Goal: Information Seeking & Learning: Learn about a topic

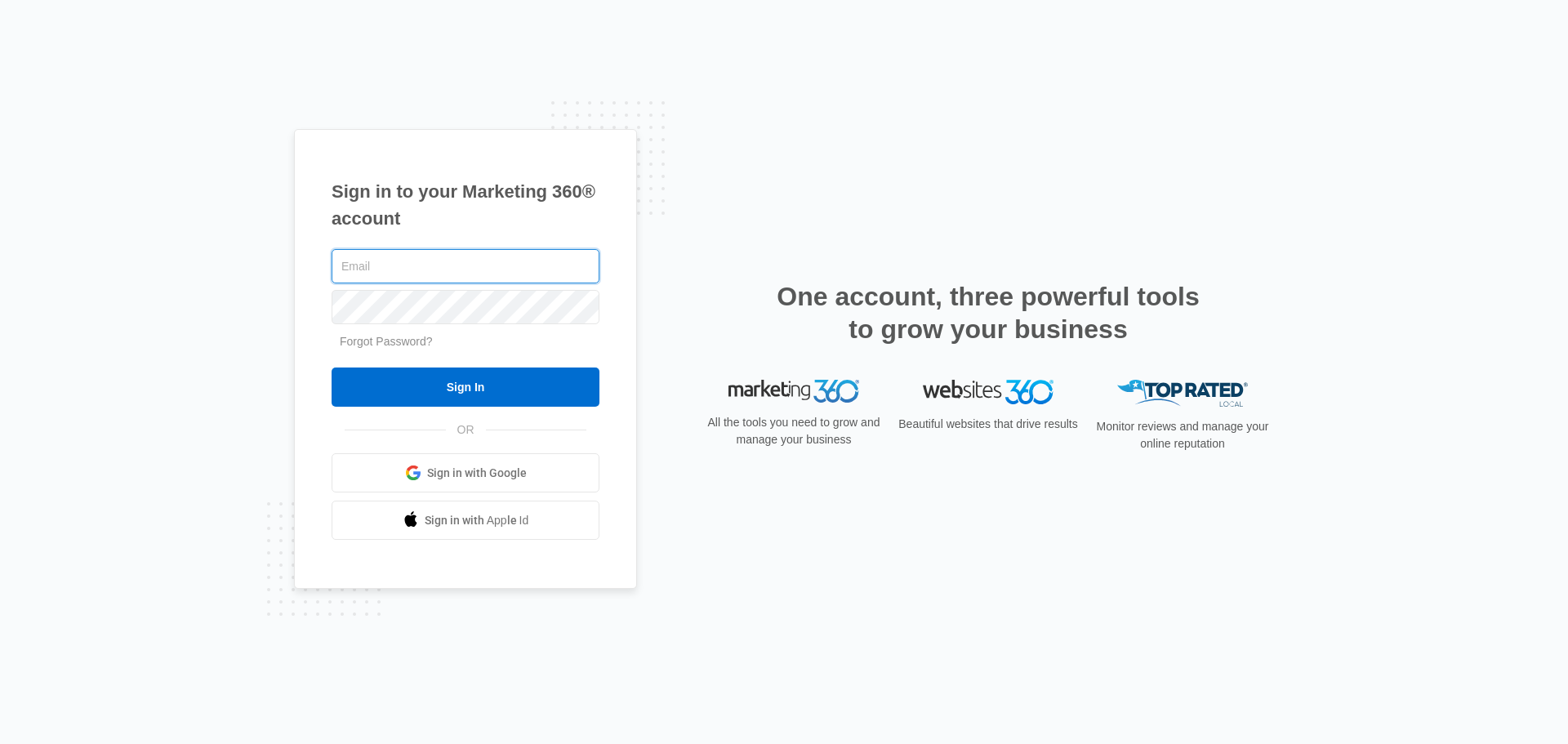
click at [458, 255] on input "text" at bounding box center [465, 266] width 268 height 35
type input "[EMAIL_ADDRESS][DOMAIN_NAME]"
click at [487, 470] on span "Sign in with Google" at bounding box center [476, 473] width 100 height 17
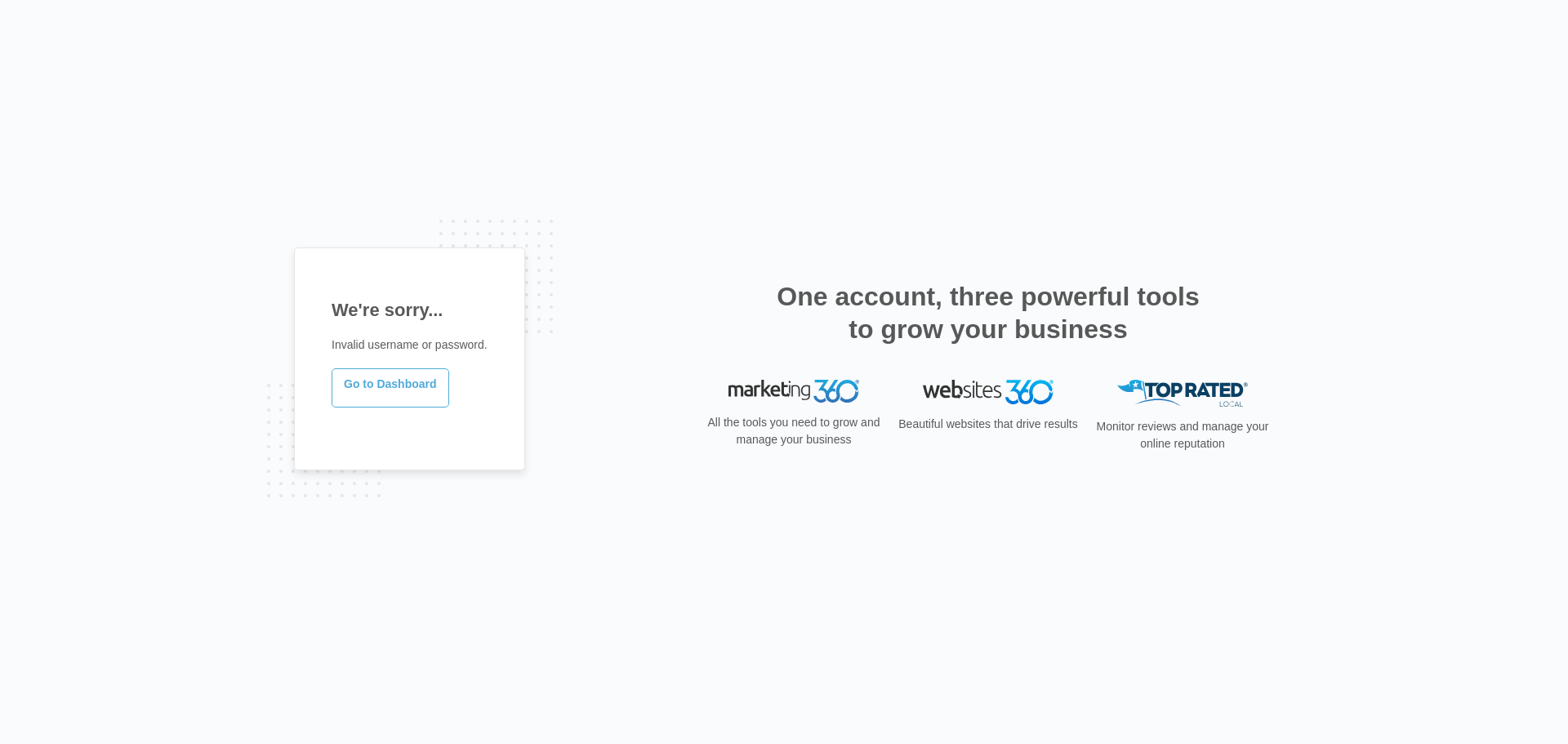
click at [395, 395] on link "Go to Dashboard" at bounding box center [390, 388] width 118 height 40
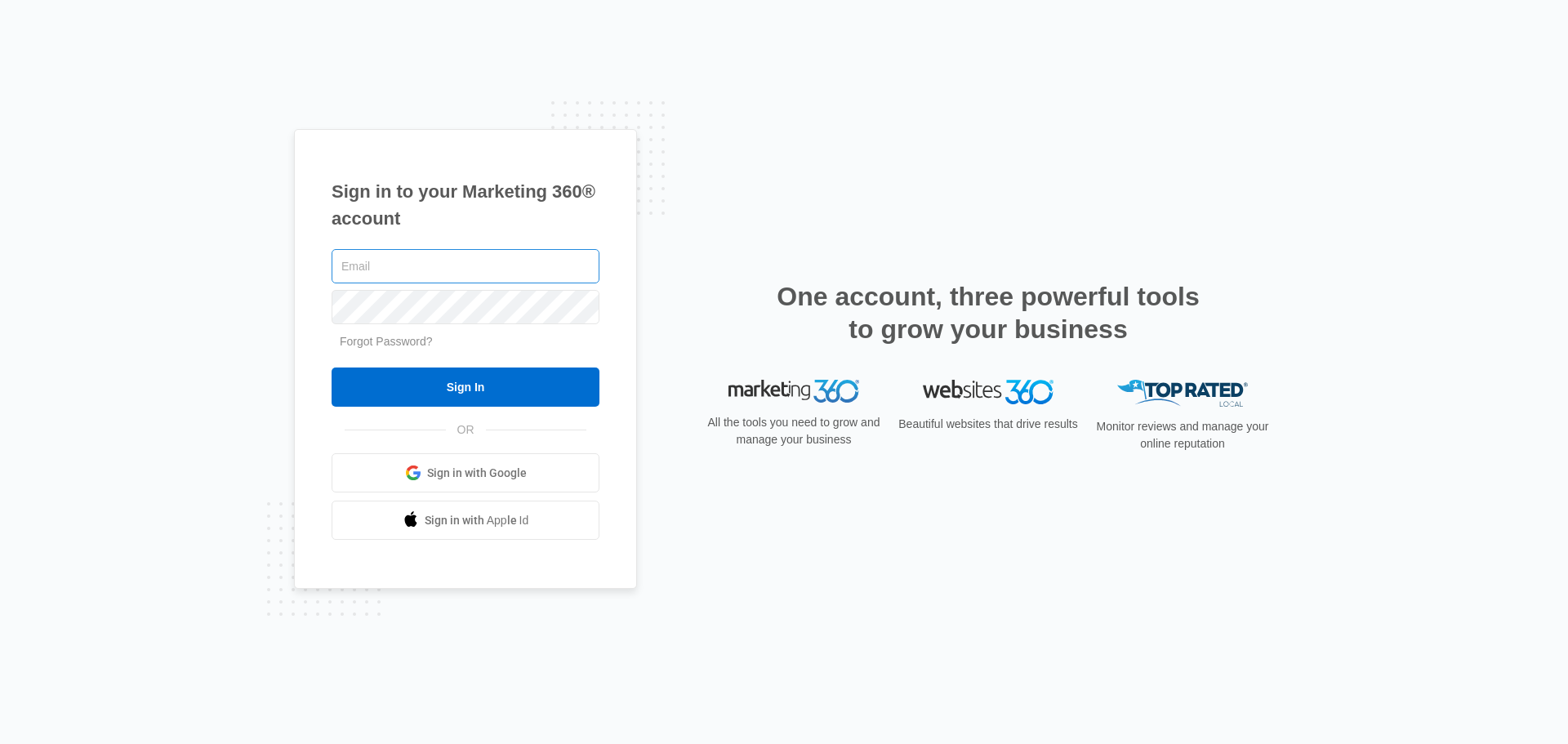
click at [448, 272] on input "text" at bounding box center [465, 266] width 268 height 35
type input "[EMAIL_ADDRESS][DOMAIN_NAME]"
click at [331, 367] on input "Sign In" at bounding box center [465, 387] width 268 height 40
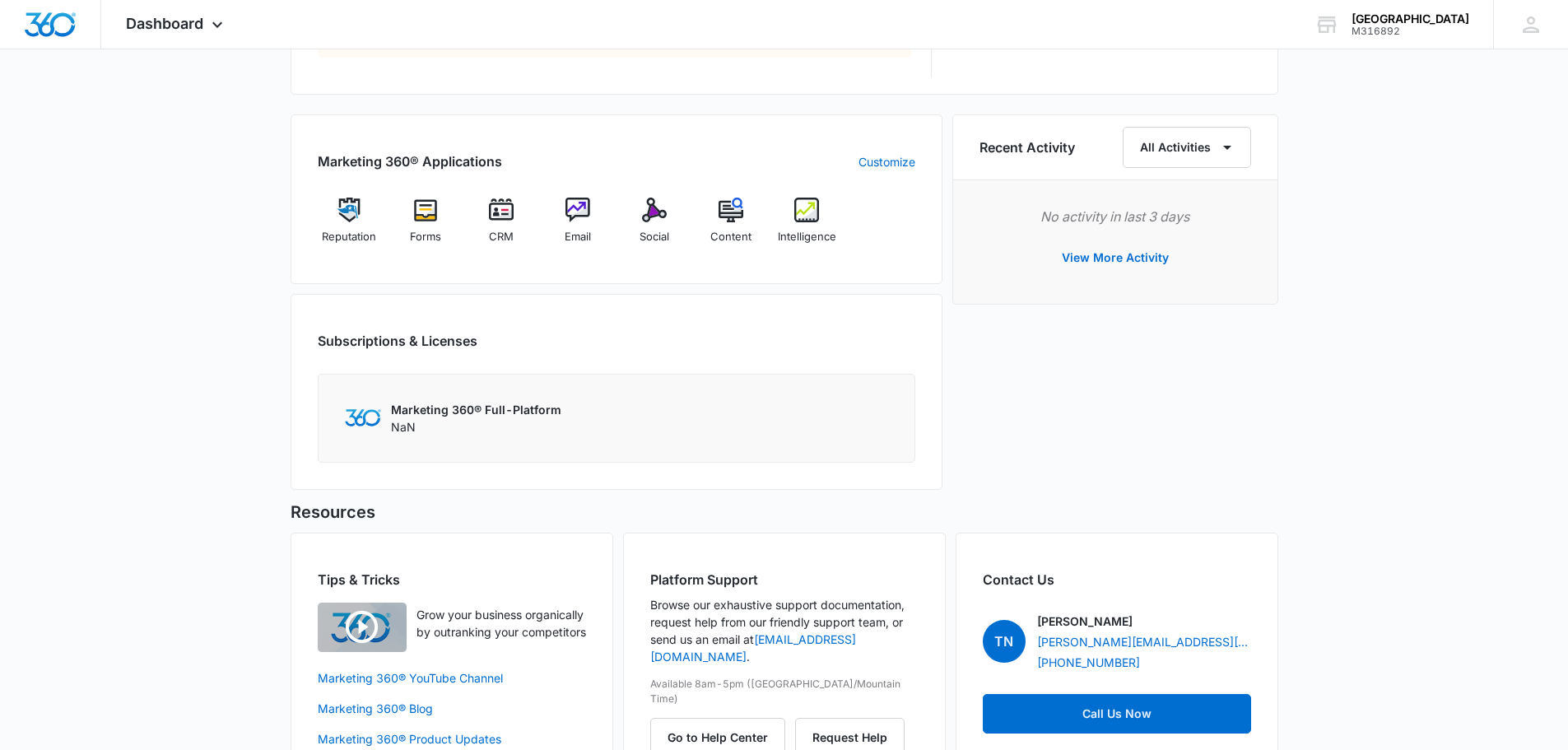
scroll to position [930, 0]
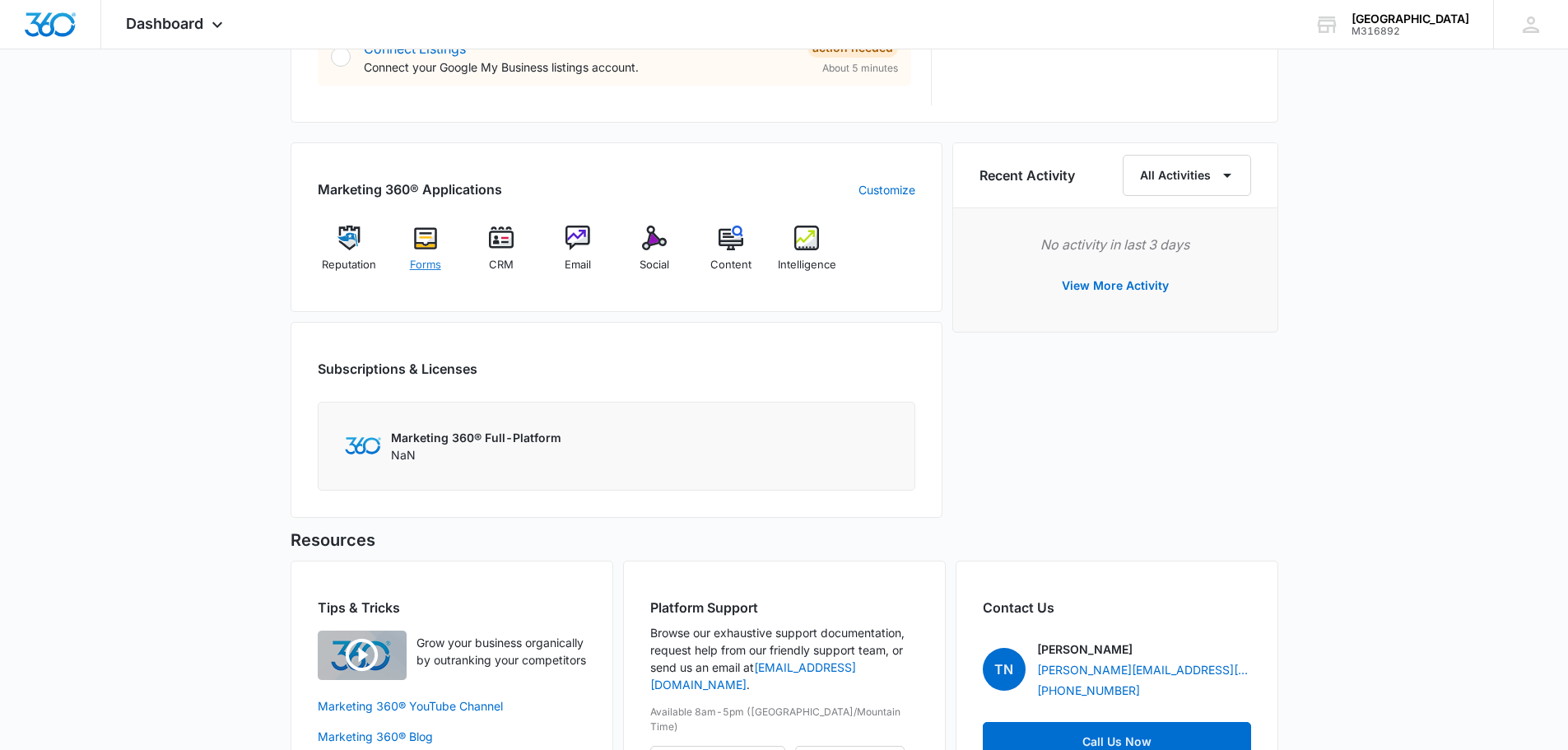
click at [440, 260] on span "Forms" at bounding box center [426, 265] width 32 height 17
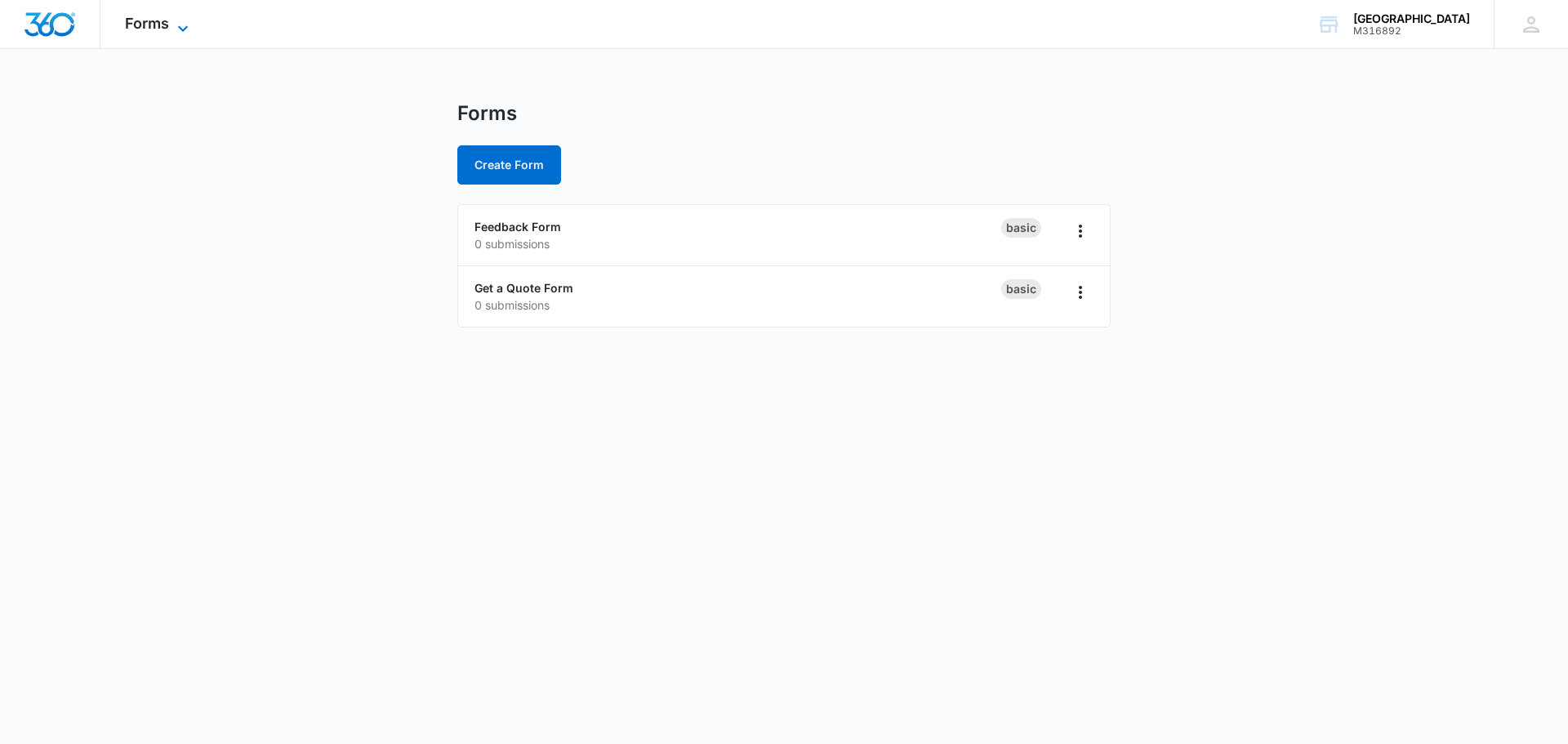
click at [190, 24] on icon at bounding box center [183, 29] width 20 height 20
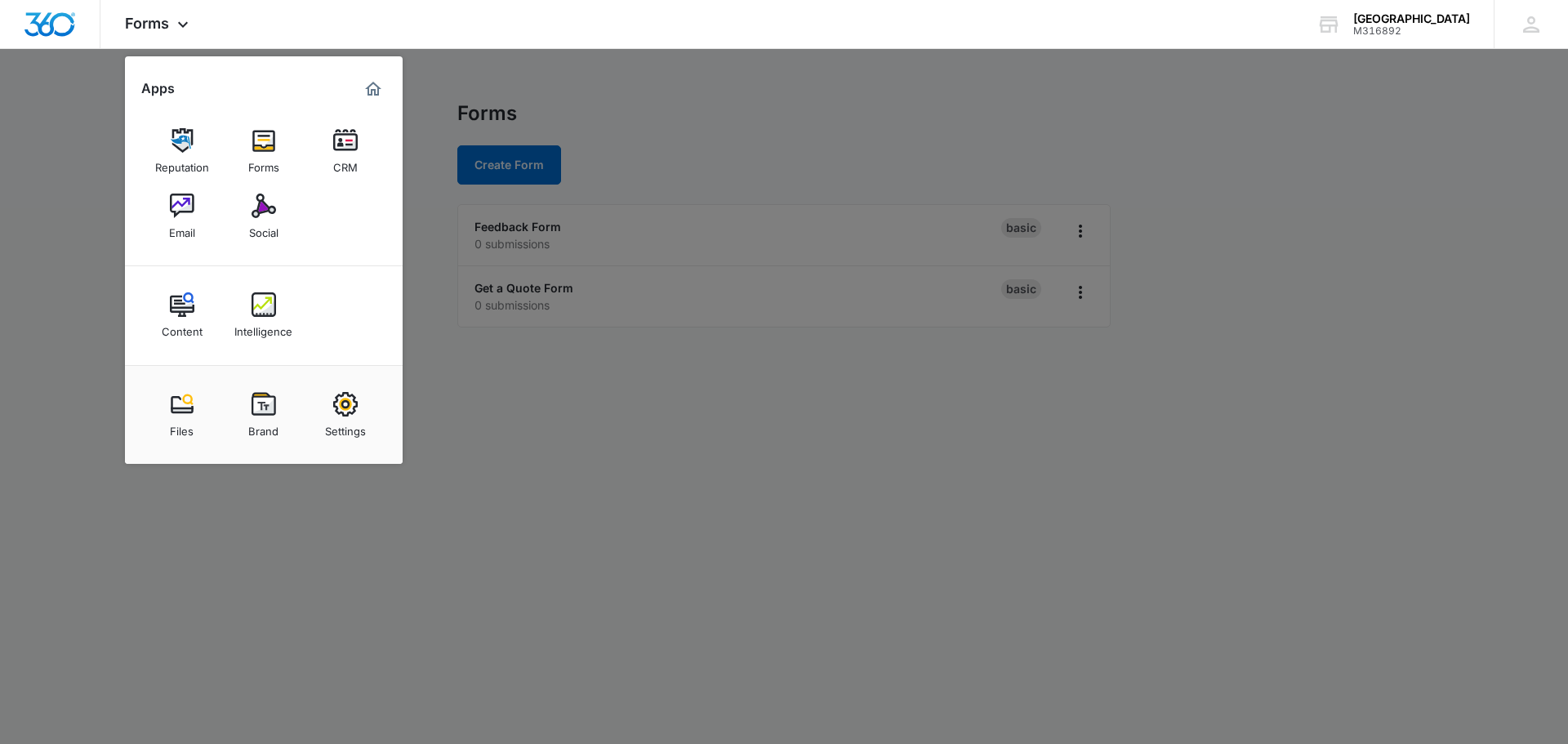
click at [280, 213] on link "Social" at bounding box center [263, 216] width 62 height 62
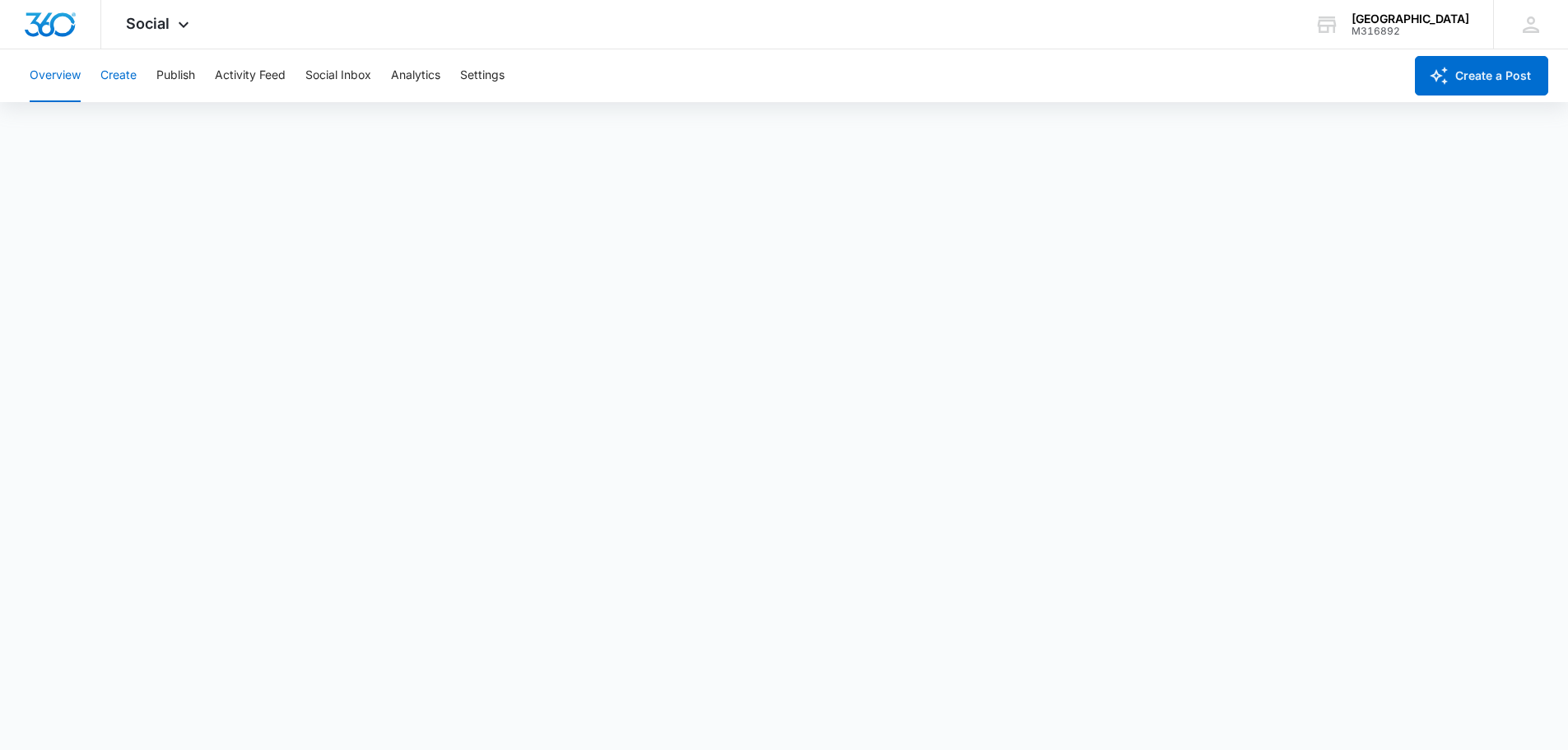
click at [103, 75] on button "Create" at bounding box center [119, 75] width 37 height 52
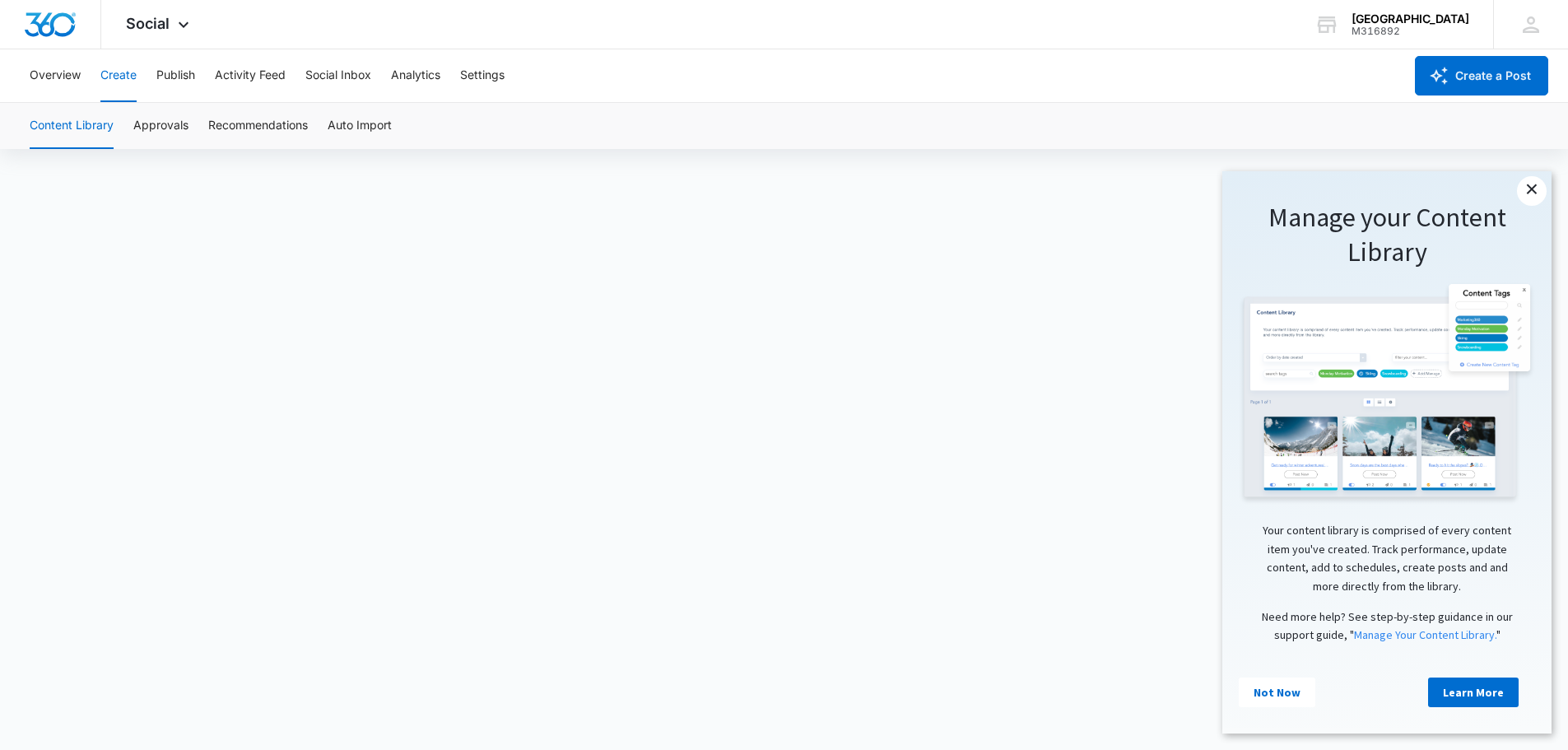
click at [1519, 191] on link "×" at bounding box center [1532, 191] width 30 height 30
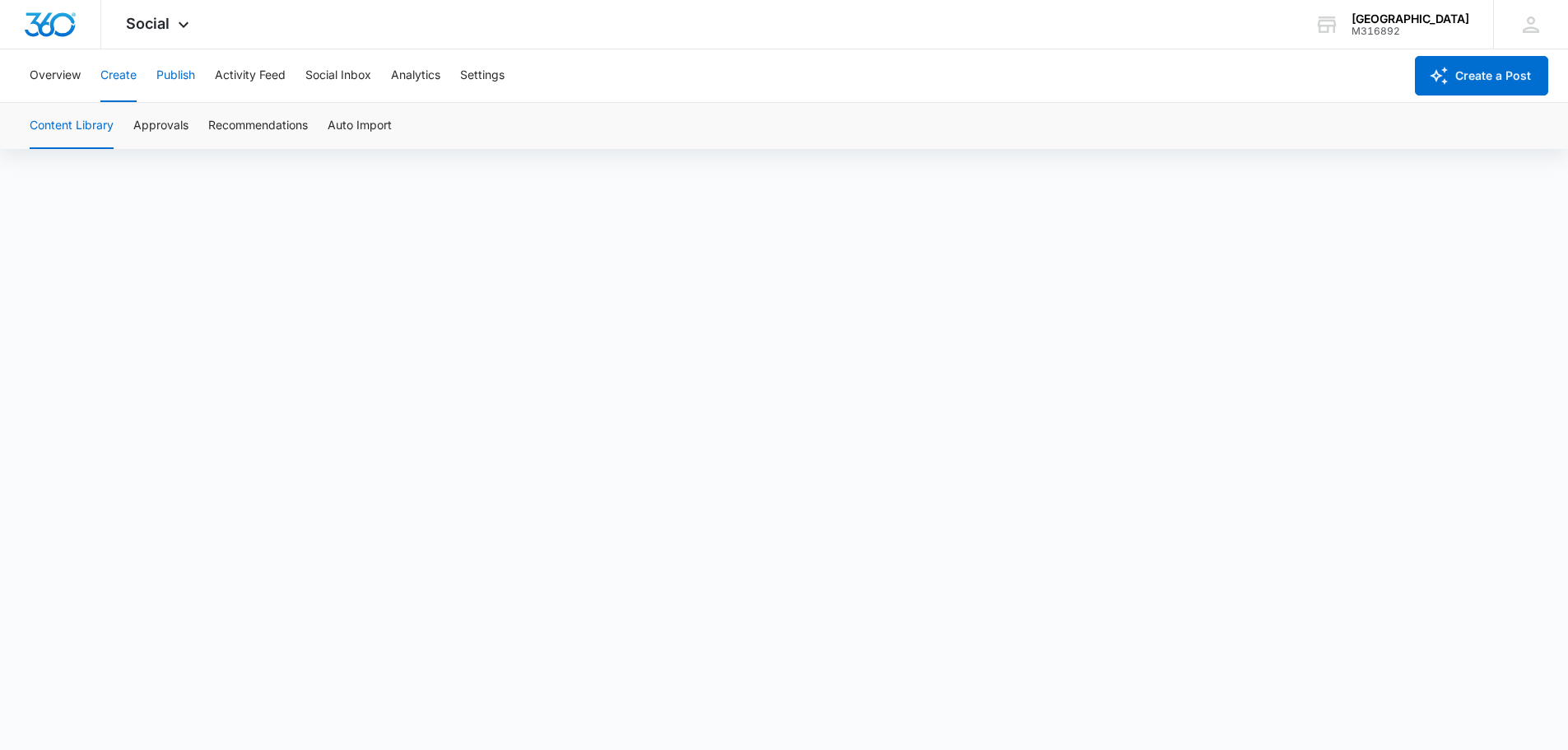
click at [191, 79] on button "Publish" at bounding box center [175, 75] width 39 height 52
click at [272, 84] on button "Activity Feed" at bounding box center [250, 75] width 71 height 52
click at [342, 74] on button "Social Inbox" at bounding box center [338, 75] width 66 height 52
click at [408, 76] on button "Analytics" at bounding box center [415, 75] width 49 height 52
click at [116, 130] on button "Post" at bounding box center [106, 126] width 24 height 47
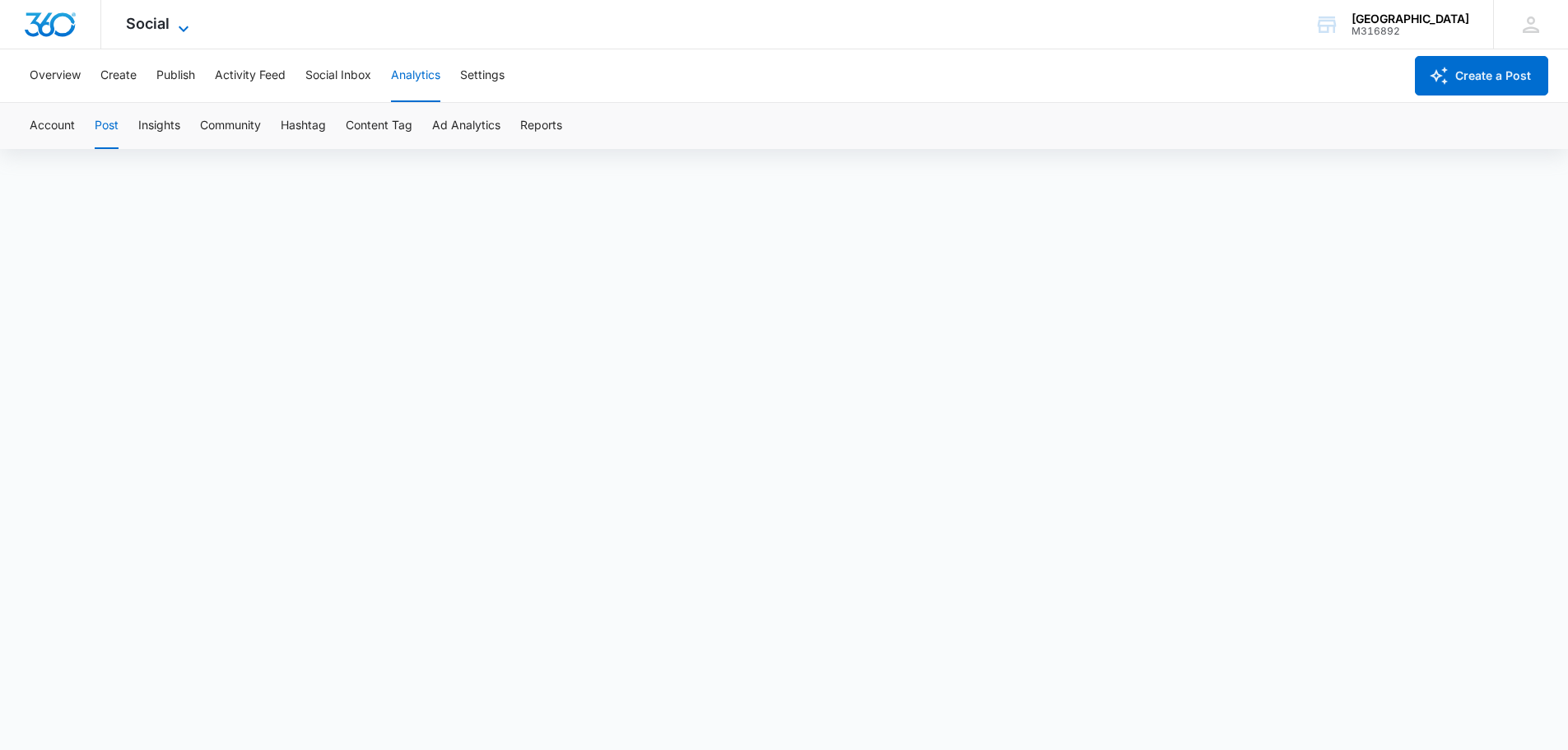
click at [162, 20] on span "Social" at bounding box center [148, 23] width 44 height 17
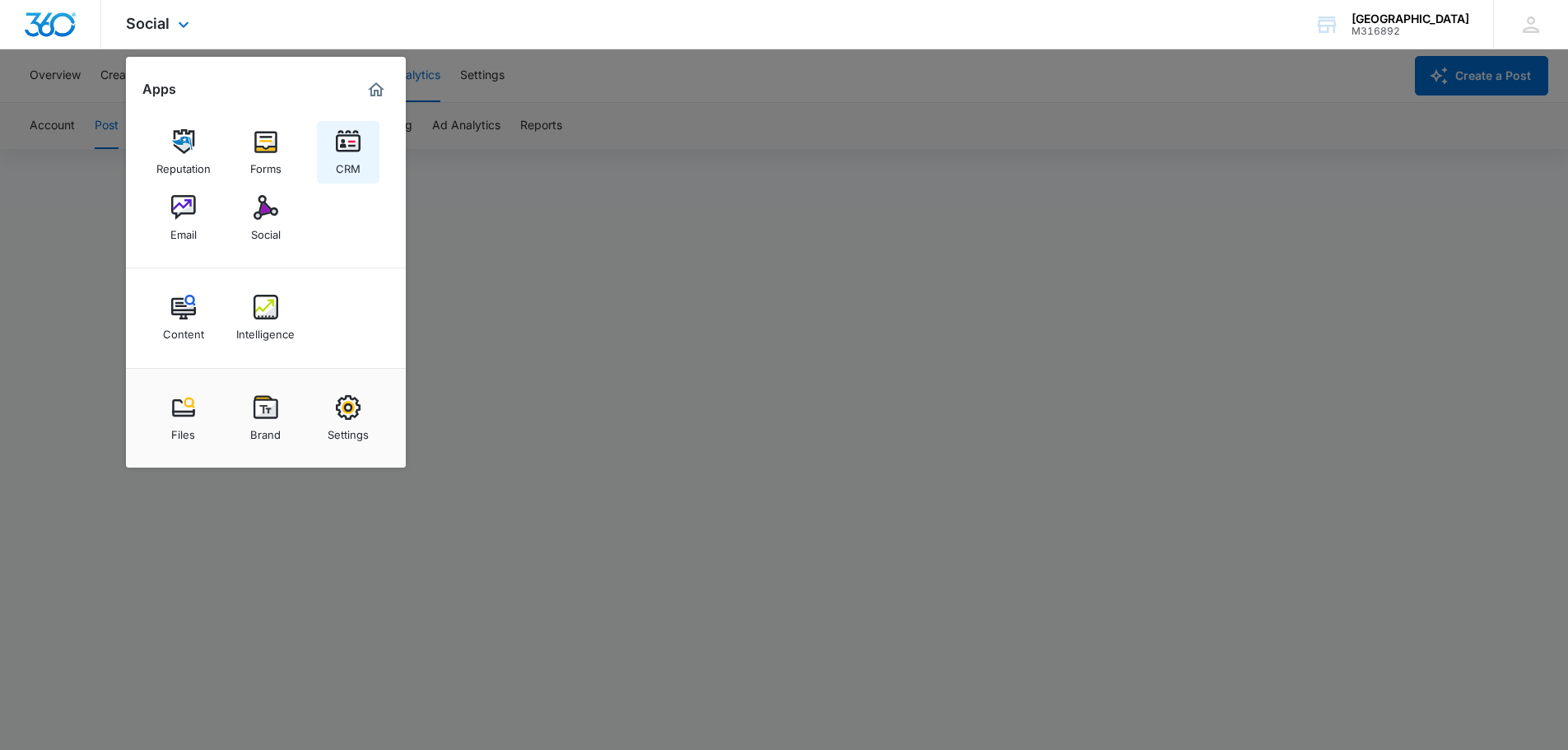
click at [344, 148] on img at bounding box center [348, 142] width 25 height 25
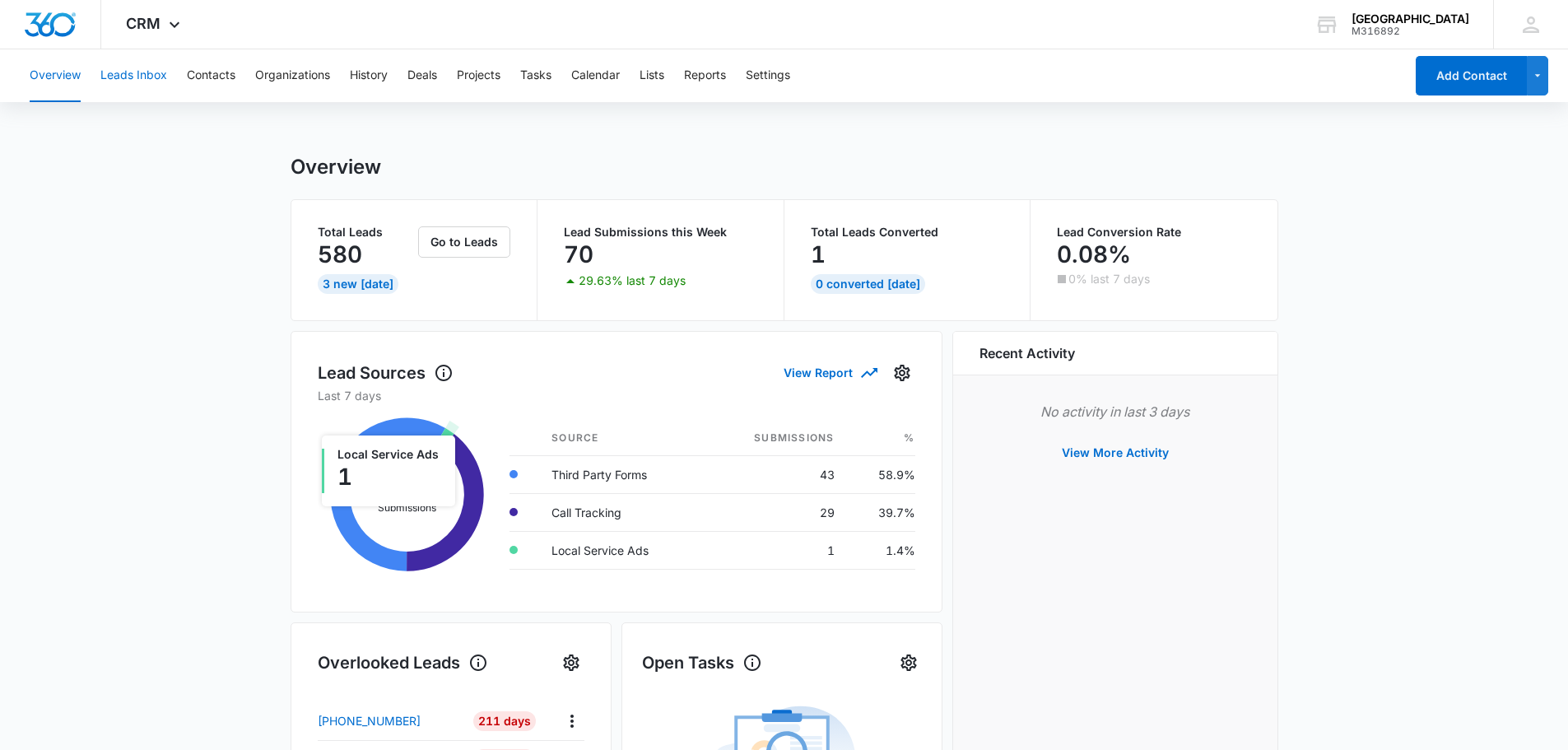
click at [129, 87] on button "Leads Inbox" at bounding box center [134, 75] width 66 height 52
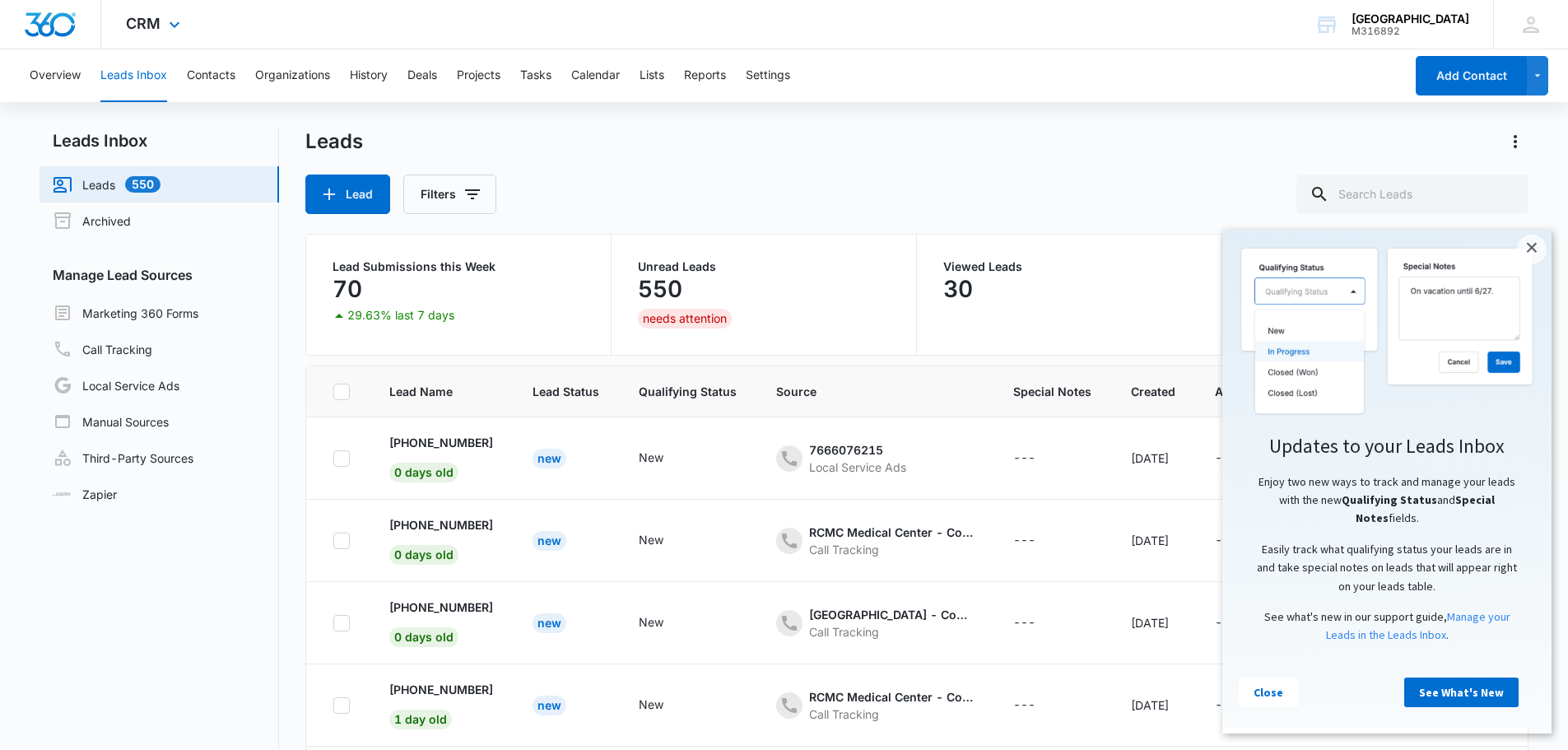
click at [145, 42] on div "CRM Apps Reputation Forms CRM Email Social Content Intelligence Files Brand Set…" at bounding box center [155, 24] width 108 height 48
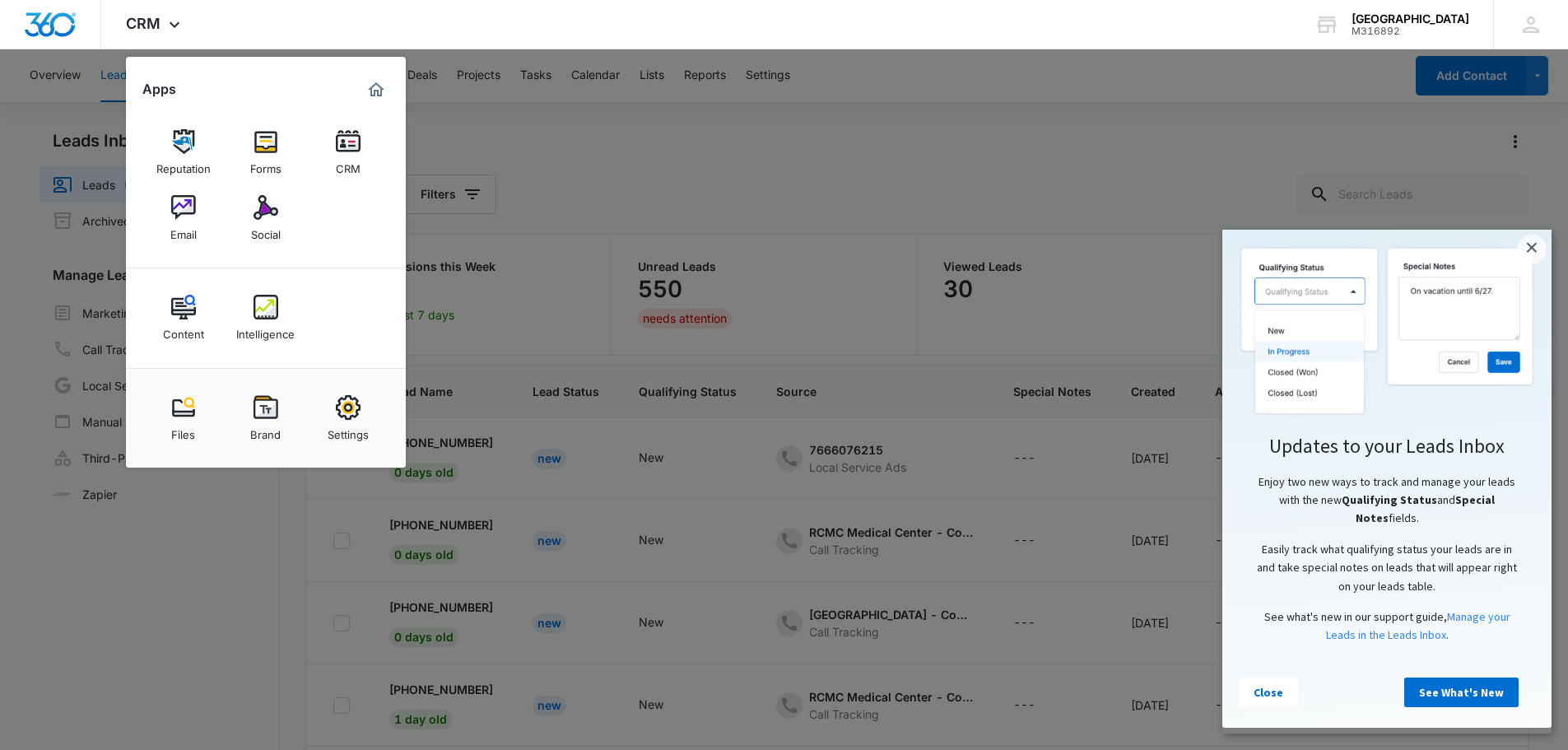
click at [252, 150] on link "Forms" at bounding box center [265, 152] width 62 height 62
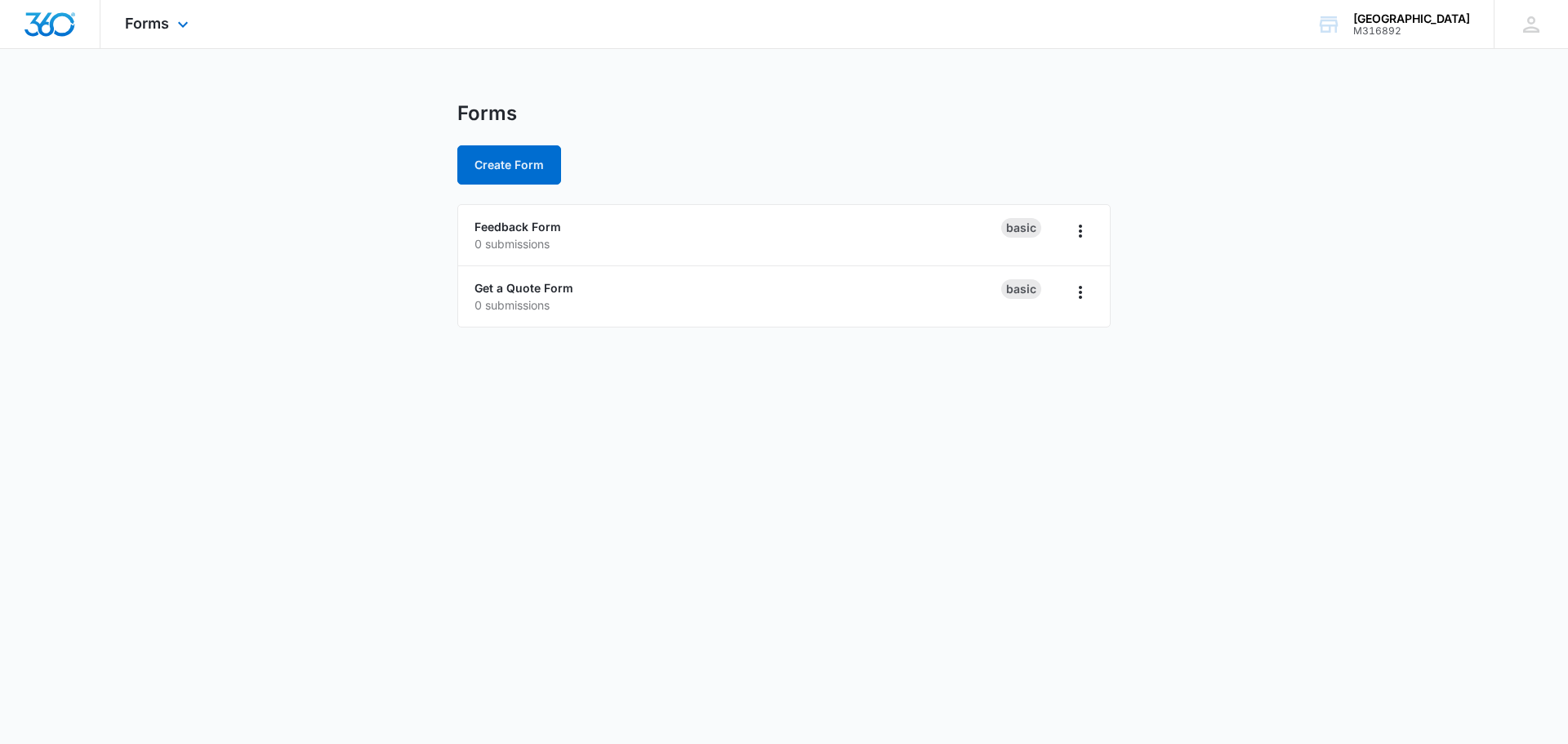
click at [154, 35] on div "Forms Apps Reputation Forms CRM Email Social Content Intelligence Files Brand S…" at bounding box center [159, 24] width 117 height 48
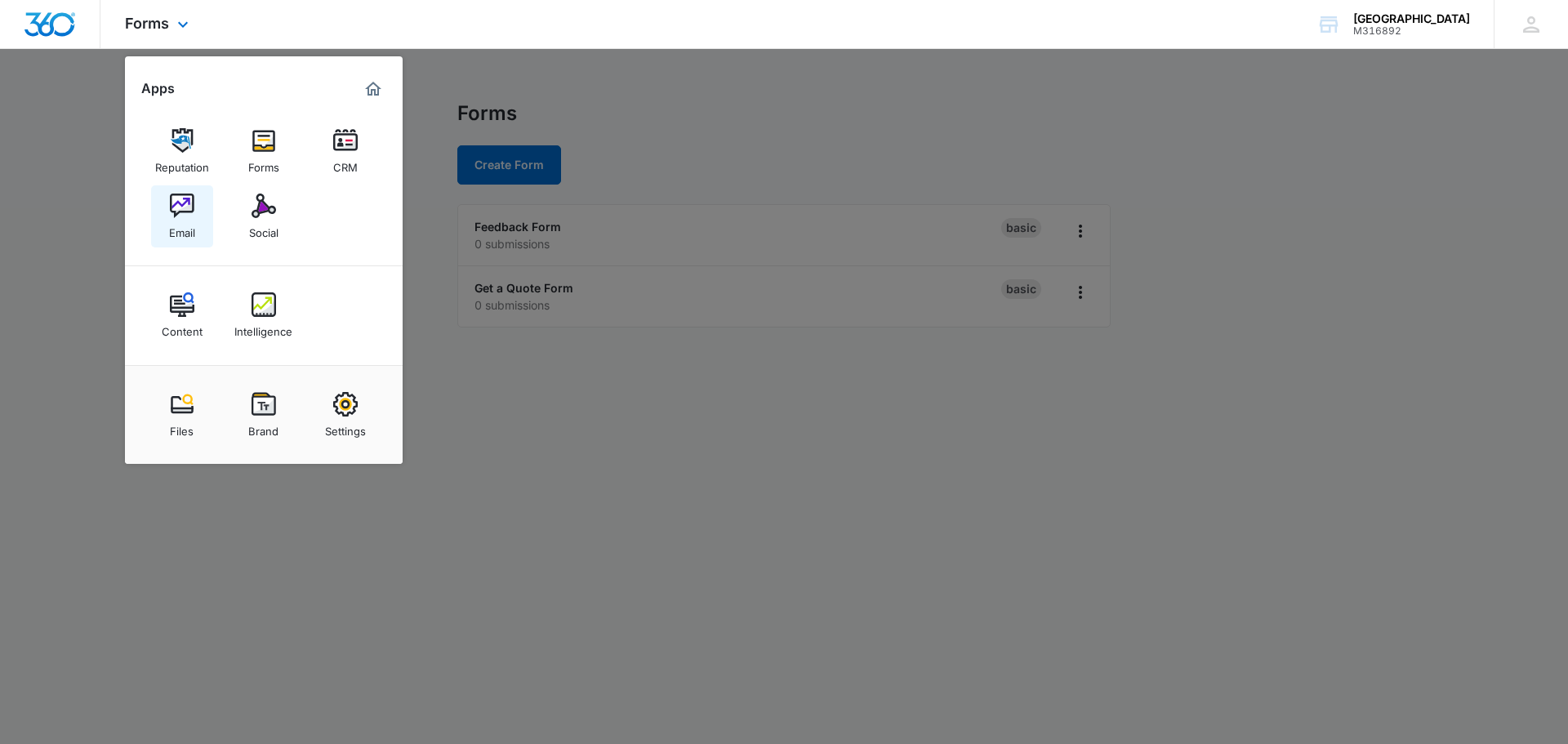
click at [185, 221] on div "Email" at bounding box center [182, 229] width 26 height 21
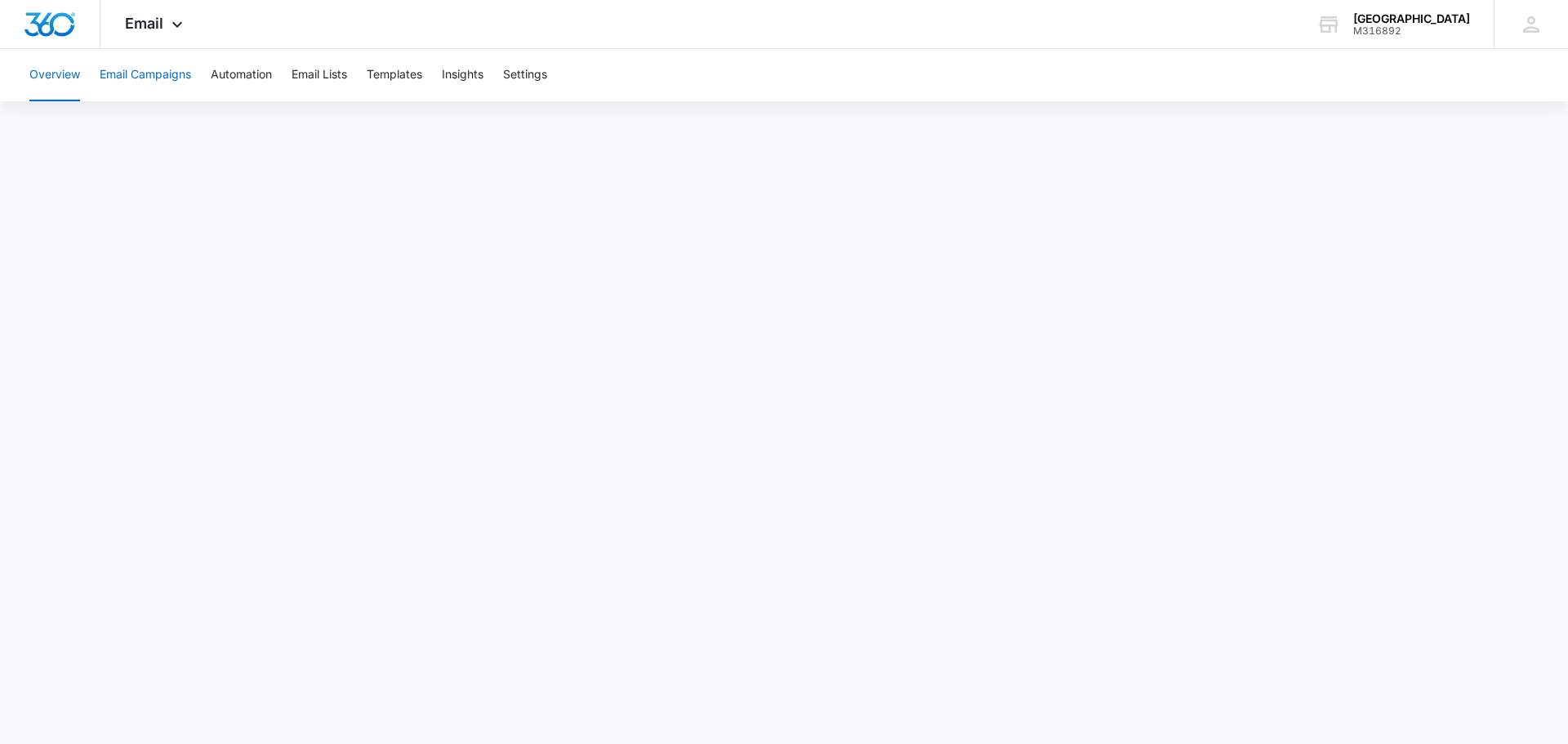
click at [133, 68] on button "Email Campaigns" at bounding box center [145, 74] width 91 height 52
click at [238, 72] on button "Automation" at bounding box center [241, 74] width 61 height 52
click at [321, 81] on button "Email Lists" at bounding box center [319, 74] width 55 height 52
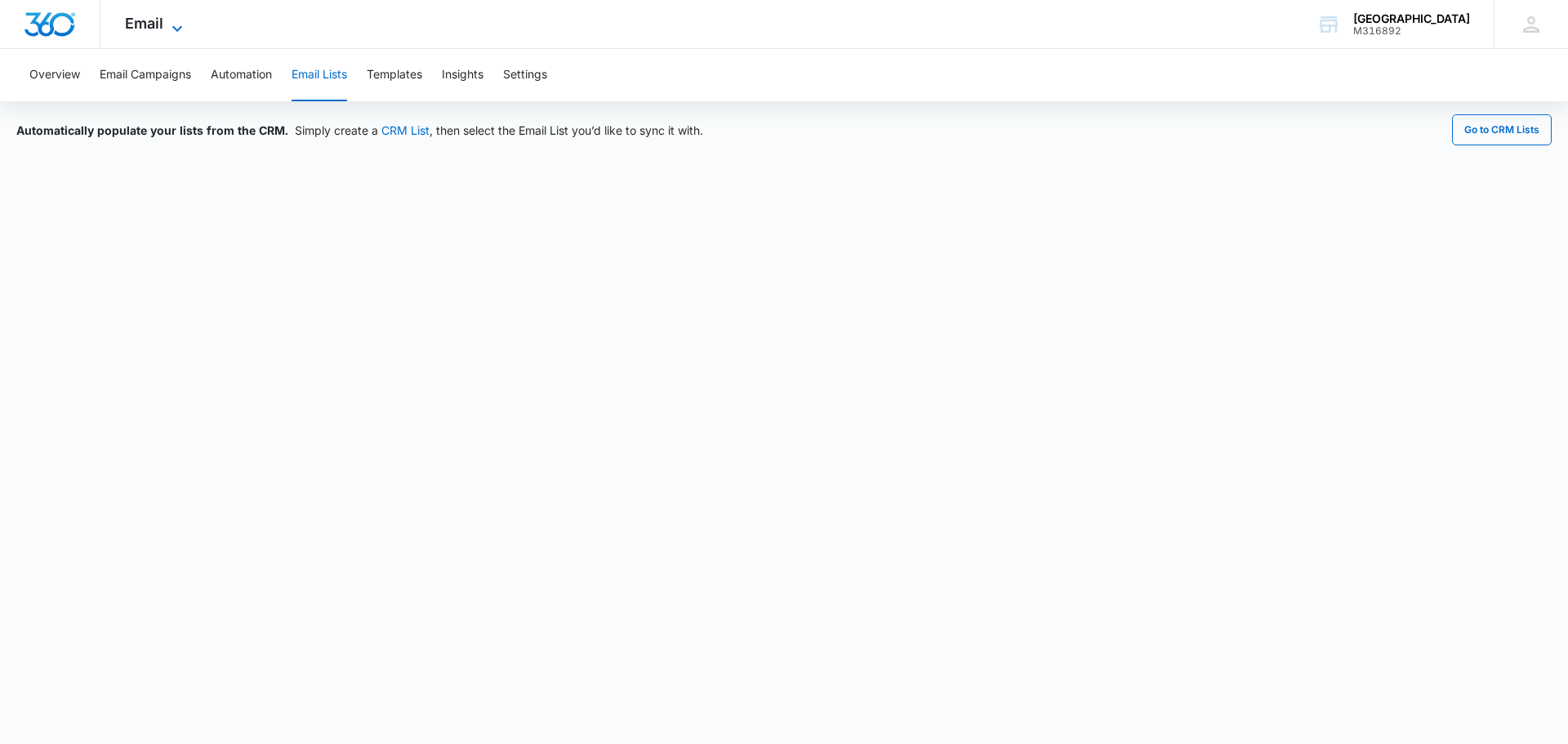
click at [185, 23] on icon at bounding box center [177, 29] width 20 height 20
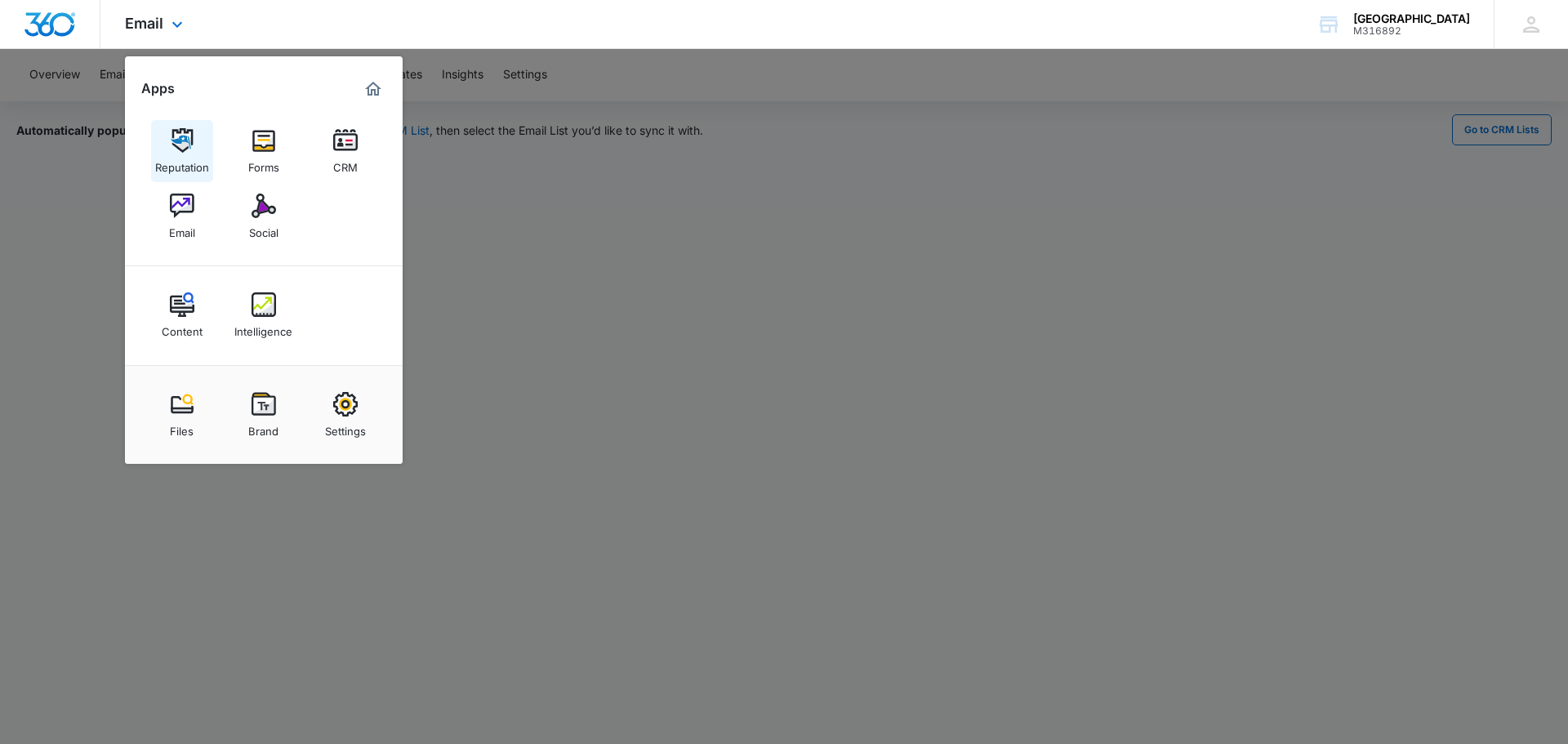
click at [176, 164] on div "Reputation" at bounding box center [181, 163] width 54 height 21
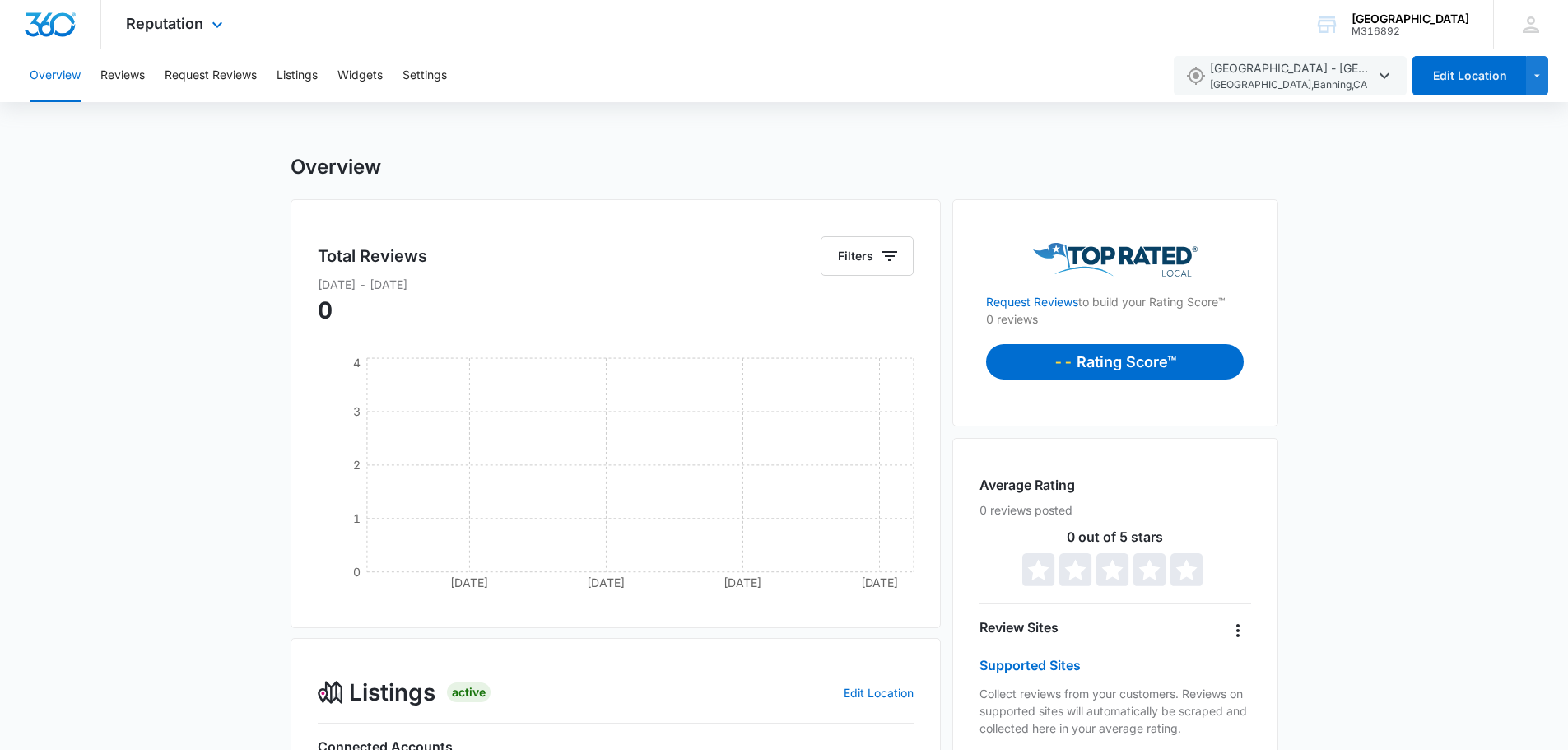
click at [186, 33] on div "Reputation Apps Reputation Forms CRM Email Social Content Intelligence Files Br…" at bounding box center [176, 24] width 150 height 48
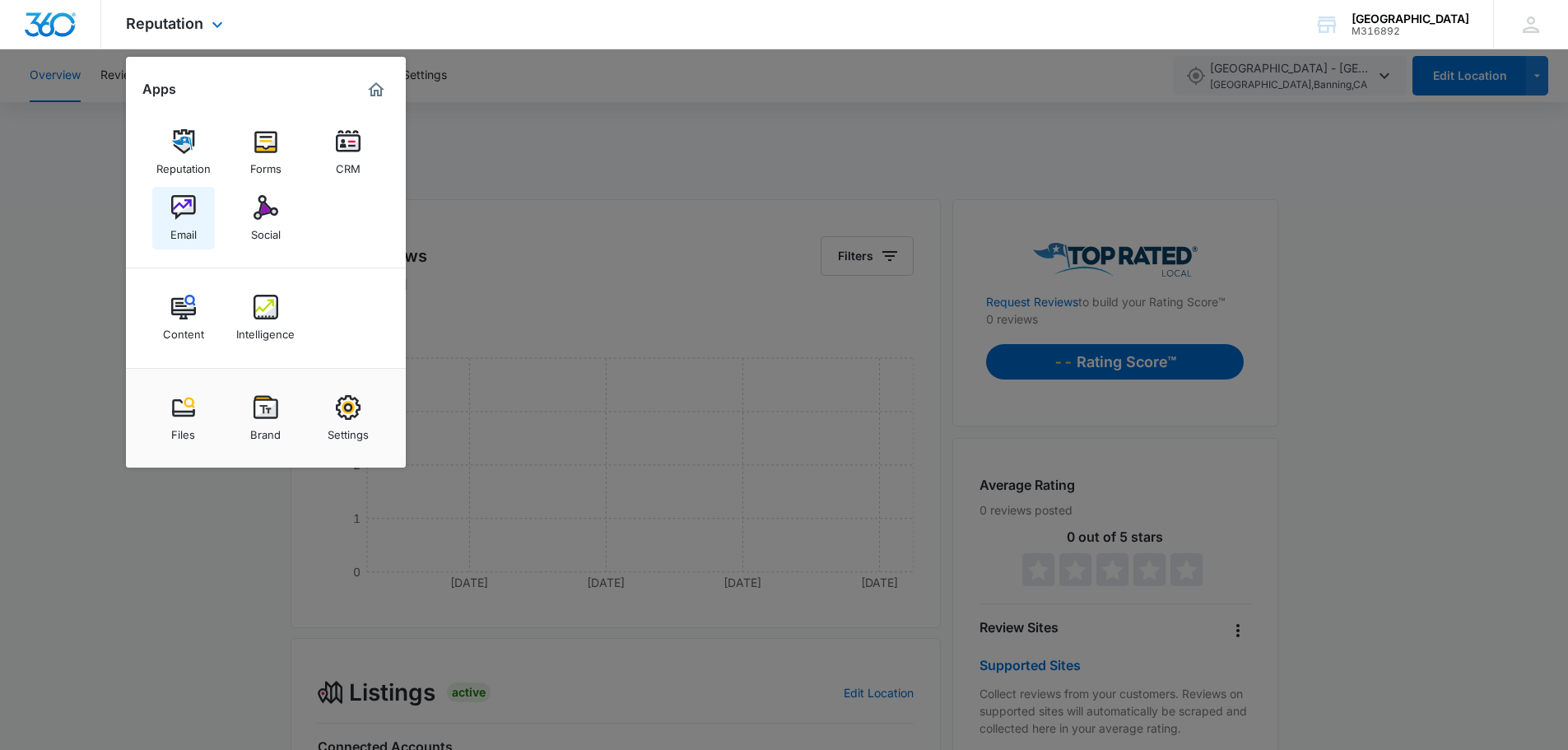
click at [188, 217] on img at bounding box center [184, 208] width 25 height 25
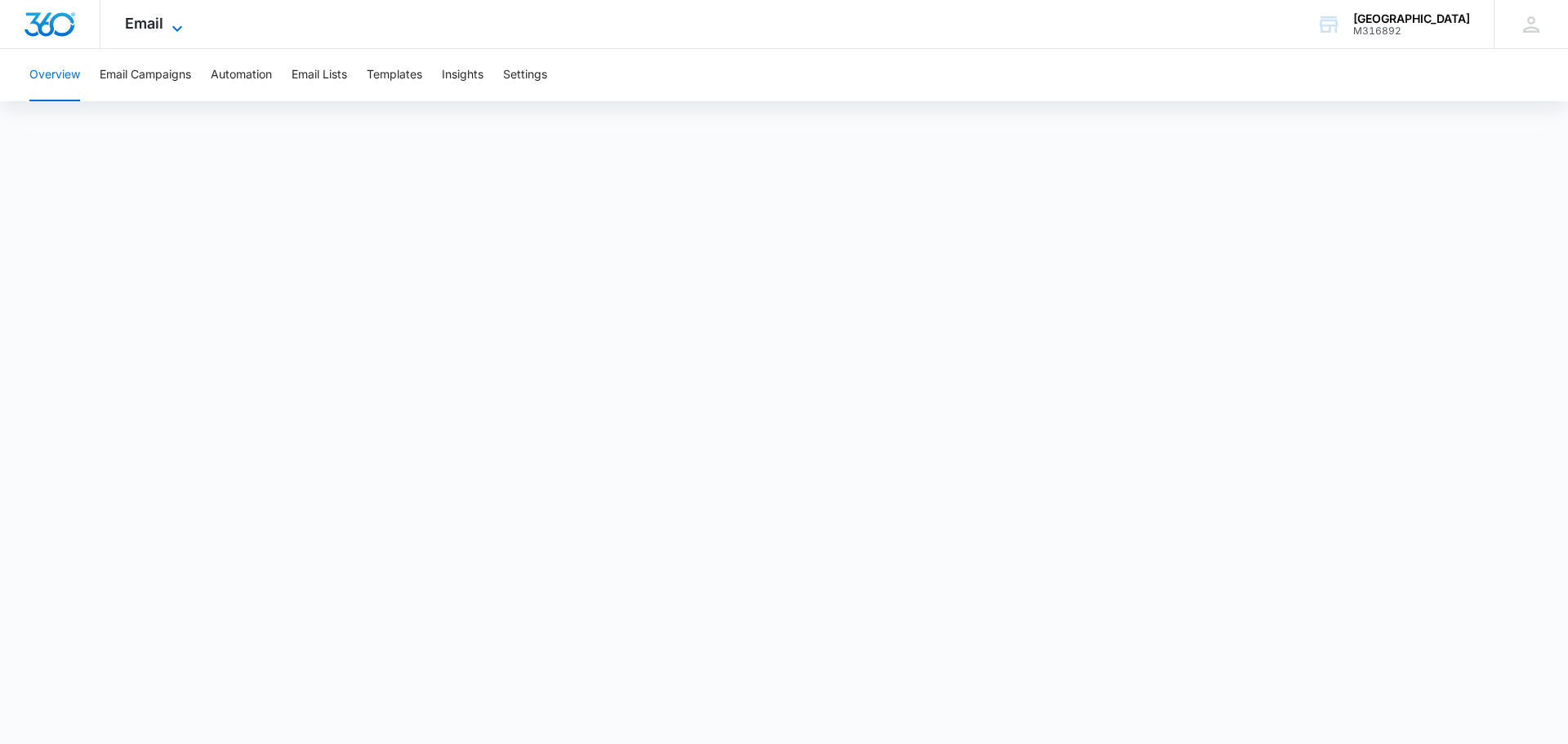
click at [167, 21] on icon at bounding box center [177, 29] width 20 height 20
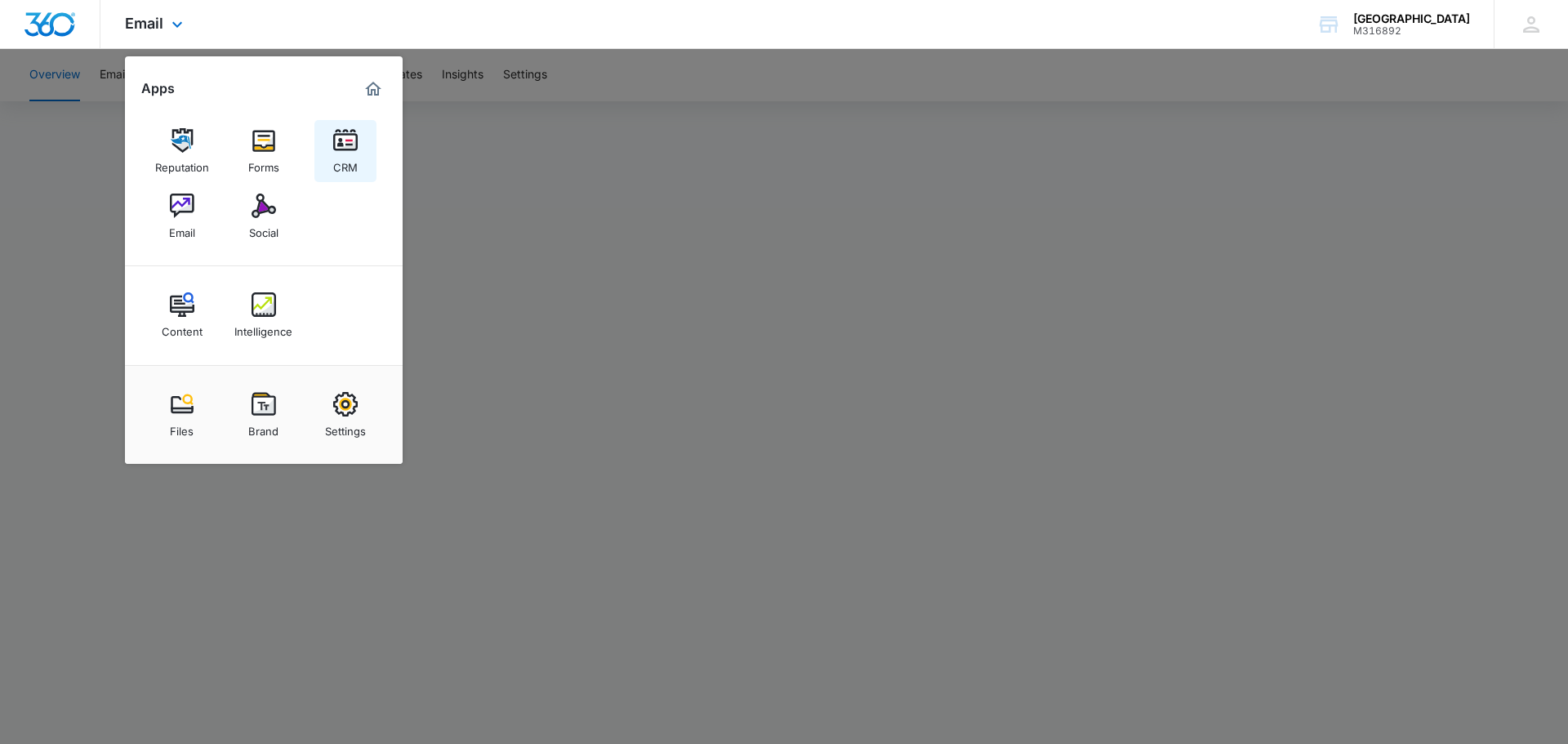
click at [328, 154] on link "CRM" at bounding box center [345, 151] width 62 height 62
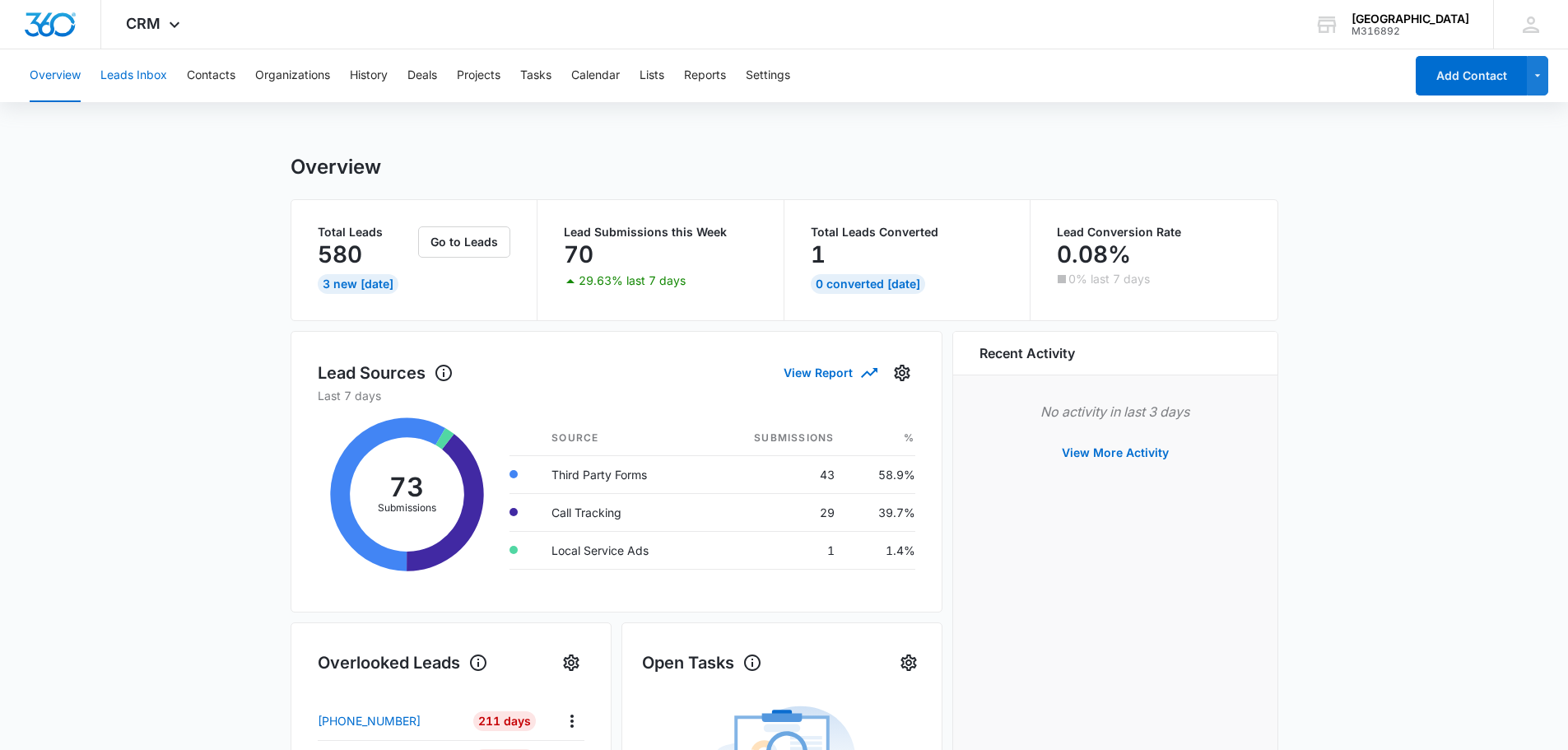
click at [150, 78] on button "Leads Inbox" at bounding box center [134, 75] width 66 height 52
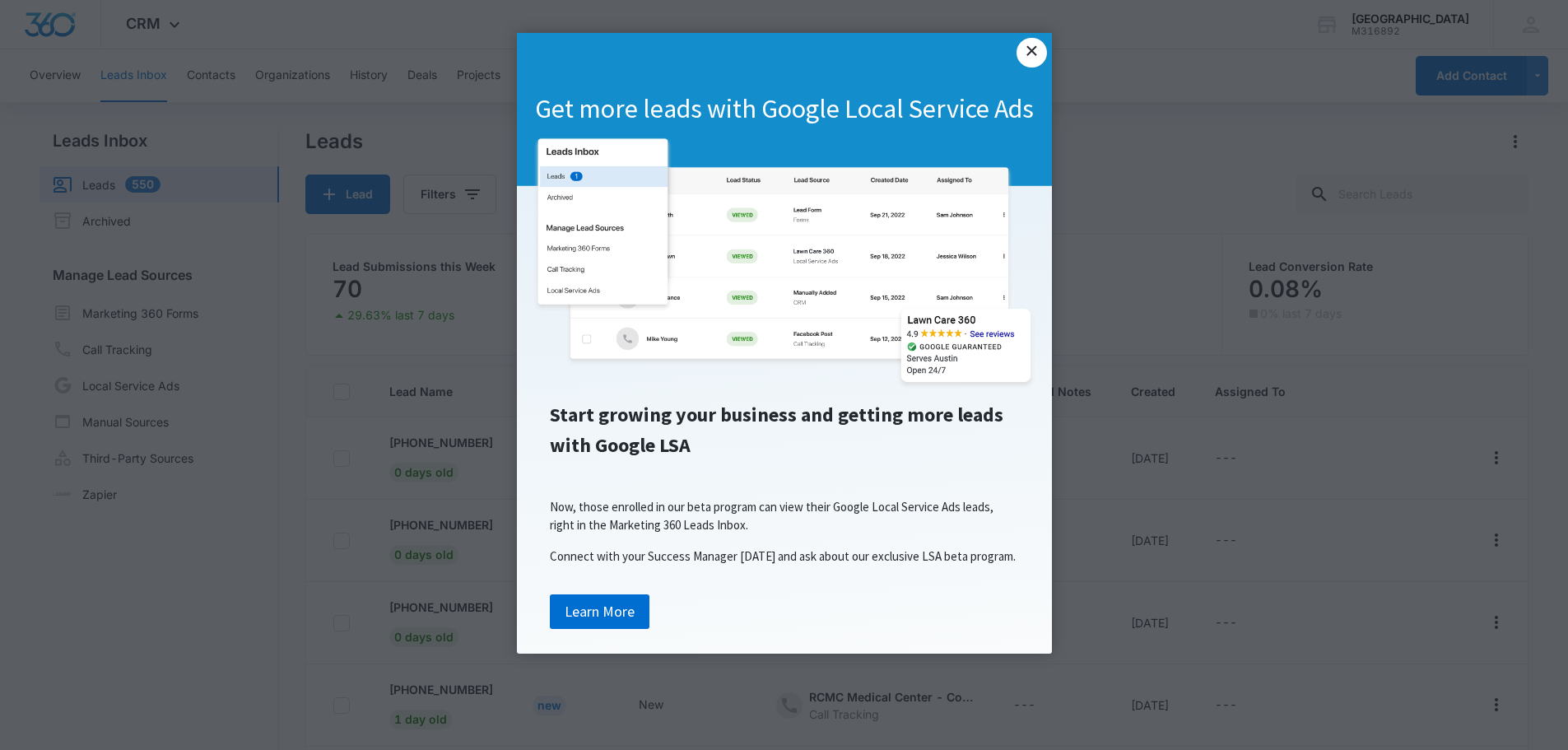
click at [1031, 56] on link "×" at bounding box center [1031, 53] width 30 height 30
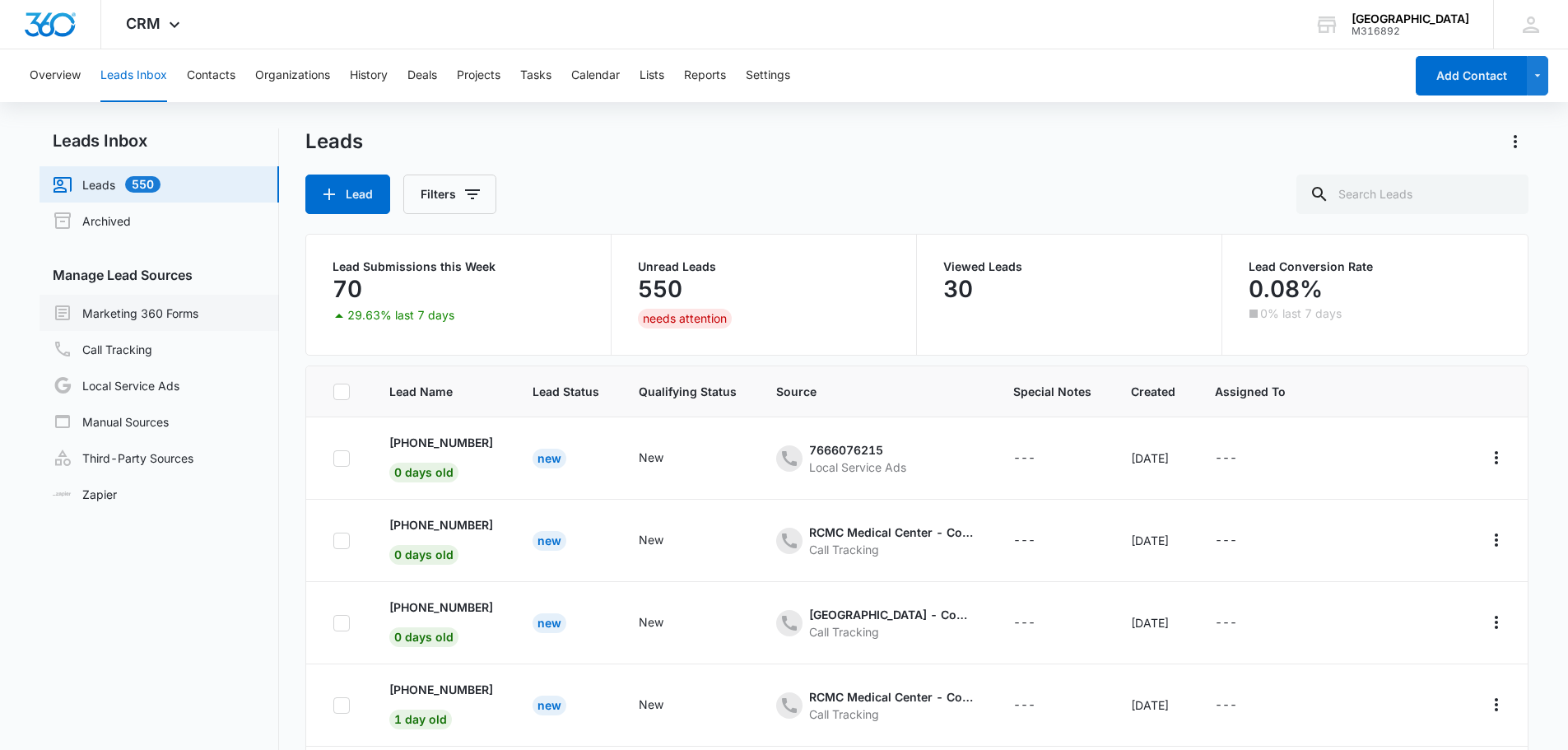
click at [135, 321] on link "Marketing 360 Forms" at bounding box center [125, 313] width 145 height 20
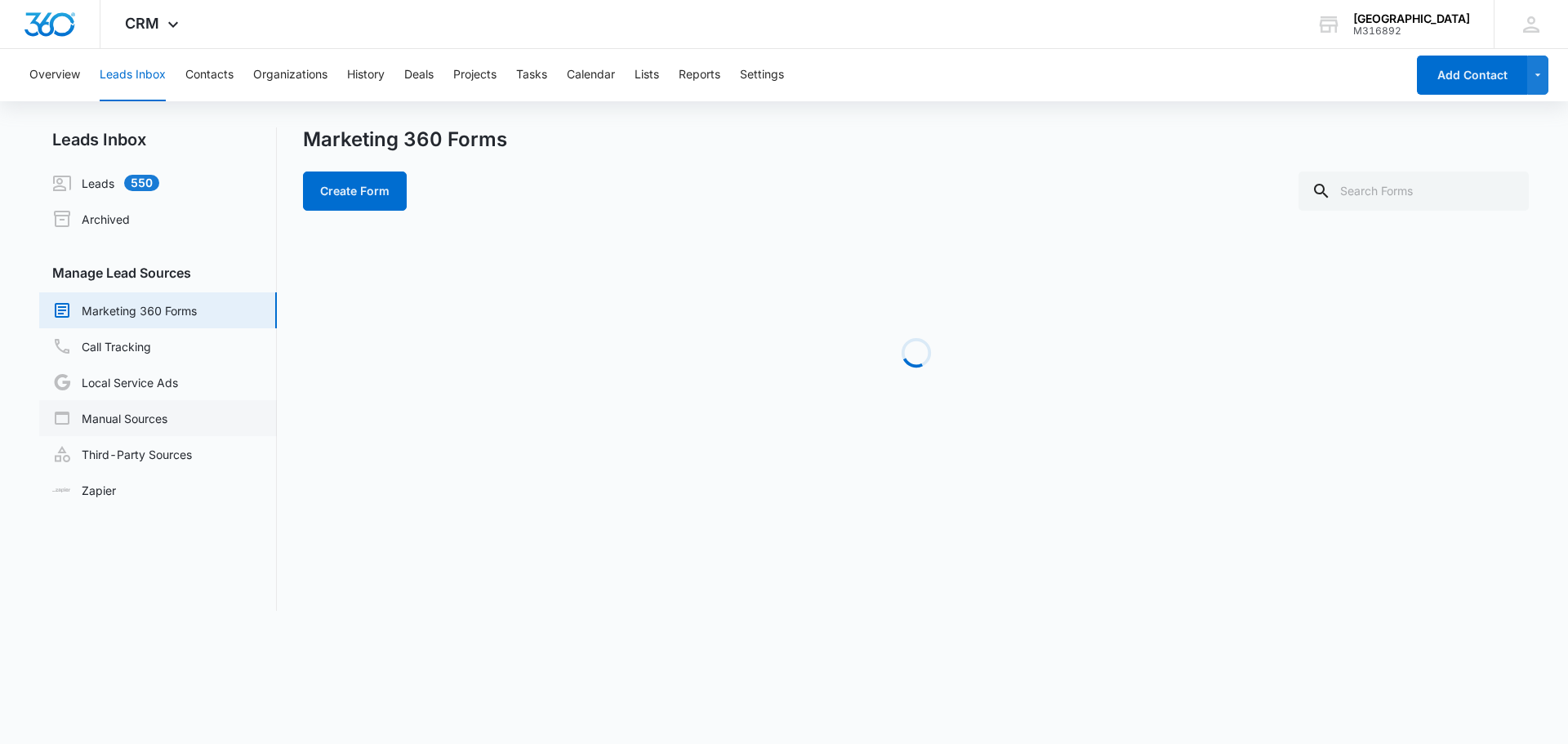
click at [167, 422] on link "Manual Sources" at bounding box center [110, 419] width 115 height 20
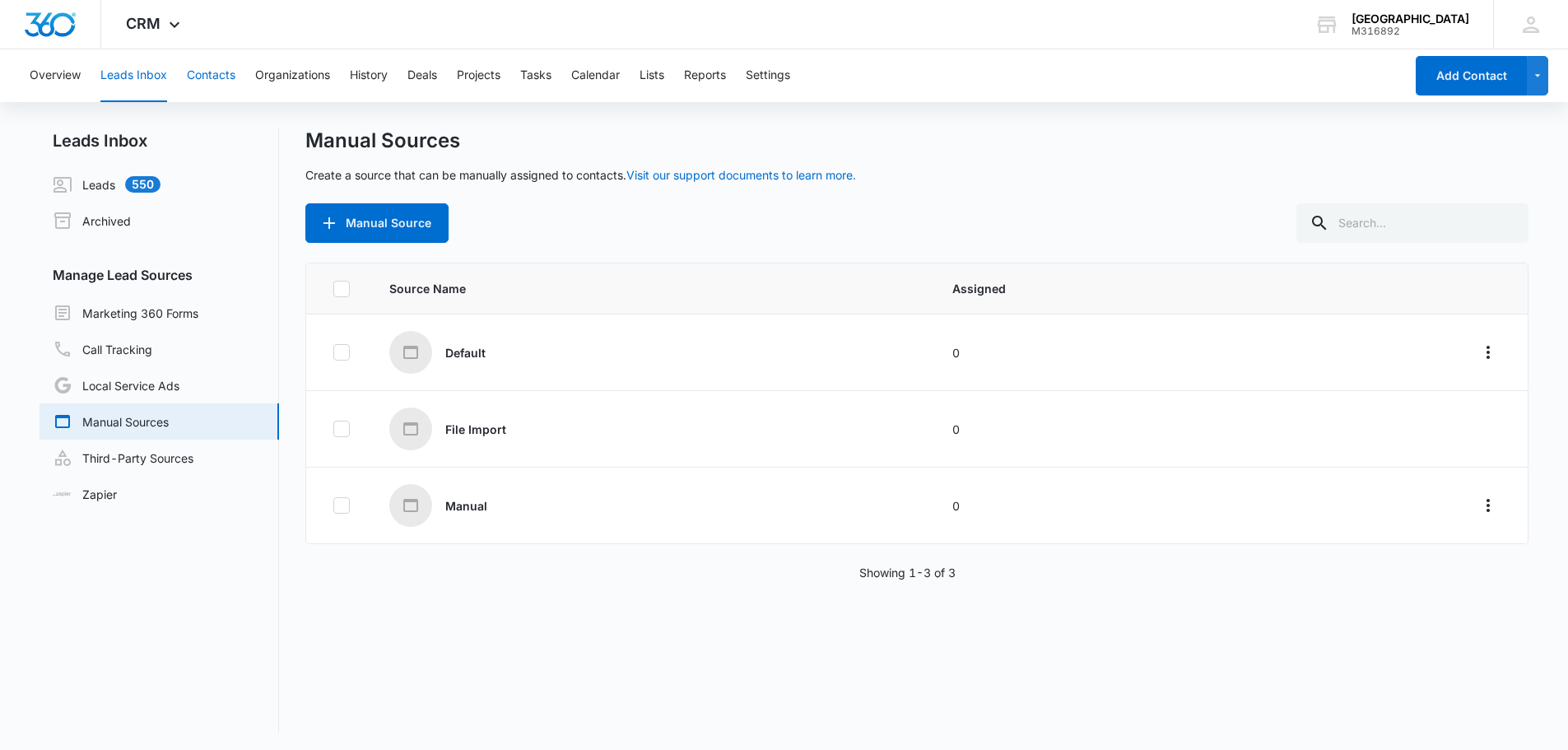
click at [222, 72] on button "Contacts" at bounding box center [211, 75] width 48 height 52
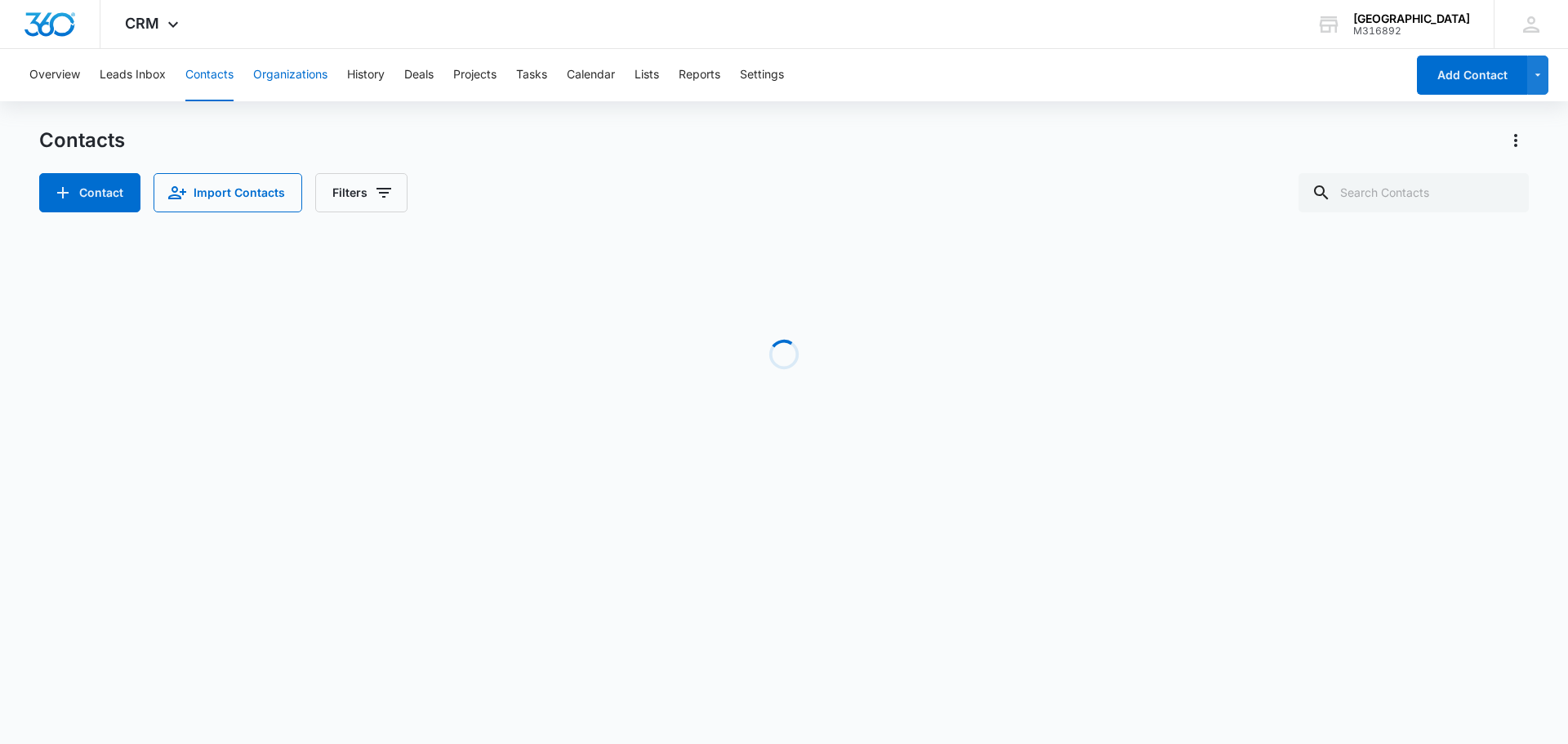
click at [293, 69] on button "Organizations" at bounding box center [290, 74] width 74 height 52
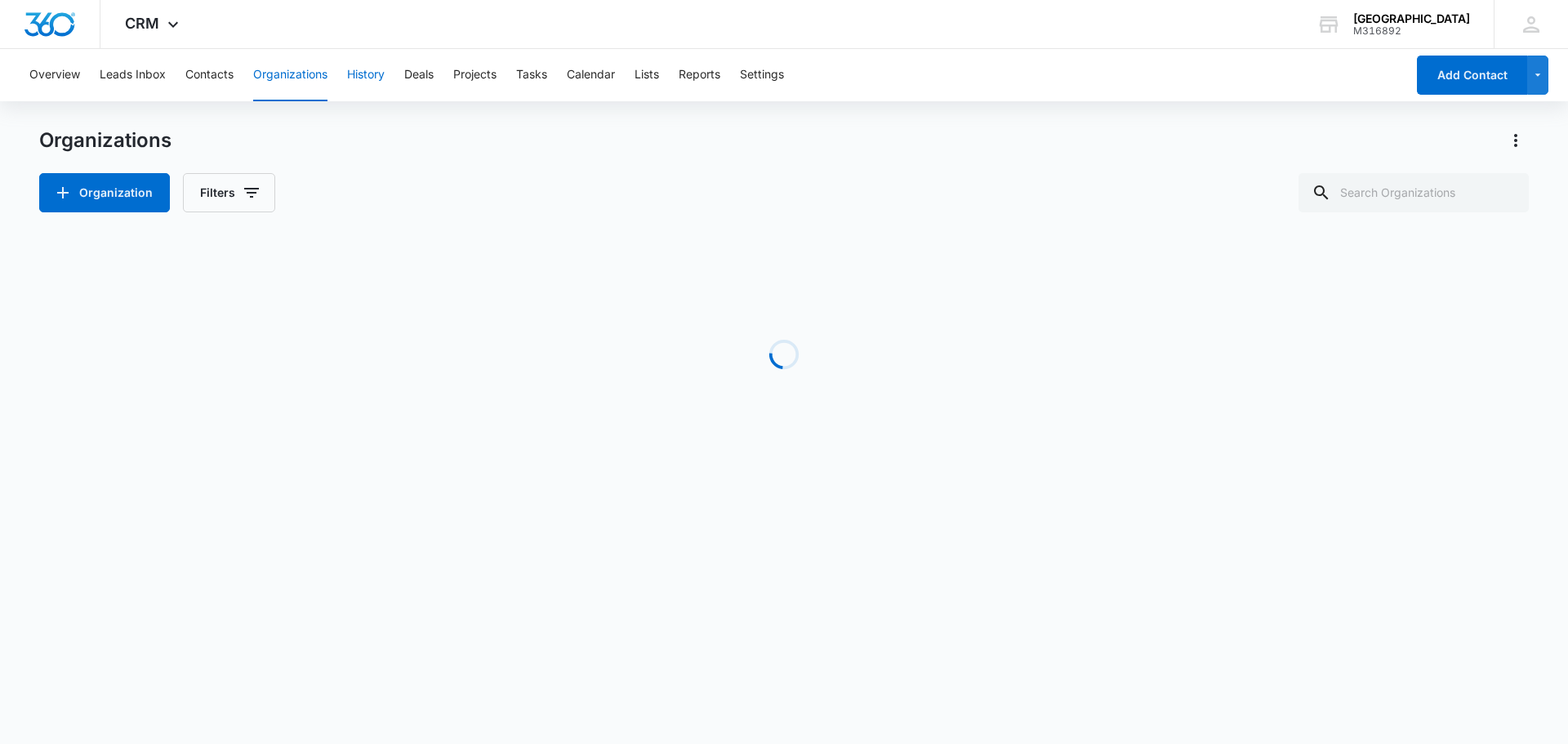
click at [368, 73] on button "History" at bounding box center [366, 74] width 38 height 52
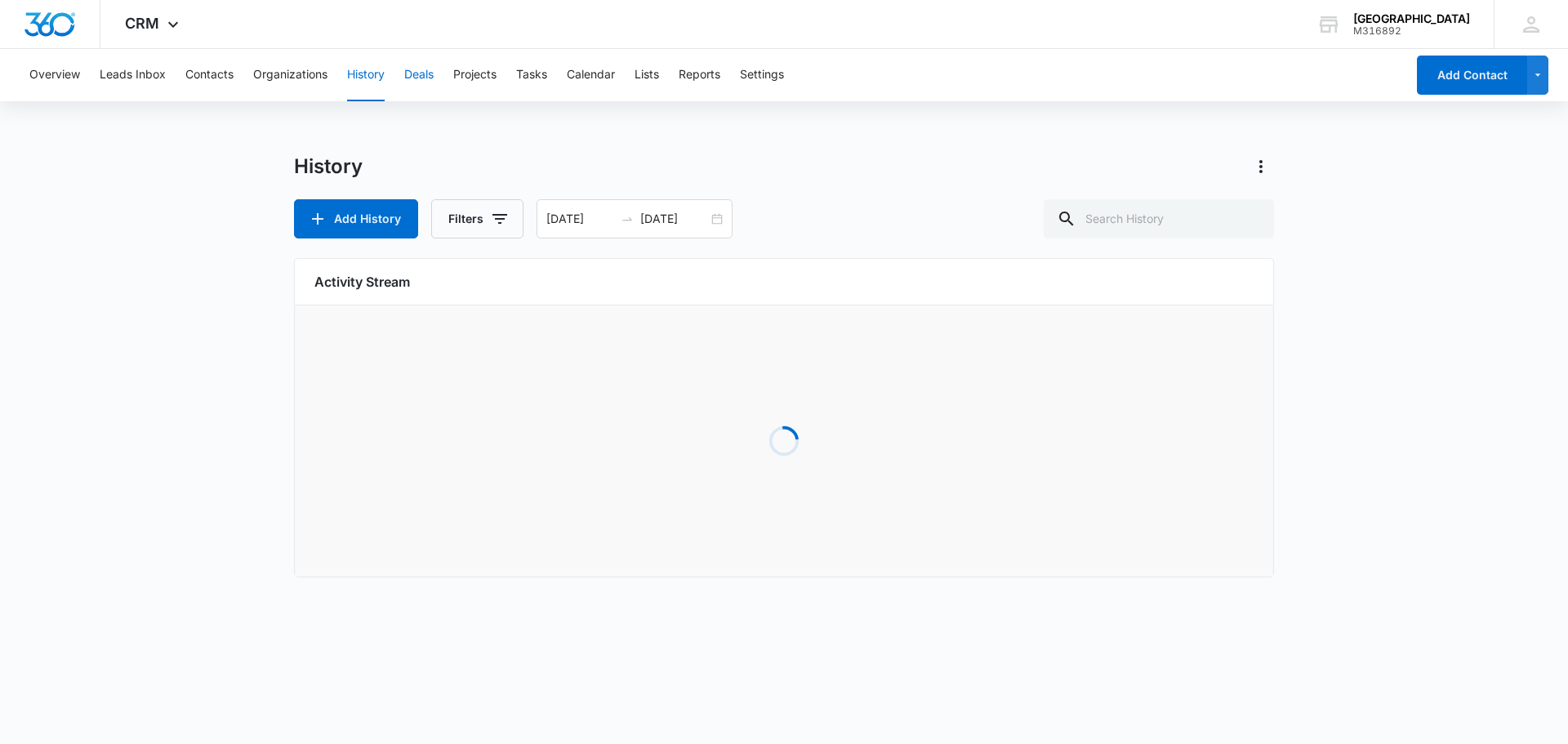
click at [433, 76] on button "Deals" at bounding box center [419, 74] width 30 height 52
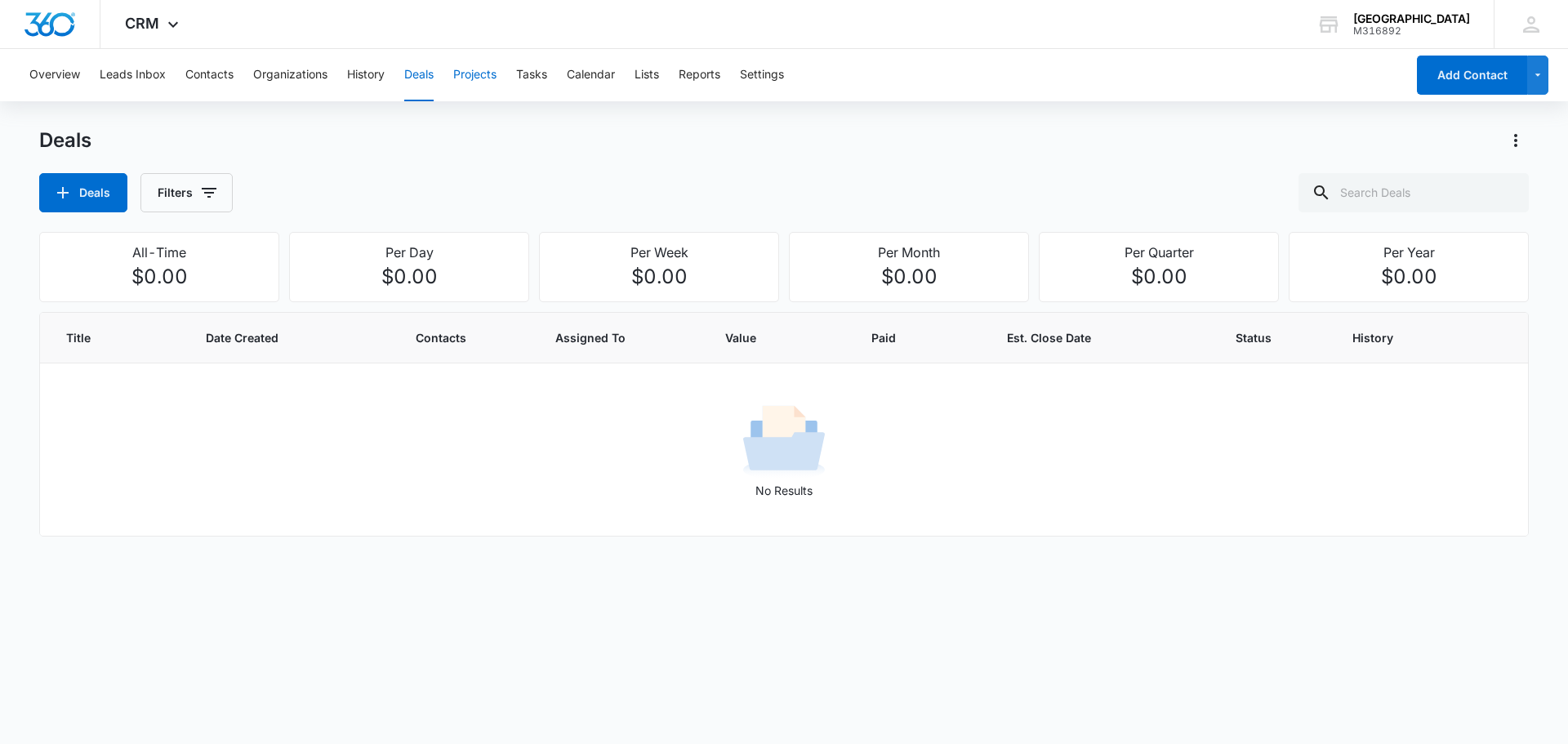
click at [473, 80] on button "Projects" at bounding box center [475, 74] width 44 height 52
click at [534, 82] on button "Tasks" at bounding box center [531, 74] width 31 height 52
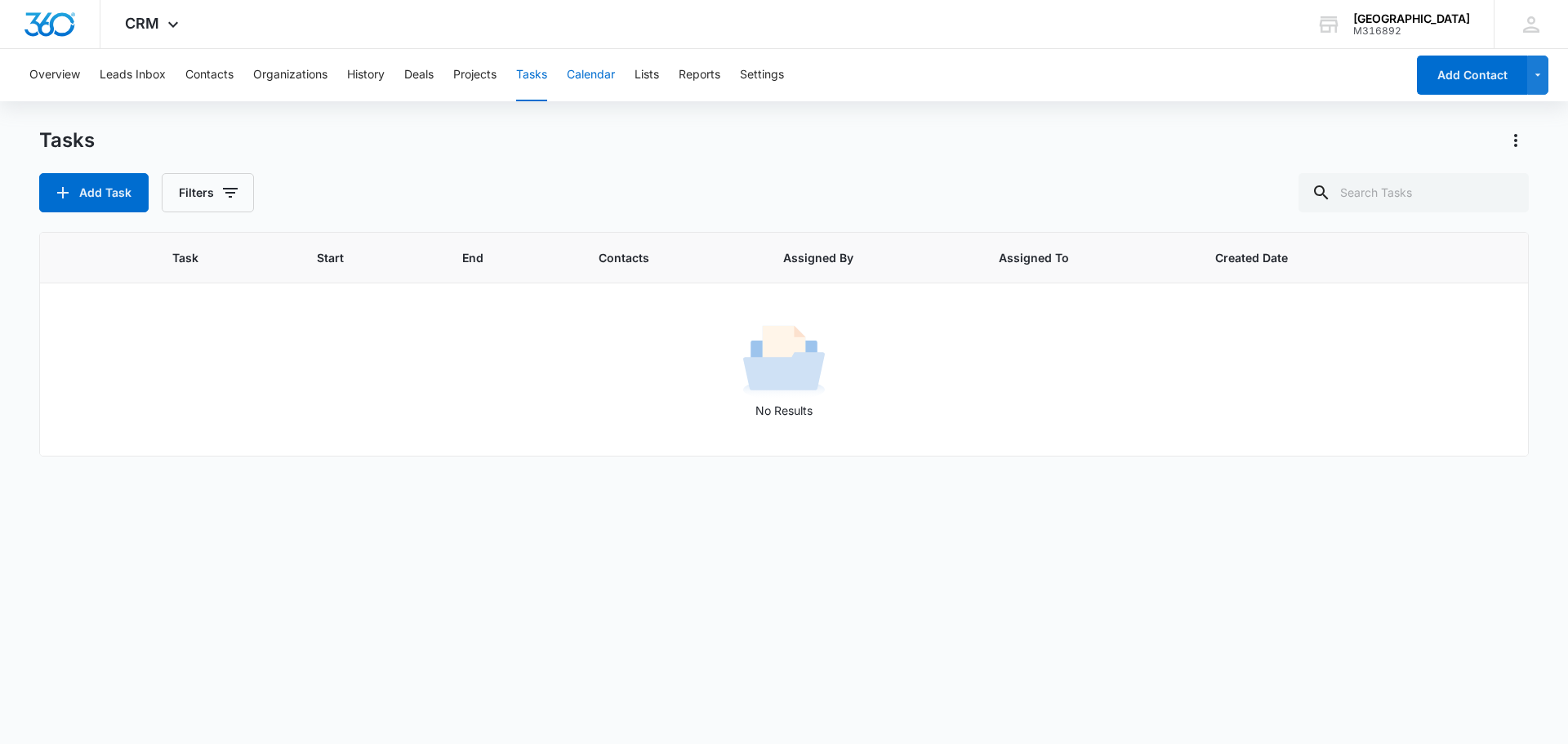
click at [606, 81] on button "Calendar" at bounding box center [591, 74] width 48 height 52
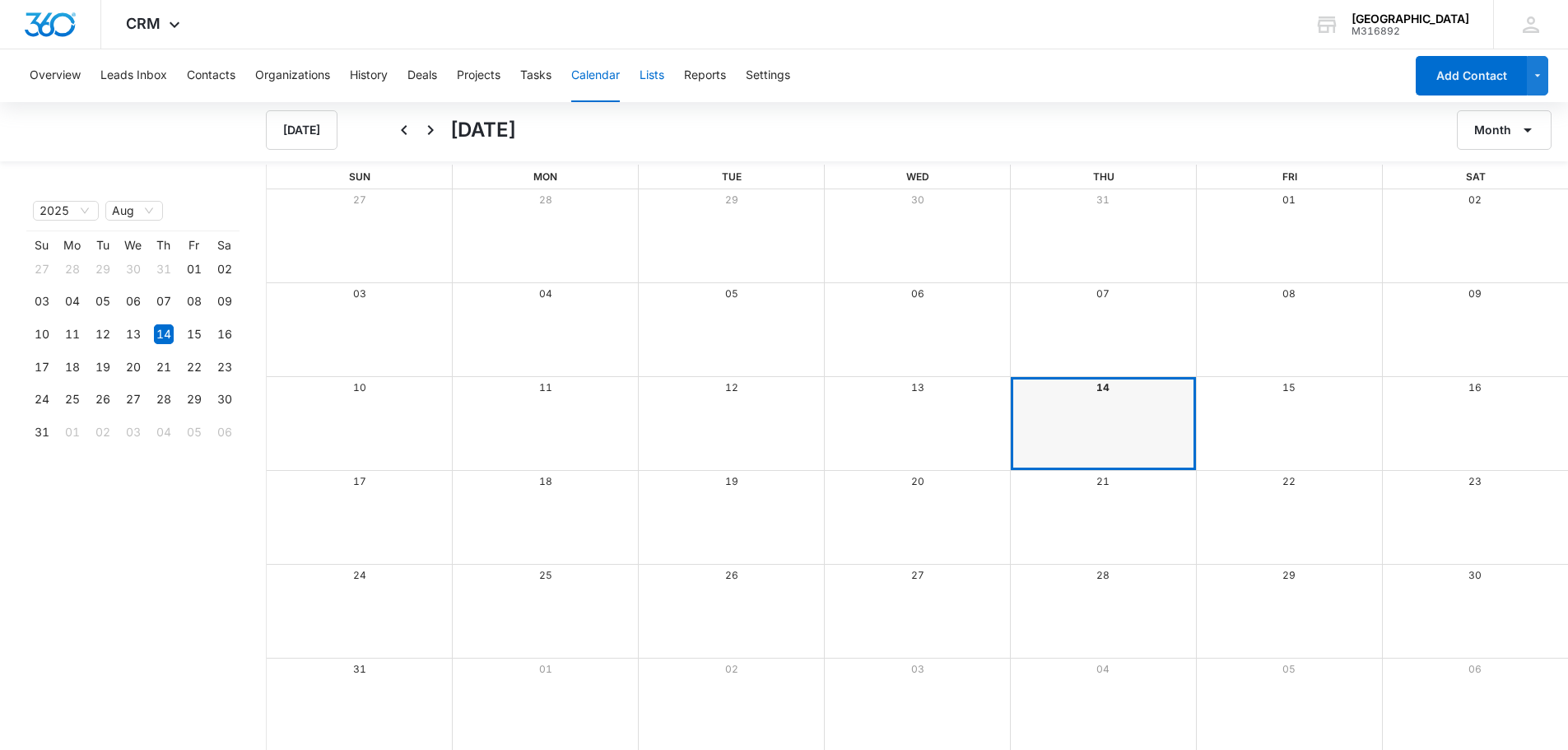
click at [654, 75] on button "Lists" at bounding box center [652, 75] width 25 height 52
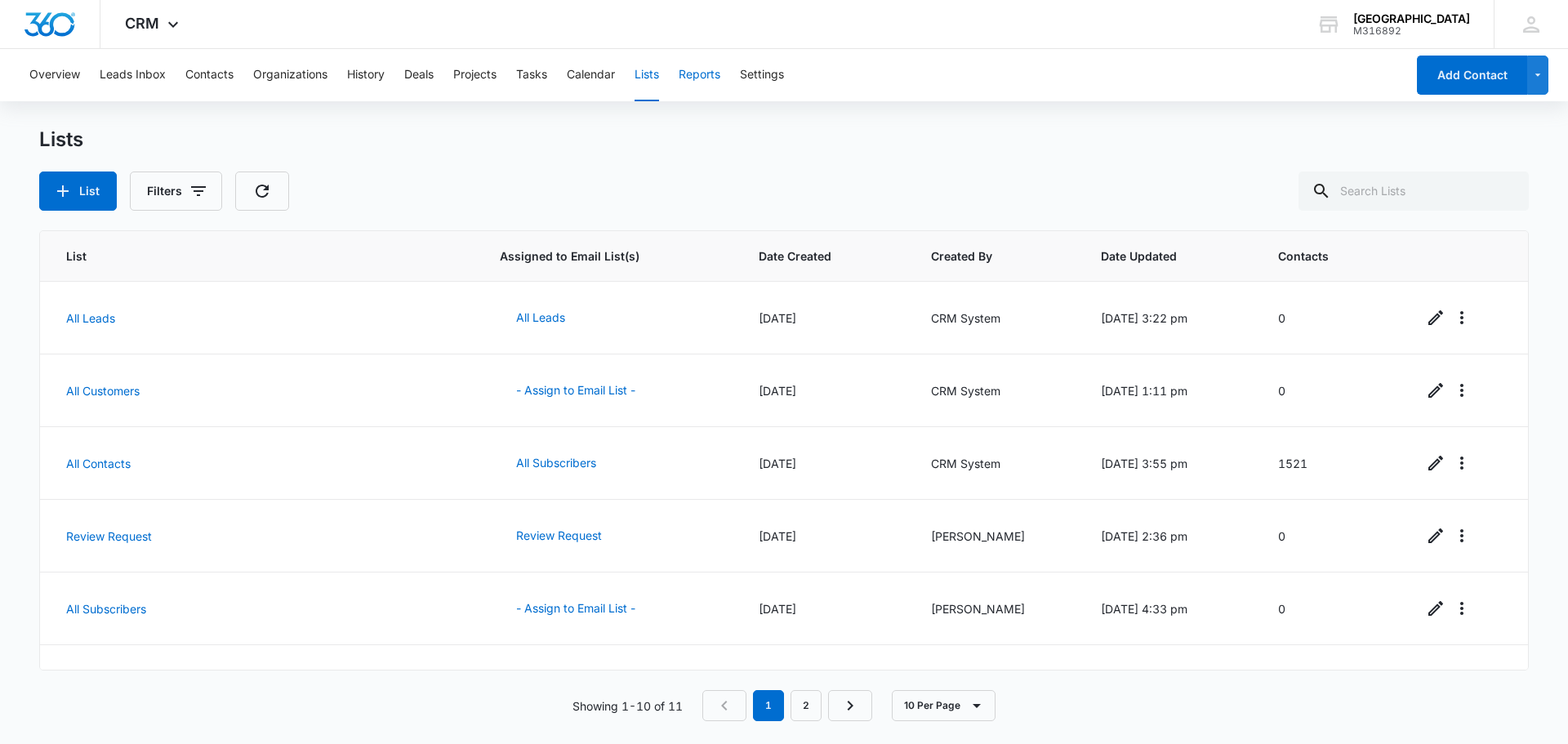
click at [705, 78] on button "Reports" at bounding box center [700, 74] width 42 height 52
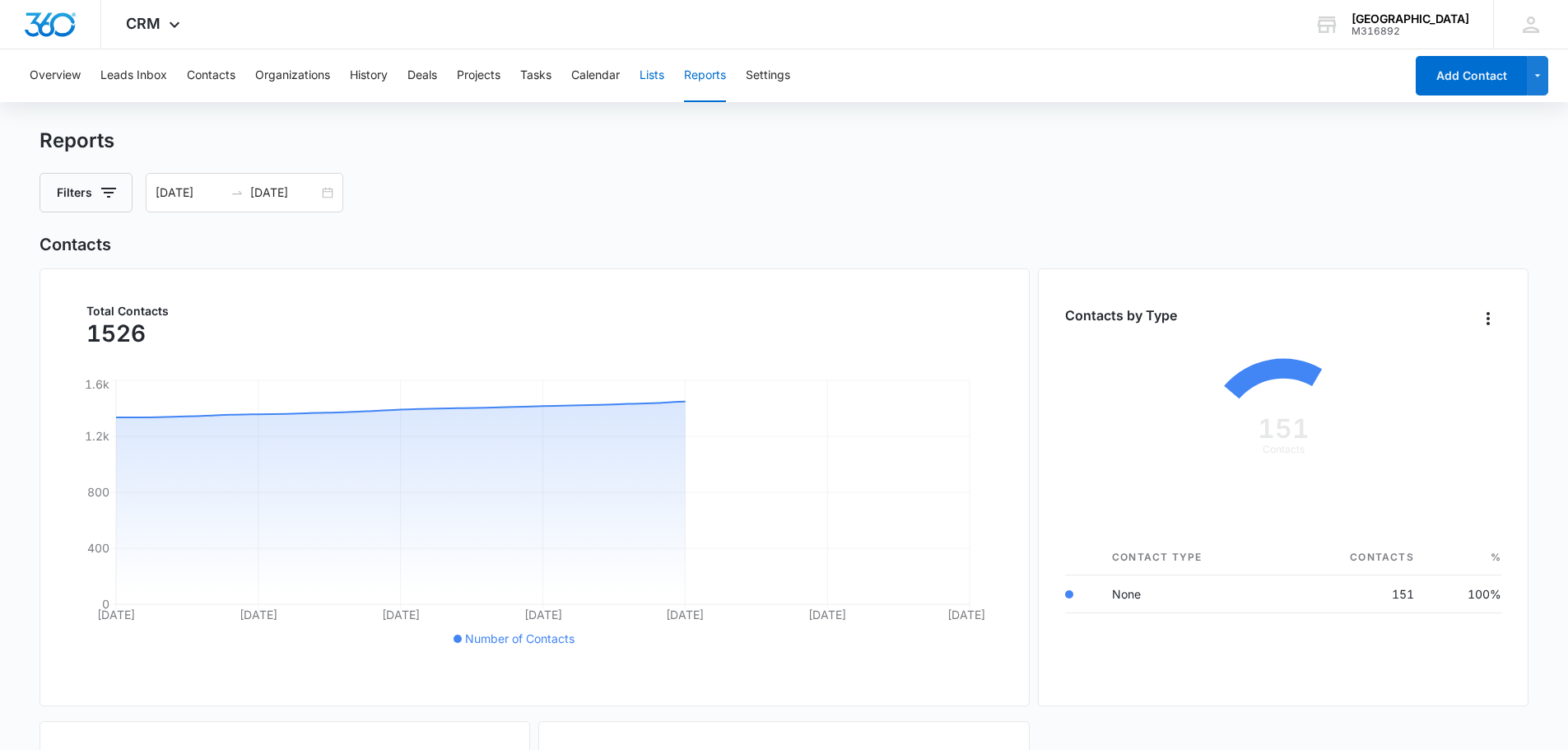
click at [659, 78] on button "Lists" at bounding box center [652, 75] width 25 height 52
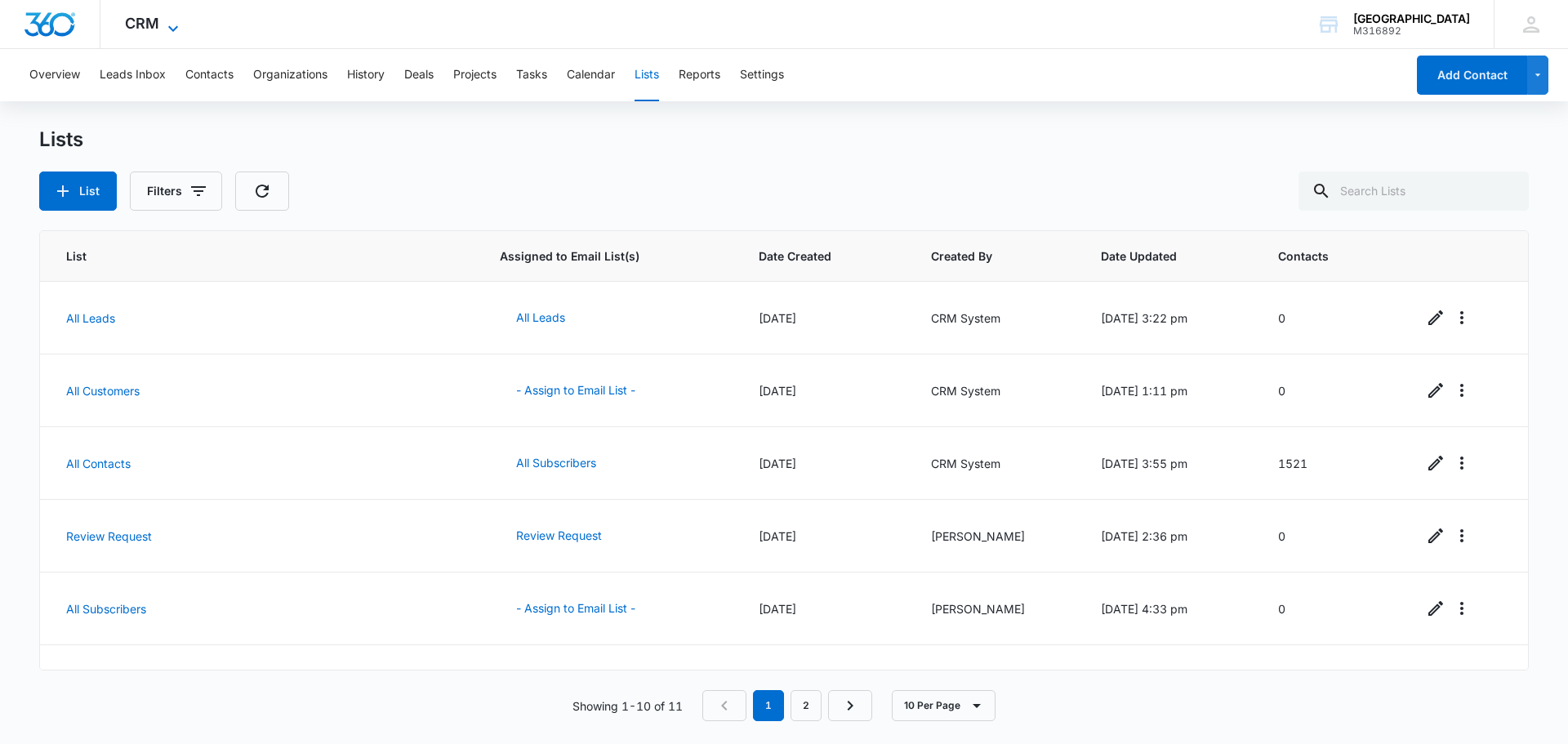
click at [182, 26] on icon at bounding box center [173, 29] width 20 height 20
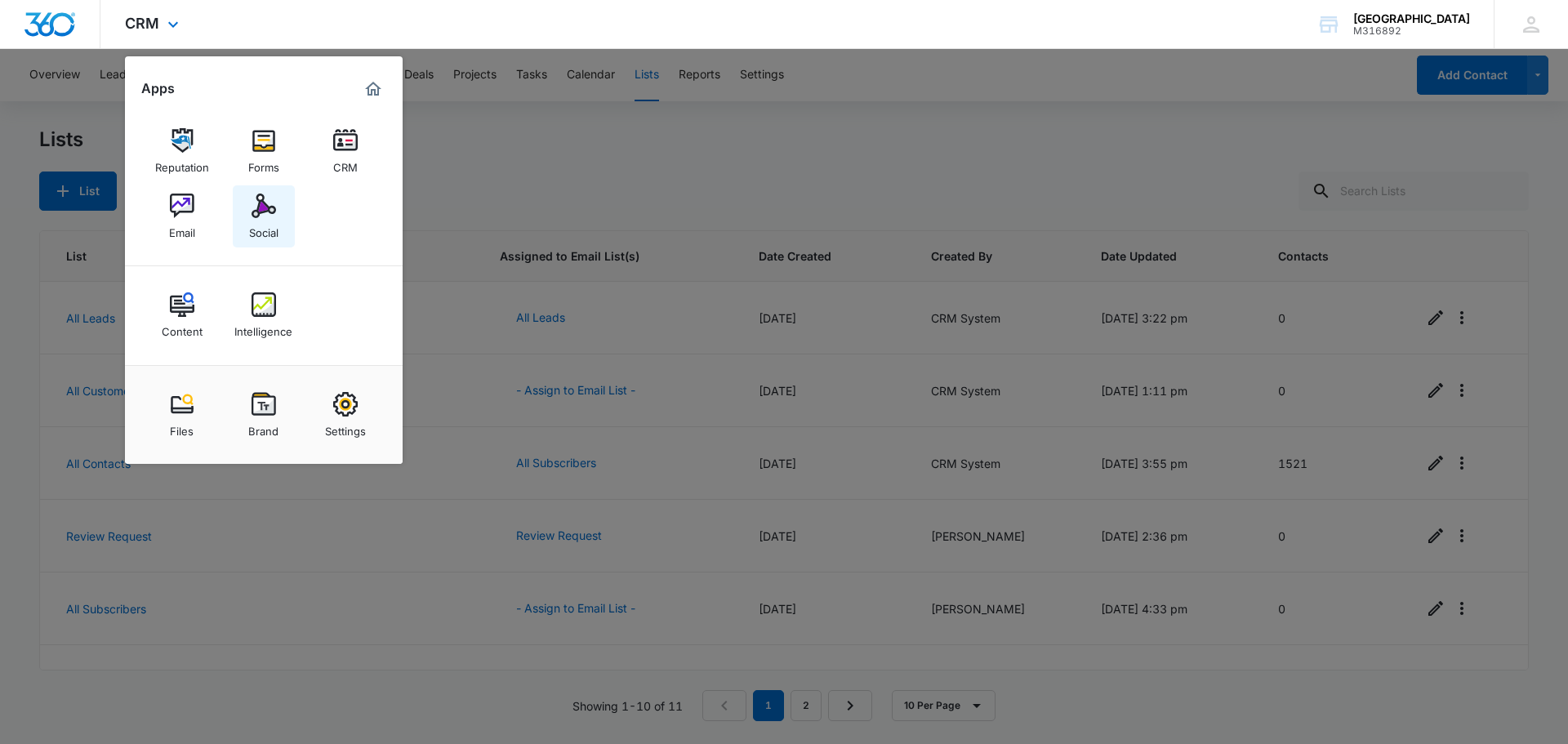
click at [268, 204] on img at bounding box center [264, 206] width 25 height 25
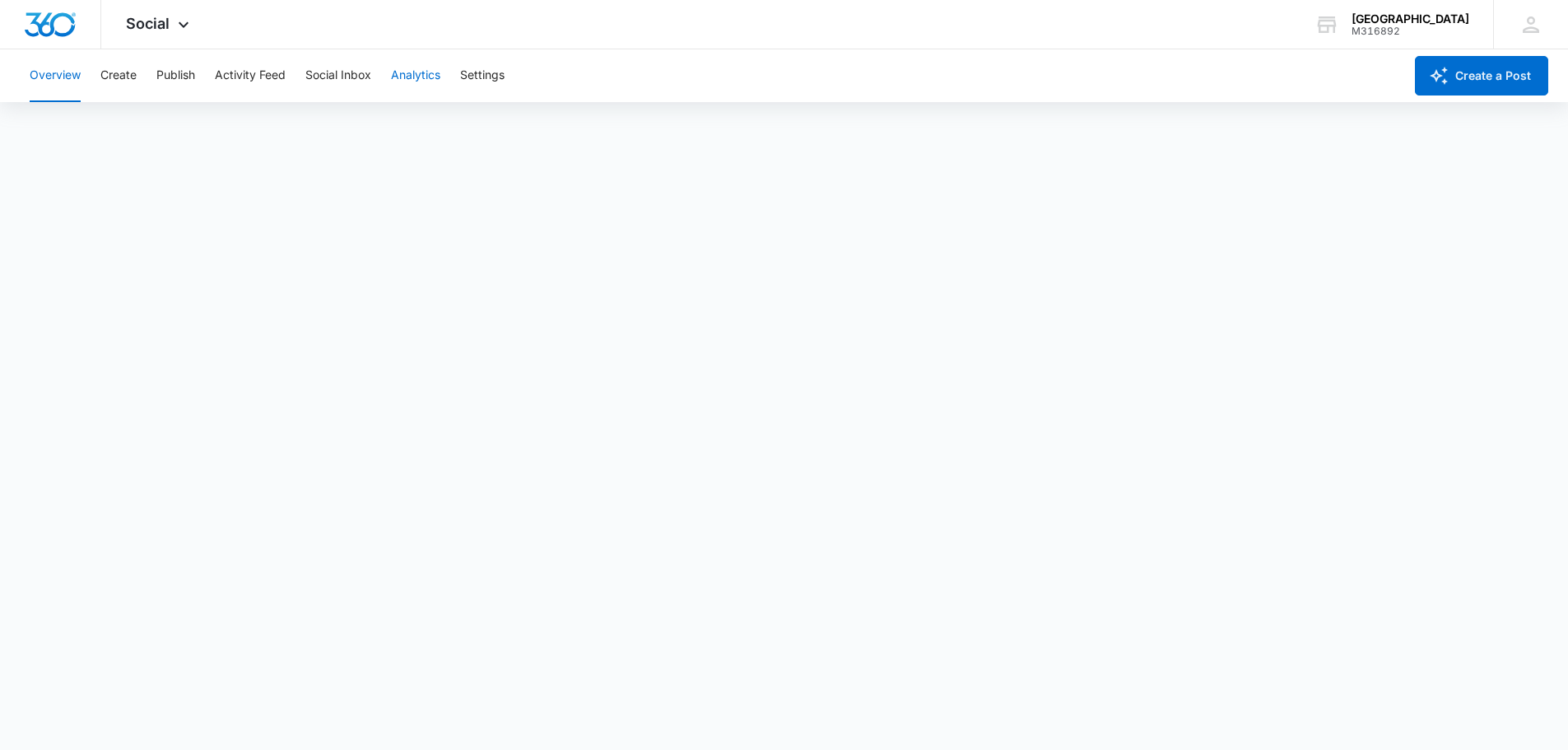
click at [421, 79] on button "Analytics" at bounding box center [415, 75] width 49 height 52
click at [163, 35] on div "Social Apps Reputation Forms CRM Email Social Content Intelligence Files Brand …" at bounding box center [159, 24] width 117 height 48
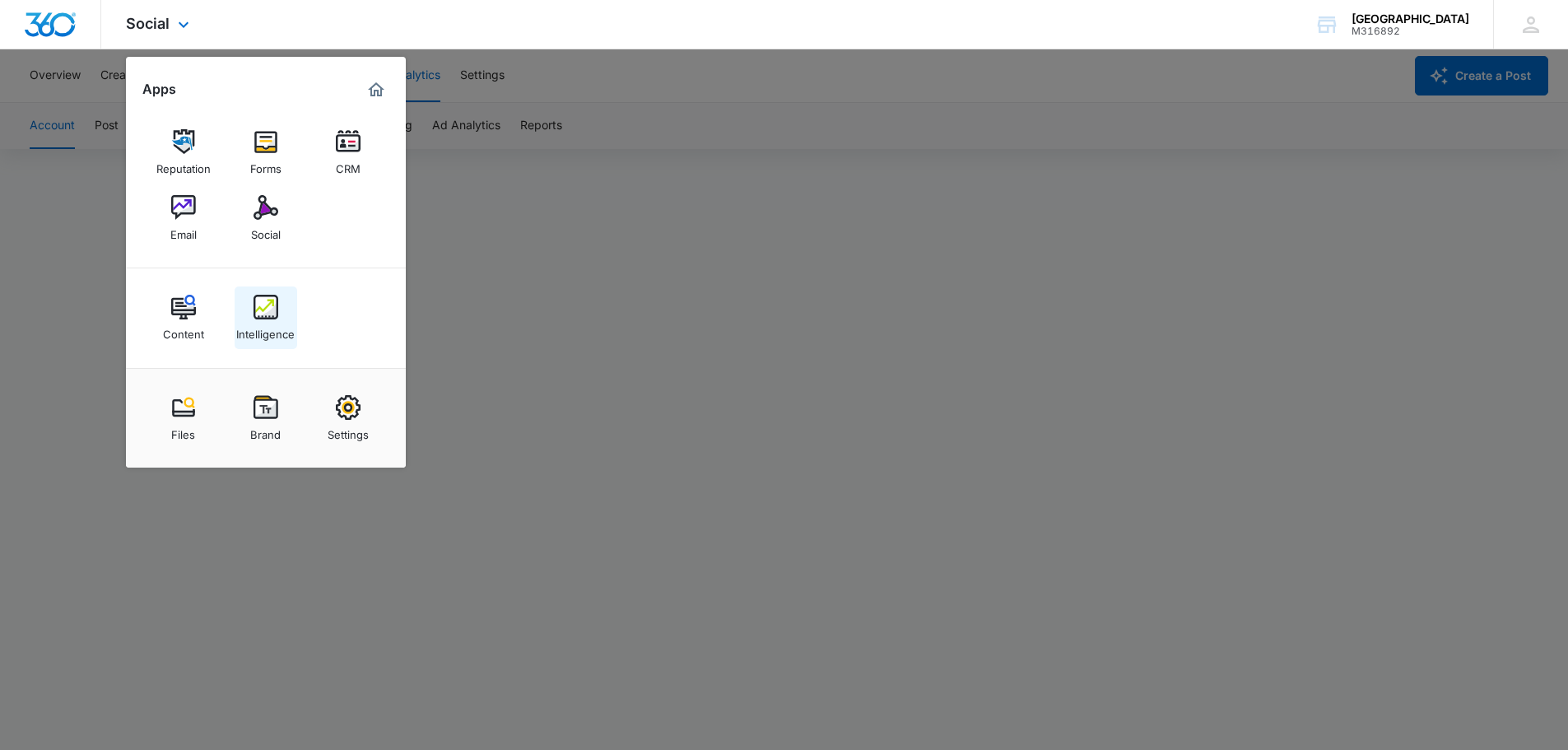
click at [280, 313] on link "Intelligence" at bounding box center [265, 317] width 62 height 62
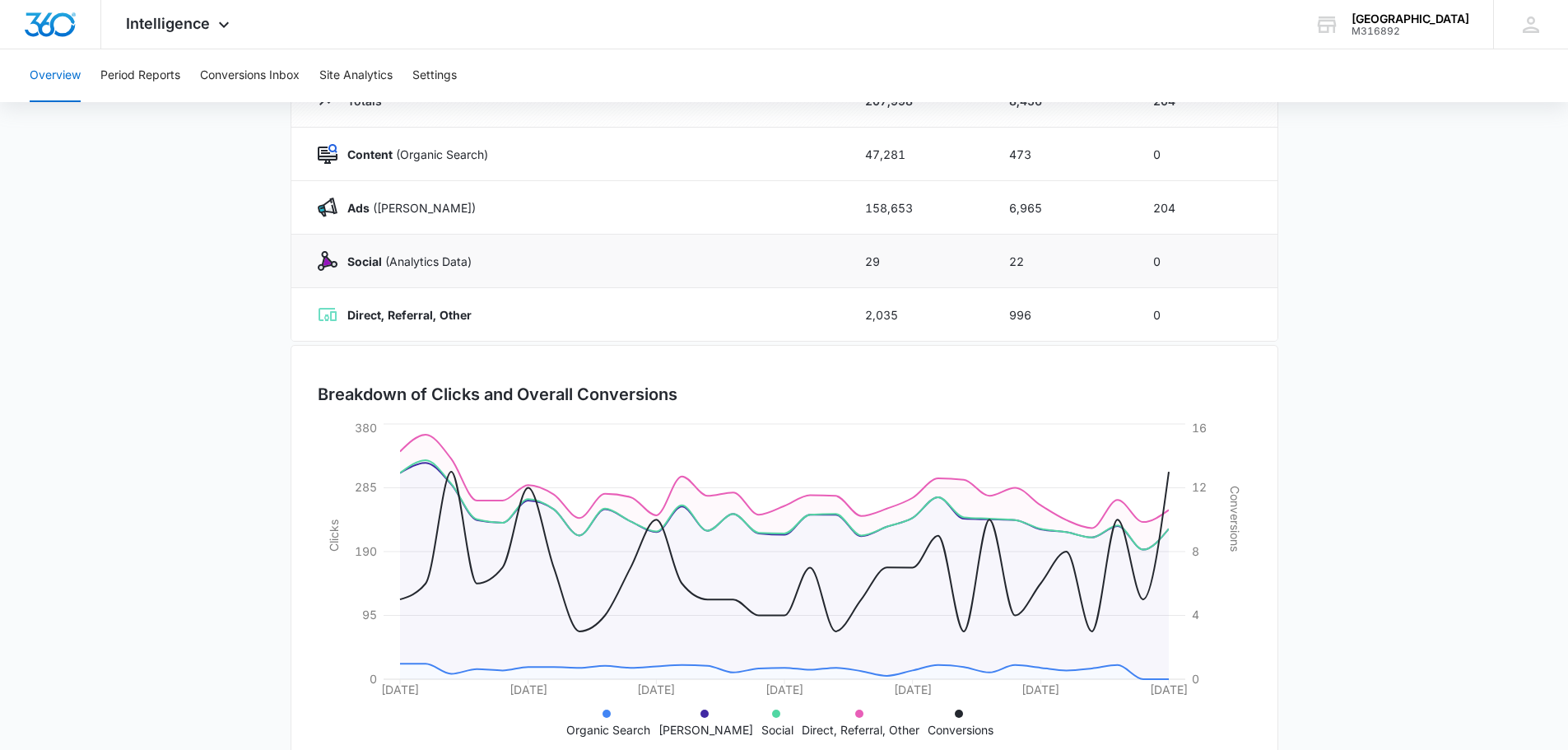
scroll to position [164, 0]
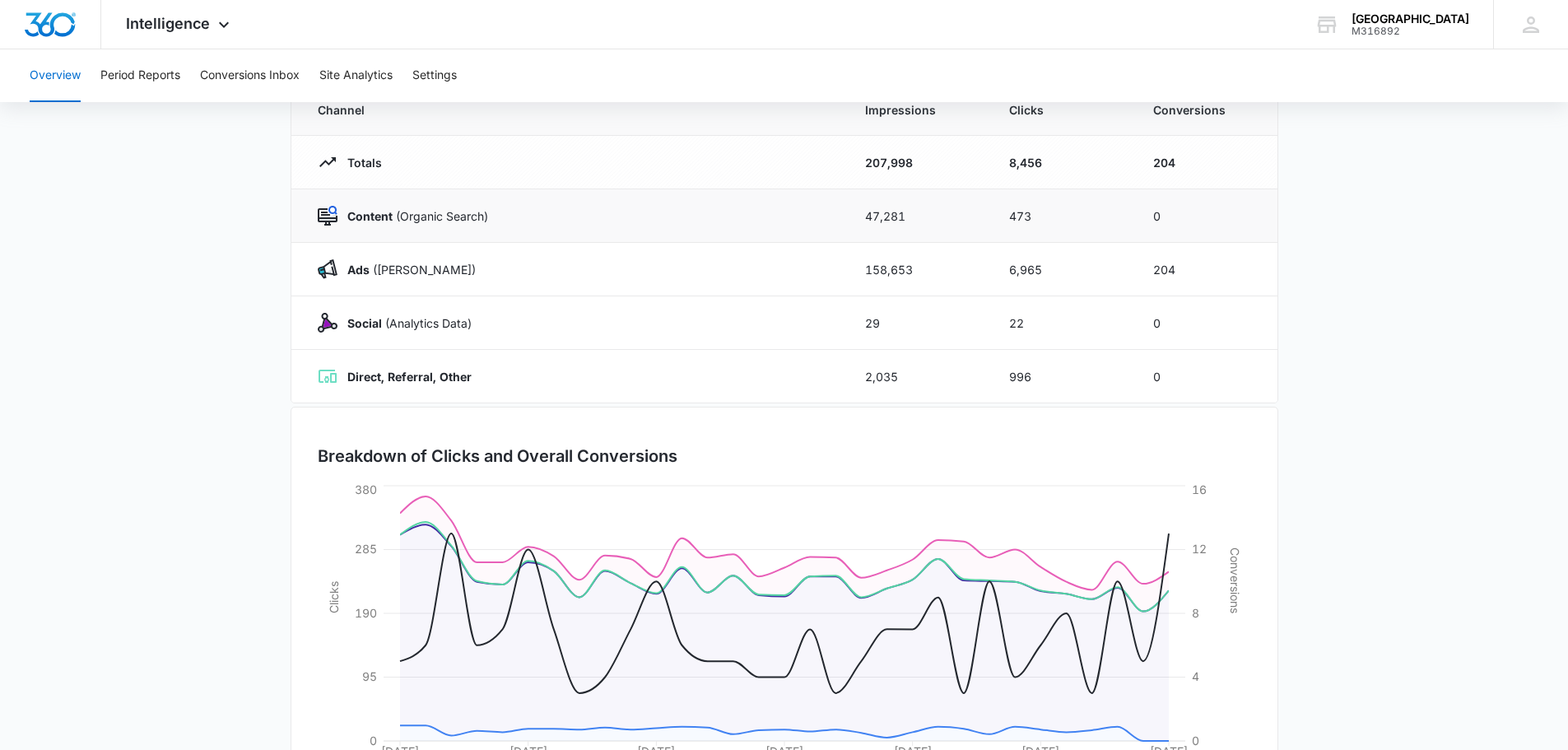
click at [528, 231] on td "Content (Organic Search)" at bounding box center [568, 216] width 554 height 53
click at [506, 222] on div "Content (Organic Search)" at bounding box center [572, 216] width 508 height 20
click at [867, 214] on td "47,281" at bounding box center [917, 216] width 144 height 53
click at [936, 214] on td "47,281" at bounding box center [917, 216] width 144 height 53
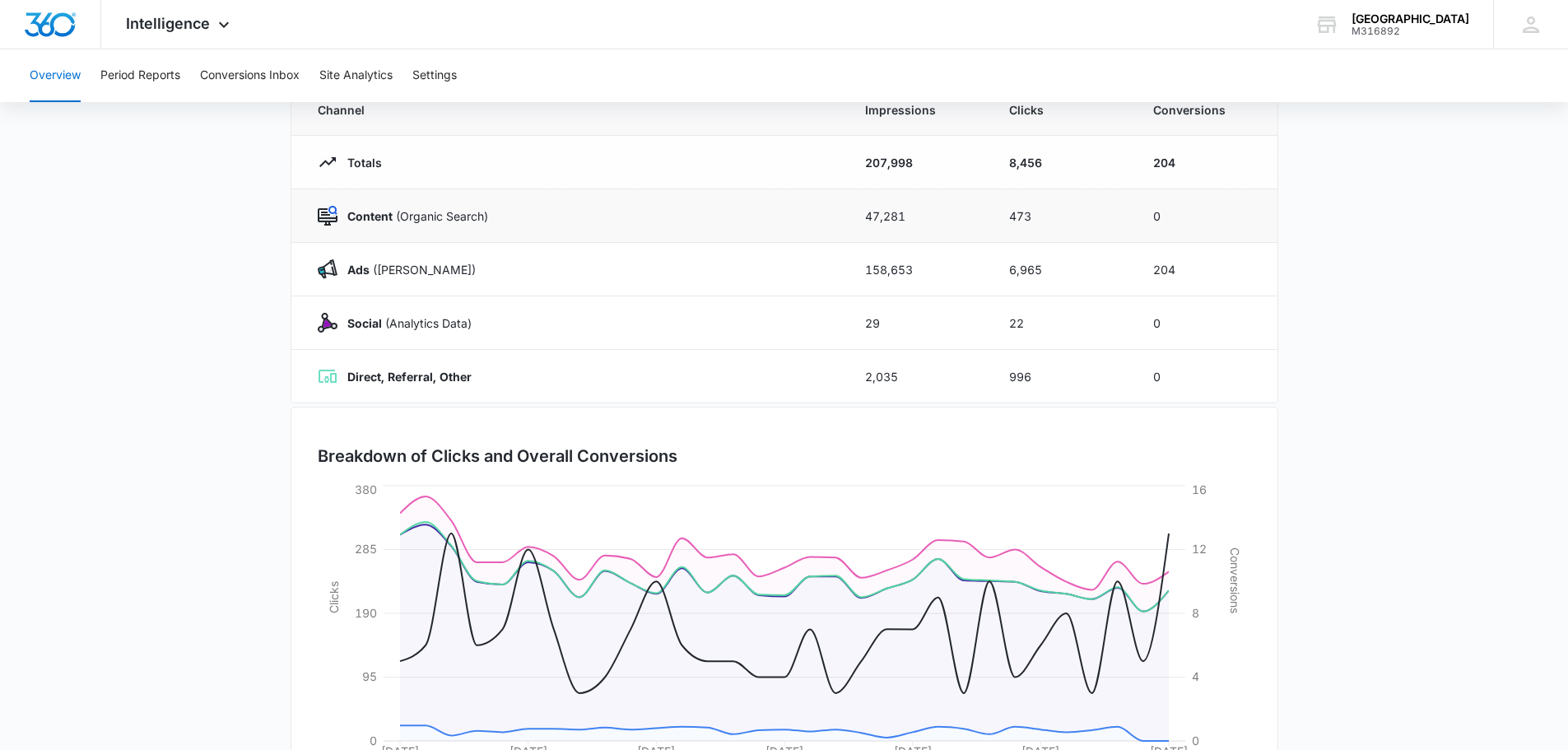
click at [1002, 208] on td "473" at bounding box center [1061, 216] width 144 height 53
click at [424, 221] on p "Content (Organic Search)" at bounding box center [412, 216] width 150 height 17
click at [330, 82] on button "Site Analytics" at bounding box center [356, 75] width 73 height 52
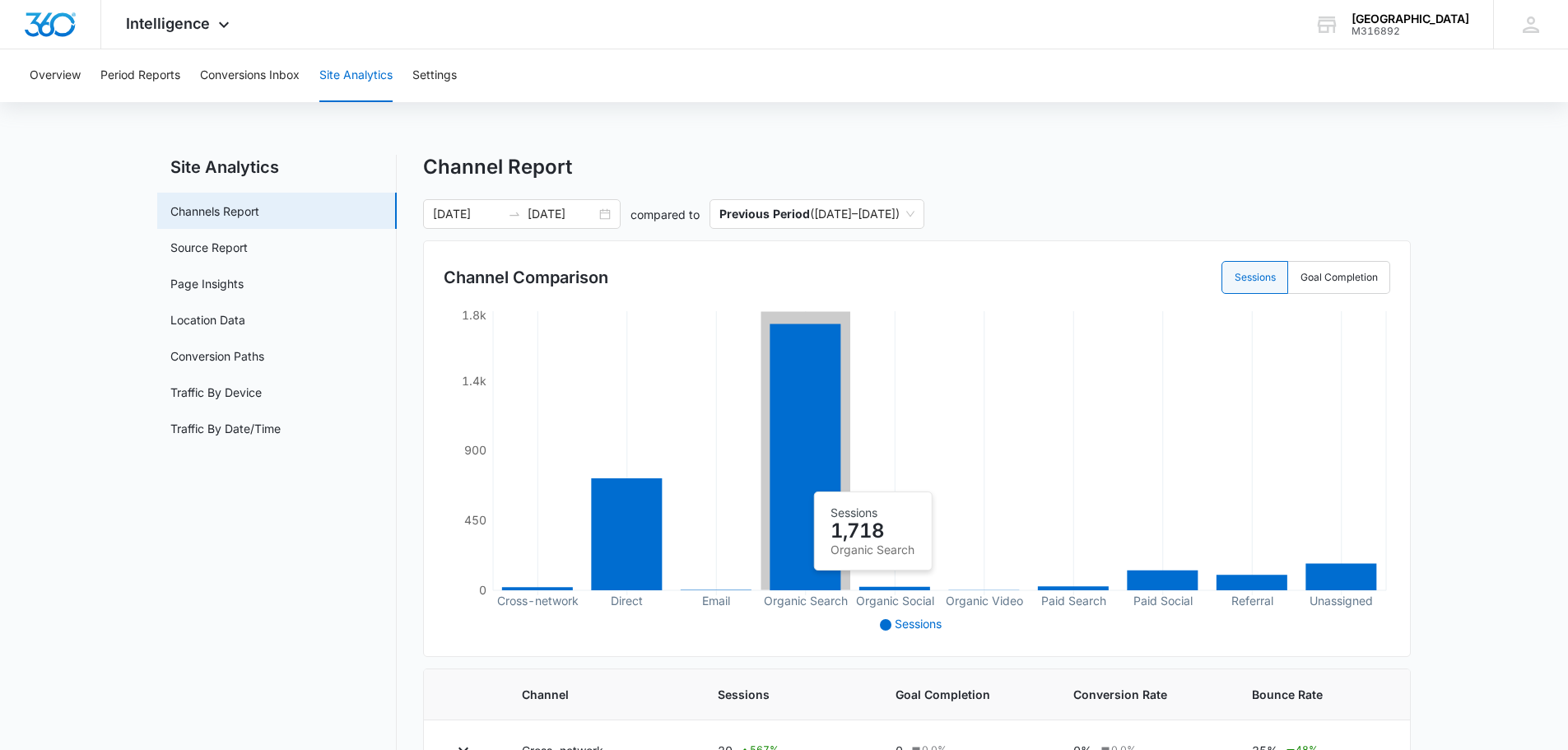
click at [800, 483] on icon at bounding box center [805, 457] width 71 height 267
click at [820, 517] on icon at bounding box center [805, 457] width 71 height 267
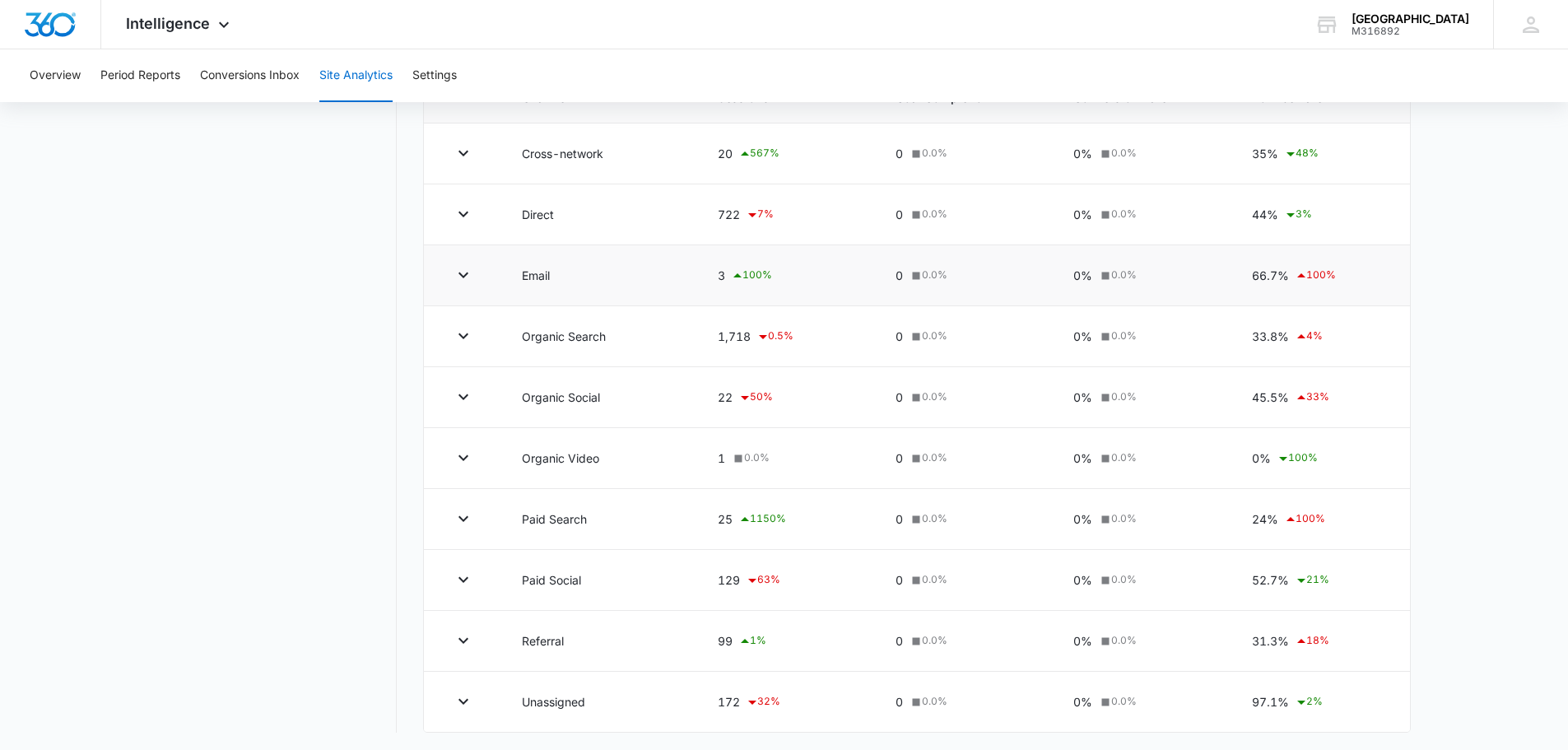
scroll to position [600, 0]
click at [482, 336] on td at bounding box center [463, 334] width 78 height 61
click at [456, 334] on icon "button" at bounding box center [463, 334] width 20 height 20
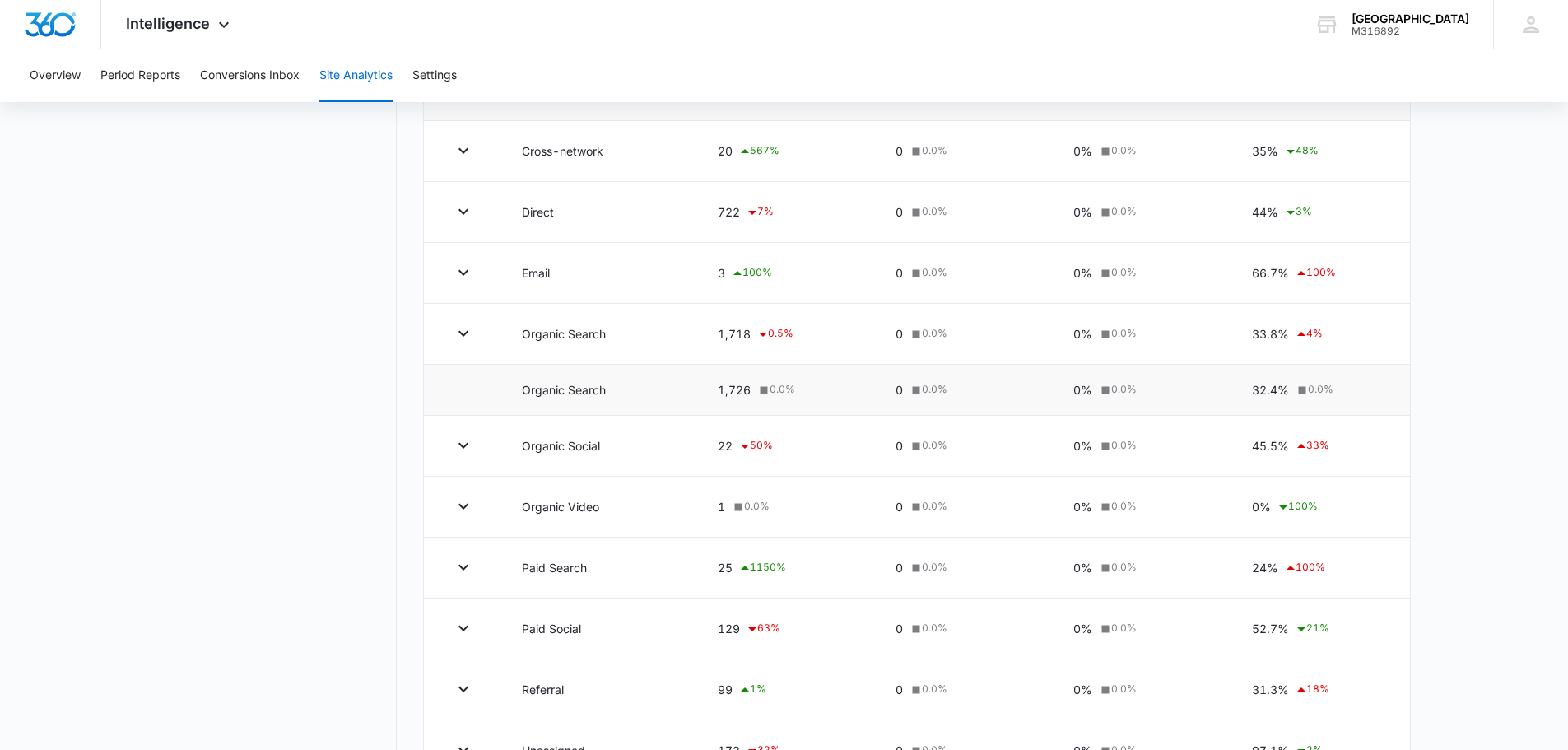
click at [620, 405] on td "Organic Search" at bounding box center [600, 390] width 196 height 51
click at [608, 395] on td "Organic Search" at bounding box center [600, 390] width 196 height 51
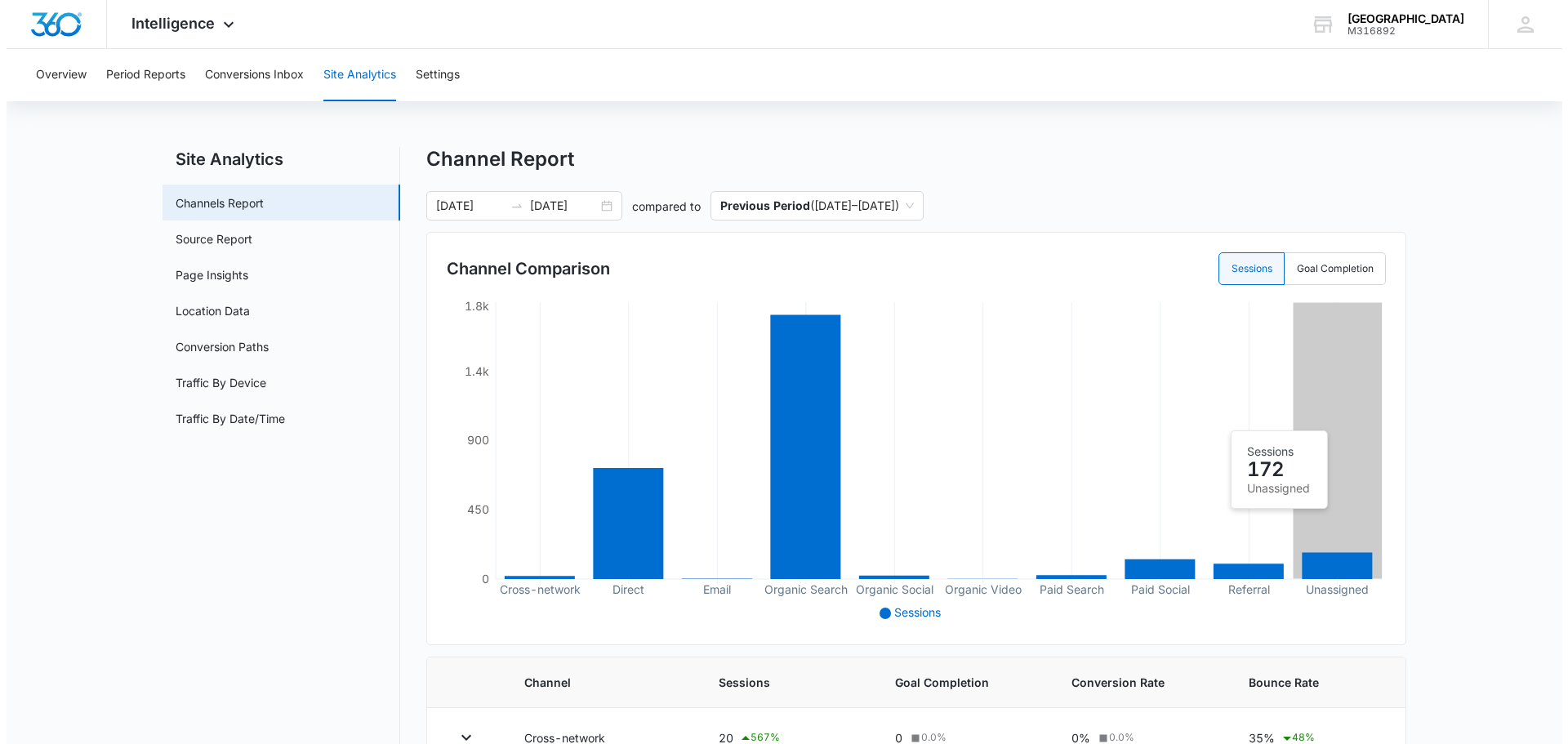
scroll to position [0, 0]
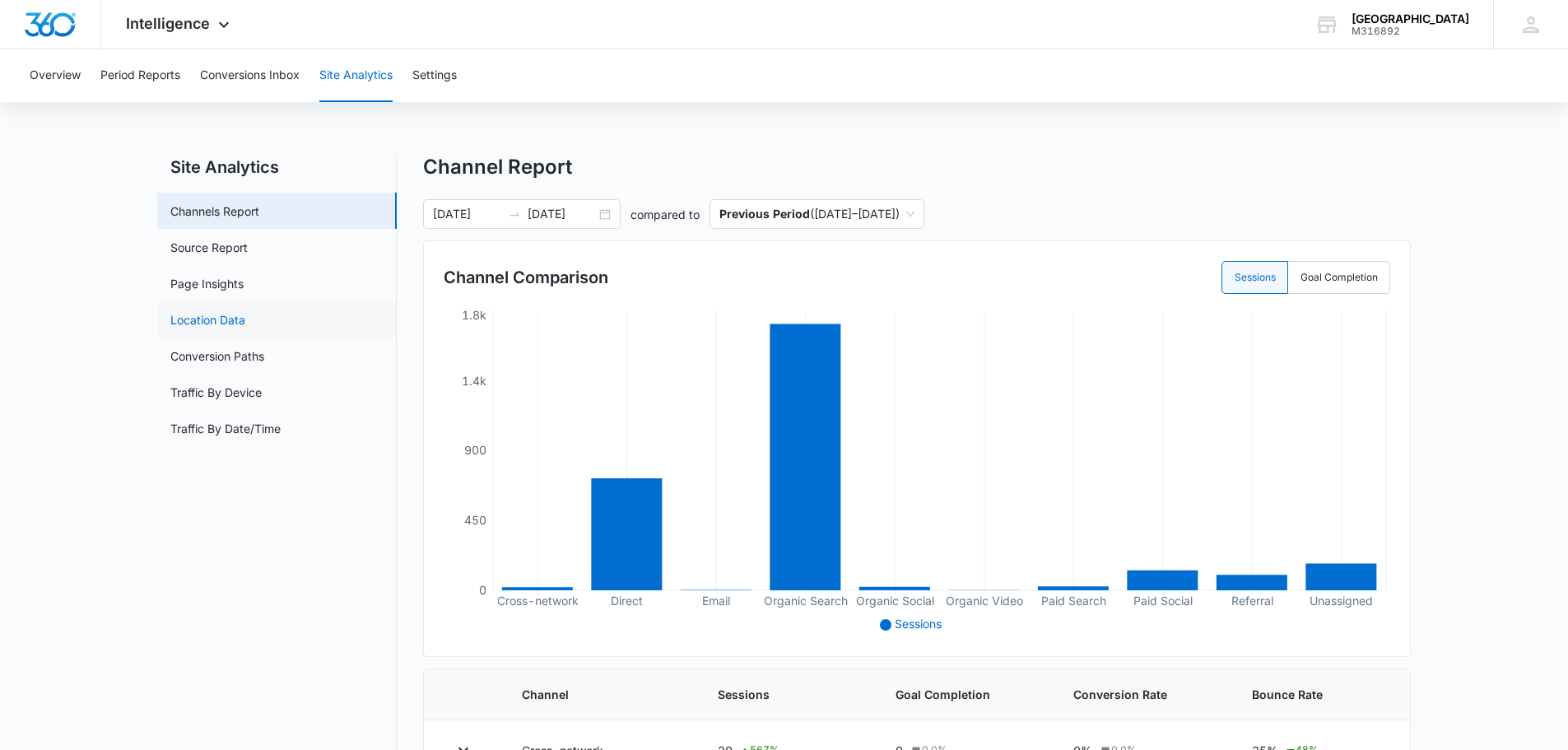
click at [244, 316] on link "Location Data" at bounding box center [208, 320] width 75 height 17
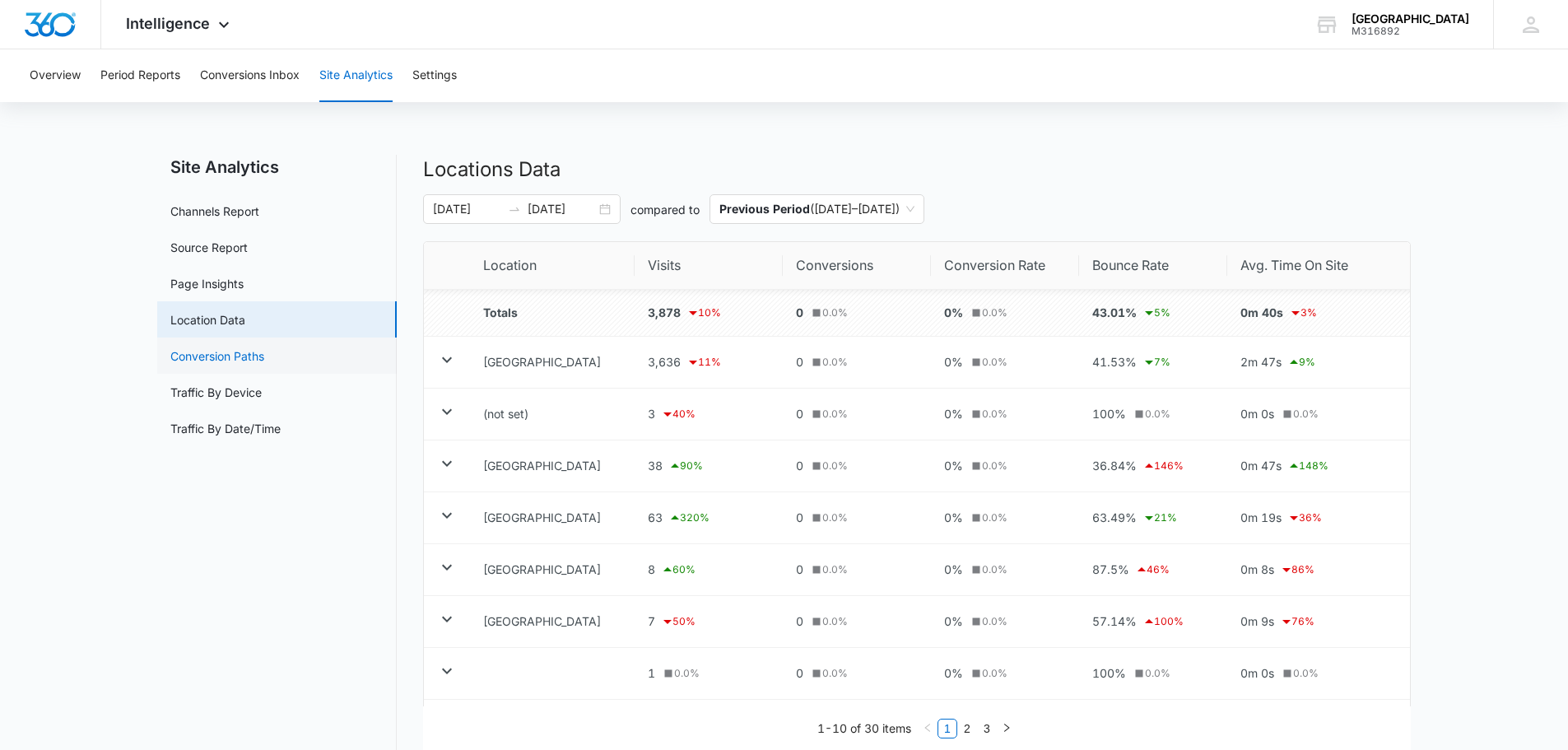
click at [262, 357] on link "Conversion Paths" at bounding box center [217, 355] width 94 height 17
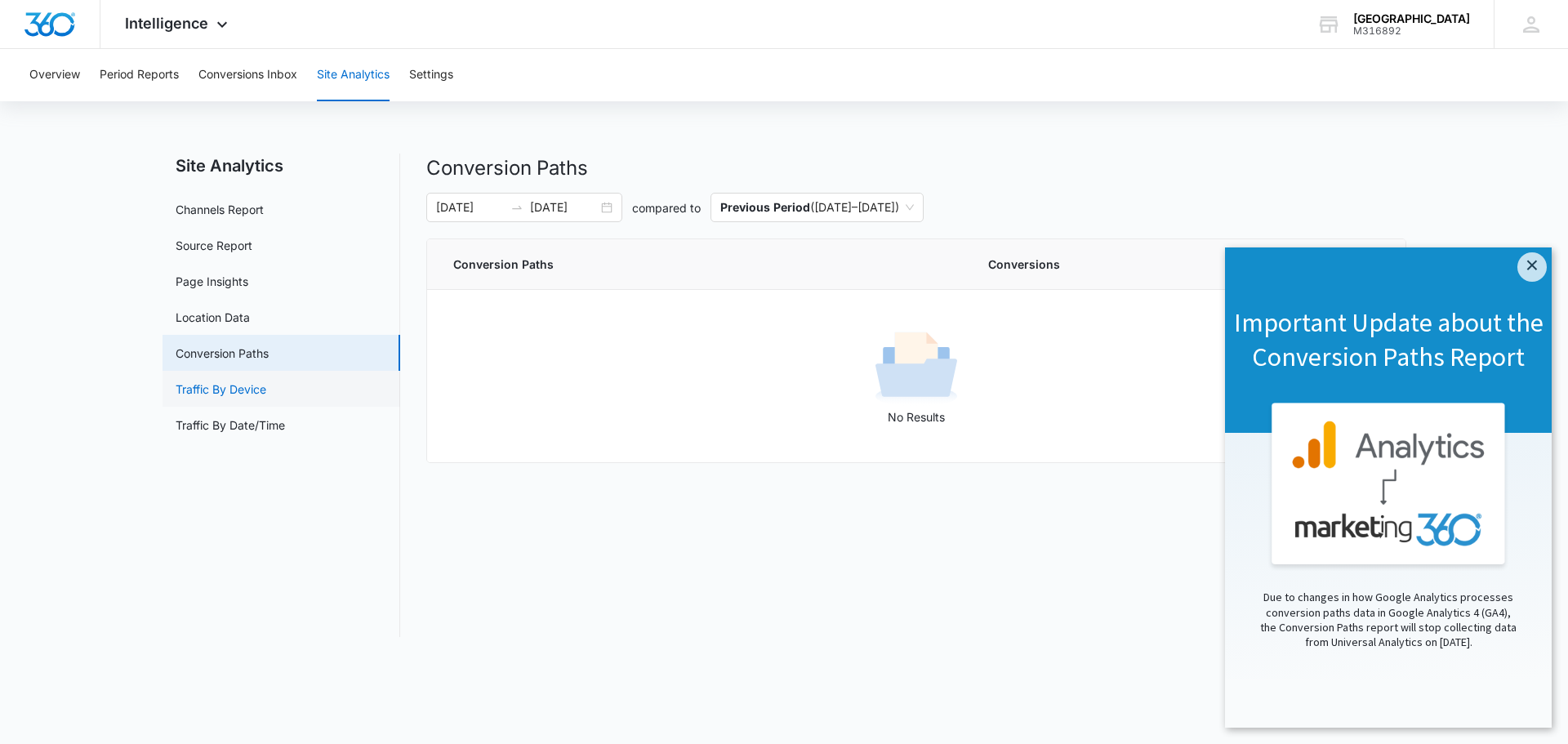
click at [264, 383] on link "Traffic By Device" at bounding box center [221, 389] width 91 height 17
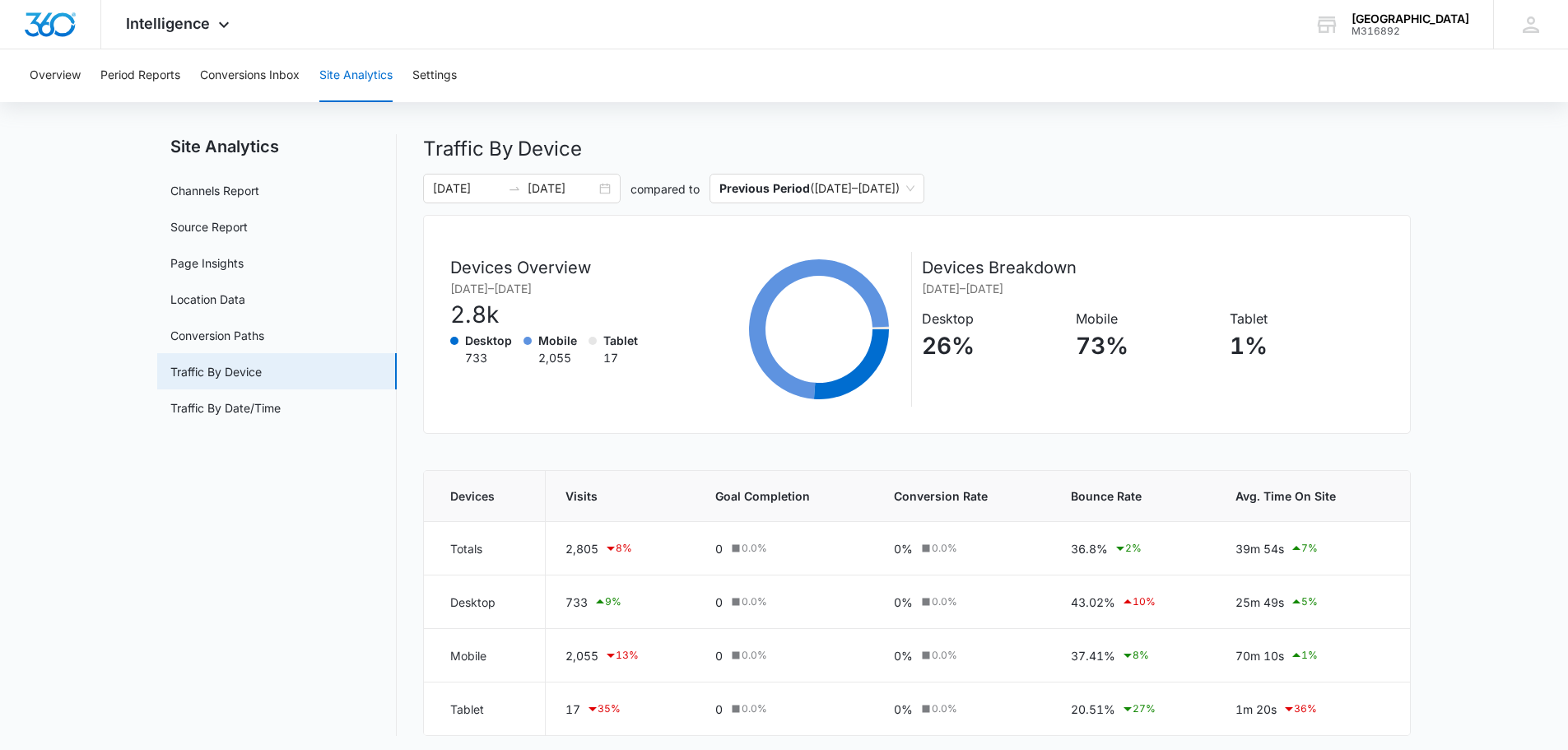
scroll to position [27, 0]
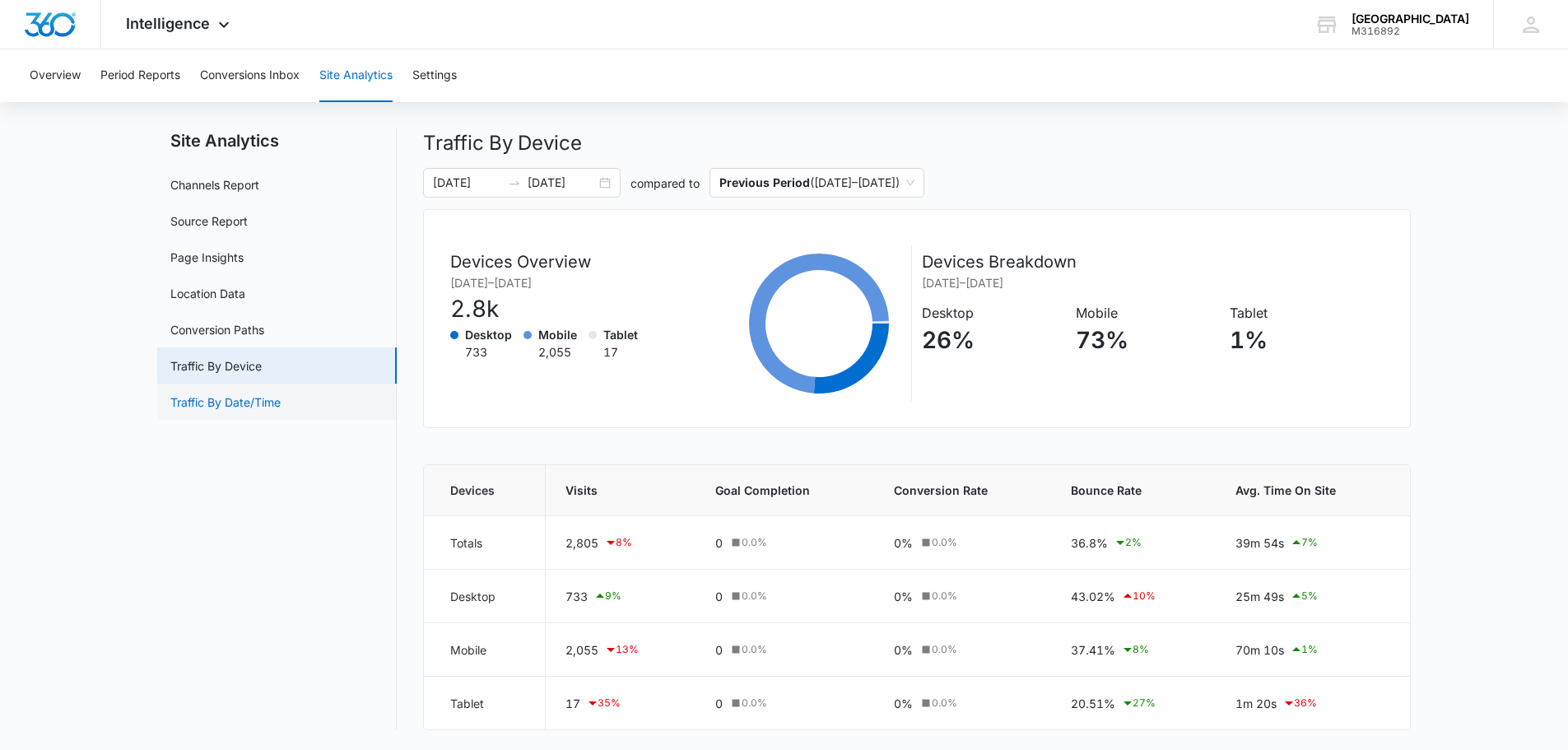
click at [257, 400] on link "Traffic By Date/Time" at bounding box center [225, 402] width 110 height 17
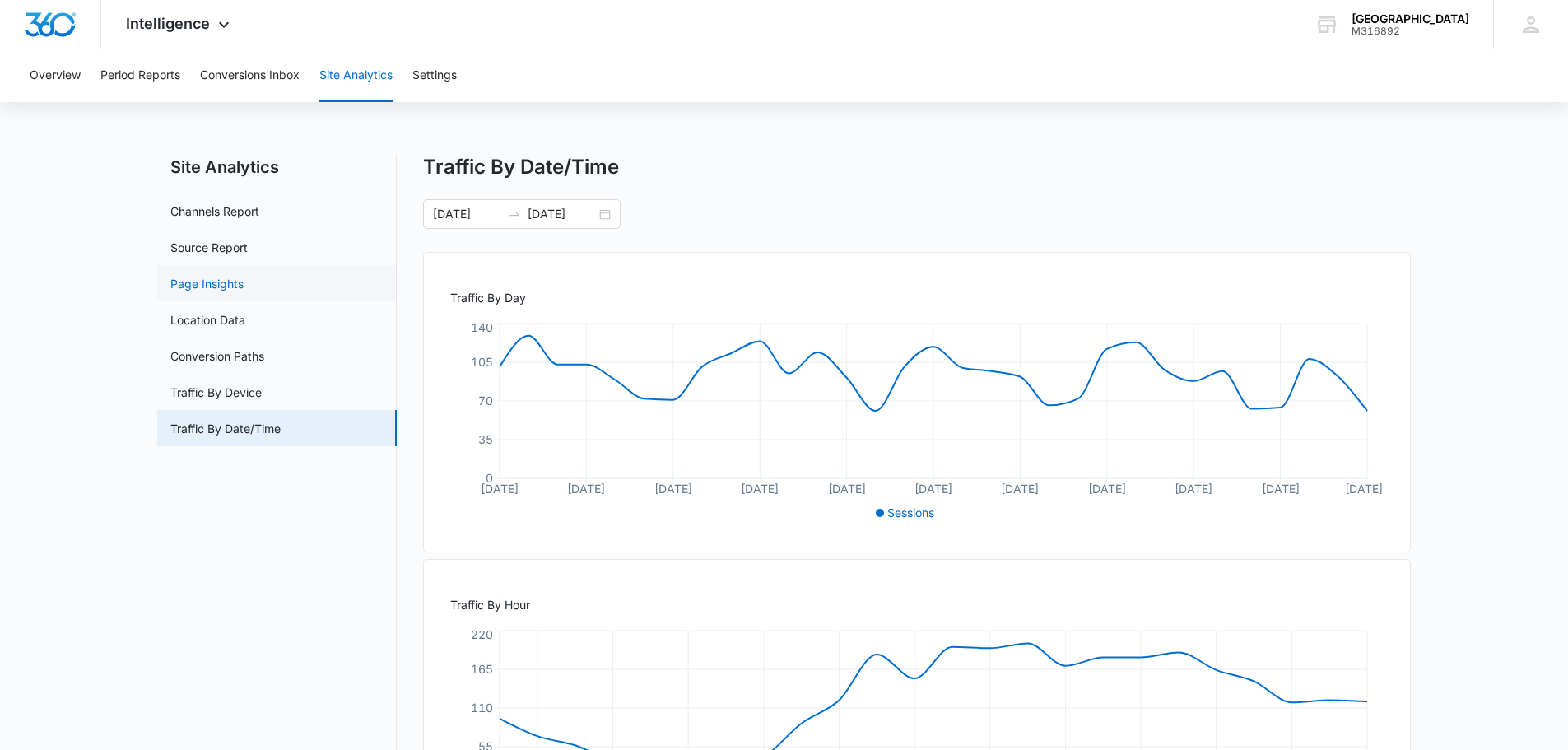
click at [243, 287] on link "Page Insights" at bounding box center [207, 283] width 73 height 17
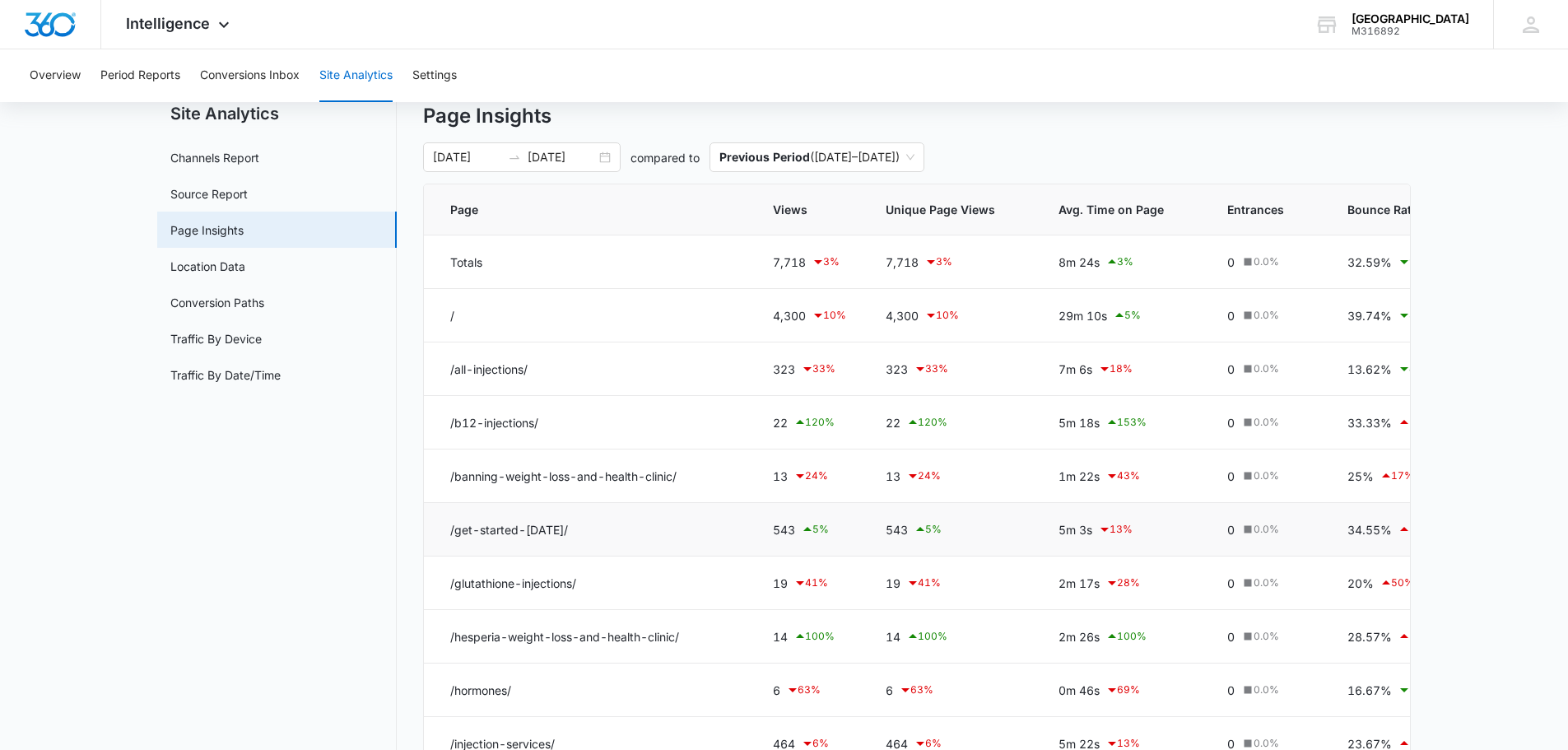
scroll to position [82, 0]
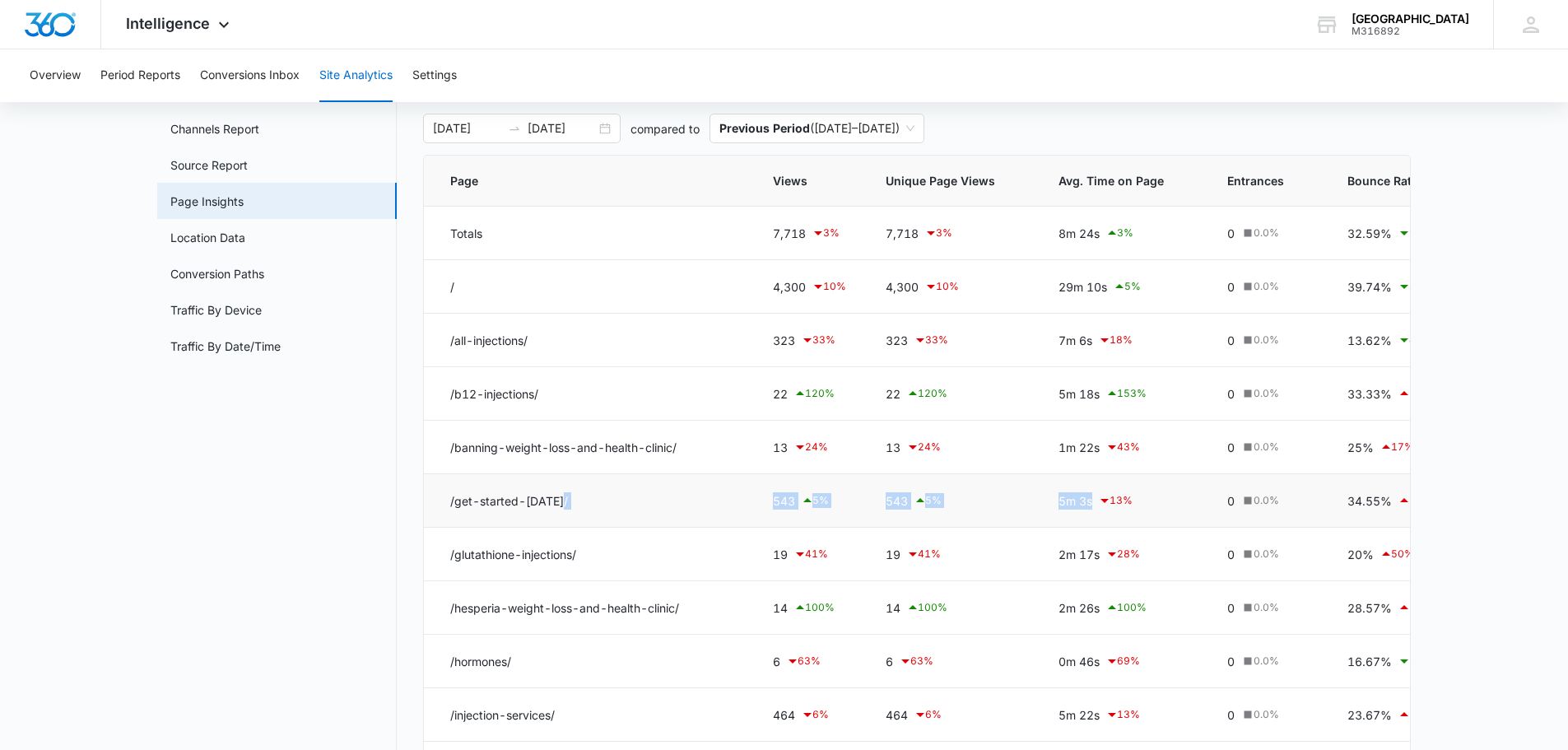
drag, startPoint x: 737, startPoint y: 505, endPoint x: 1110, endPoint y: 510, distance: 373.0
click at [1110, 510] on tr "/get-started-[DATE]/ 543 5 % 543 5 % 5m 3s 13 % 0 0.0 % 34.55% 10 % 0% 0.0 % 0m…" at bounding box center [1058, 501] width 1270 height 53
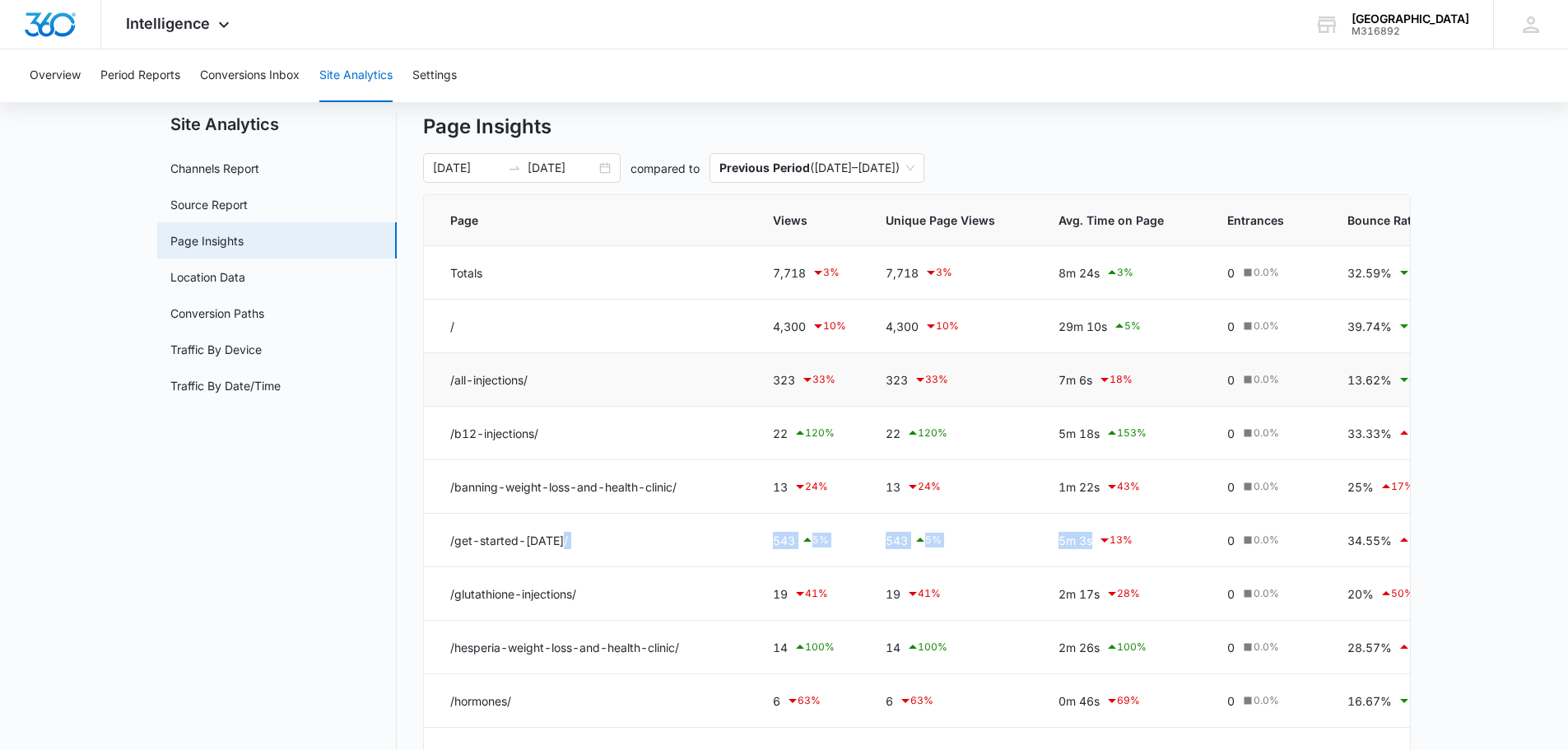
scroll to position [0, 0]
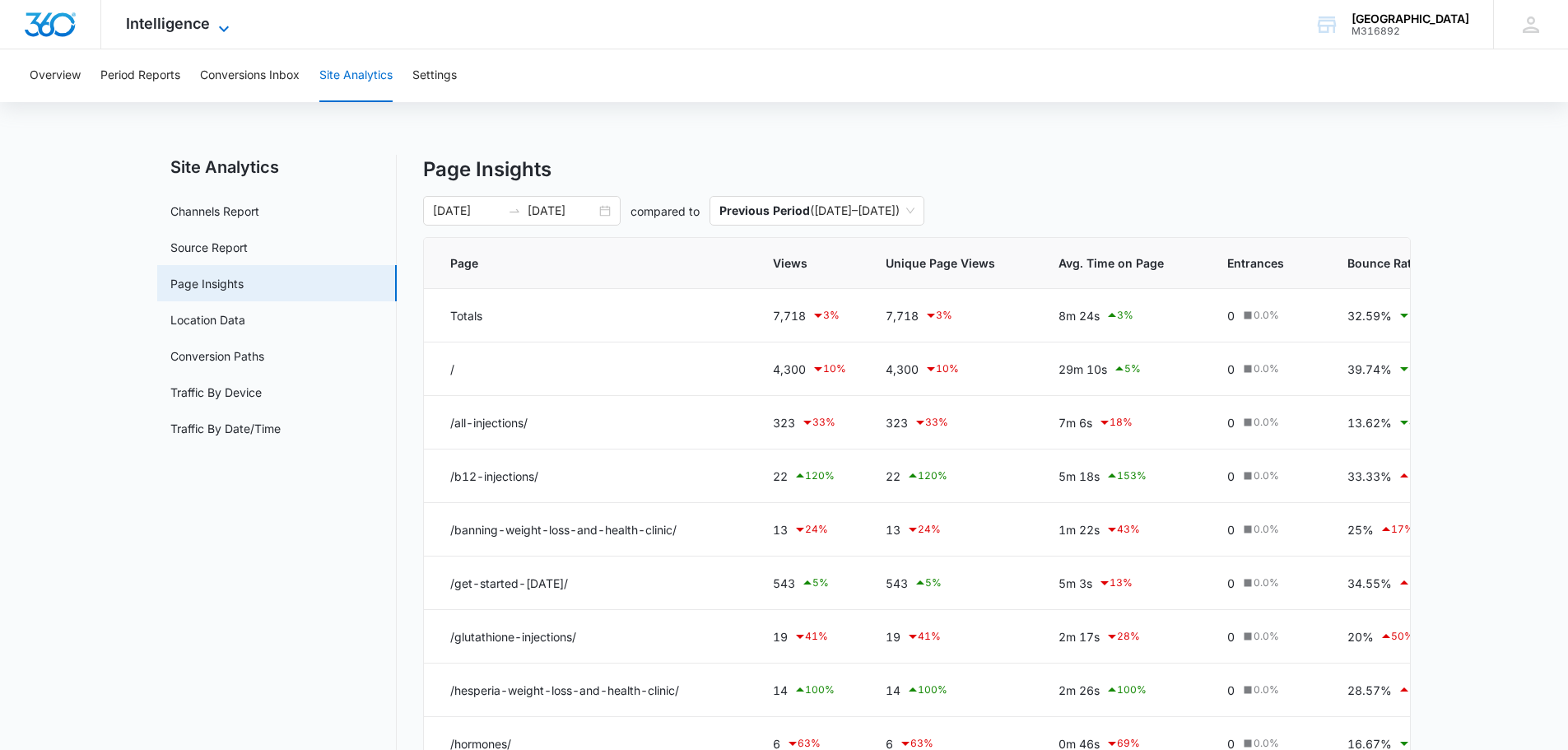
click at [184, 28] on span "Intelligence" at bounding box center [168, 23] width 84 height 17
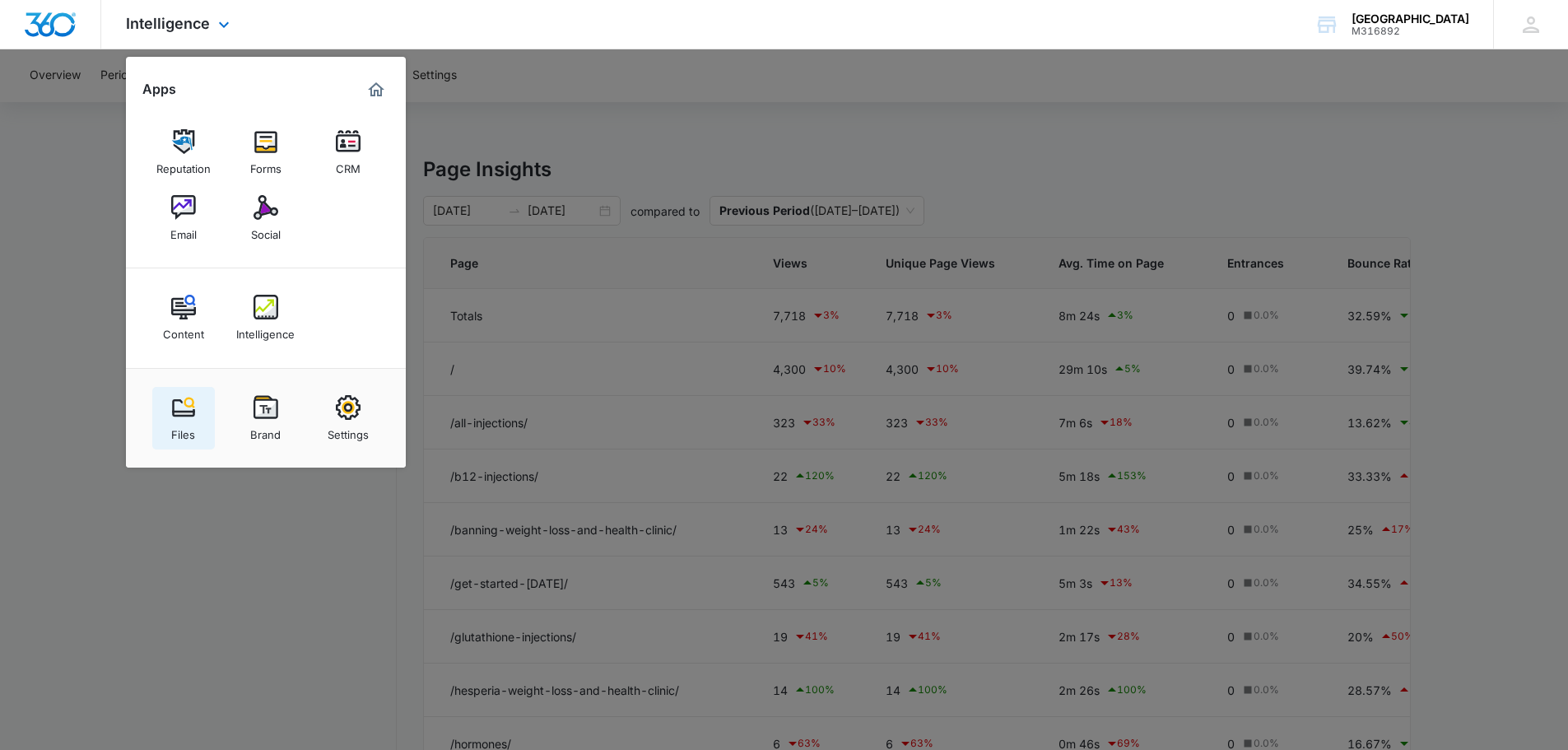
click at [190, 428] on div "Files" at bounding box center [183, 430] width 24 height 22
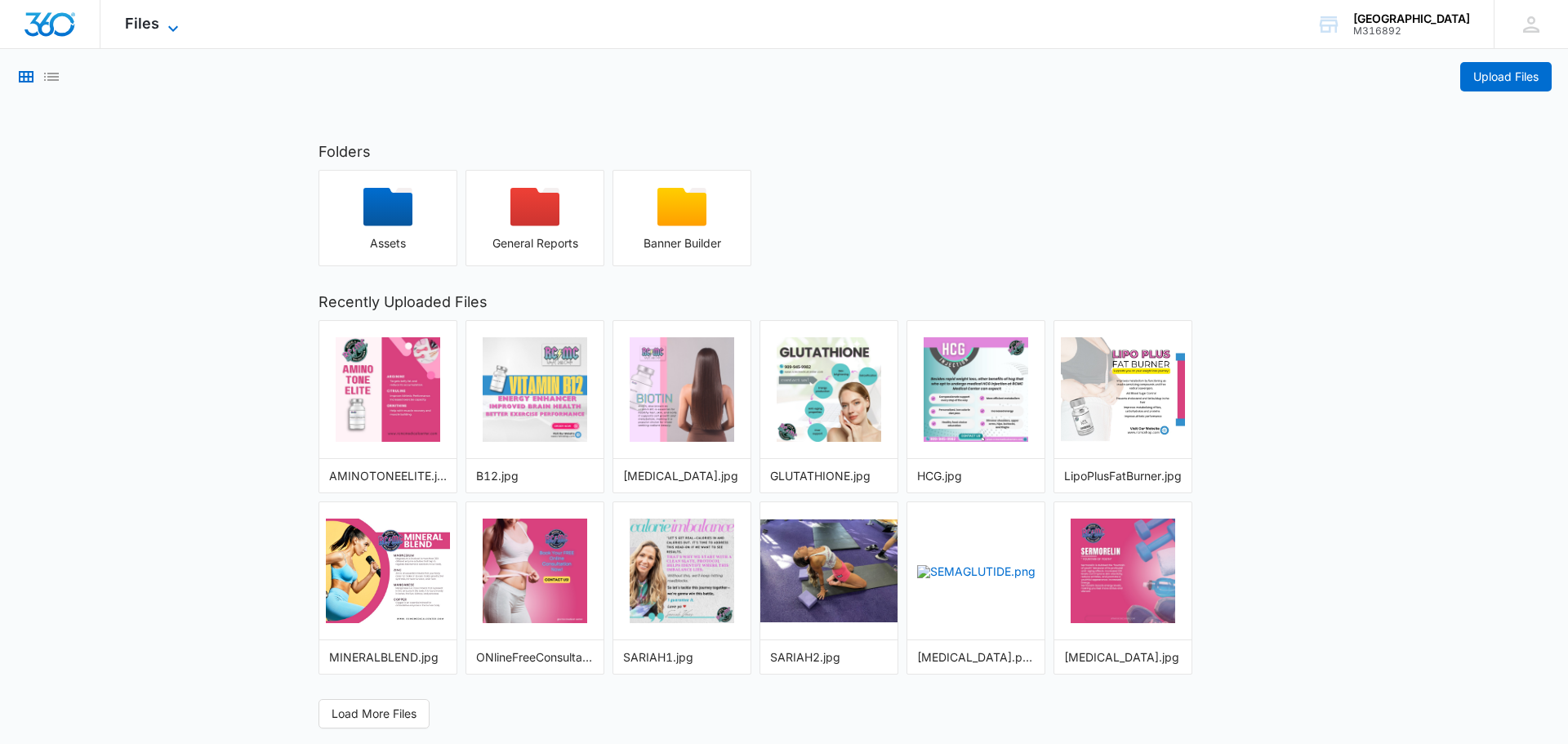
click at [140, 26] on span "Files" at bounding box center [143, 23] width 35 height 17
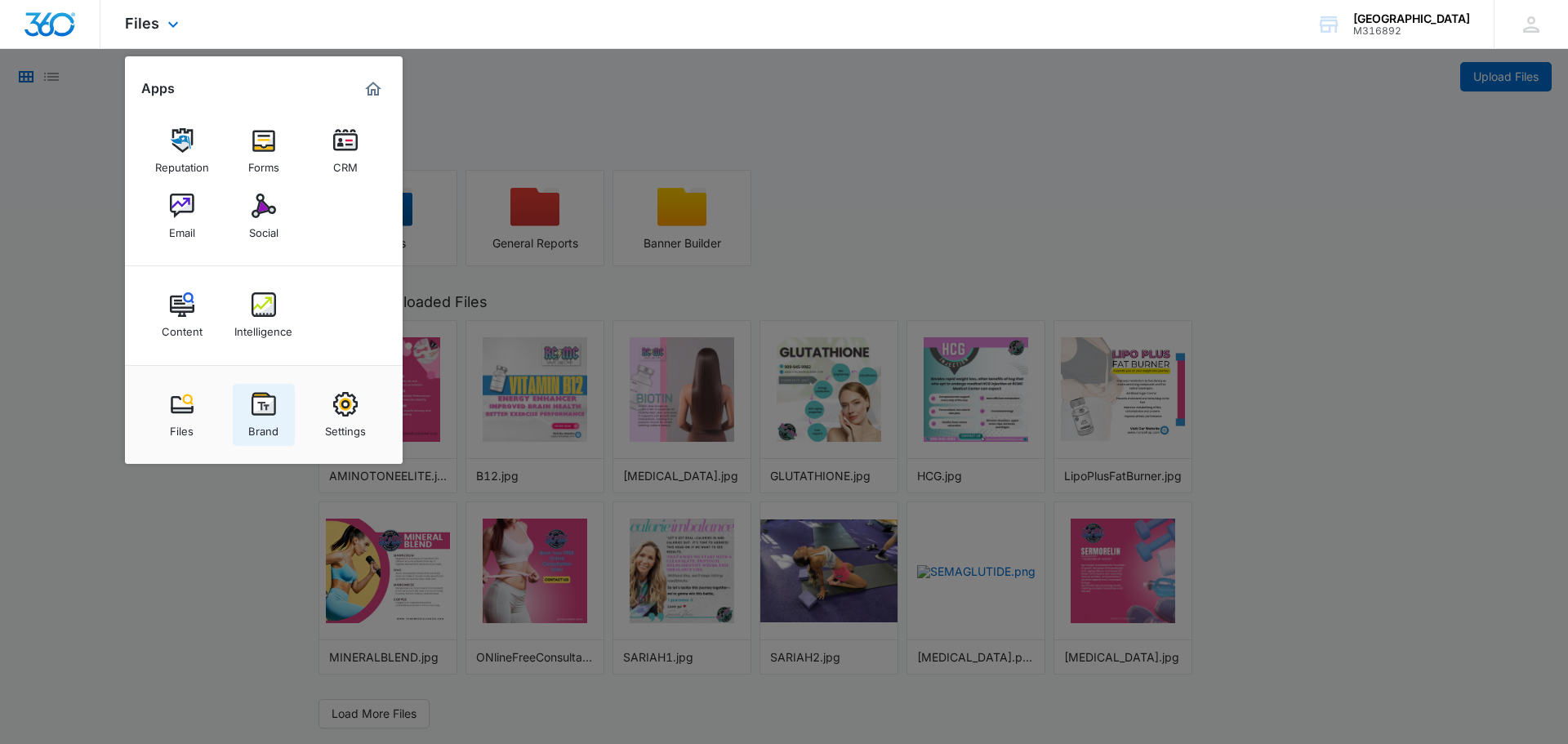
click at [267, 407] on img at bounding box center [264, 405] width 25 height 25
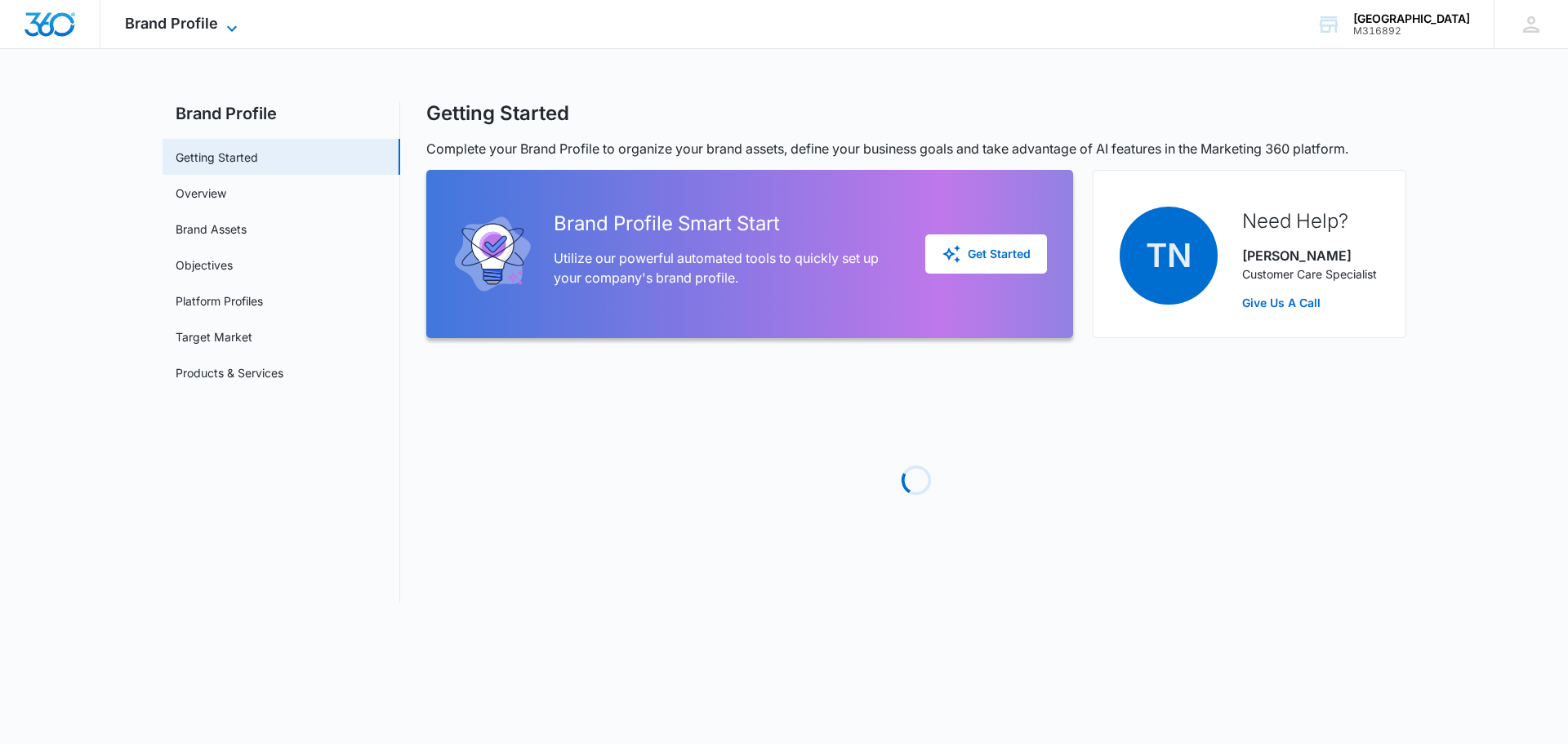
click at [194, 18] on span "Brand Profile" at bounding box center [171, 23] width 93 height 17
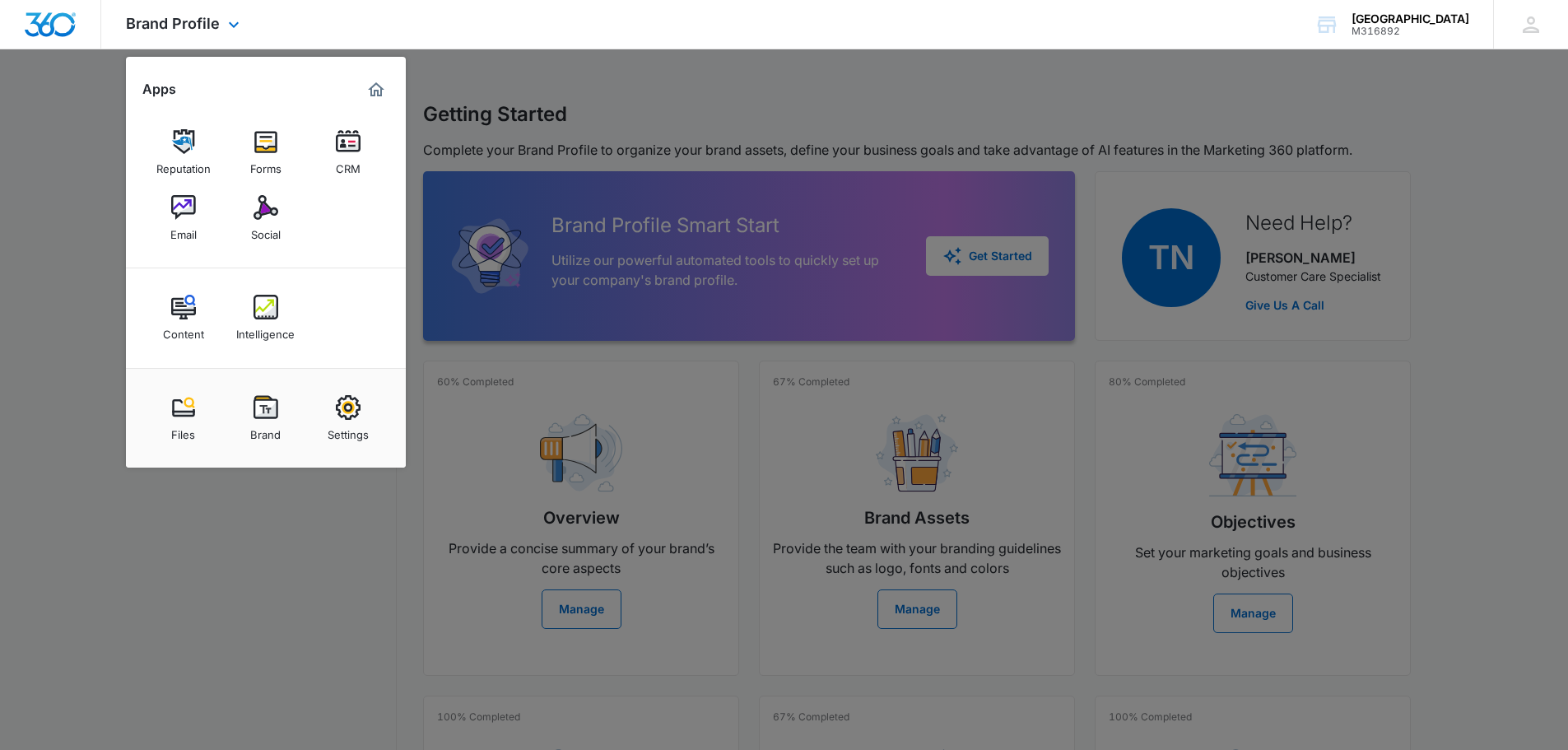
click at [375, 91] on img "Marketing 360® Dashboard" at bounding box center [376, 90] width 20 height 20
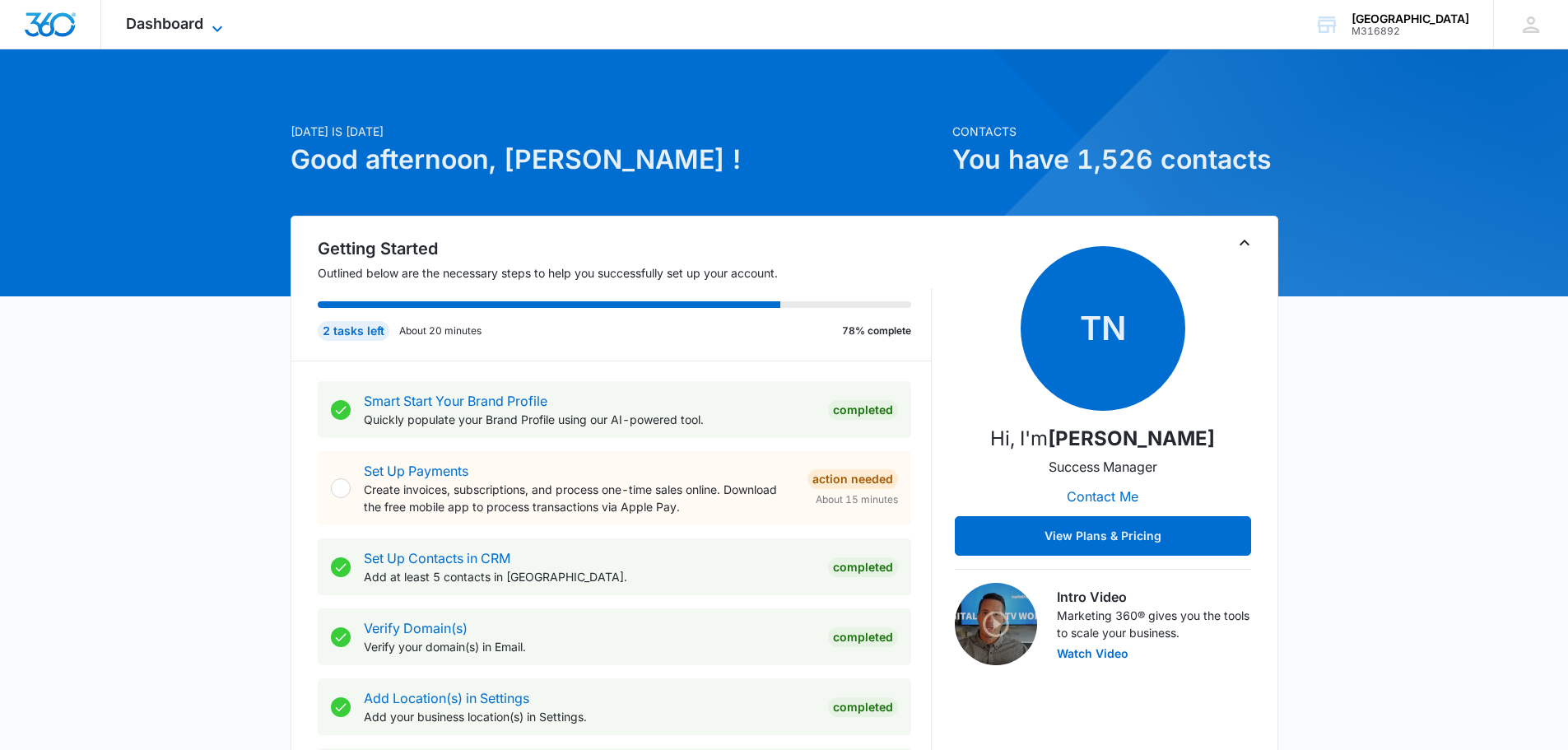
click at [191, 30] on span "Dashboard" at bounding box center [164, 23] width 77 height 17
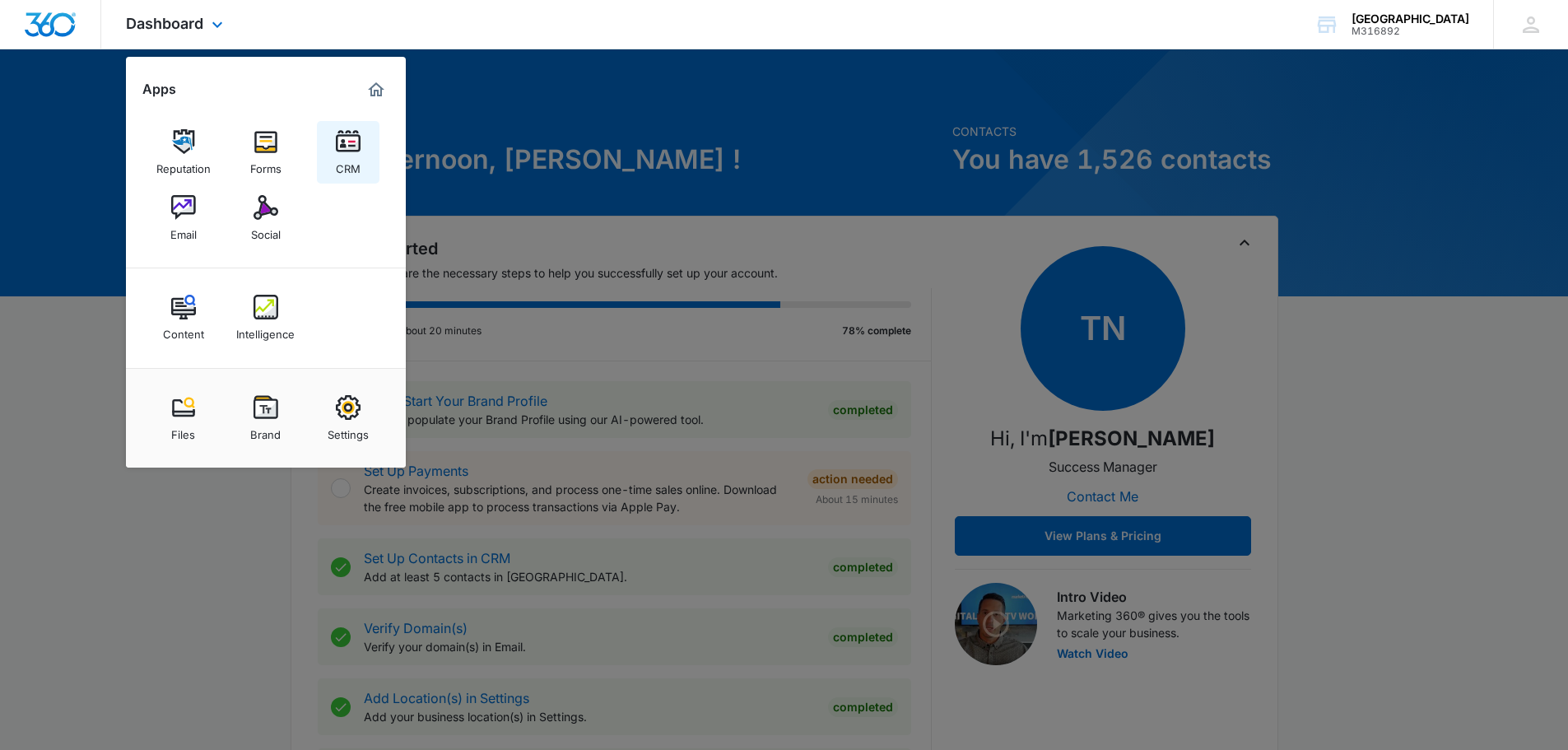
click at [344, 147] on img at bounding box center [348, 142] width 25 height 25
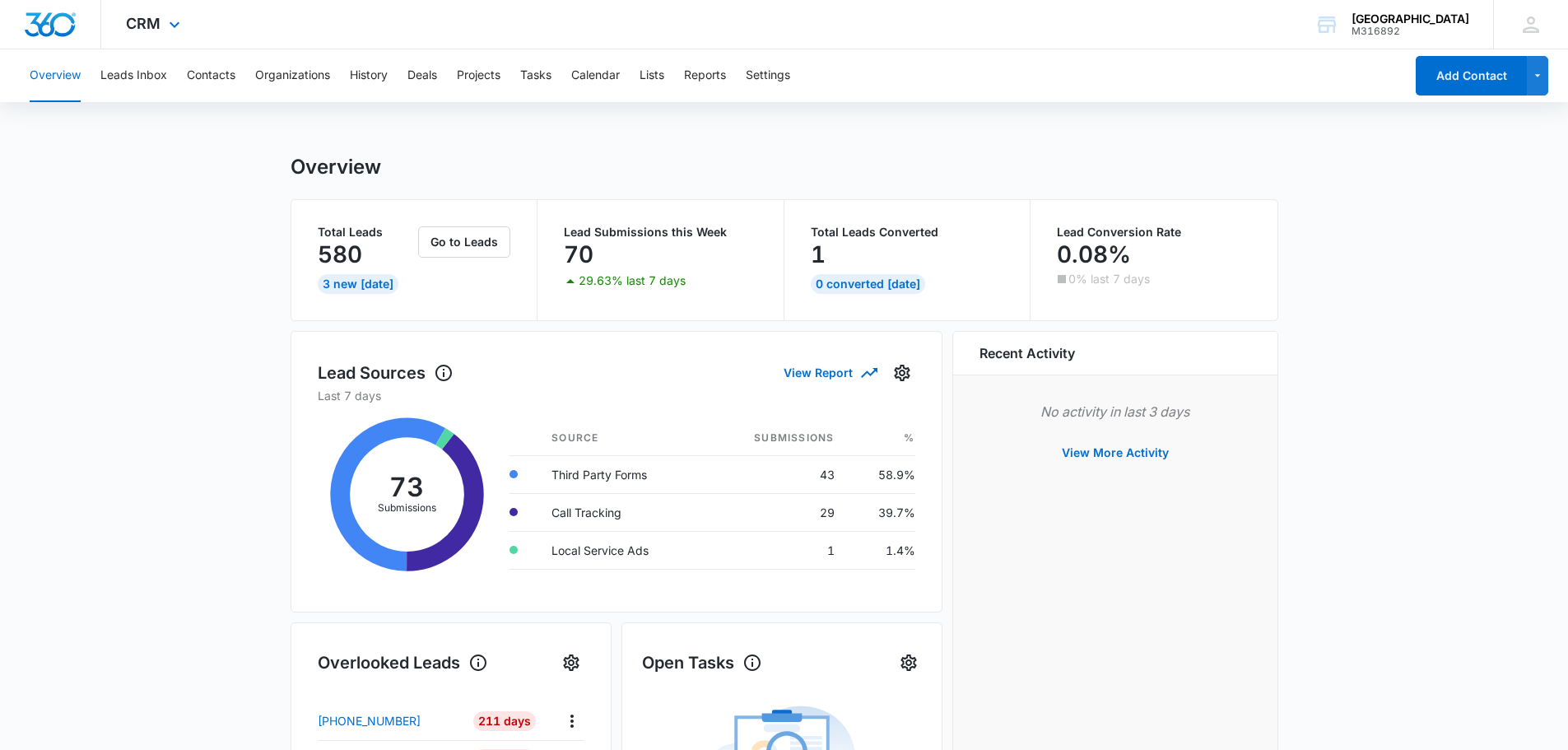
click at [195, 33] on div "CRM Apps Reputation Forms CRM Email Social Content Intelligence Files Brand Set…" at bounding box center [155, 24] width 108 height 48
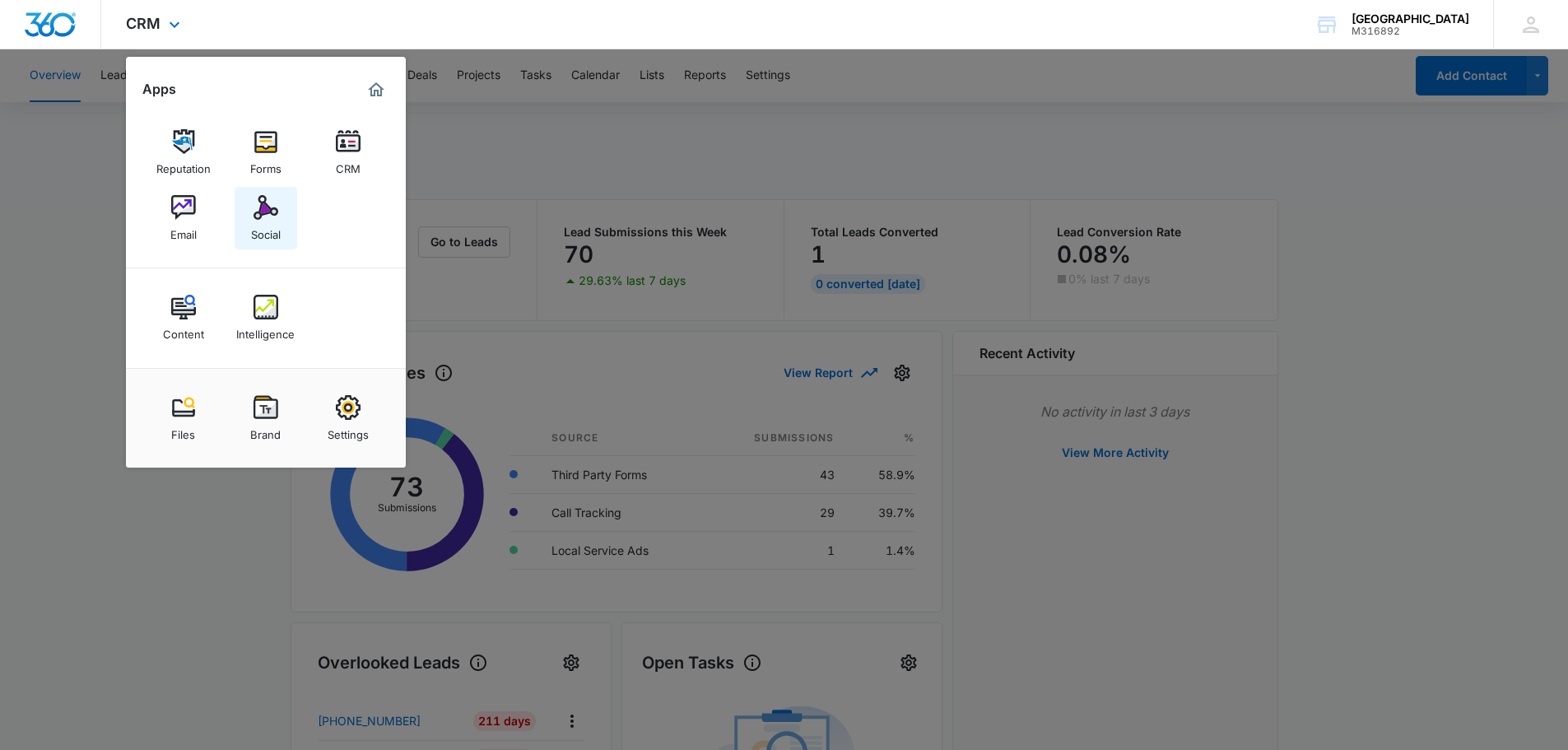
click at [266, 206] on img at bounding box center [266, 208] width 25 height 25
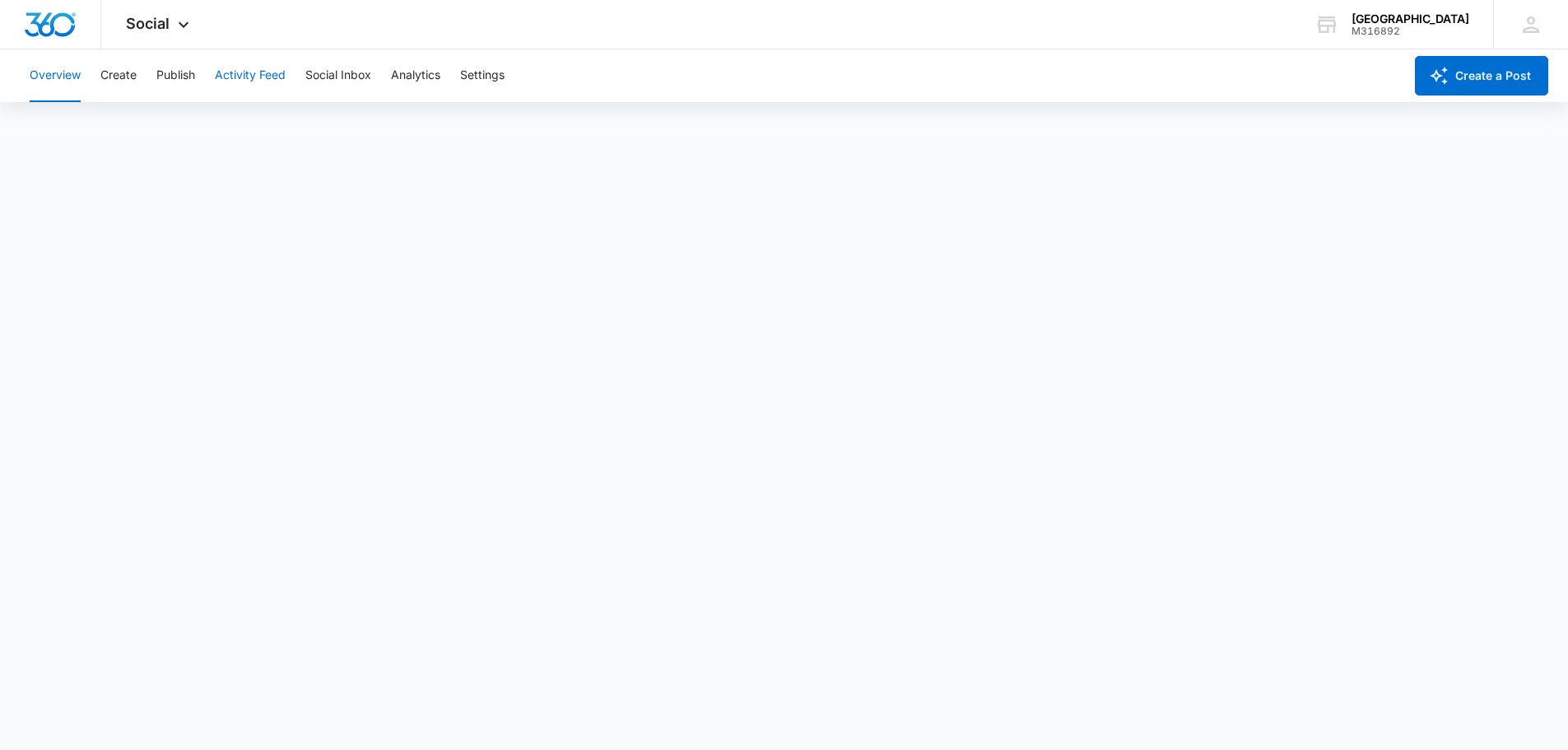
click at [255, 77] on button "Activity Feed" at bounding box center [250, 75] width 71 height 52
click at [209, 121] on button "Direct Messages" at bounding box center [165, 126] width 91 height 47
click at [261, 127] on button "Mentions" at bounding box center [255, 126] width 49 height 47
click at [176, 26] on icon at bounding box center [184, 29] width 20 height 20
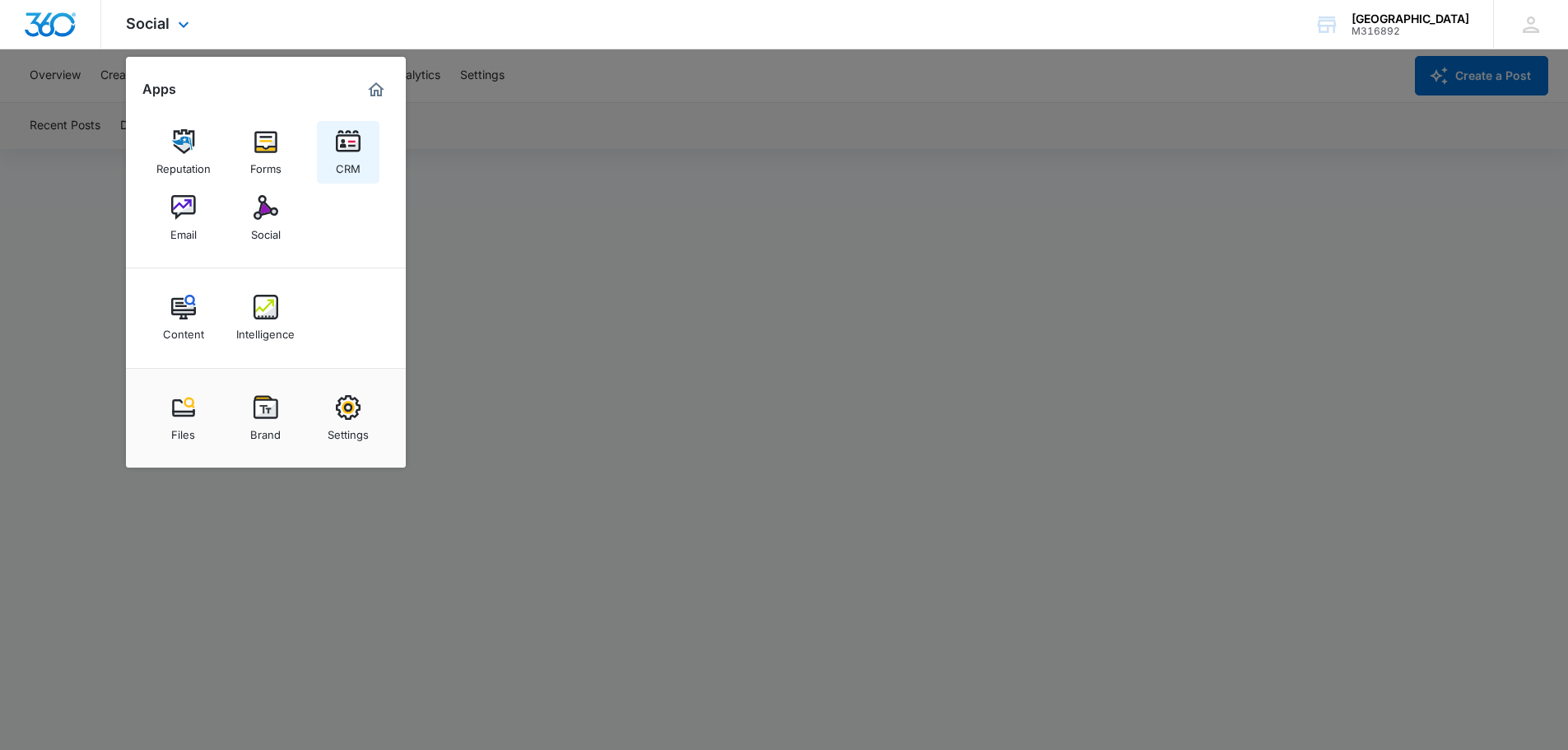
click at [330, 154] on link "CRM" at bounding box center [348, 152] width 62 height 62
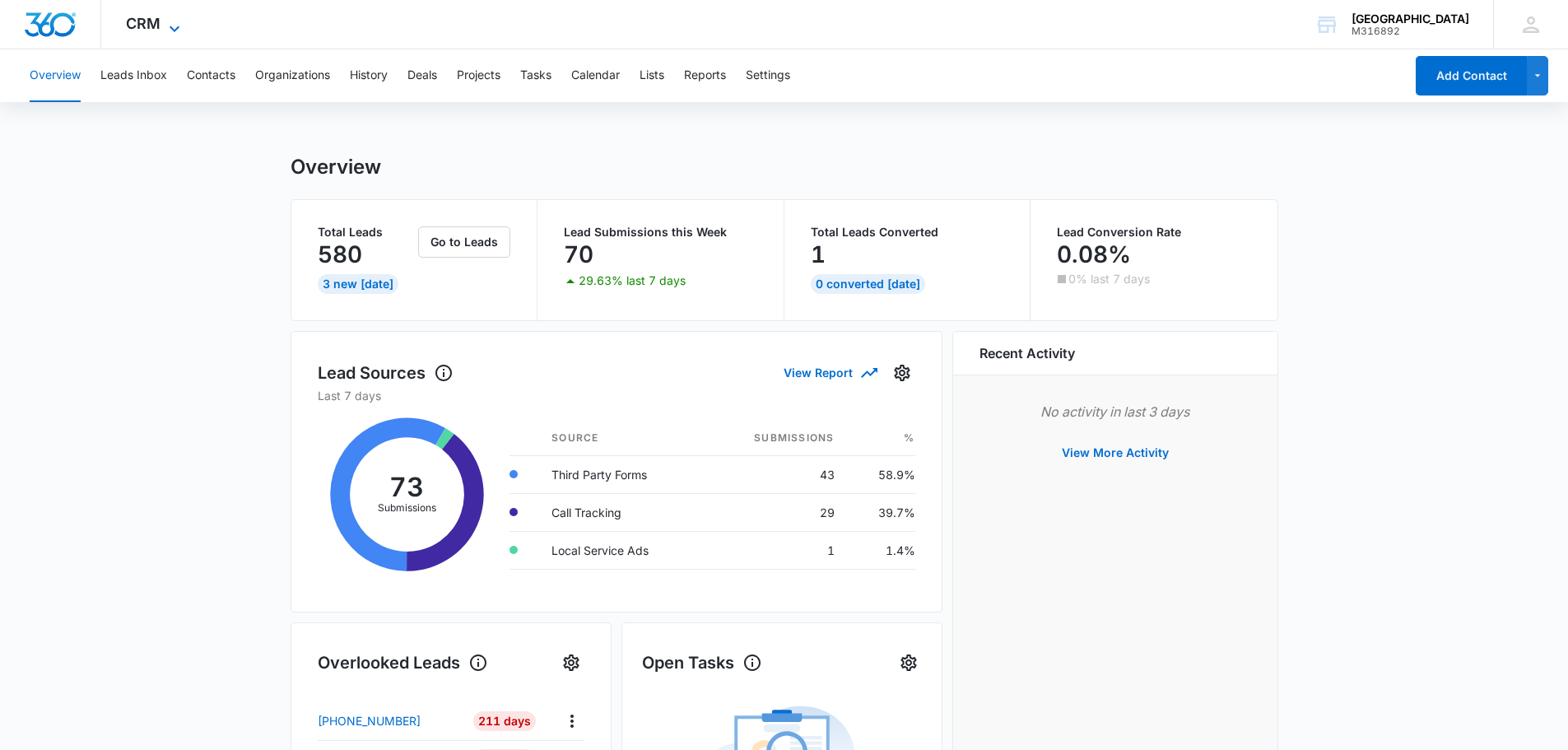
click at [149, 18] on span "CRM" at bounding box center [144, 23] width 35 height 17
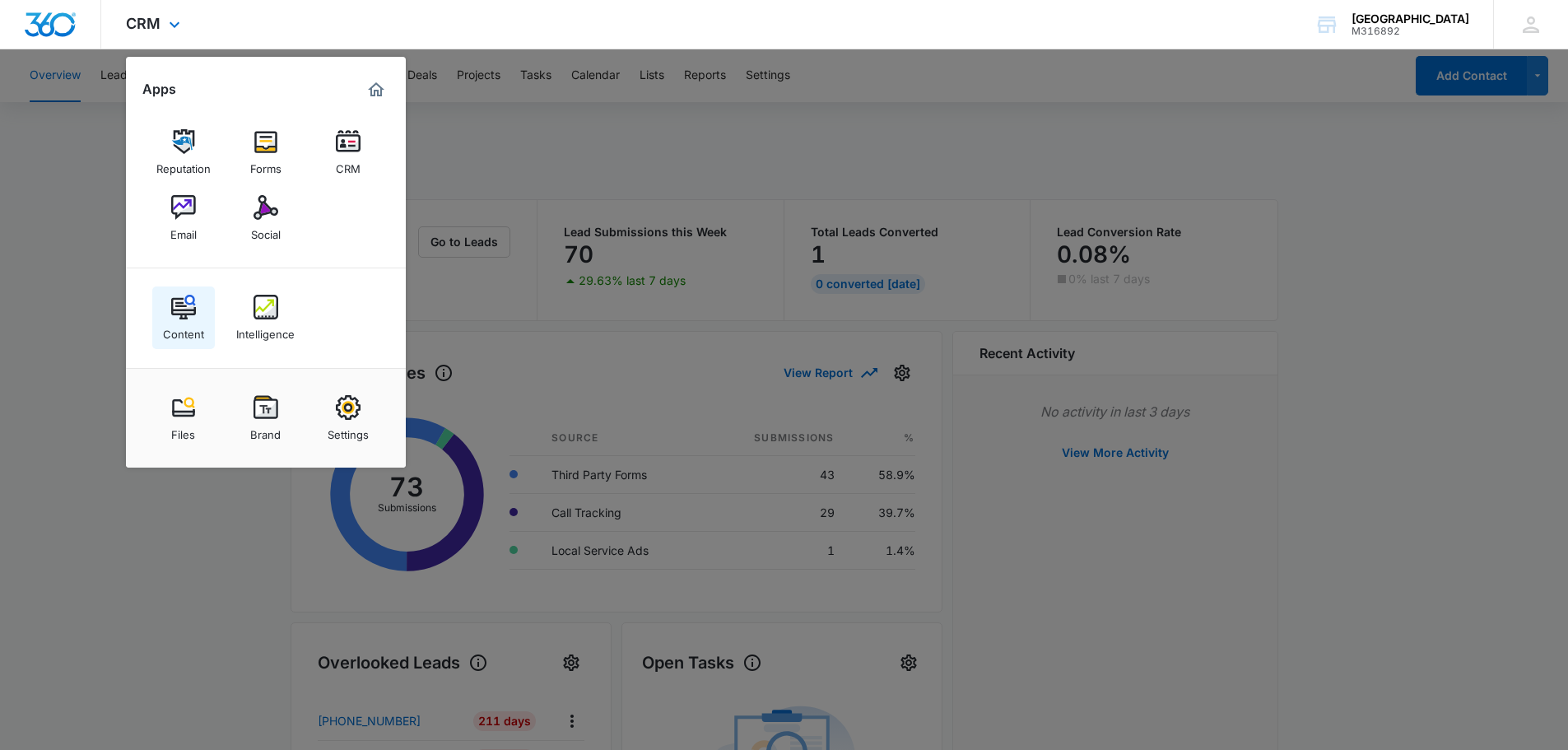
click at [204, 301] on link "Content" at bounding box center [183, 317] width 62 height 62
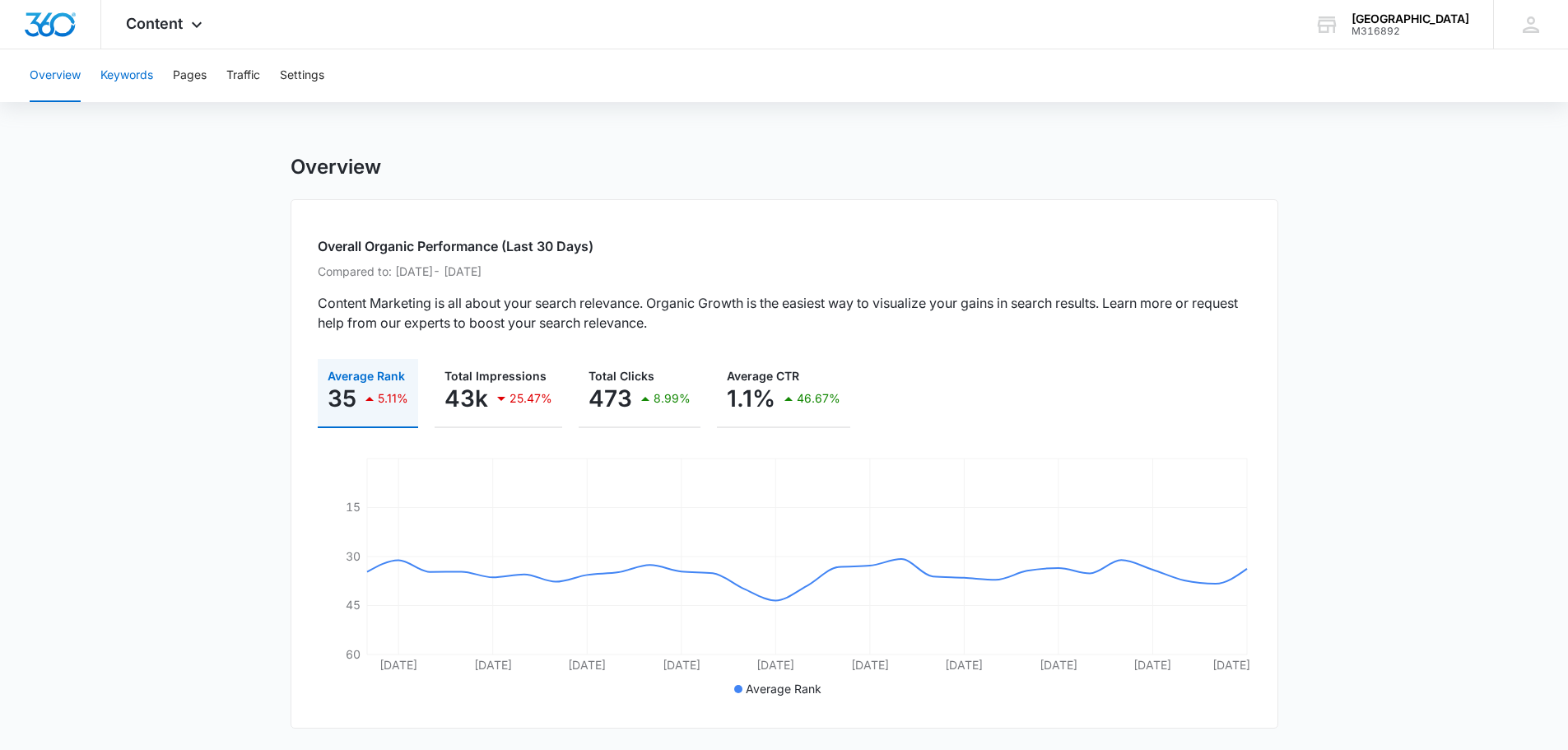
click at [144, 90] on button "Keywords" at bounding box center [126, 75] width 52 height 52
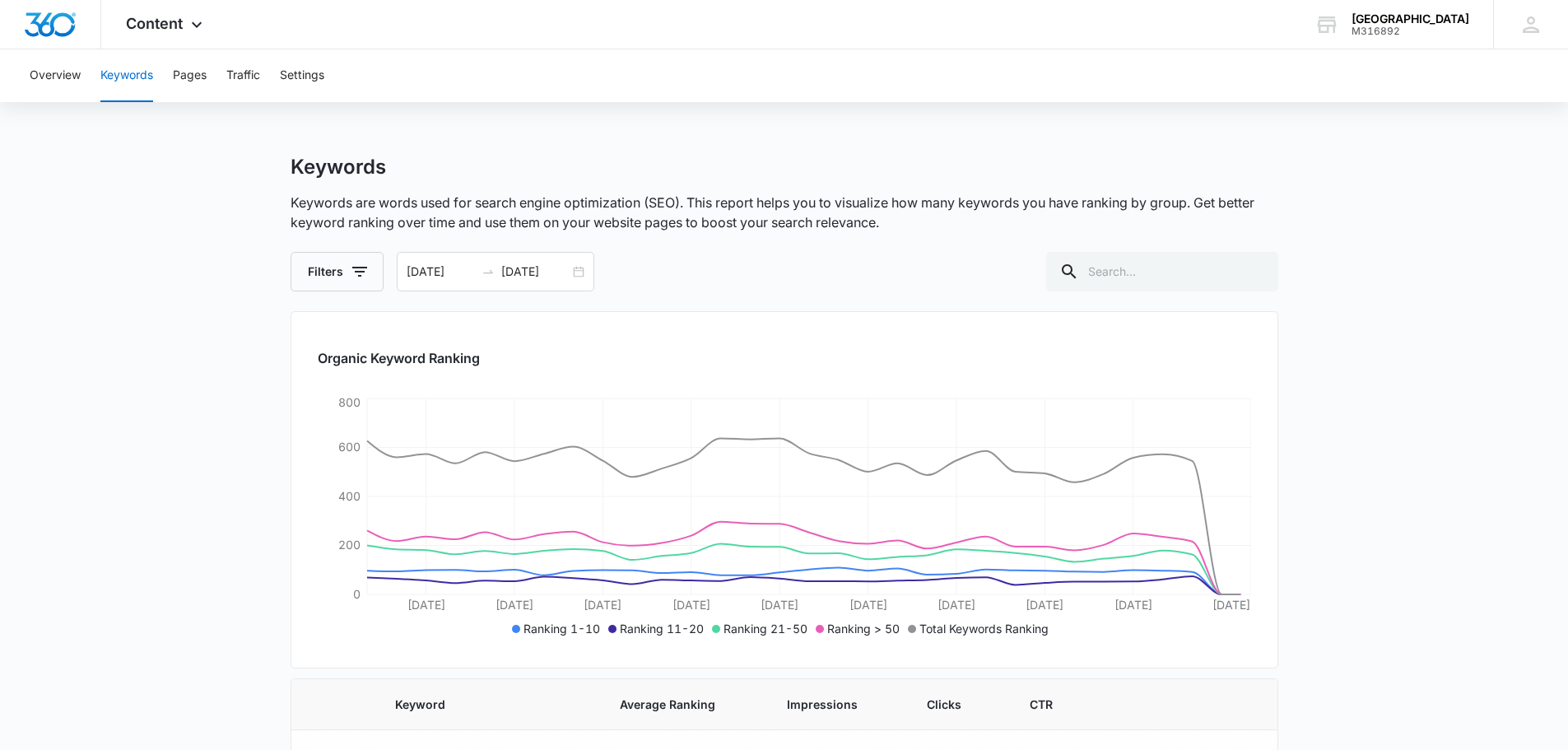
drag, startPoint x: 199, startPoint y: 74, endPoint x: 852, endPoint y: 288, distance: 687.2
click at [851, 288] on div "Filters [DATE] [DATE]" at bounding box center [784, 272] width 987 height 40
click at [184, 74] on button "Pages" at bounding box center [189, 75] width 34 height 52
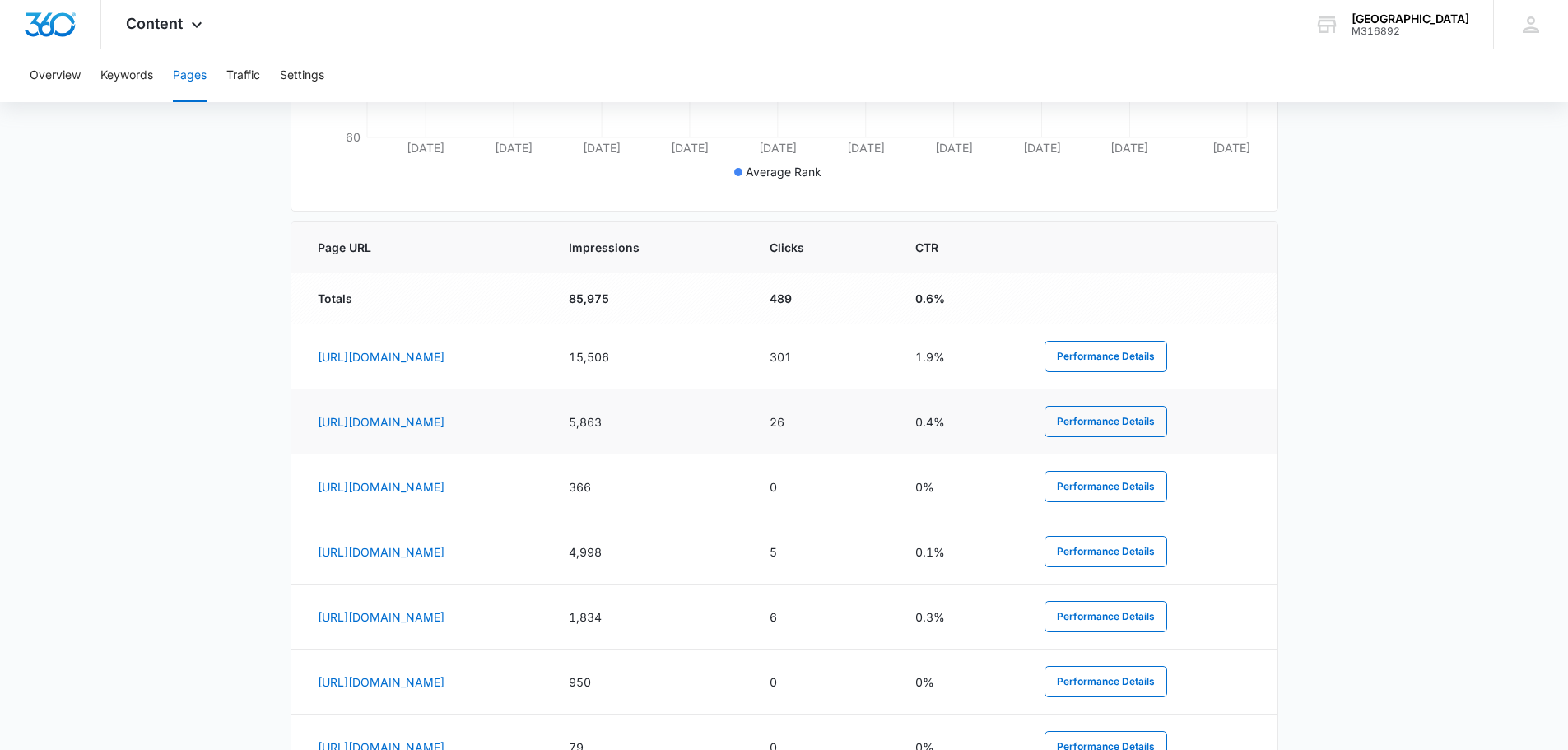
scroll to position [659, 0]
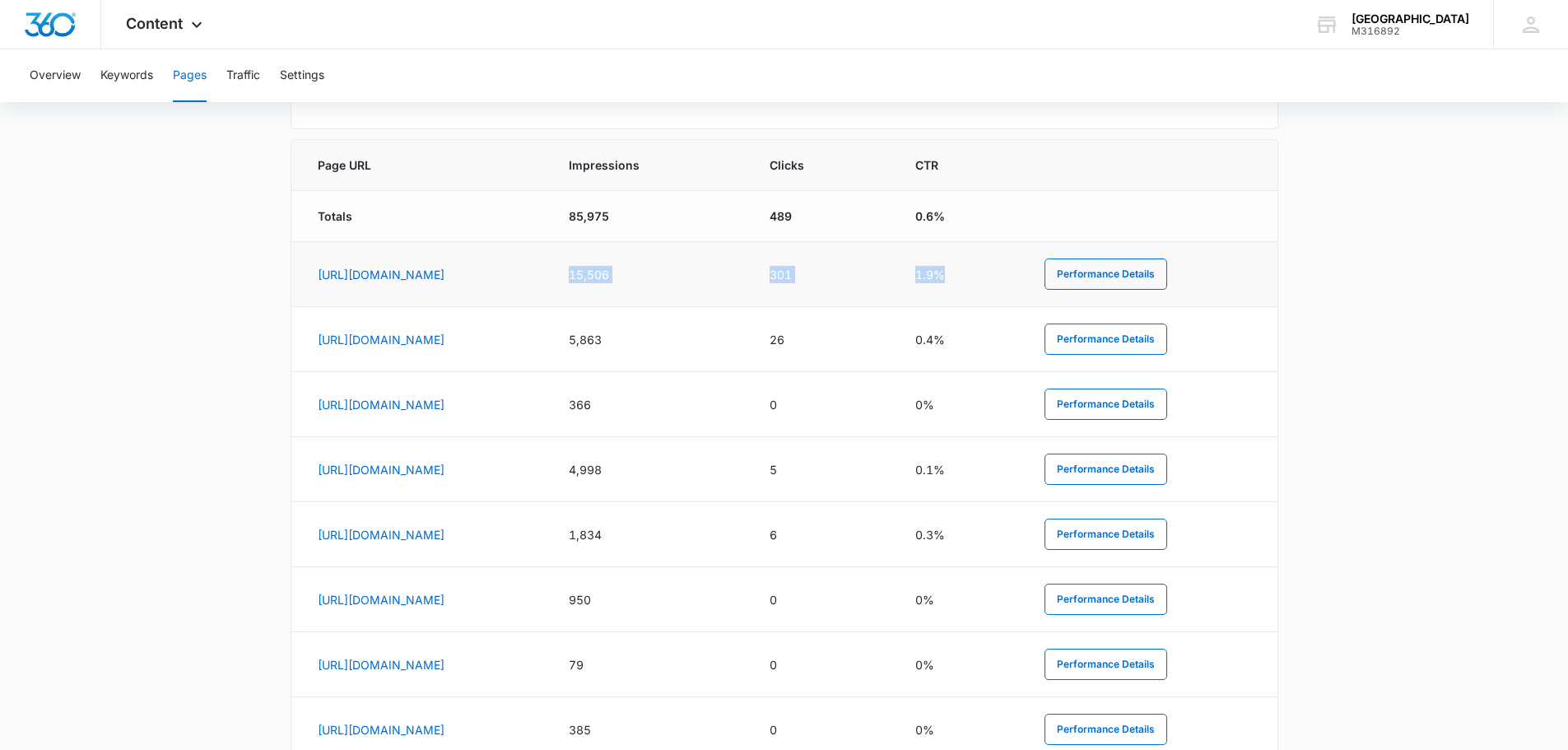
drag, startPoint x: 808, startPoint y: 277, endPoint x: 1076, endPoint y: 280, distance: 268.0
click at [1076, 280] on tr "[URL][DOMAIN_NAME] 15,506 301 1.9% Performance Details" at bounding box center [784, 274] width 986 height 65
click at [1167, 275] on button "Performance Details" at bounding box center [1106, 274] width 123 height 32
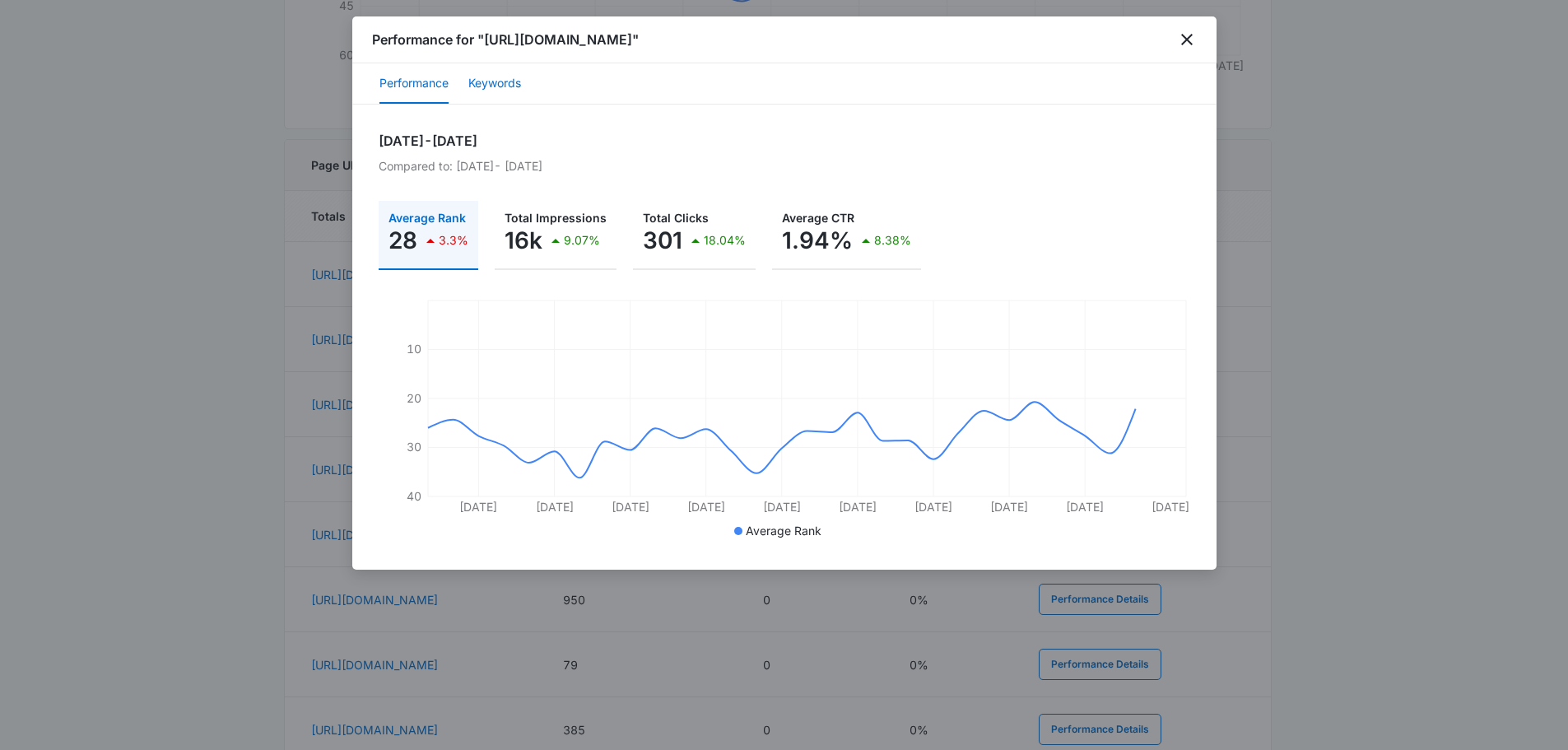
click at [494, 85] on button "Keywords" at bounding box center [494, 84] width 52 height 40
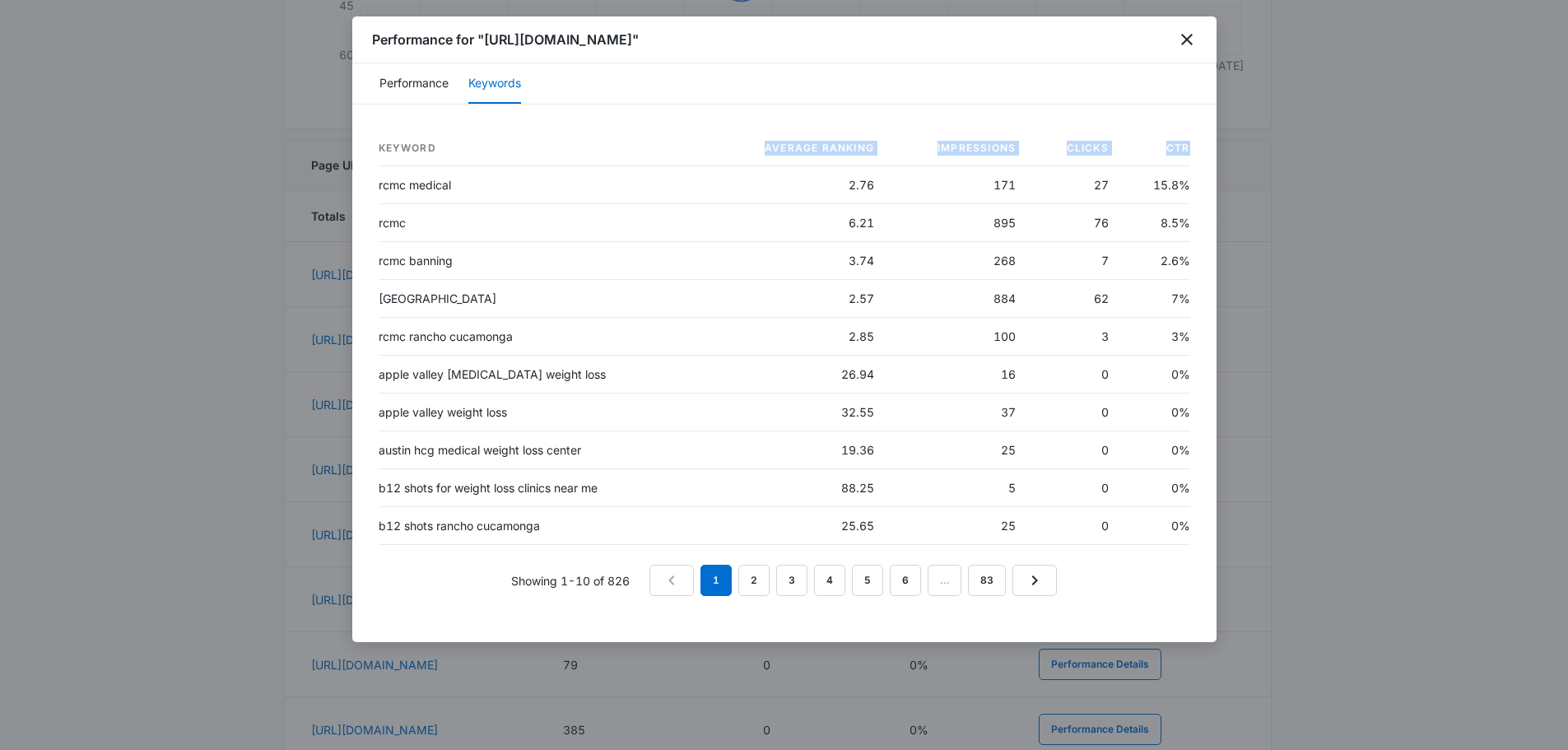
drag, startPoint x: 378, startPoint y: 188, endPoint x: 644, endPoint y: 145, distance: 269.5
click at [644, 145] on table "Keyword Average Ranking Impressions Clicks CTR rcmc medical 2.76 171 27 15.8% r…" at bounding box center [784, 338] width 811 height 414
click at [646, 125] on div "Keyword Average Ranking Impressions Clicks CTR rcmc medical 2.76 171 27 15.8% r…" at bounding box center [784, 373] width 865 height 537
click at [751, 583] on link "2" at bounding box center [754, 581] width 32 height 32
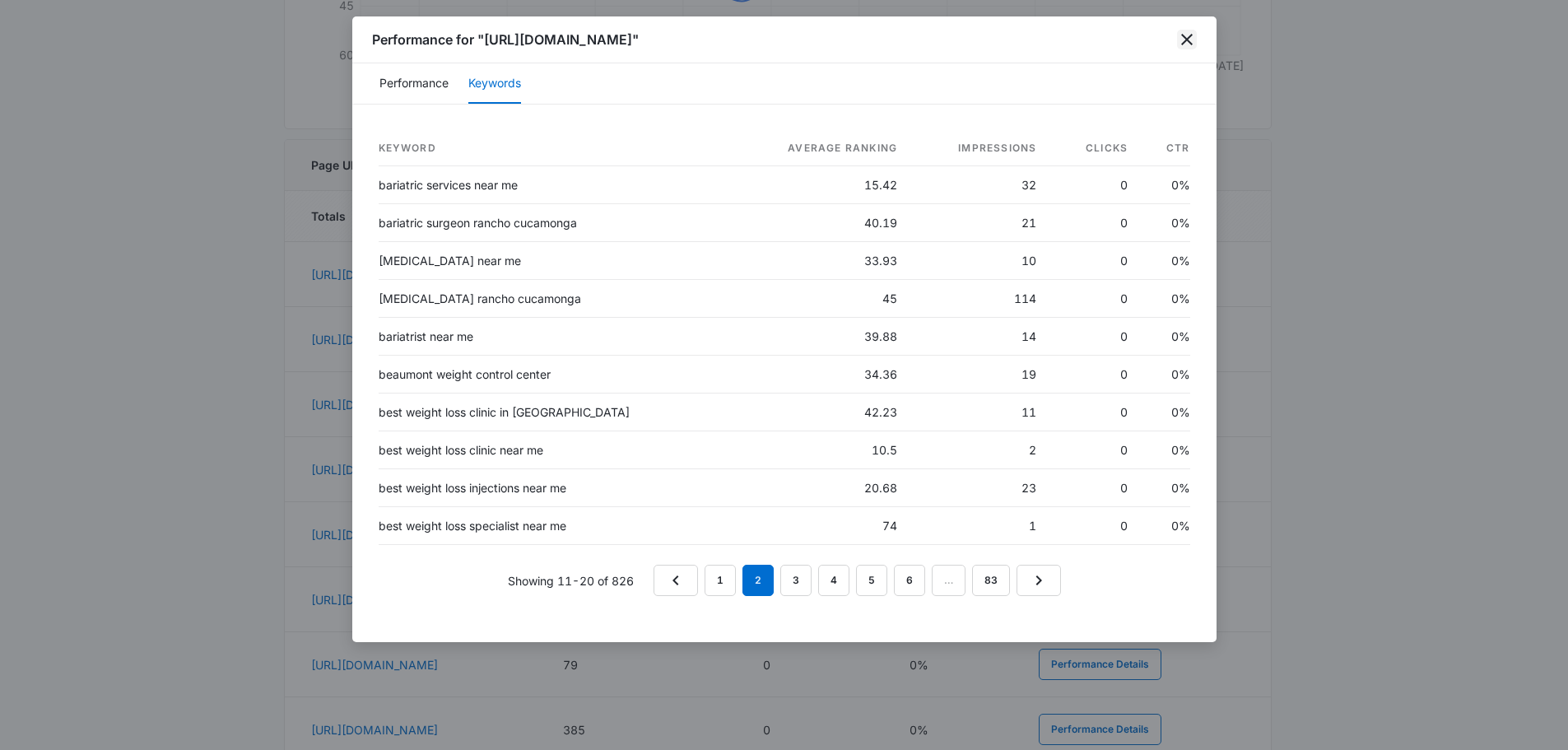
click at [1192, 37] on icon "close" at bounding box center [1187, 40] width 20 height 20
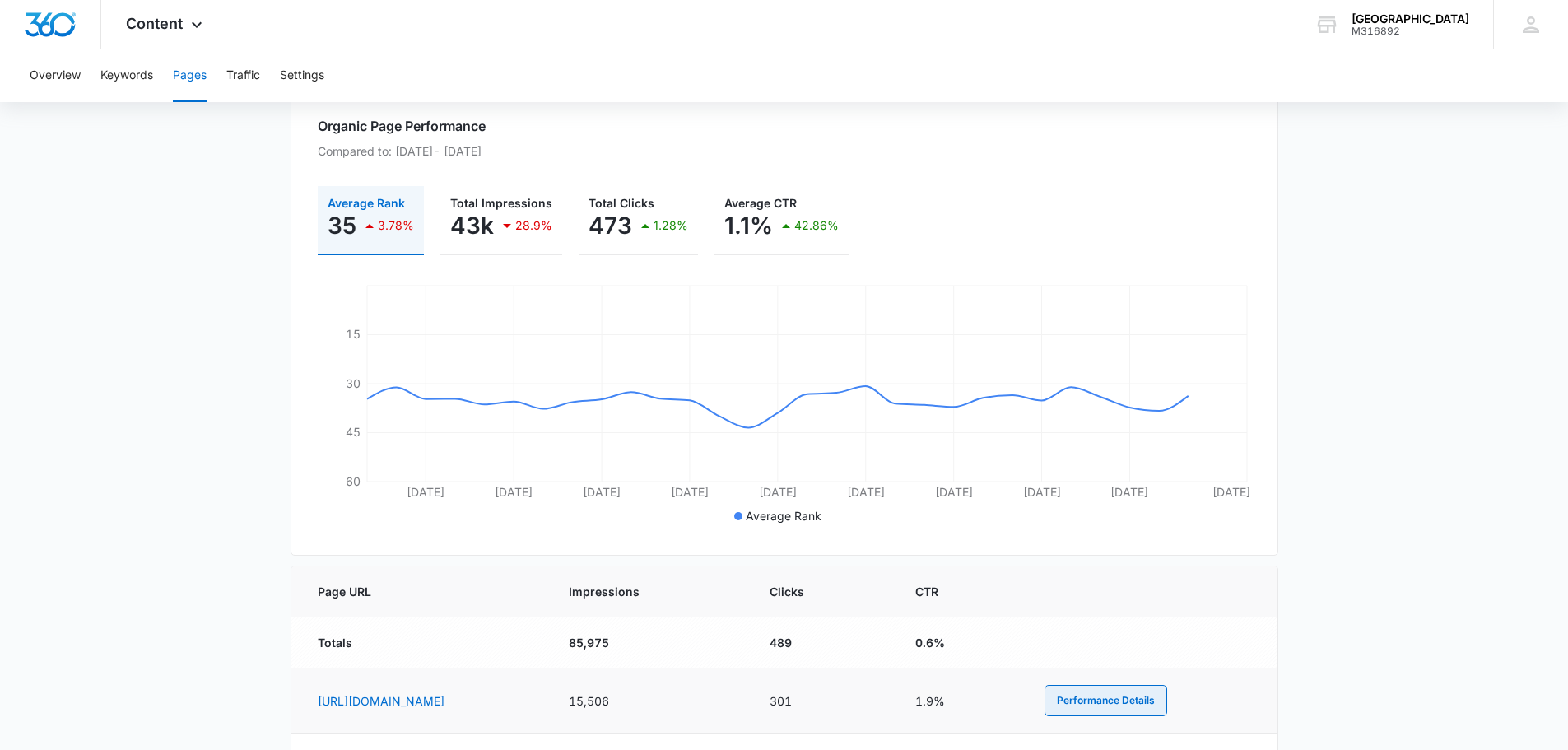
scroll to position [0, 0]
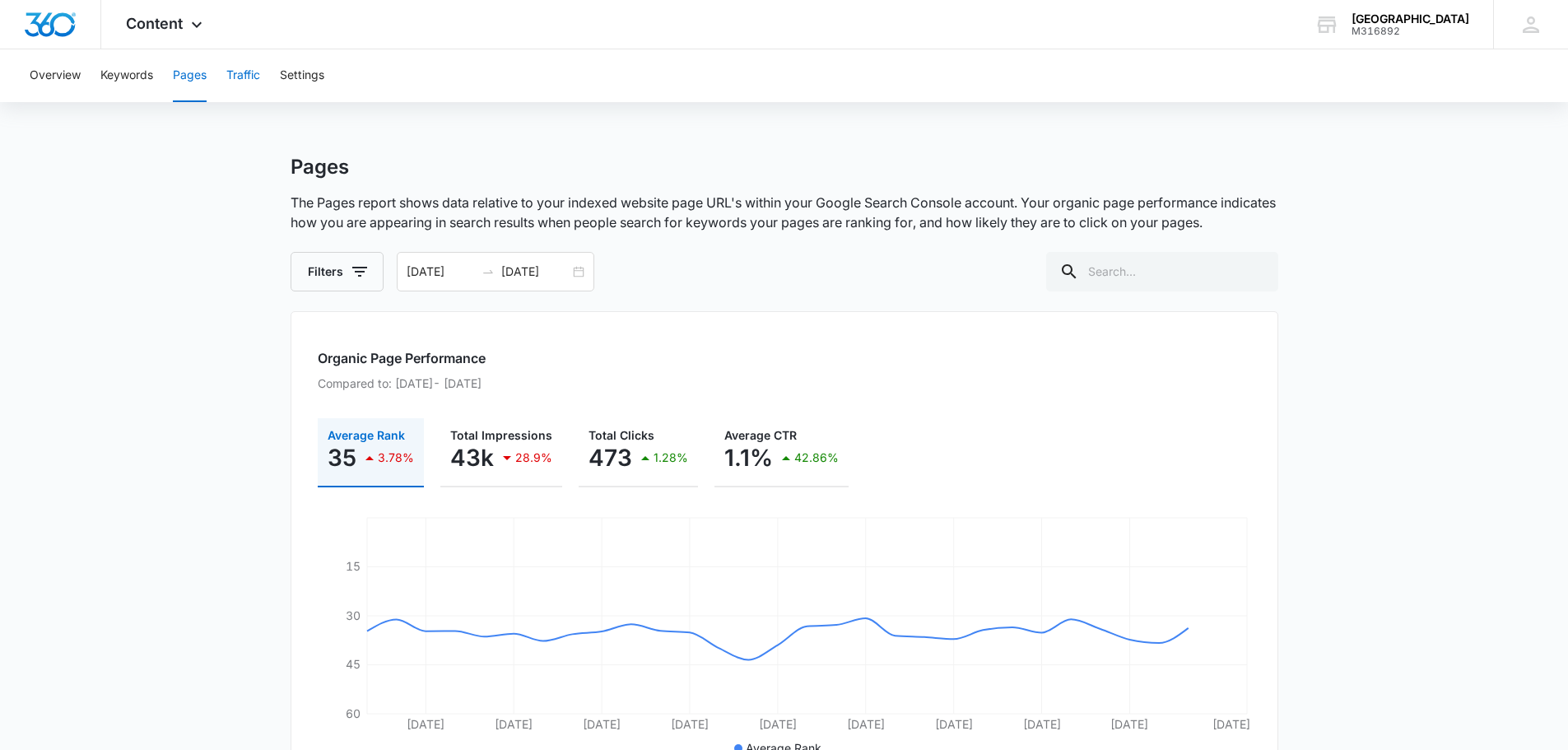
click at [241, 69] on button "Traffic" at bounding box center [243, 75] width 34 height 52
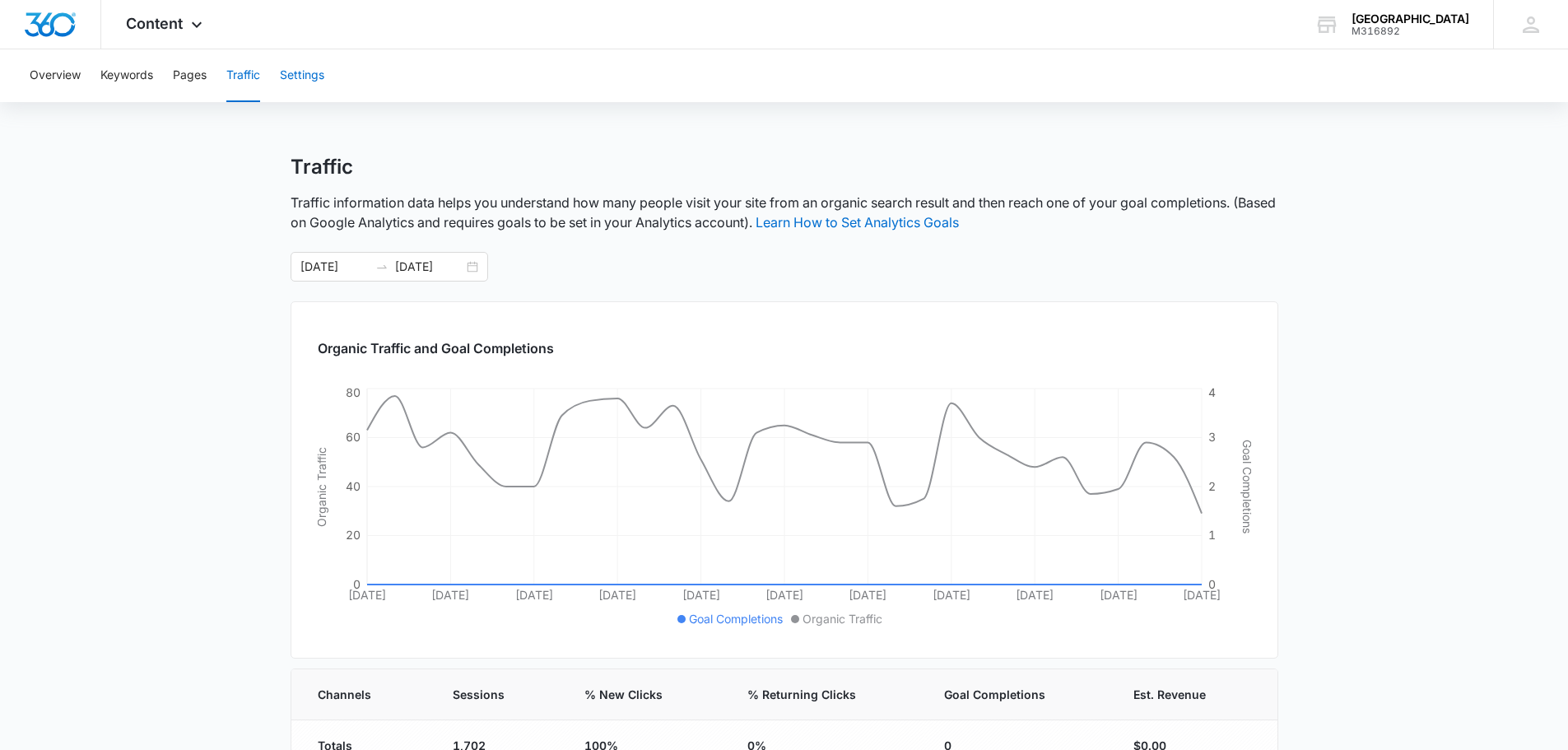
click at [301, 79] on button "Settings" at bounding box center [302, 75] width 45 height 52
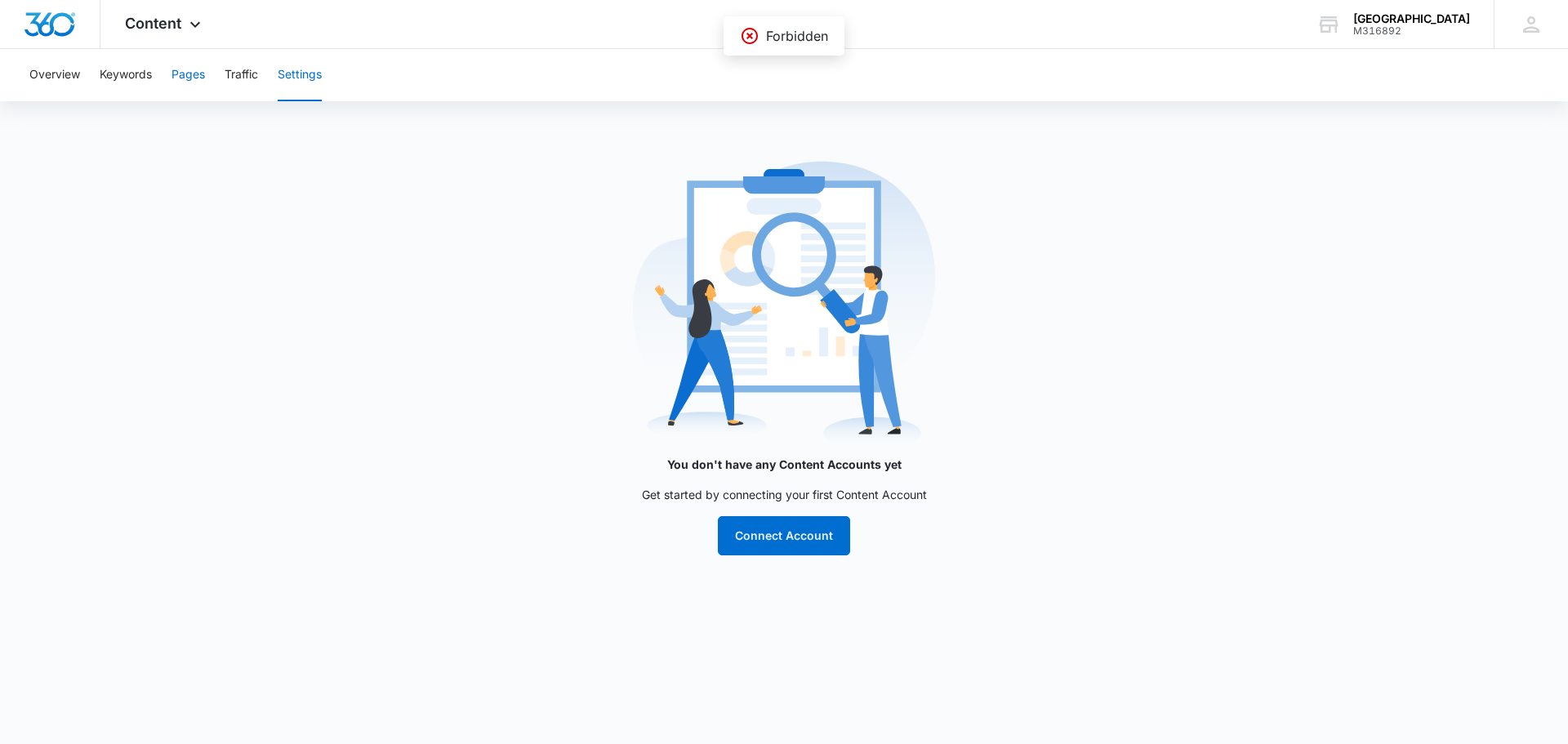
click at [175, 88] on button "Pages" at bounding box center [188, 74] width 34 height 52
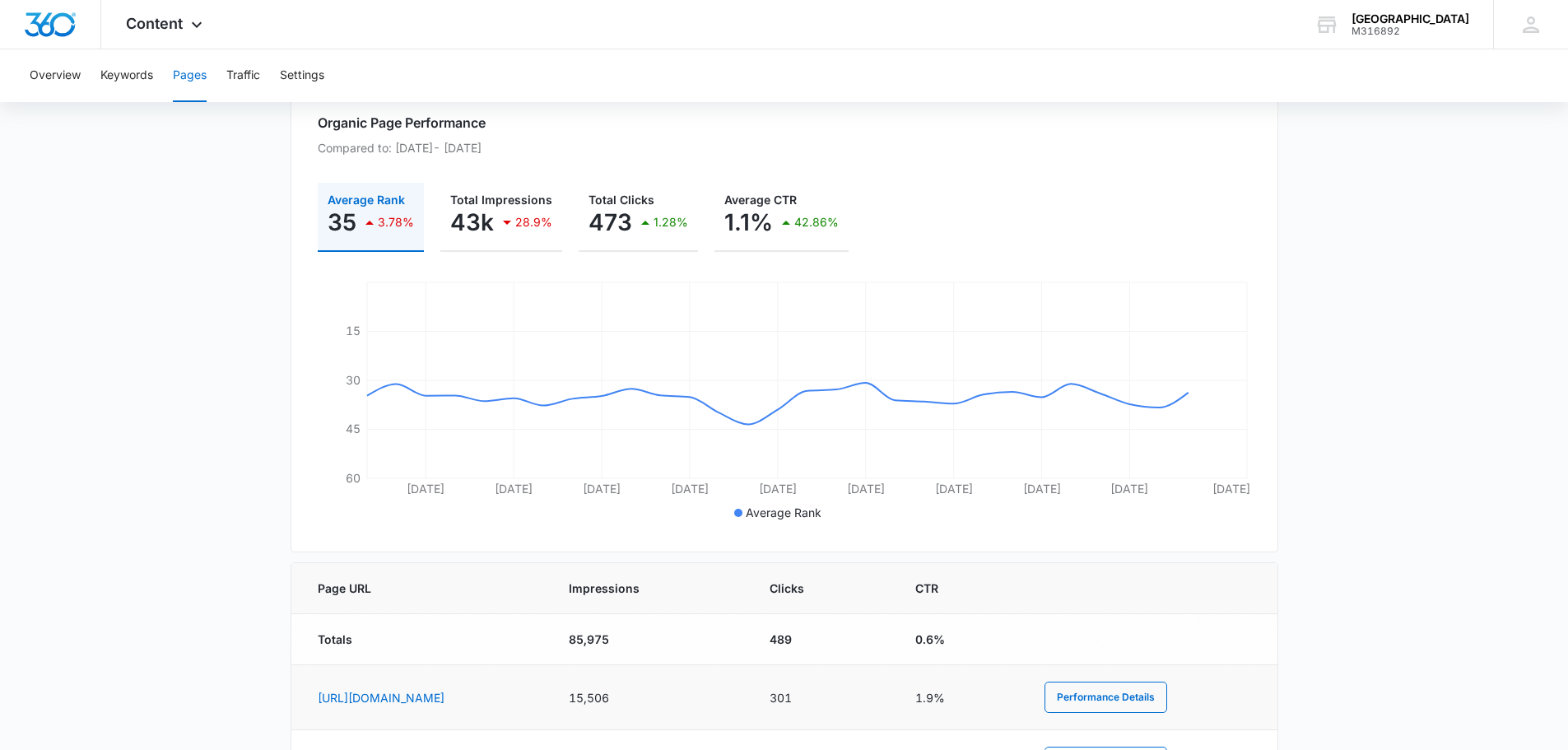
scroll to position [487, 0]
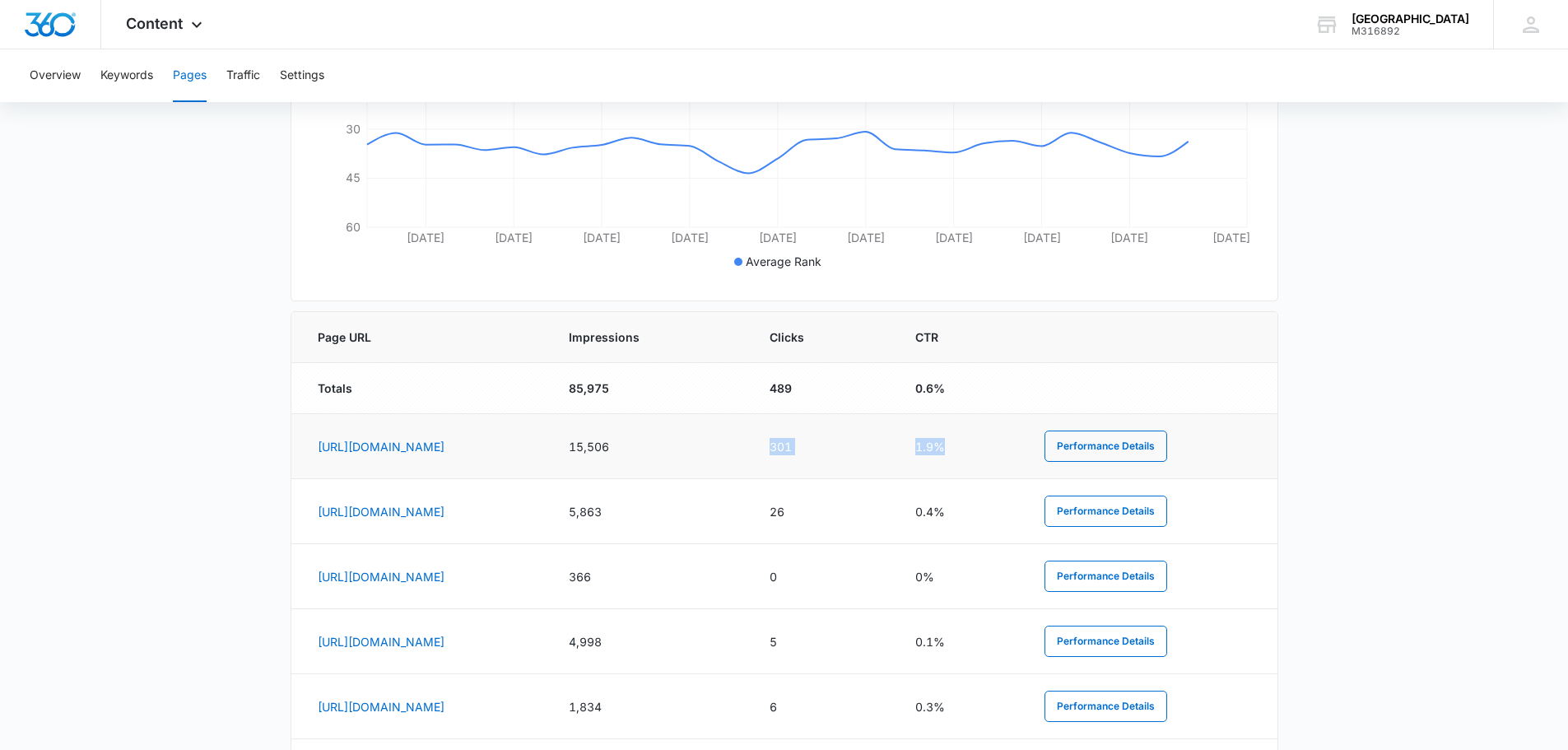
drag, startPoint x: 928, startPoint y: 444, endPoint x: 1083, endPoint y: 459, distance: 155.7
click at [1083, 459] on tr "[URL][DOMAIN_NAME] 15,506 301 1.9% Performance Details" at bounding box center [784, 447] width 986 height 65
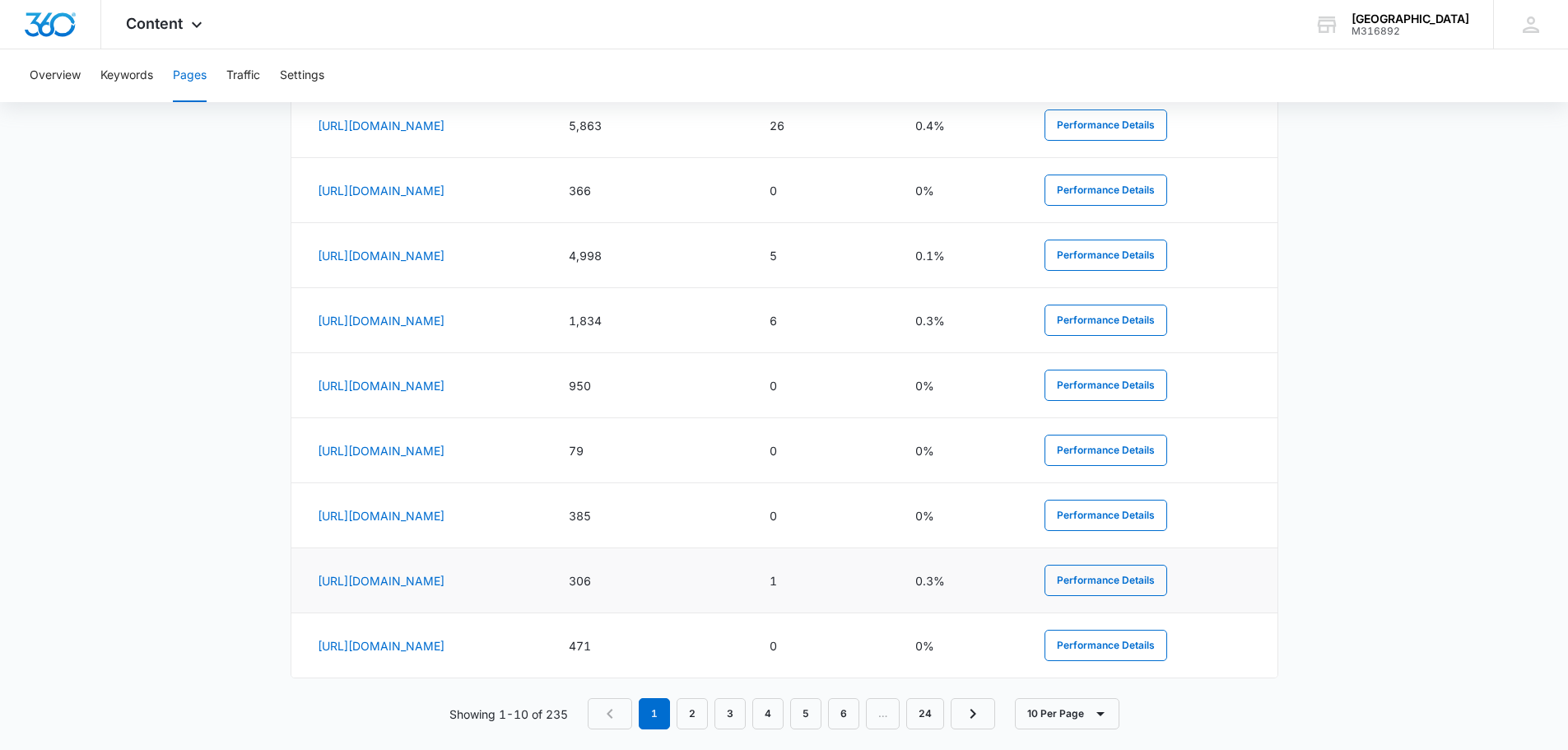
scroll to position [898, 0]
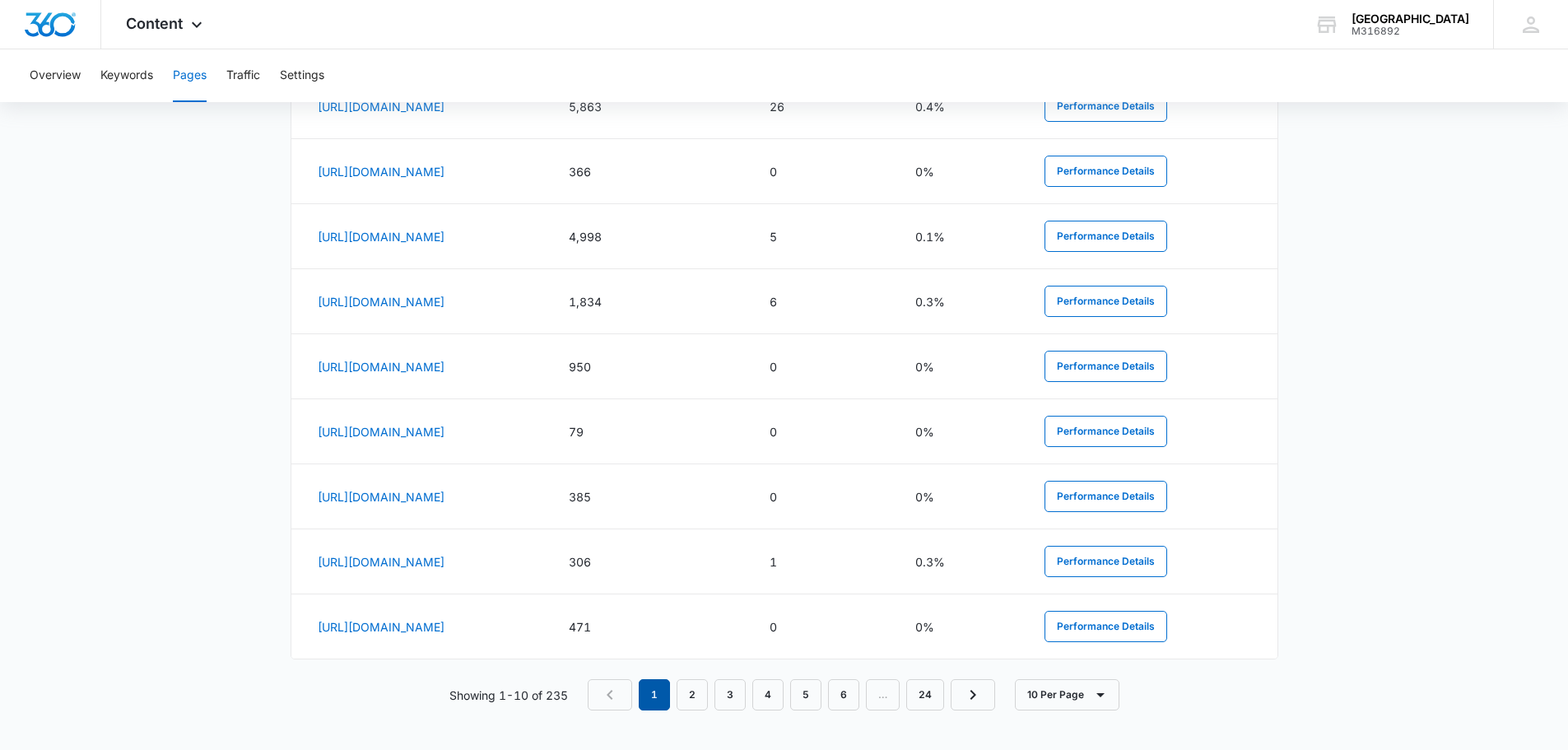
click at [669, 699] on em "1" at bounding box center [654, 695] width 32 height 32
click at [692, 692] on link "2" at bounding box center [693, 695] width 32 height 32
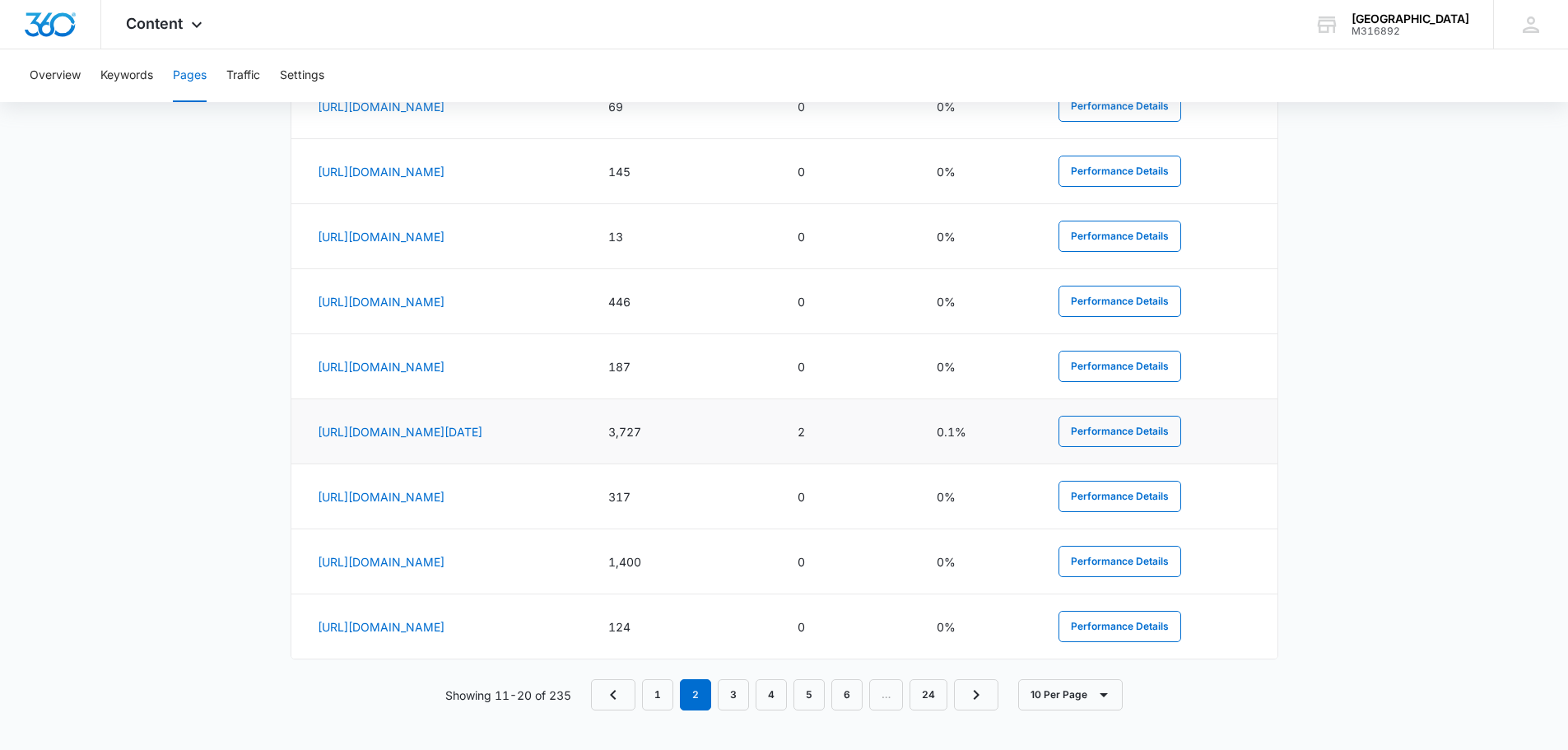
click at [916, 444] on td "2" at bounding box center [847, 432] width 139 height 65
drag, startPoint x: 956, startPoint y: 439, endPoint x: 802, endPoint y: 438, distance: 154.0
click at [801, 438] on tr "[URL][DOMAIN_NAME][DATE] 3,727 2 0.1% Performance Details" at bounding box center [784, 432] width 986 height 65
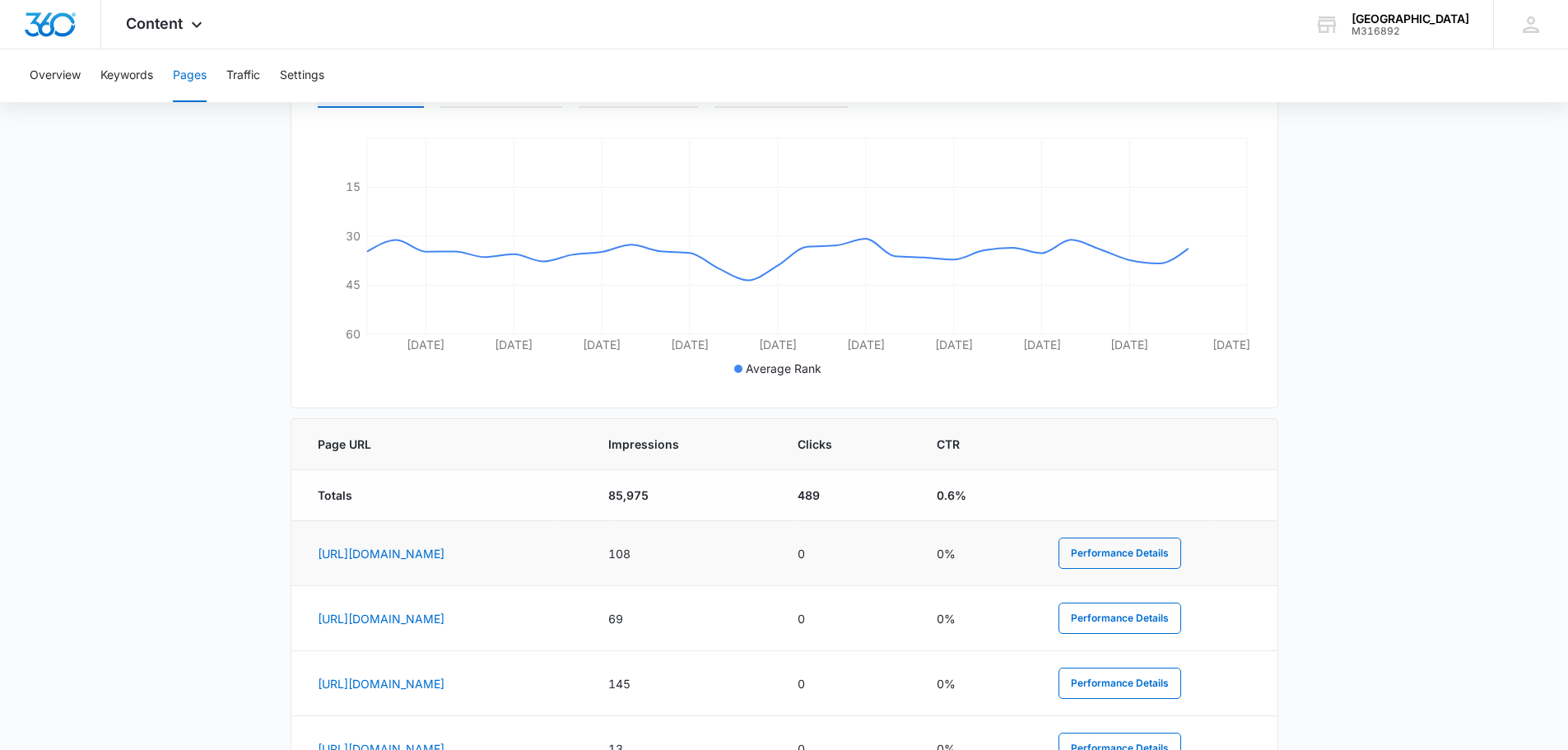
scroll to position [404, 0]
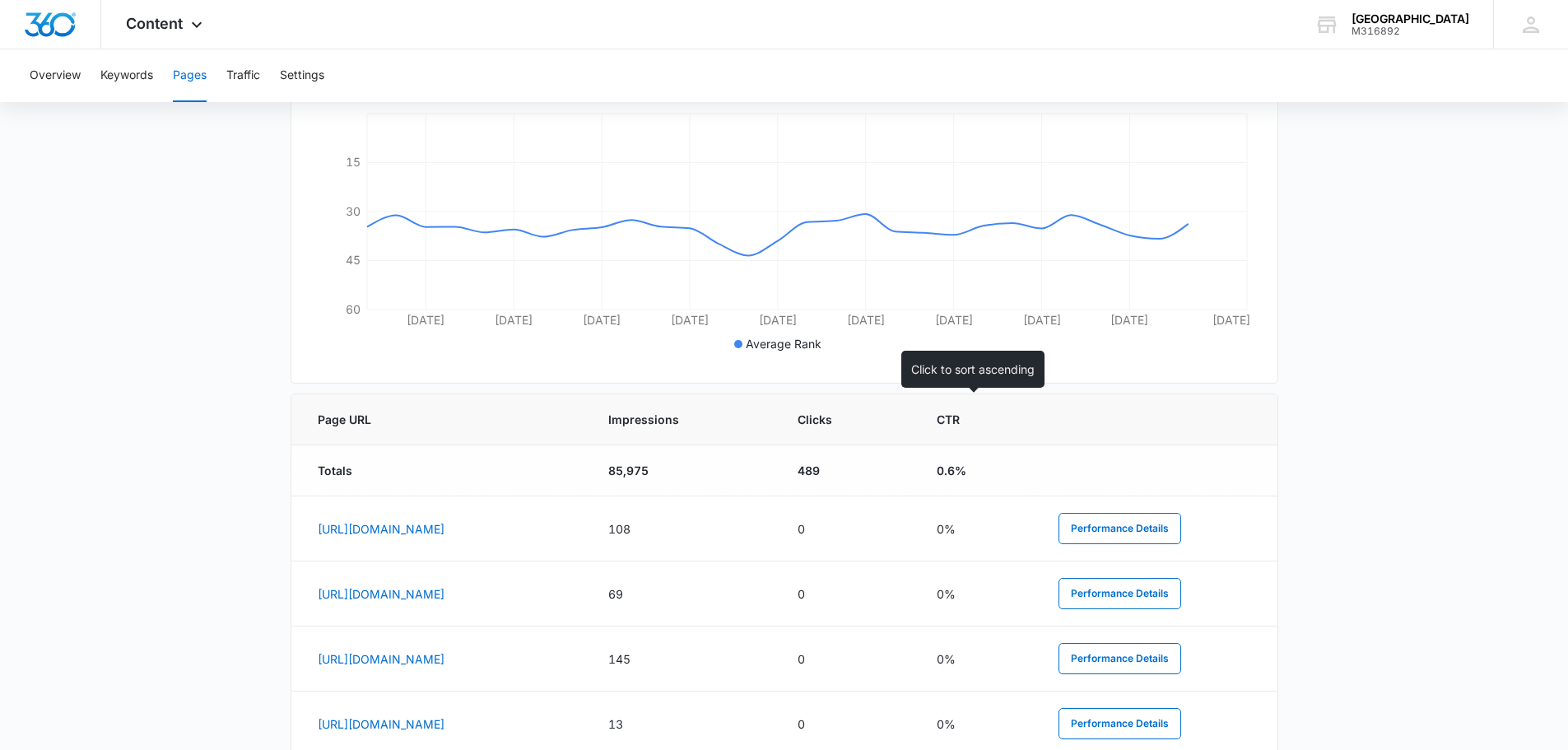
click at [873, 425] on span "Clicks" at bounding box center [835, 419] width 75 height 17
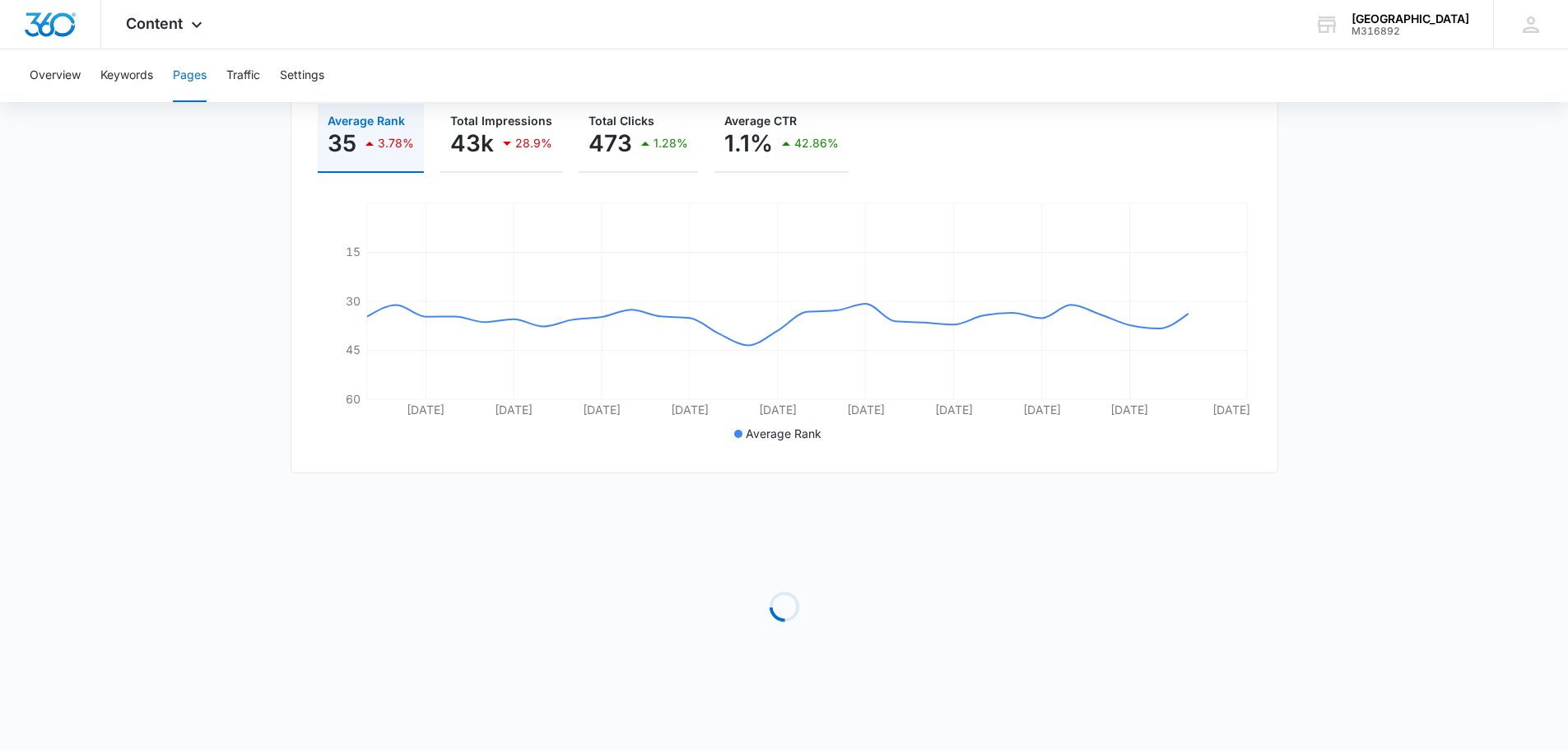
scroll to position [315, 0]
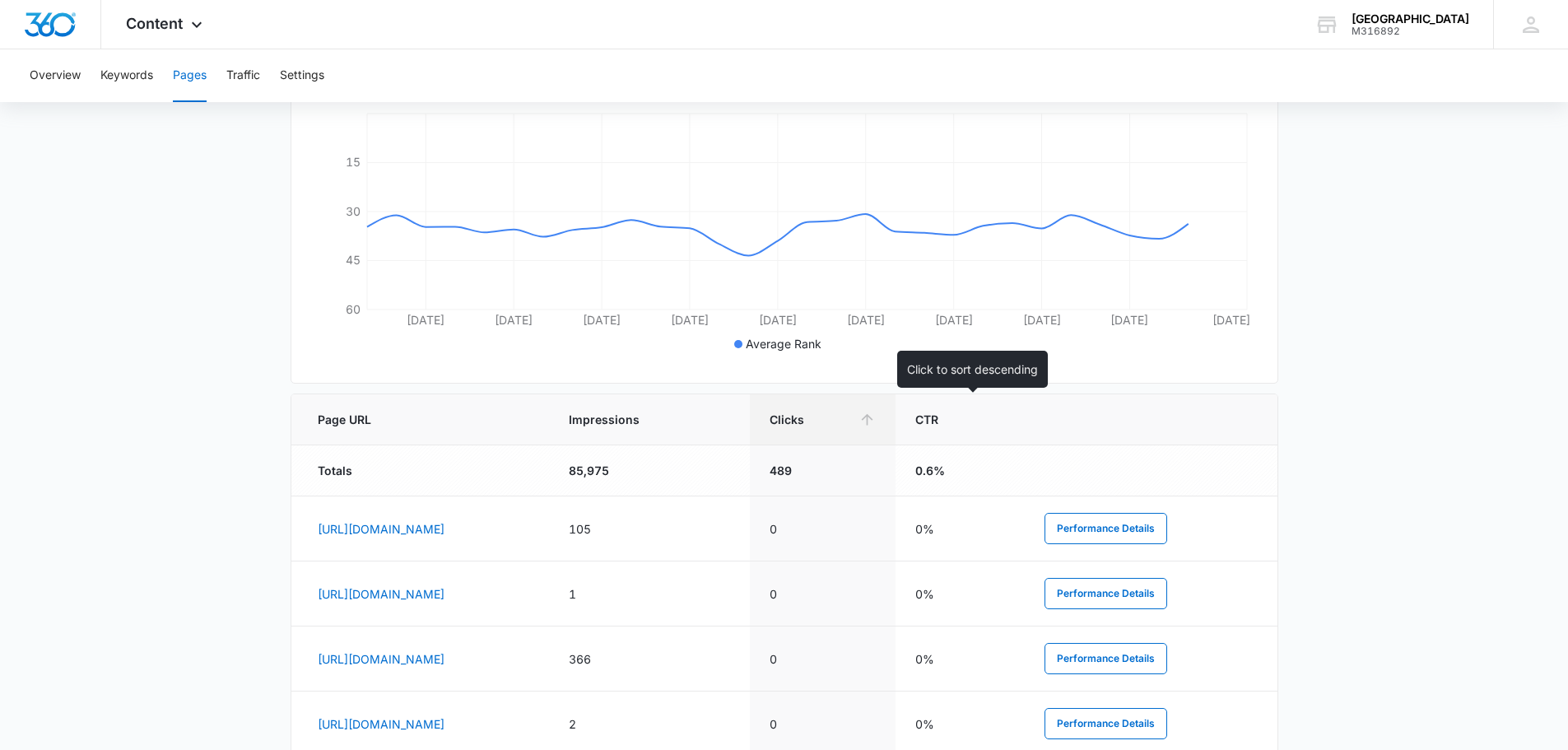
click at [896, 407] on th "Clicks" at bounding box center [823, 419] width 146 height 51
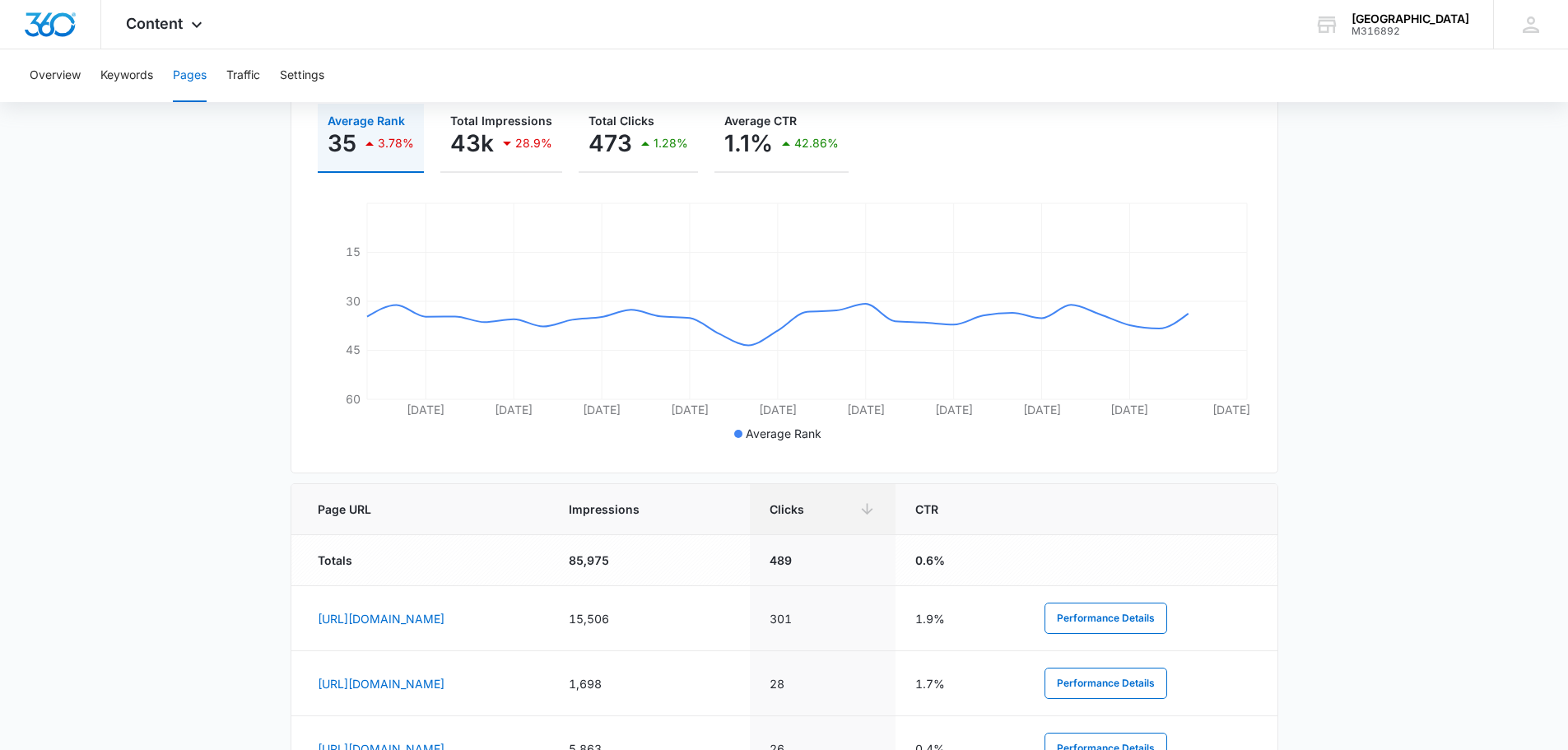
scroll to position [404, 0]
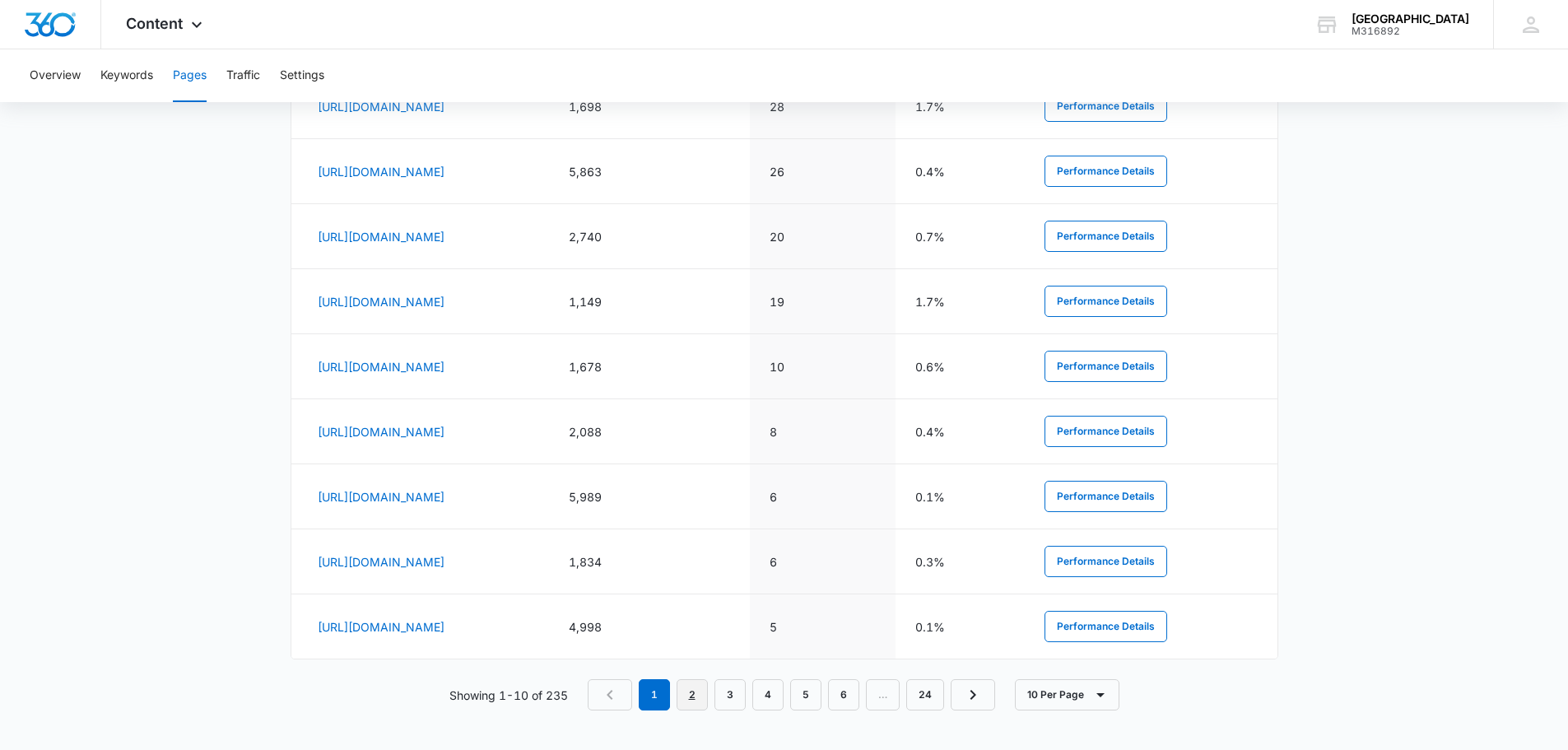
click at [699, 698] on link "2" at bounding box center [693, 695] width 32 height 32
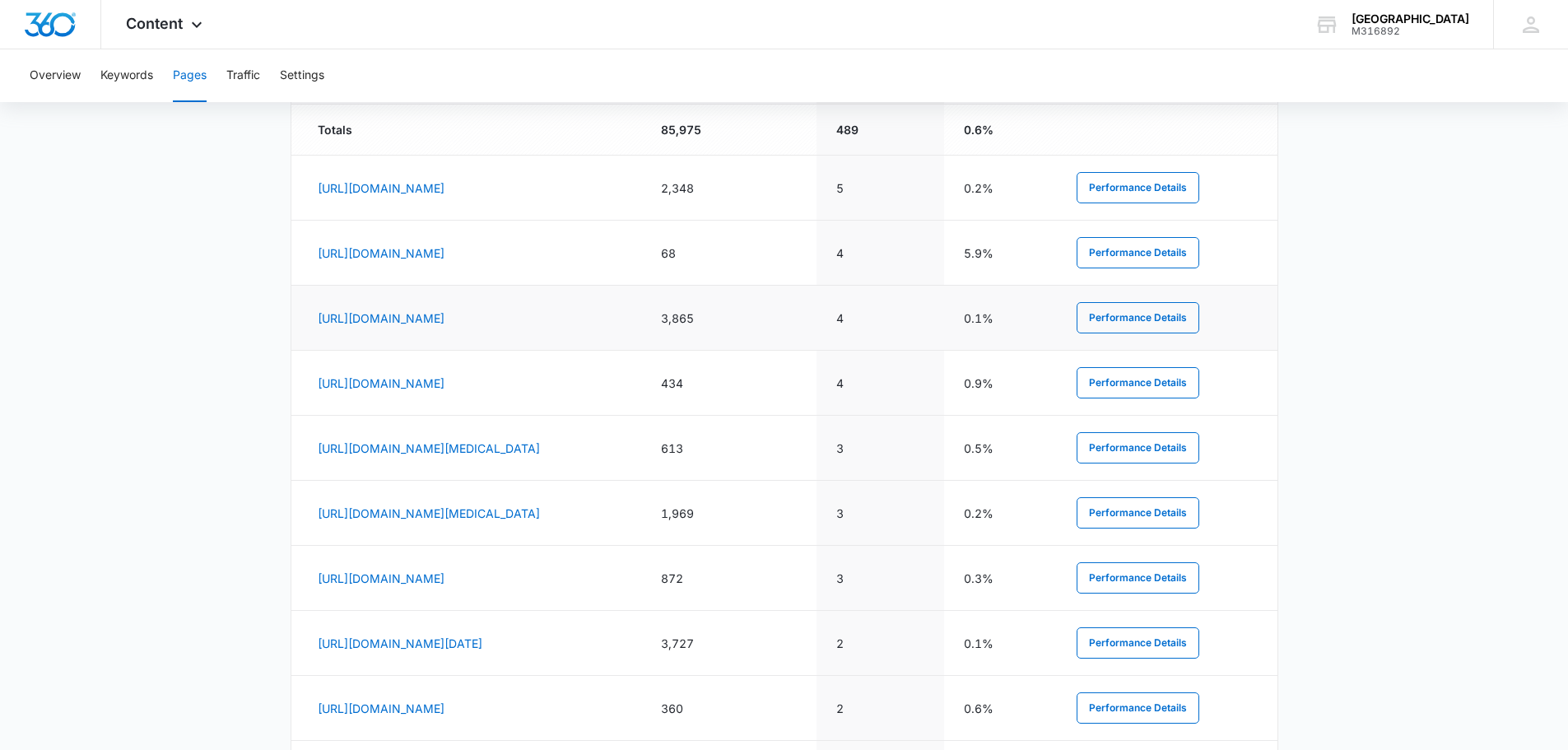
scroll to position [566, 0]
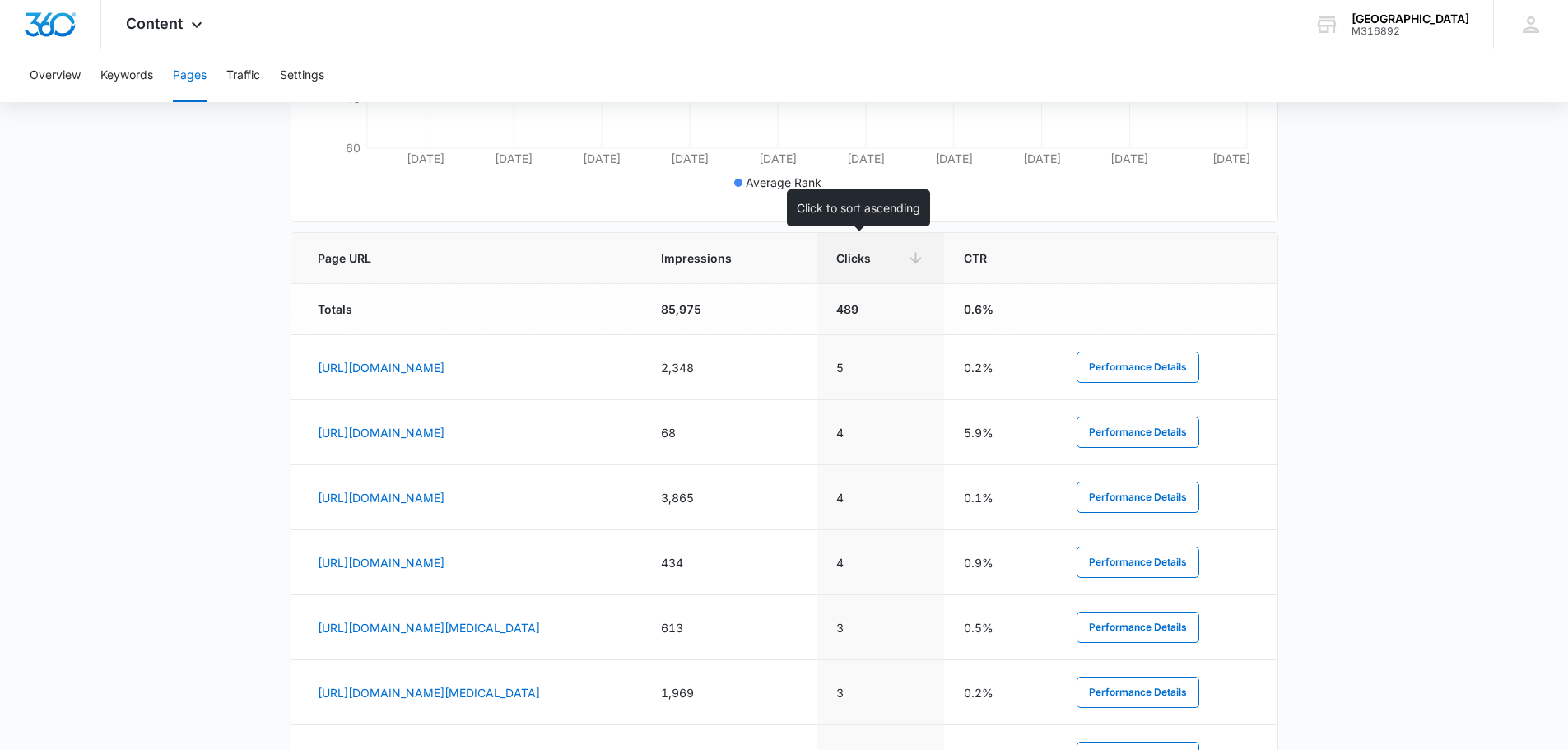
click at [816, 267] on th "Impressions" at bounding box center [728, 257] width 175 height 51
click at [796, 260] on div "Impressions" at bounding box center [729, 257] width 136 height 17
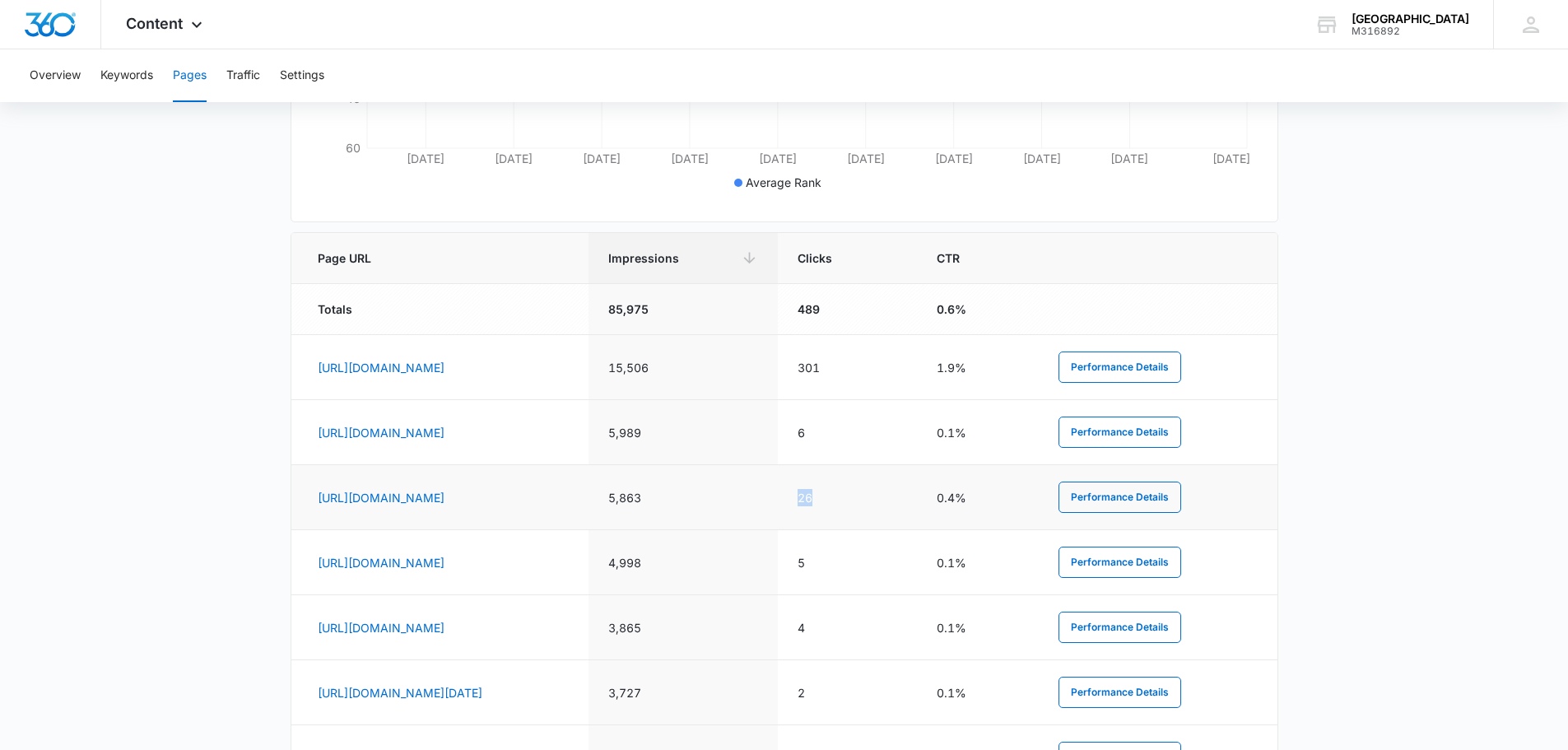
drag, startPoint x: 946, startPoint y: 501, endPoint x: 972, endPoint y: 507, distance: 26.7
click at [916, 507] on td "26" at bounding box center [847, 498] width 139 height 65
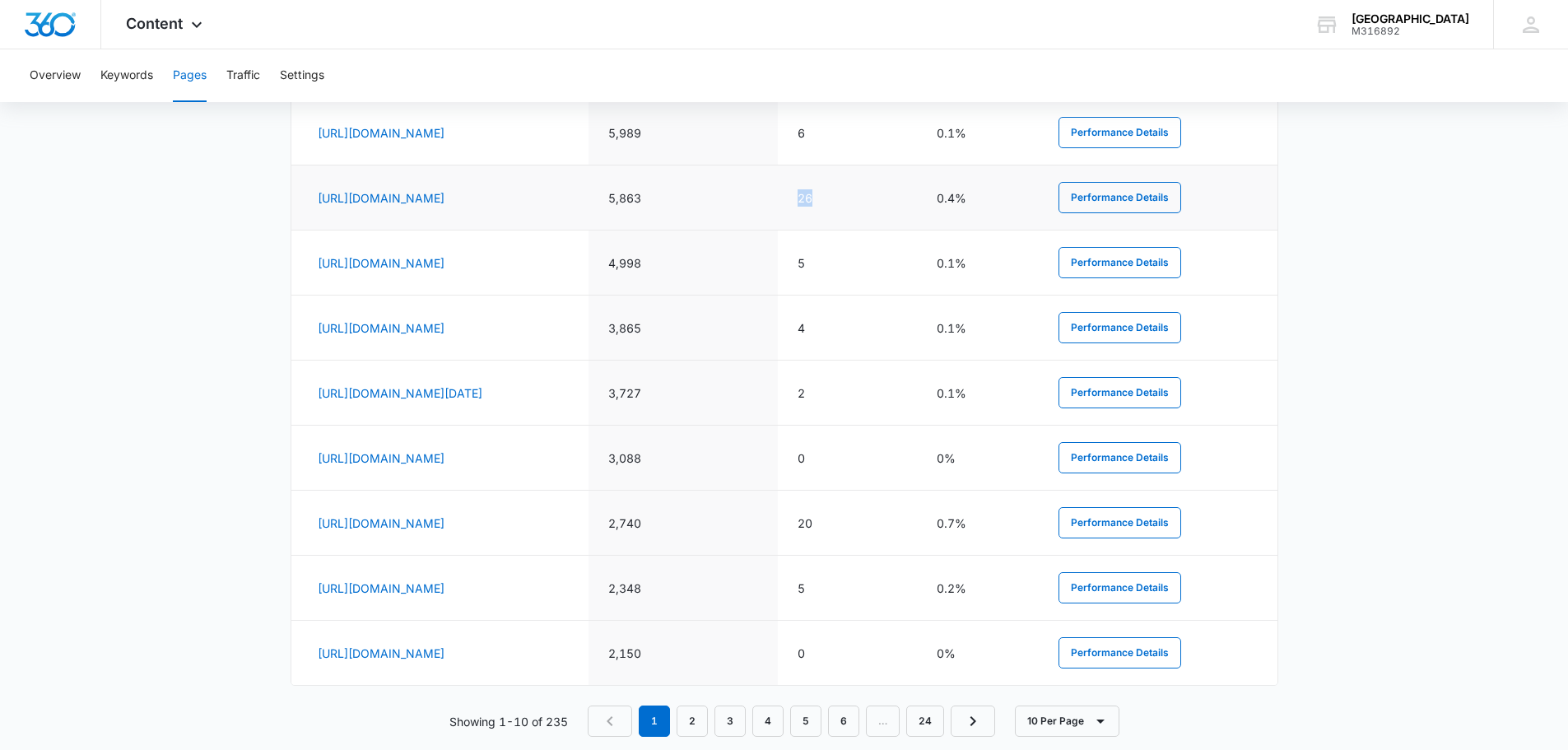
scroll to position [898, 0]
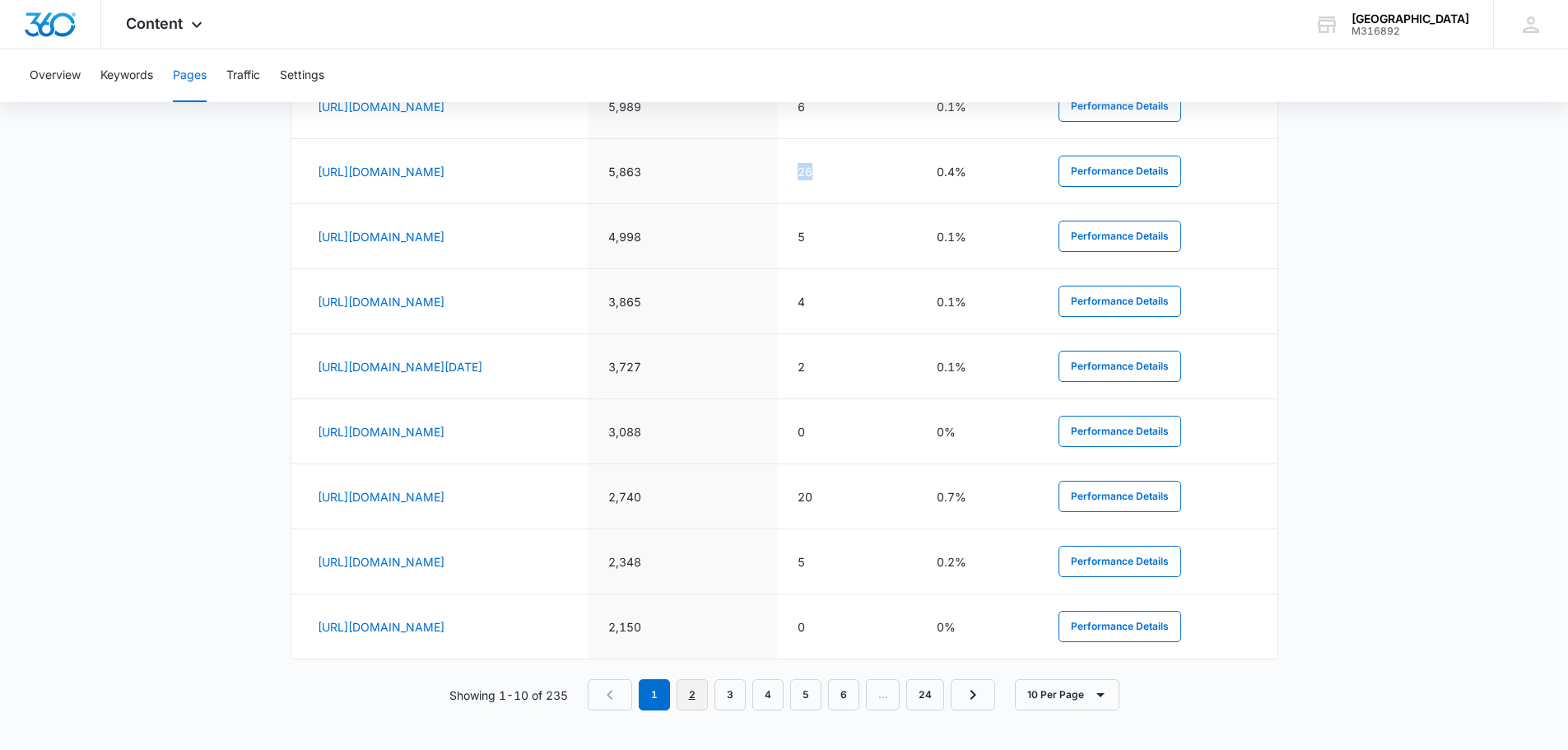
click at [703, 698] on link "2" at bounding box center [693, 695] width 32 height 32
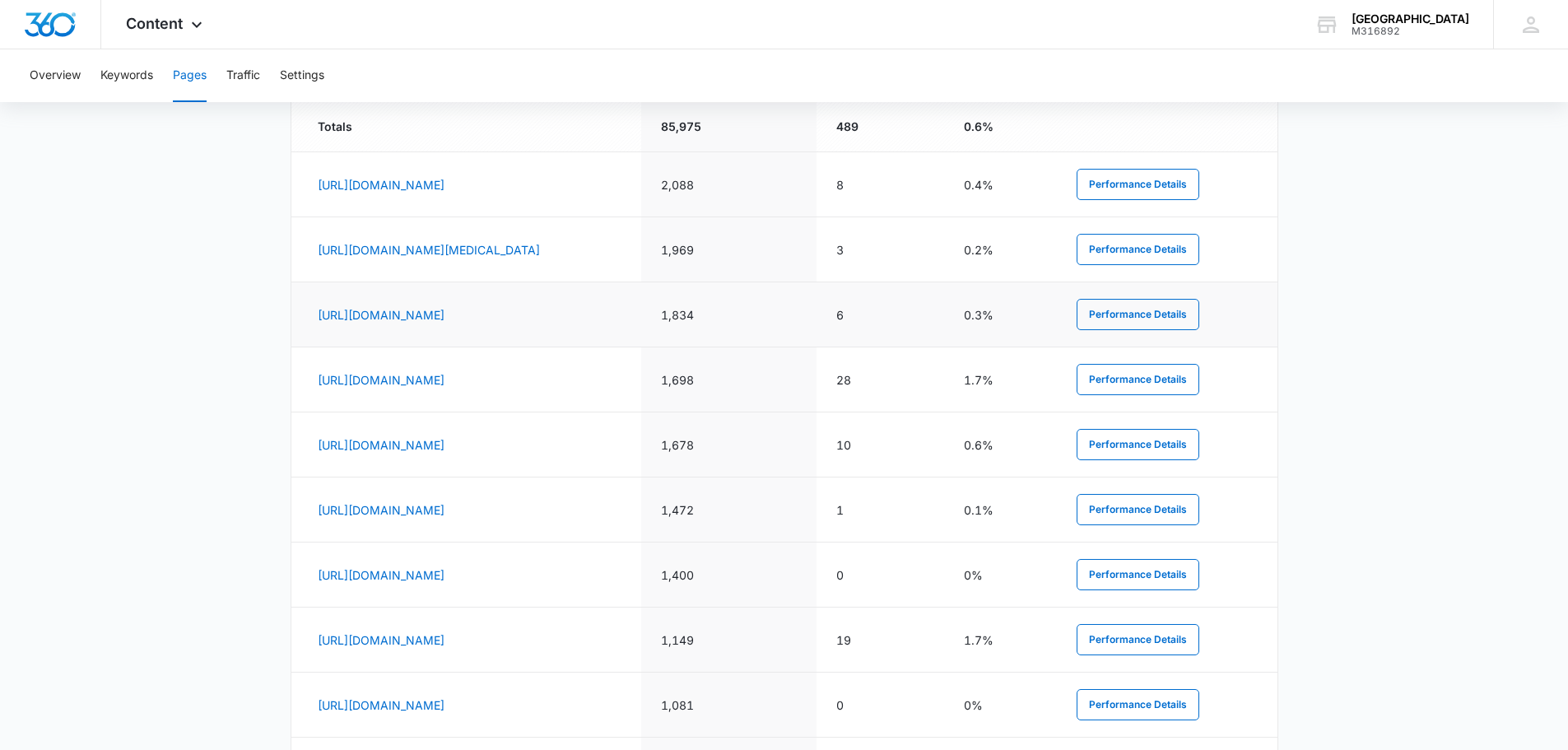
scroll to position [487, 0]
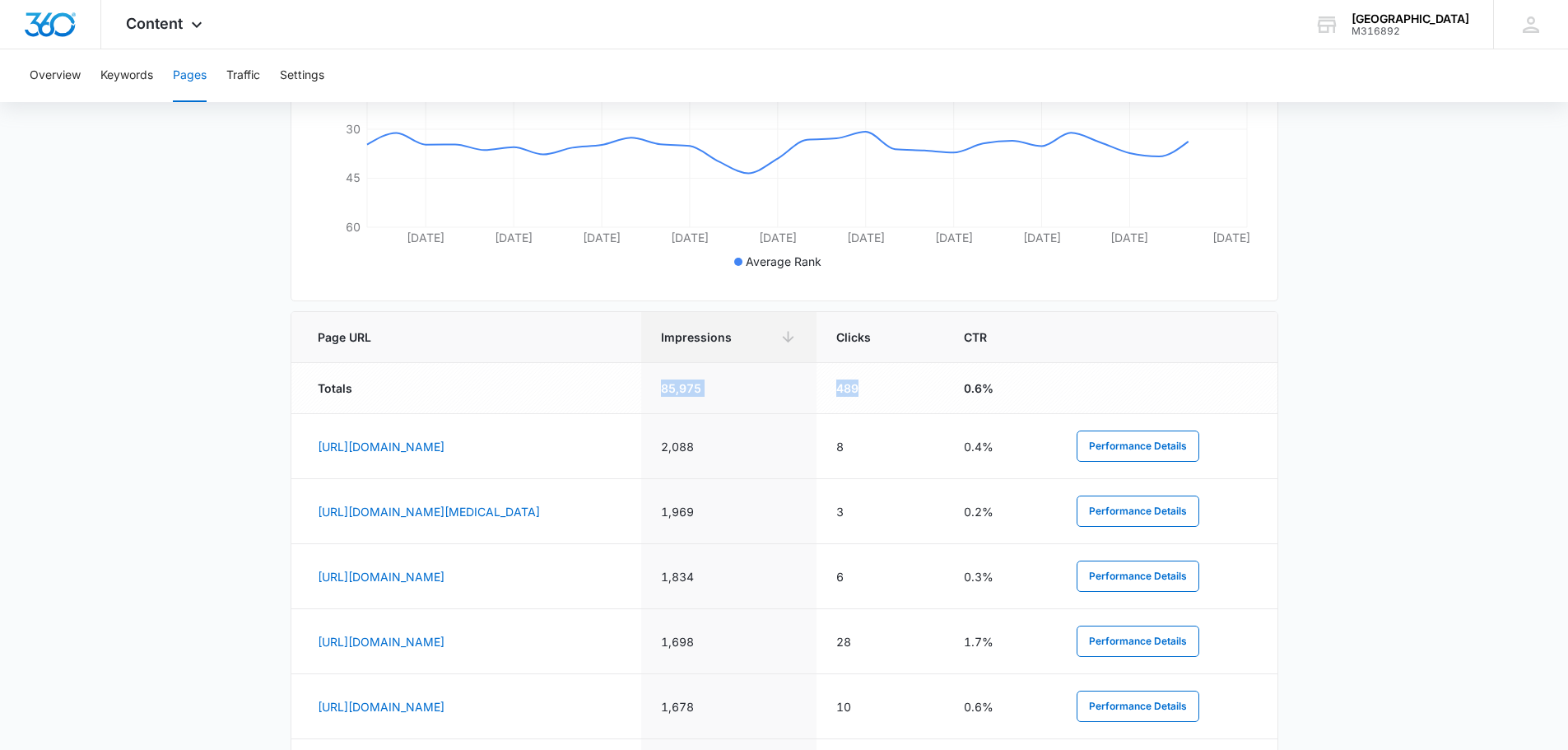
drag, startPoint x: 812, startPoint y: 384, endPoint x: 985, endPoint y: 385, distance: 173.0
click at [985, 385] on tr "Totals 85,975 489 0.6%" at bounding box center [784, 388] width 986 height 51
drag, startPoint x: 806, startPoint y: 444, endPoint x: 881, endPoint y: 449, distance: 75.2
click at [816, 449] on td "2,088" at bounding box center [728, 447] width 175 height 65
drag, startPoint x: 811, startPoint y: 512, endPoint x: 863, endPoint y: 512, distance: 52.0
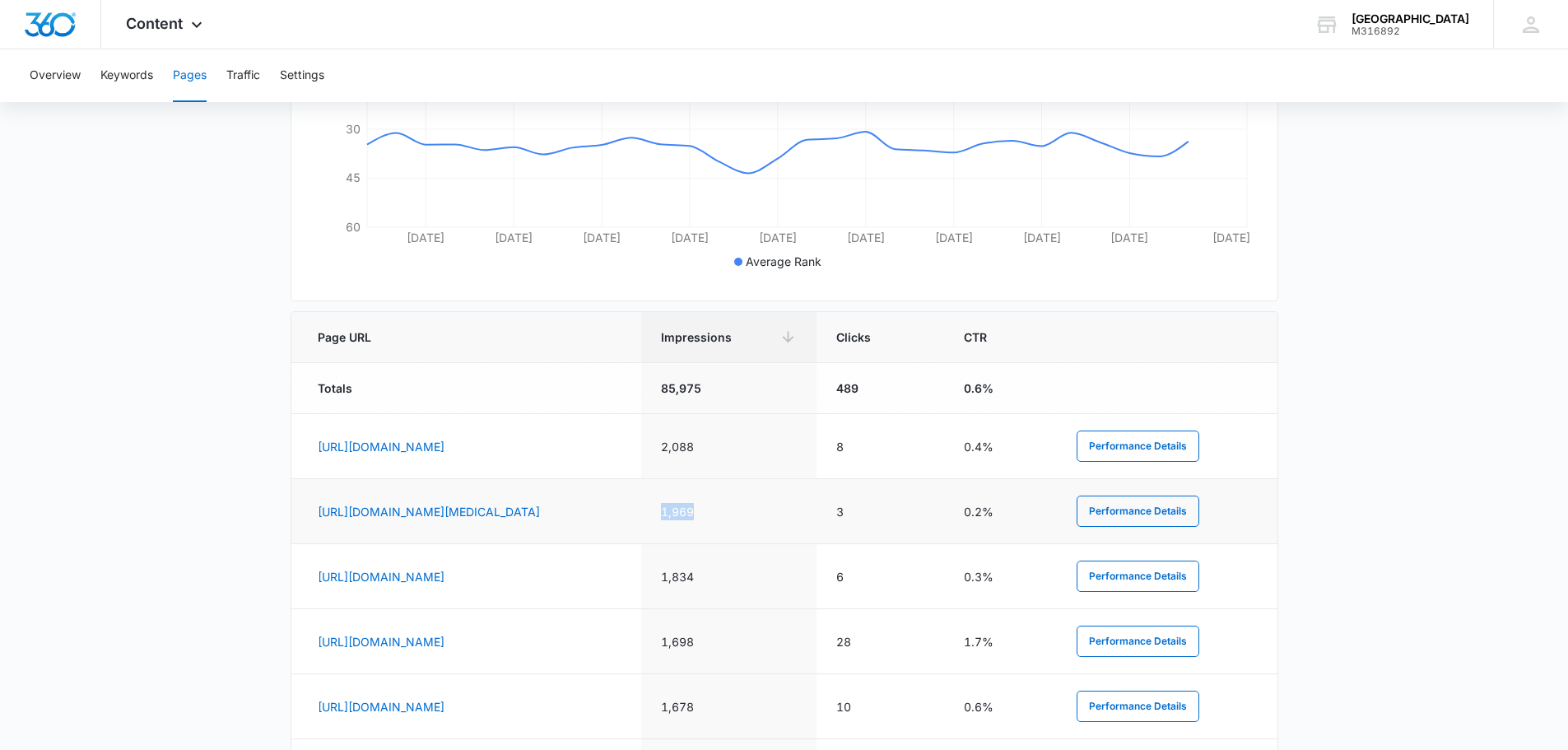
click at [816, 512] on td "1,969" at bounding box center [728, 512] width 175 height 65
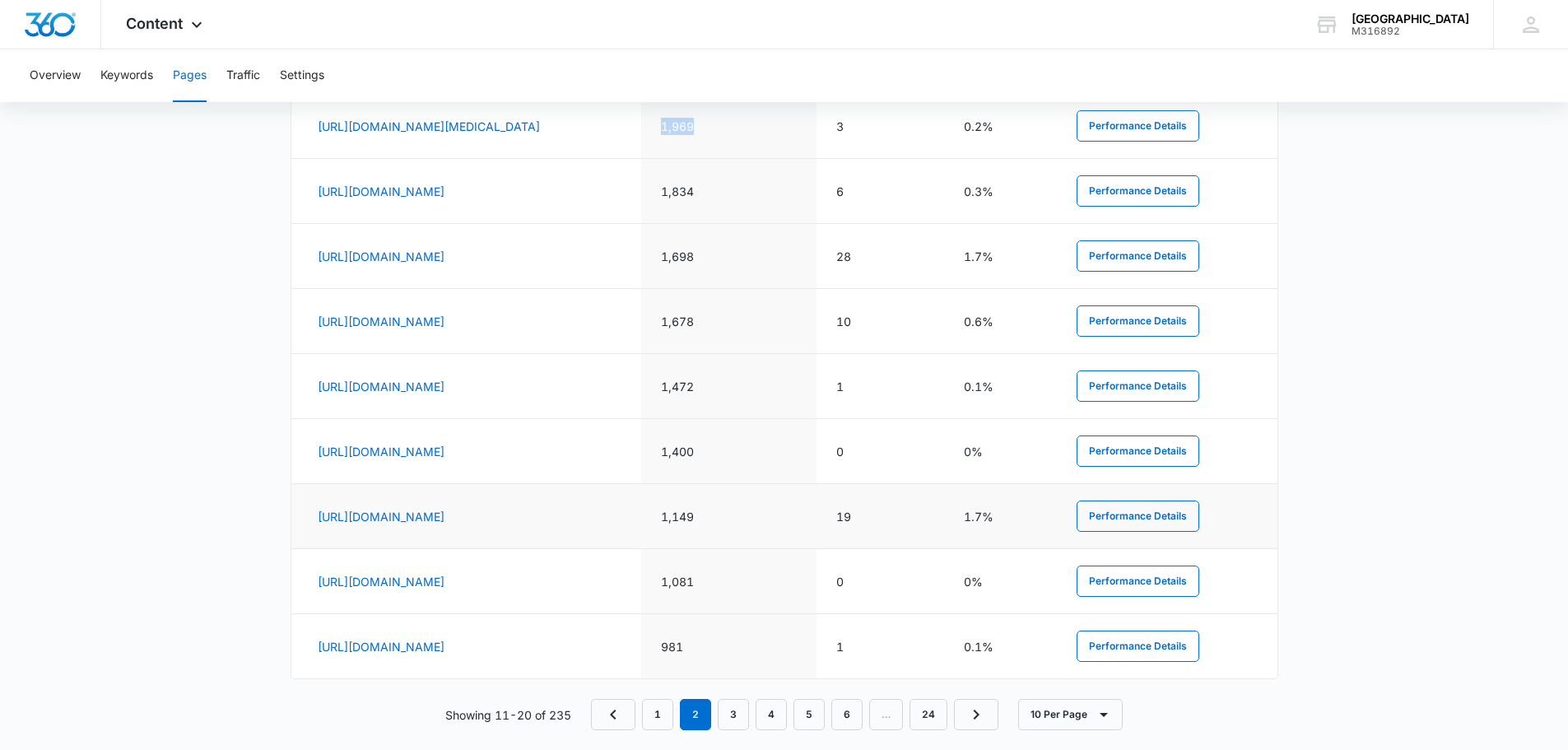
scroll to position [901, 0]
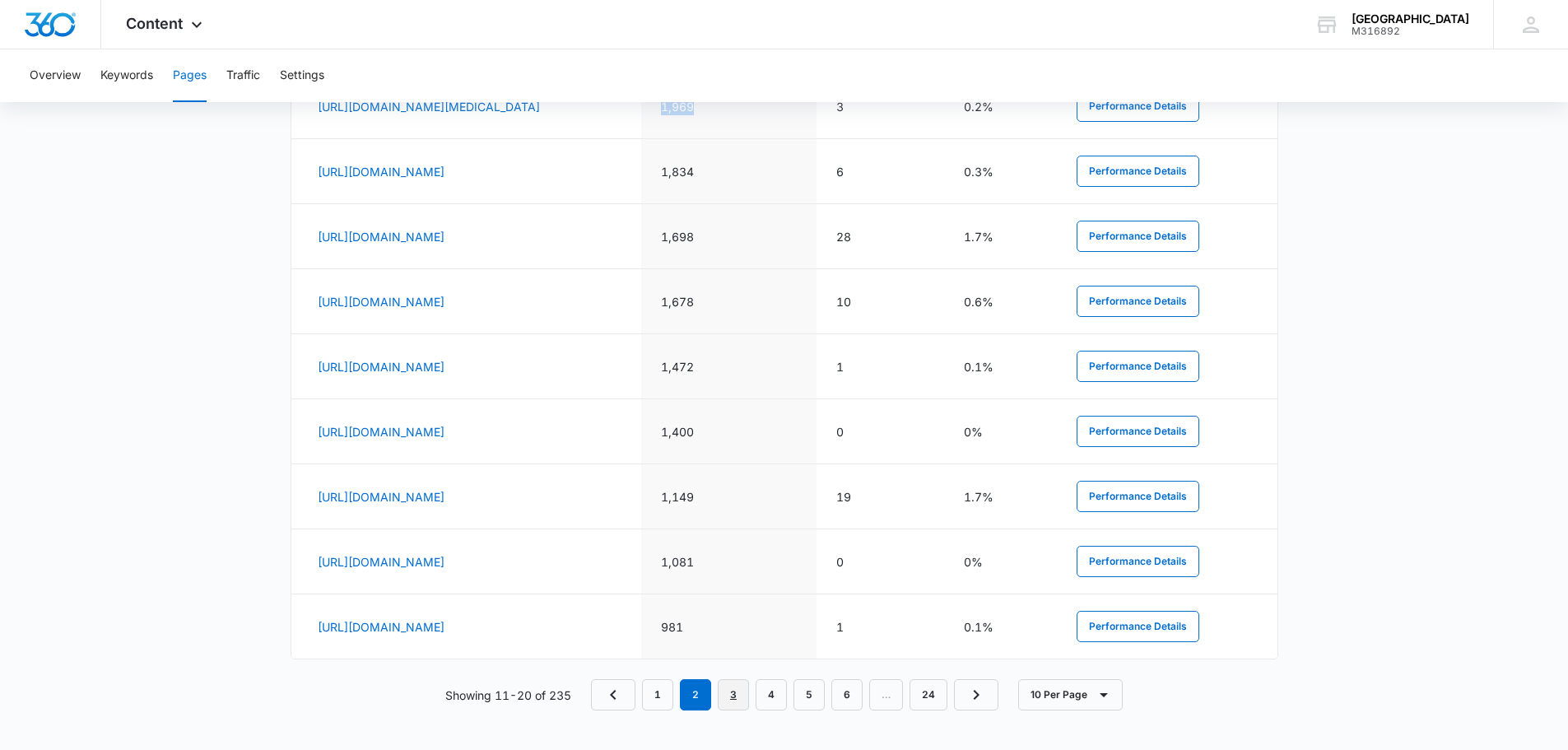
click at [743, 696] on link "3" at bounding box center [733, 695] width 32 height 32
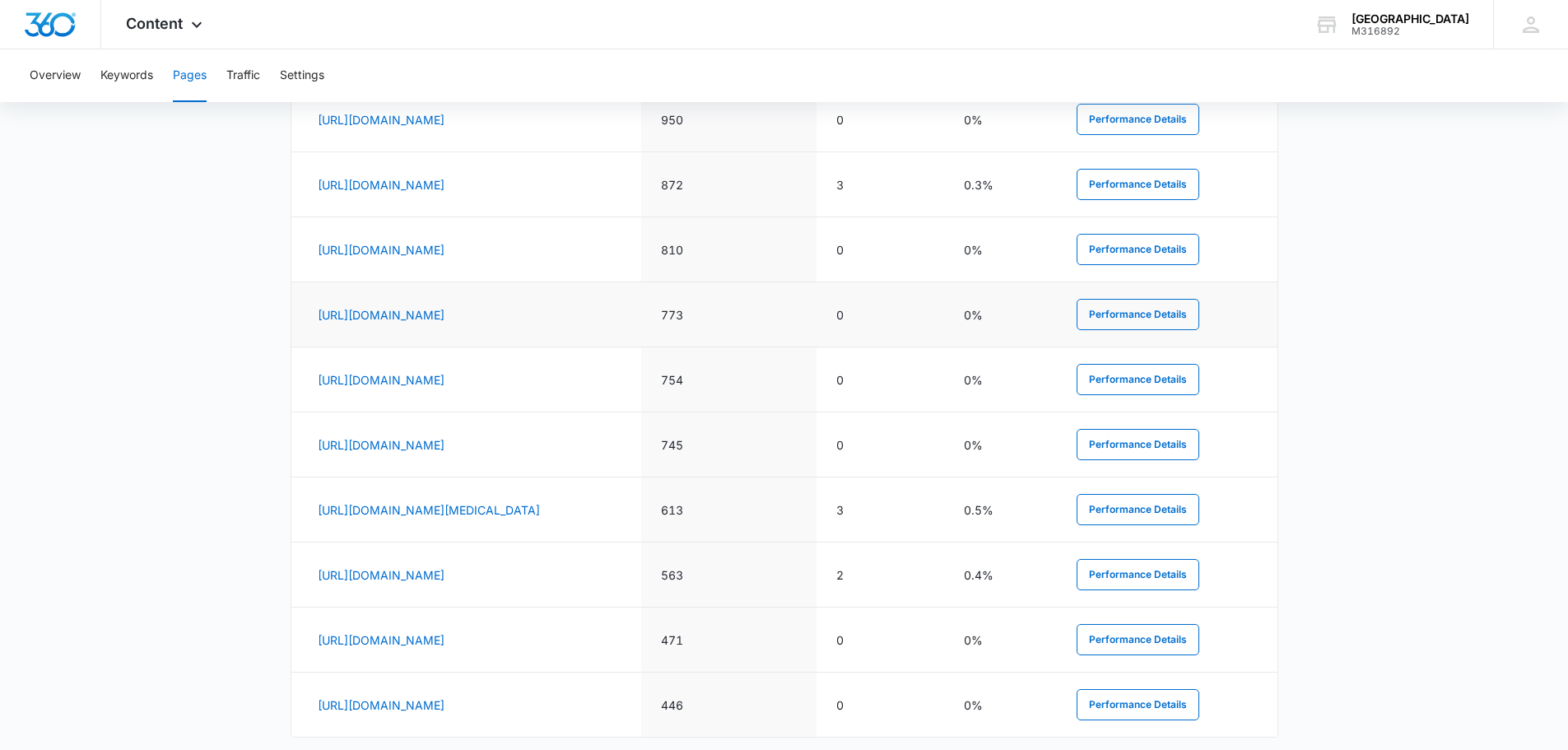
scroll to position [819, 0]
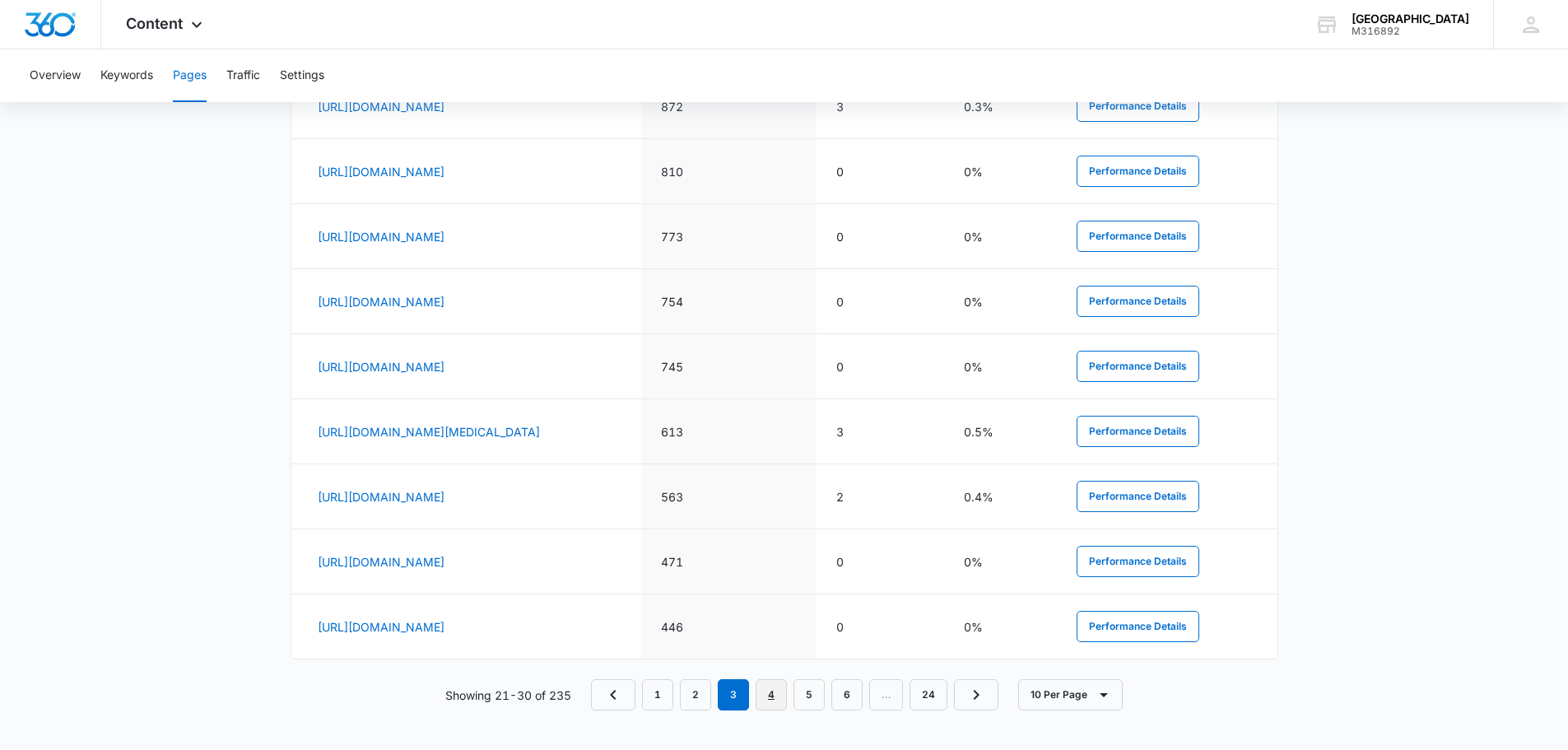
click at [773, 694] on link "4" at bounding box center [772, 695] width 32 height 32
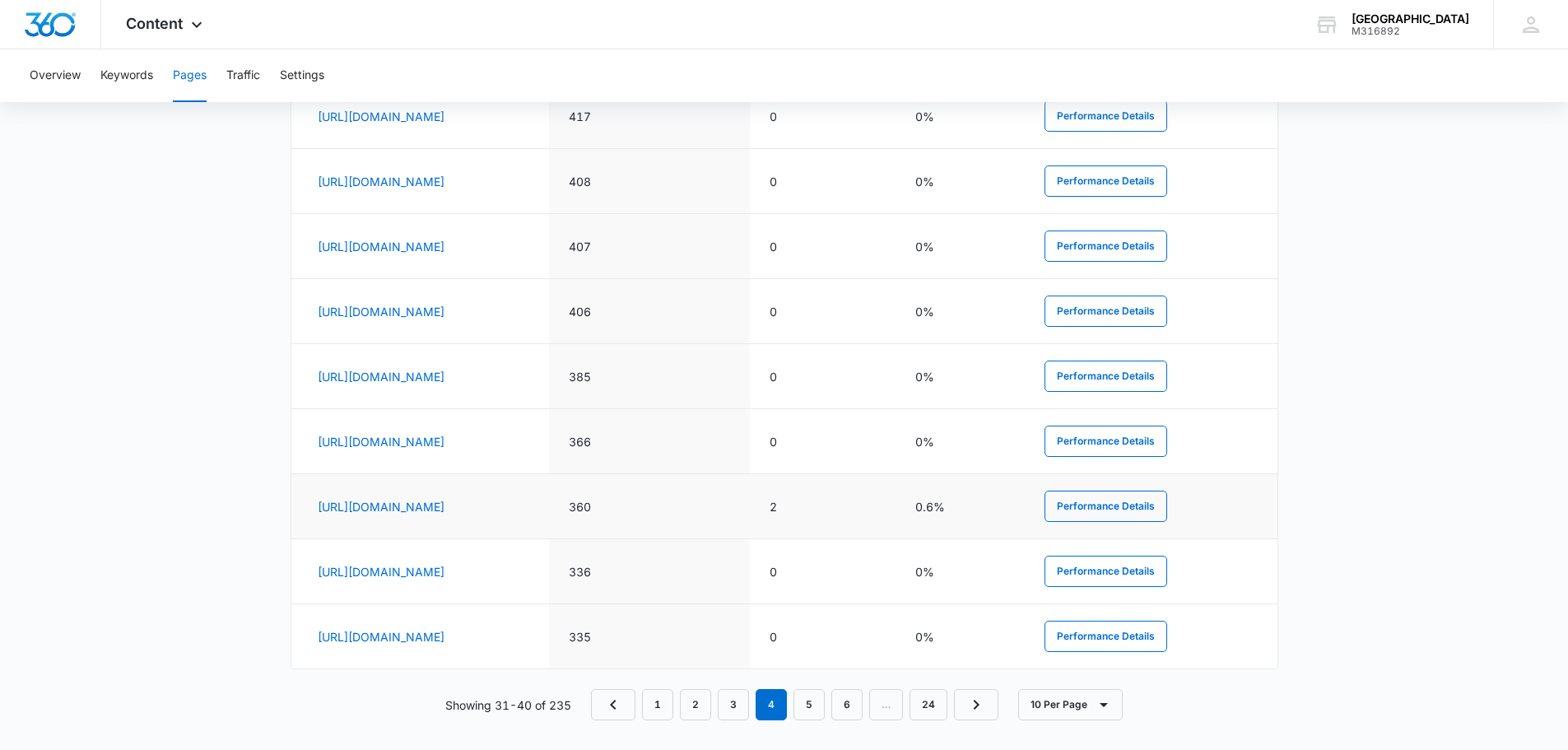
scroll to position [911, 0]
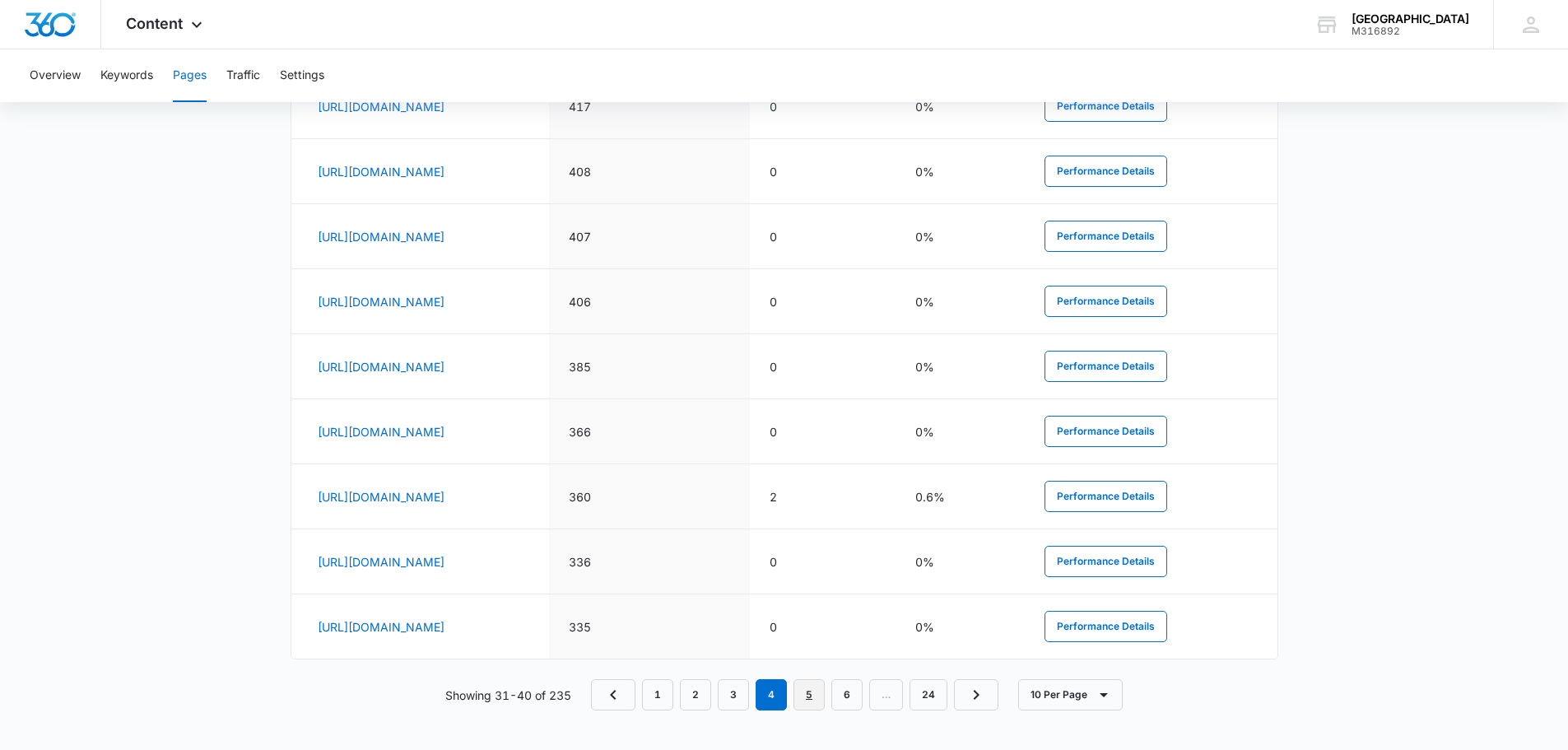
drag, startPoint x: 825, startPoint y: 708, endPoint x: 809, endPoint y: 703, distance: 16.8
click at [809, 703] on link "5" at bounding box center [809, 695] width 32 height 32
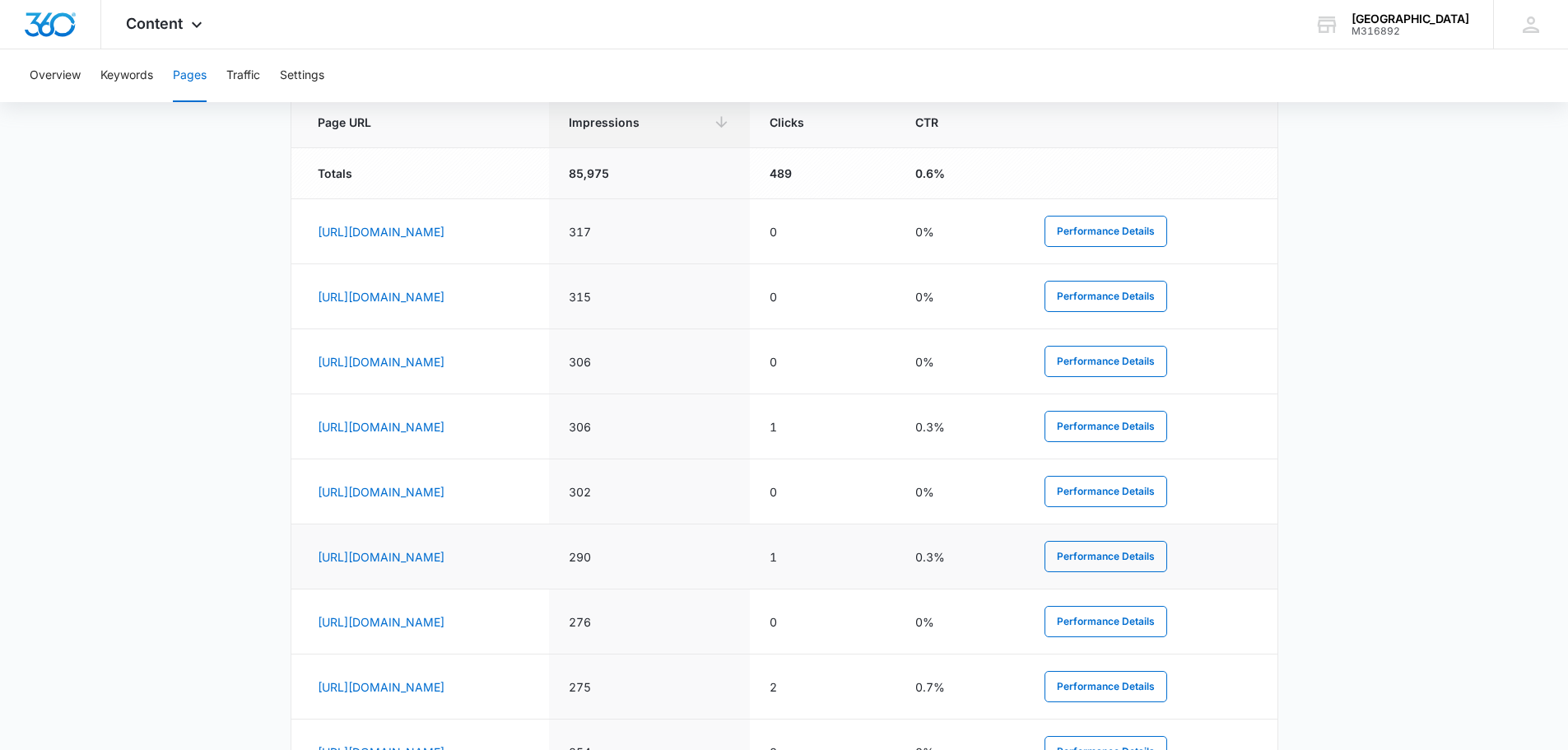
scroll to position [901, 0]
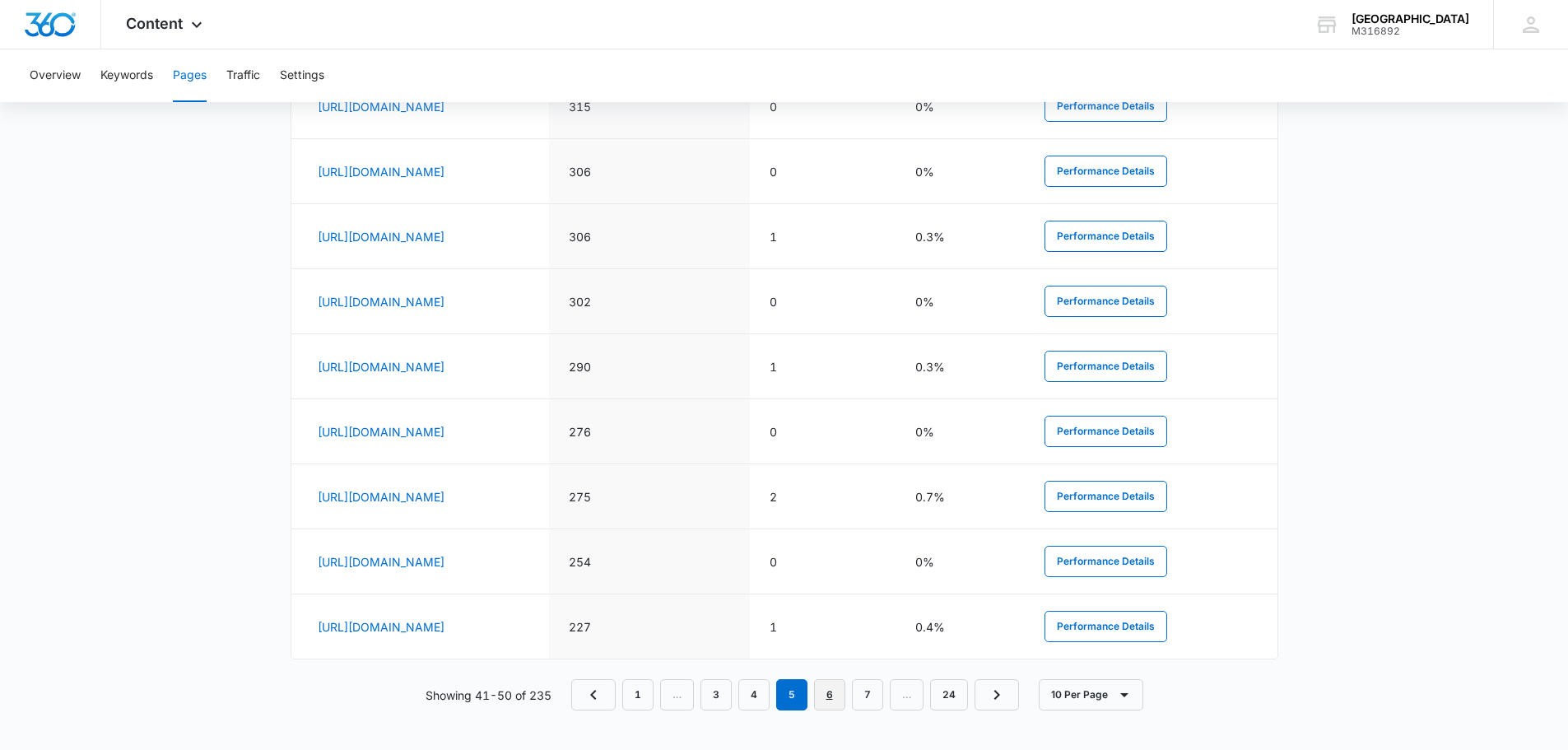
click at [830, 695] on link "6" at bounding box center [830, 695] width 32 height 32
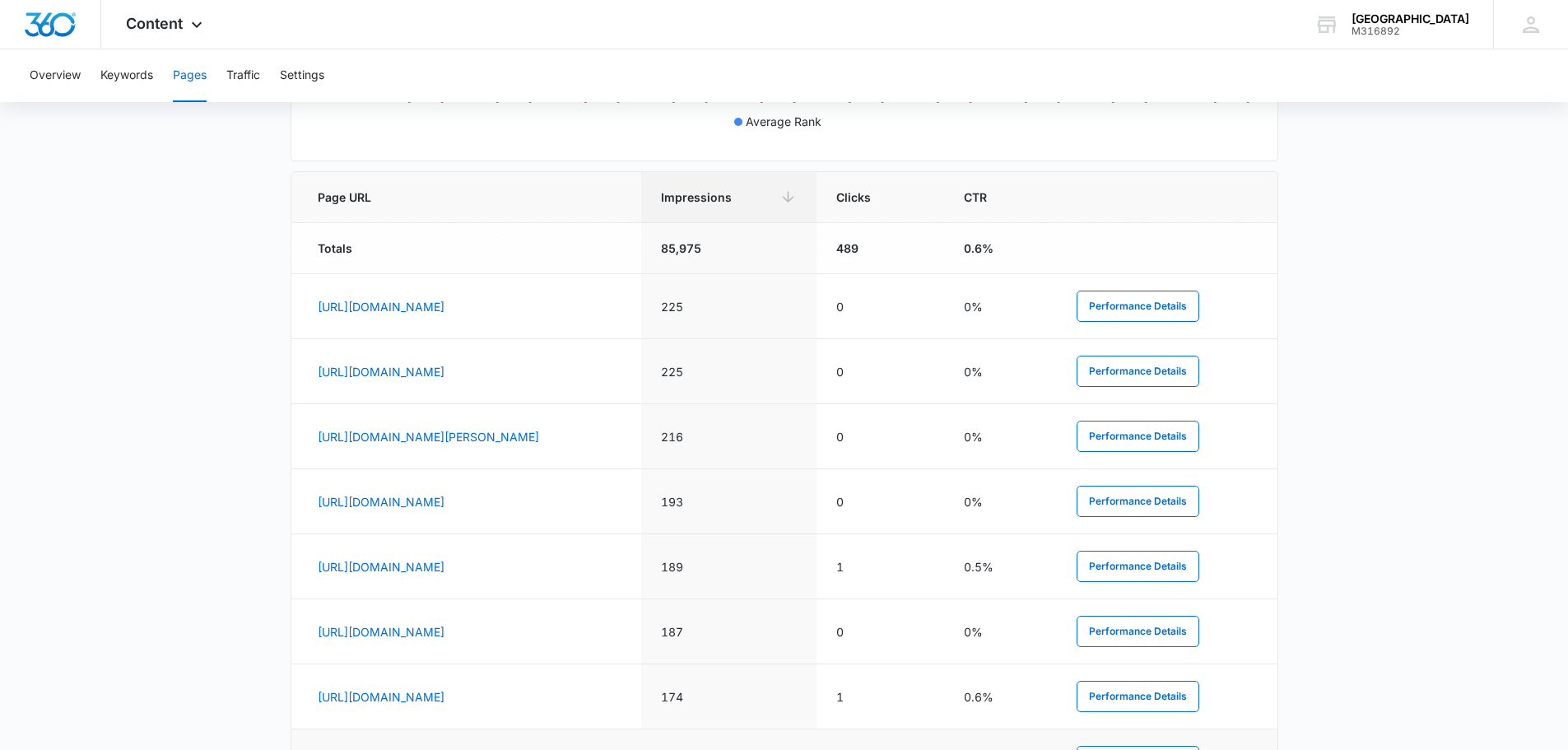
scroll to position [572, 0]
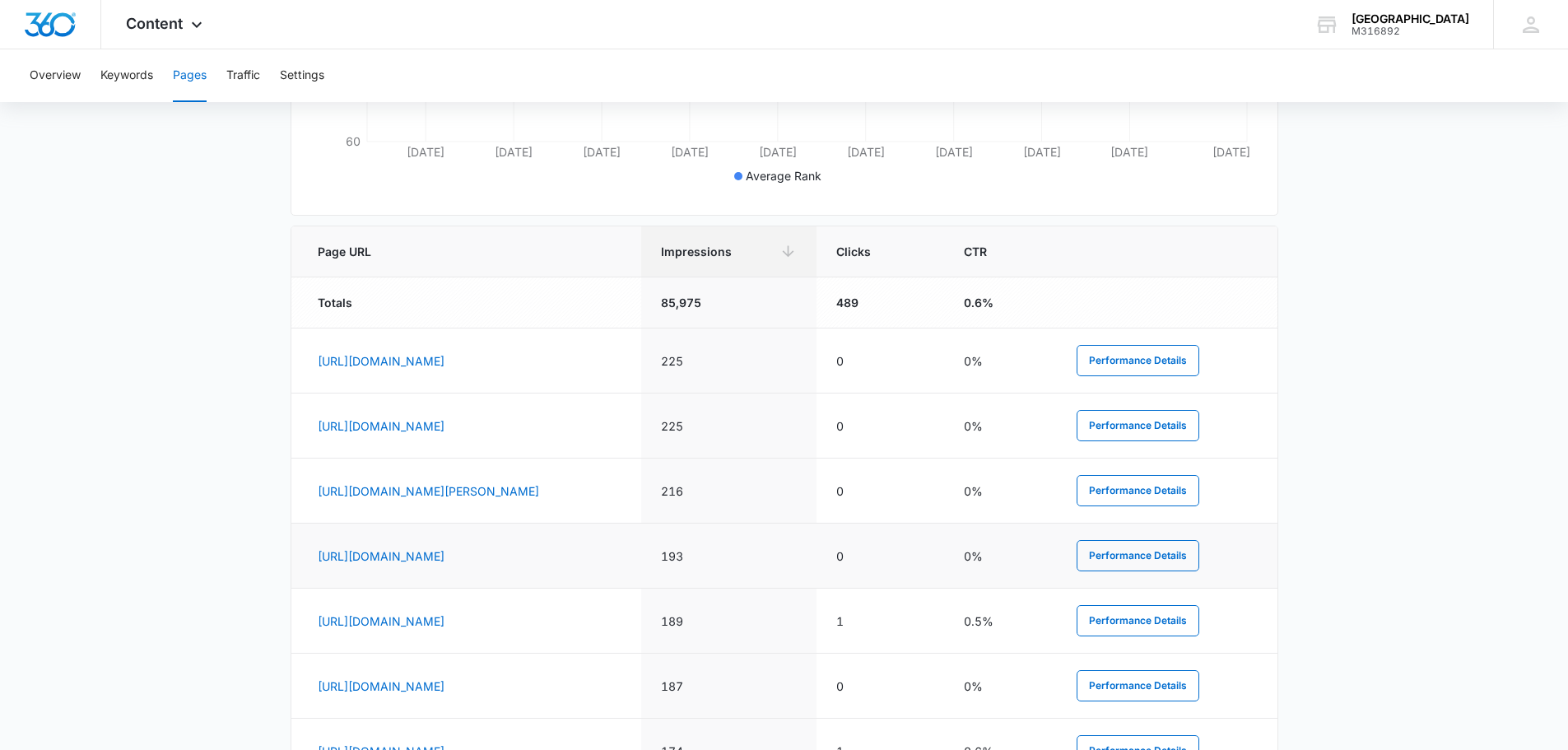
drag, startPoint x: 871, startPoint y: 566, endPoint x: 790, endPoint y: 575, distance: 81.5
click at [790, 575] on tr "[URL][DOMAIN_NAME] 193 0 0% Performance Details" at bounding box center [784, 556] width 986 height 65
click at [1141, 571] on button "Performance Details" at bounding box center [1138, 556] width 123 height 32
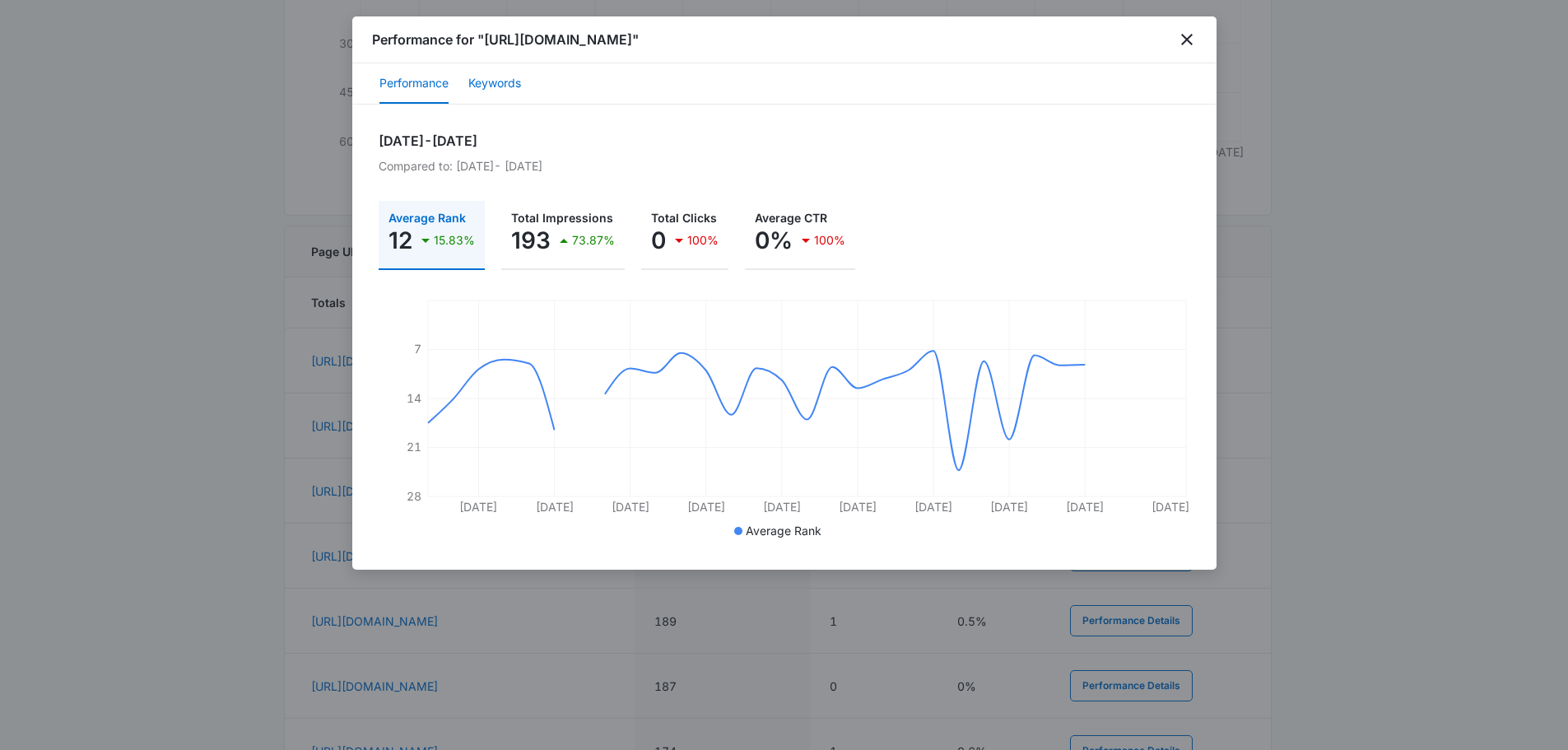
click at [500, 85] on button "Keywords" at bounding box center [494, 84] width 52 height 40
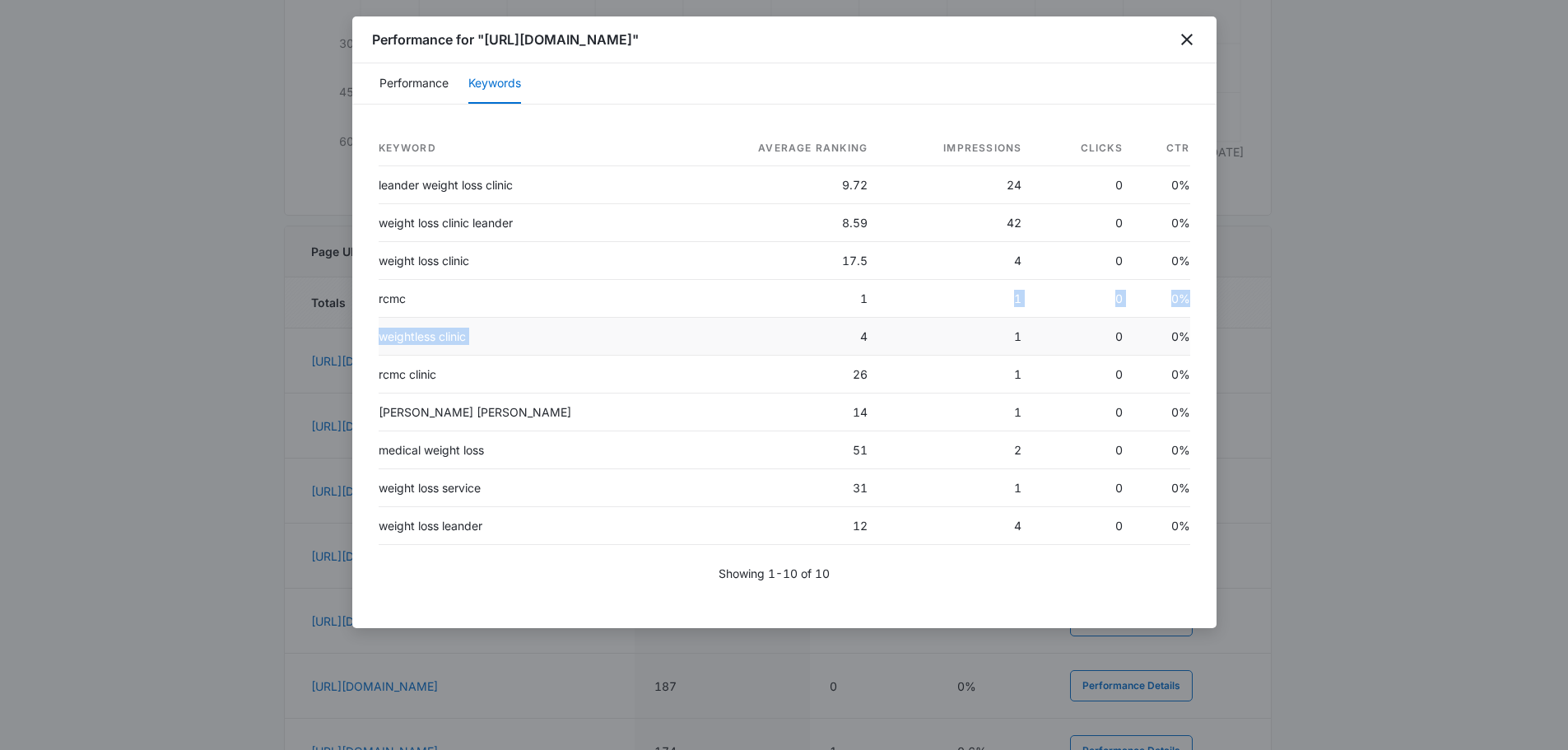
drag, startPoint x: 835, startPoint y: 297, endPoint x: 743, endPoint y: 333, distance: 98.8
click at [743, 333] on tbody "leander weight loss clinic 9.72 24 0 0% weight loss clinic leander 8.59 42 0 0%…" at bounding box center [784, 355] width 811 height 379
click at [756, 306] on td "1" at bounding box center [781, 299] width 200 height 38
click at [447, 76] on button "Performance" at bounding box center [414, 84] width 69 height 40
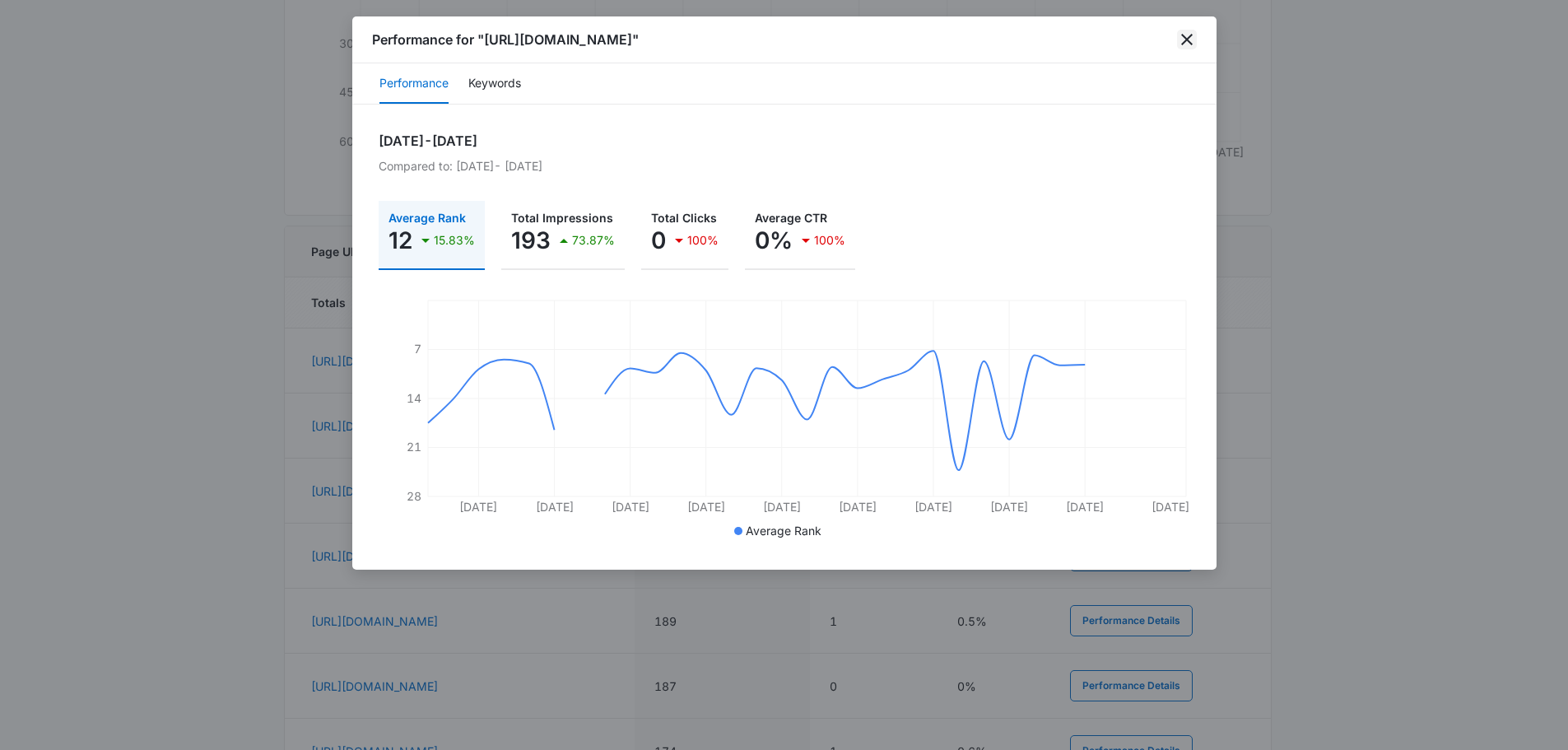
click at [1180, 44] on icon "close" at bounding box center [1187, 40] width 20 height 20
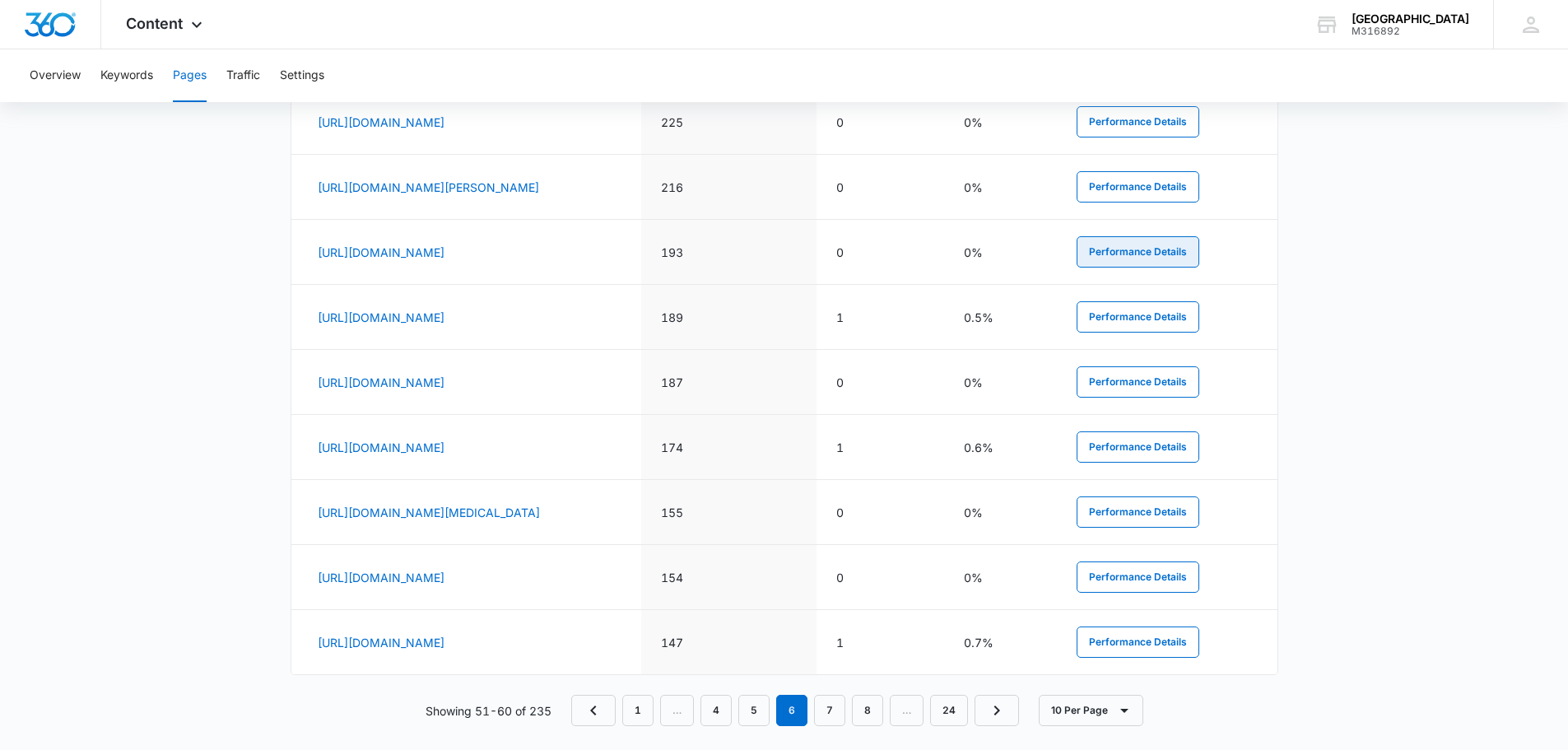
scroll to position [901, 0]
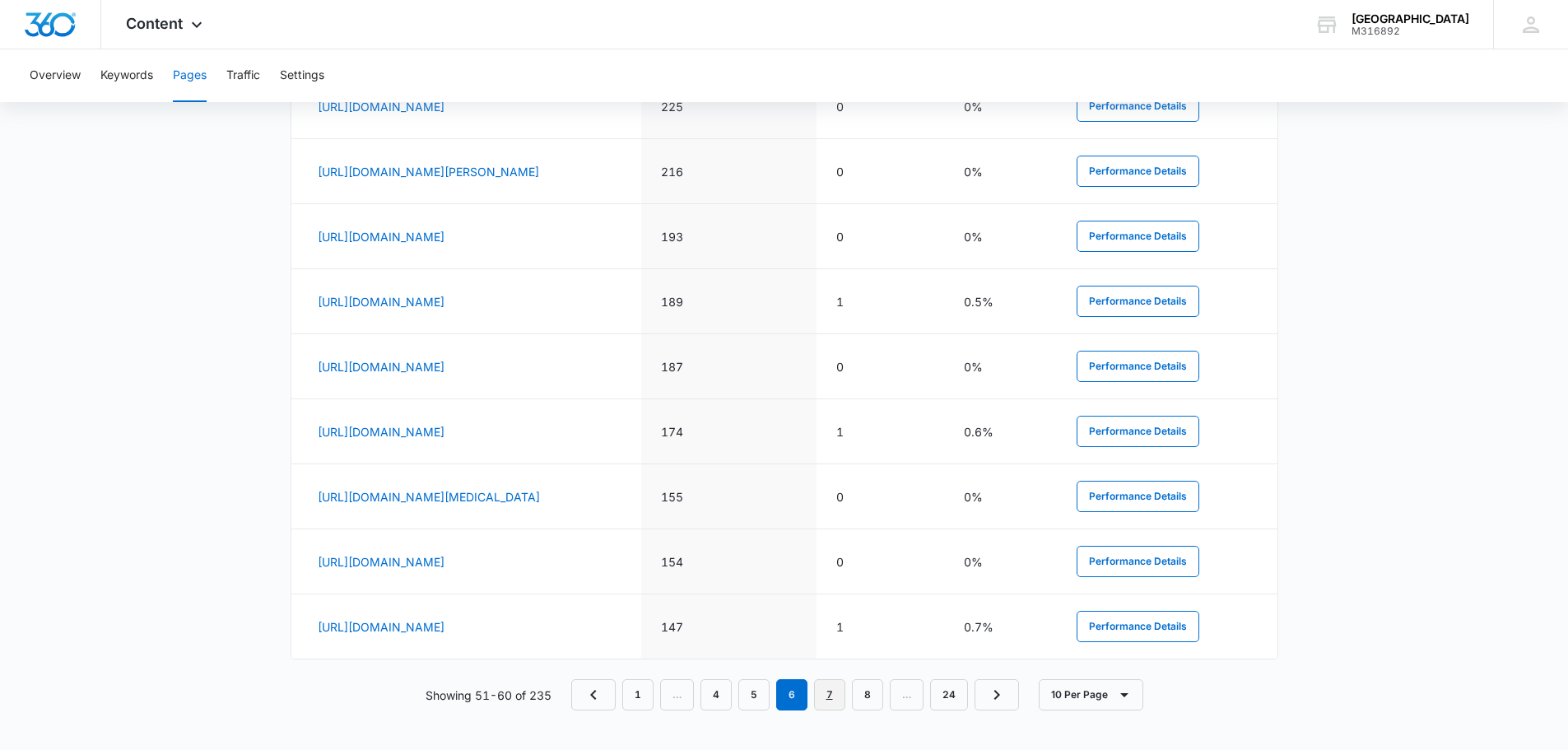
click at [828, 710] on link "7" at bounding box center [830, 695] width 32 height 32
click at [636, 699] on link "1" at bounding box center [638, 695] width 32 height 32
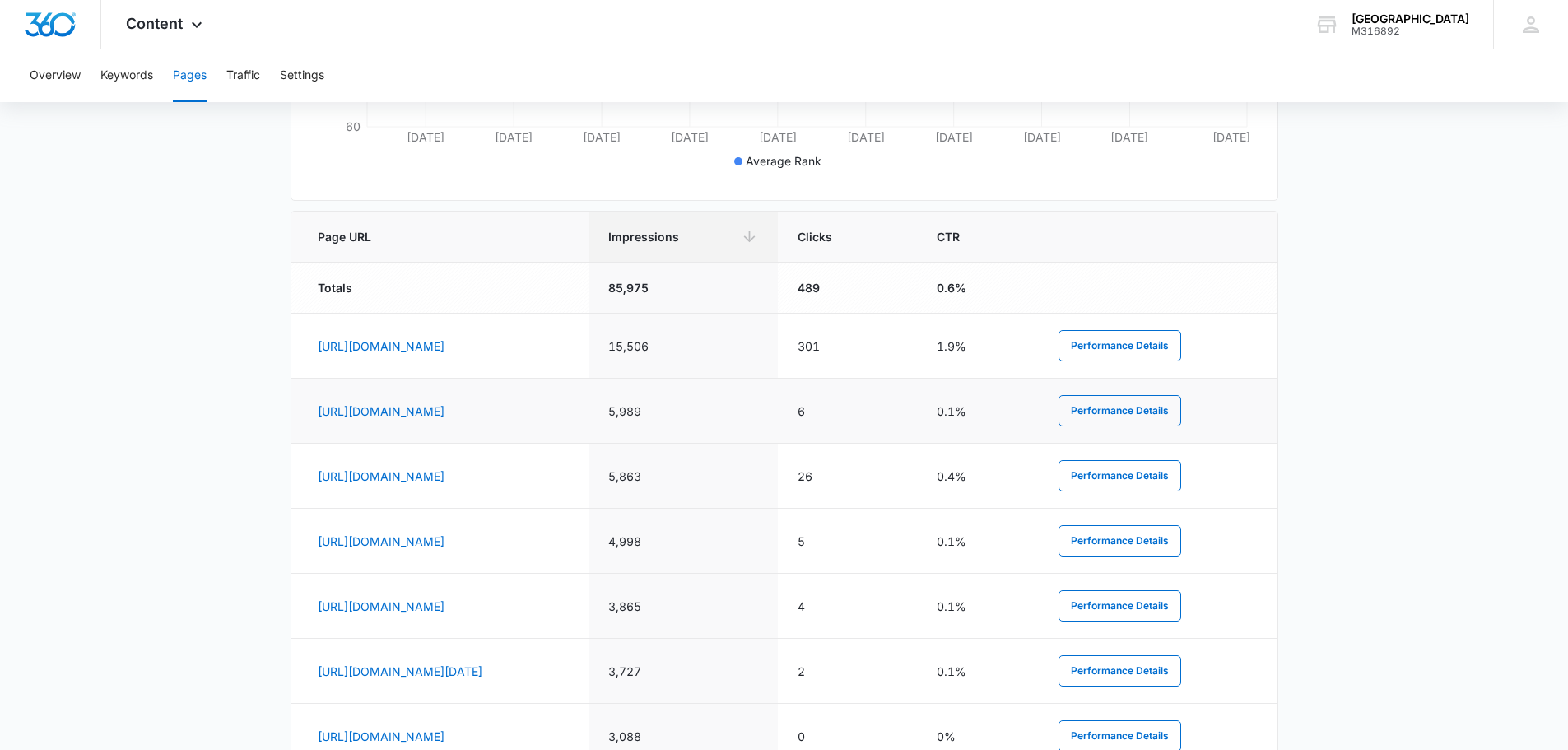
scroll to position [651, 0]
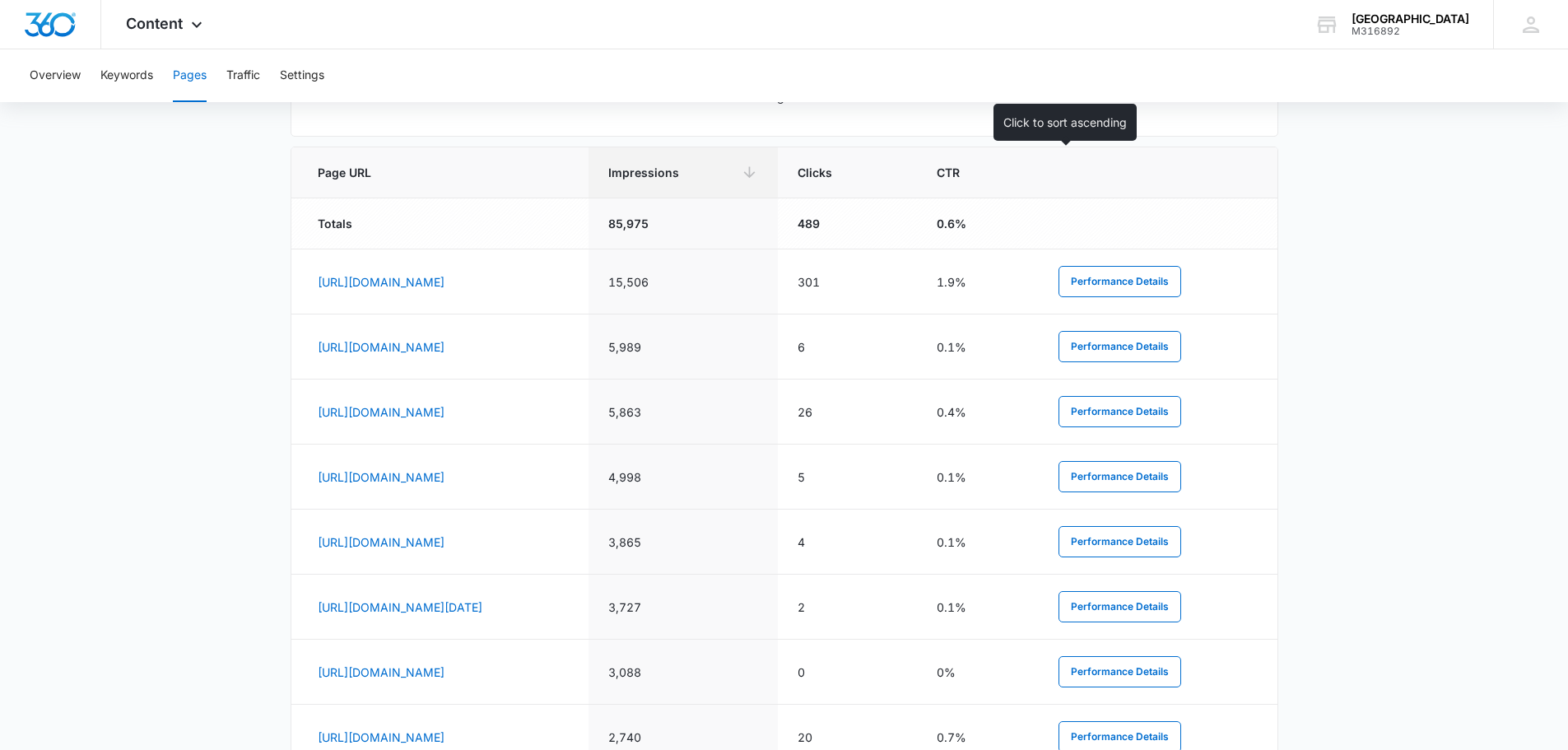
click at [995, 170] on span "CTR" at bounding box center [966, 172] width 58 height 17
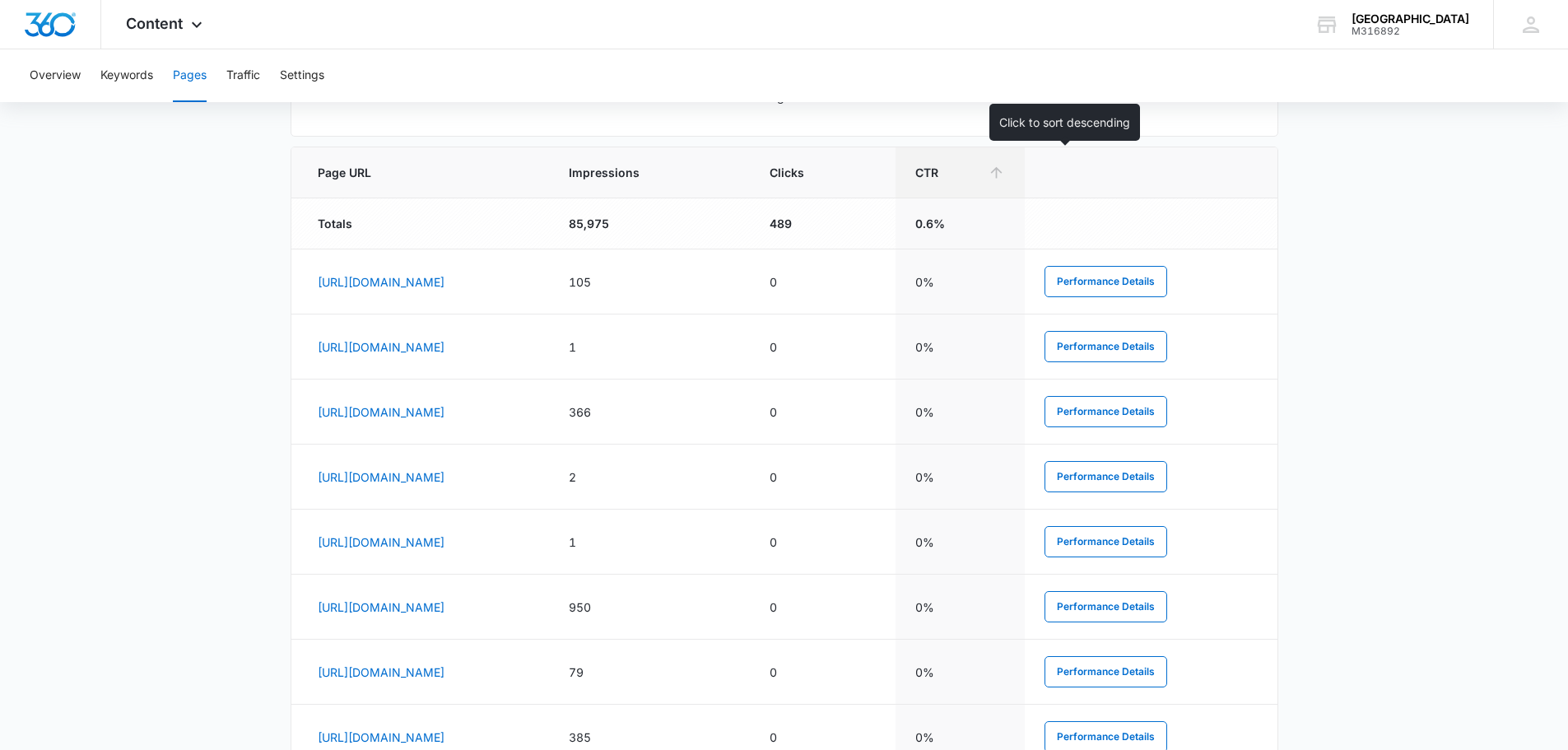
click at [1005, 179] on icon at bounding box center [996, 172] width 17 height 17
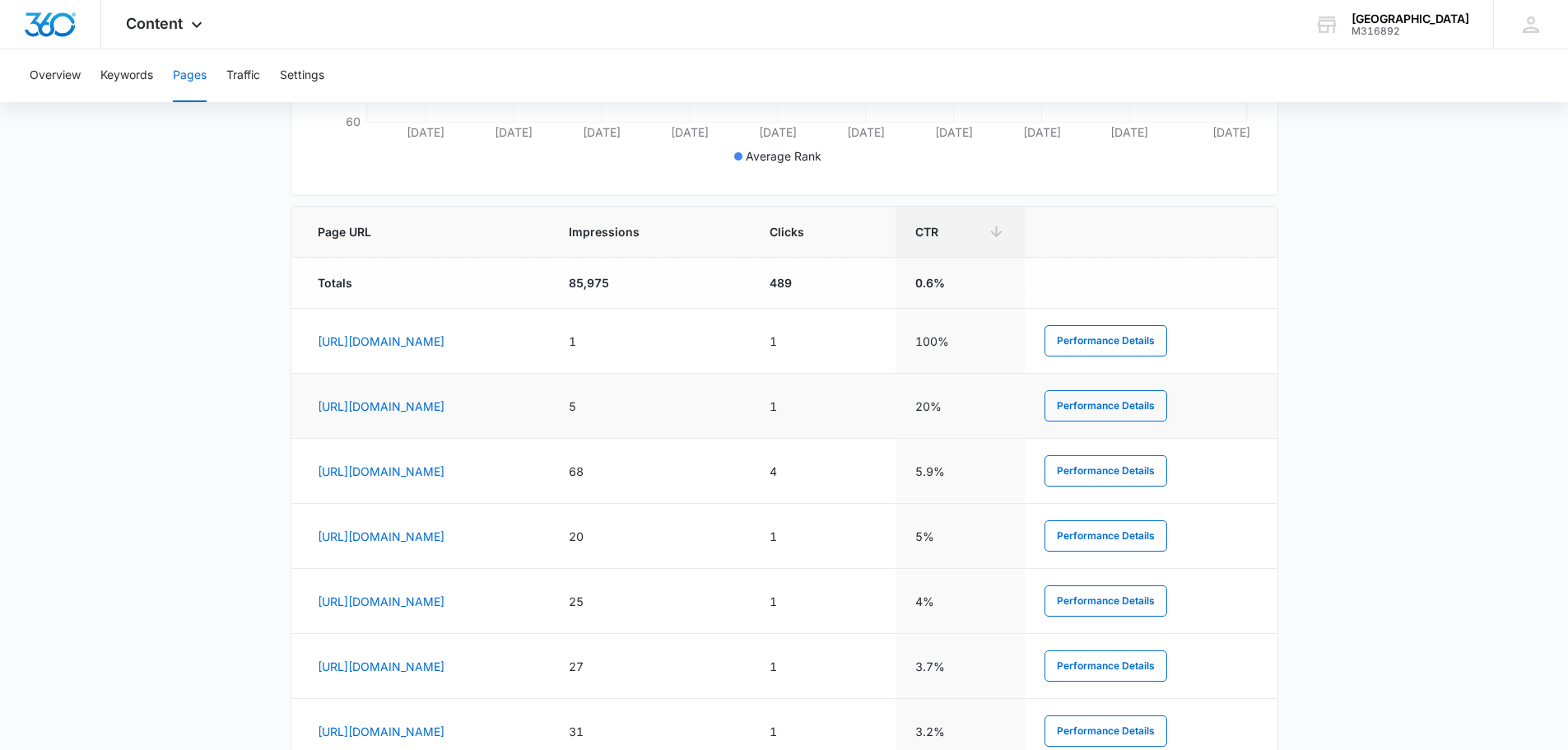
scroll to position [420, 0]
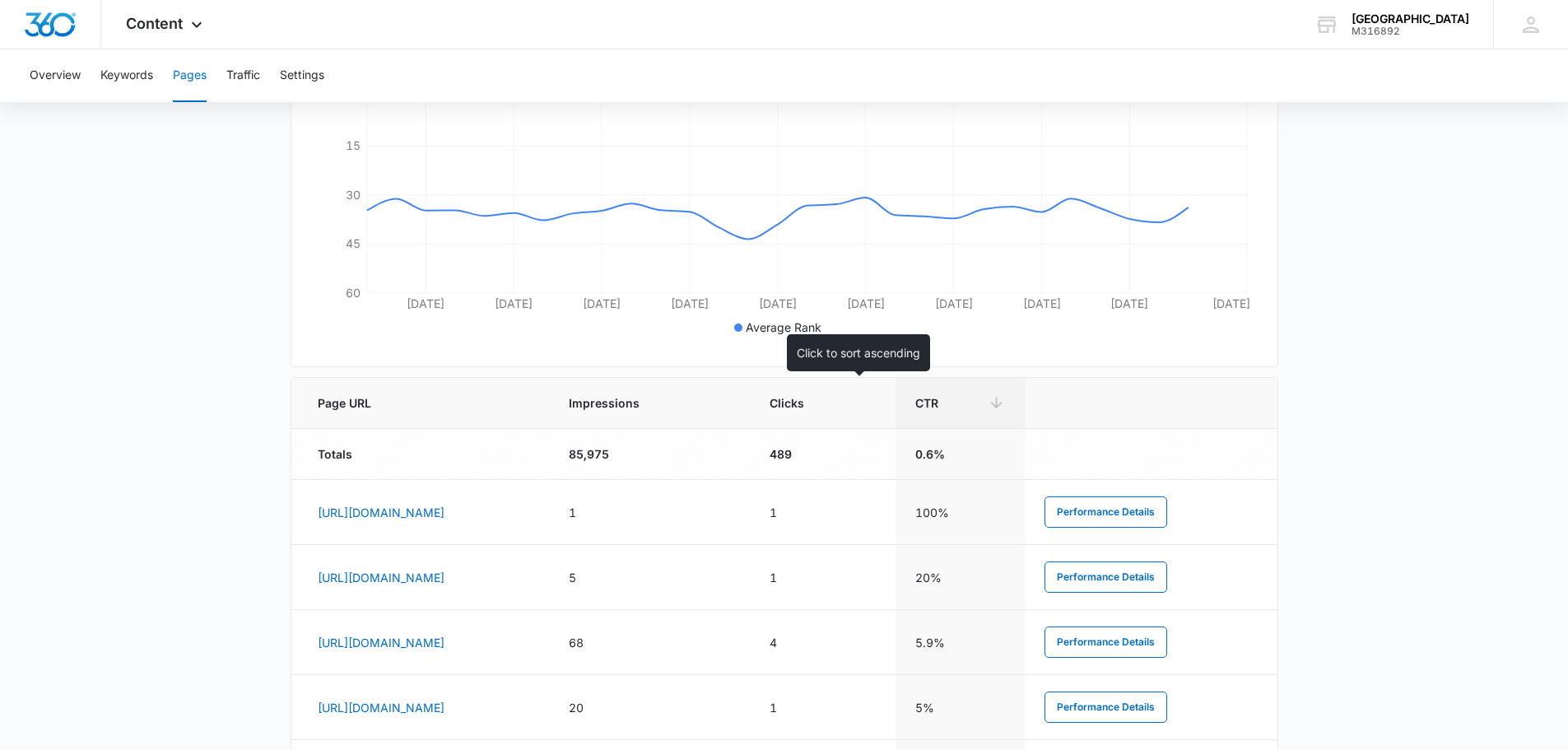
click at [749, 414] on th "Impressions" at bounding box center [649, 403] width 200 height 51
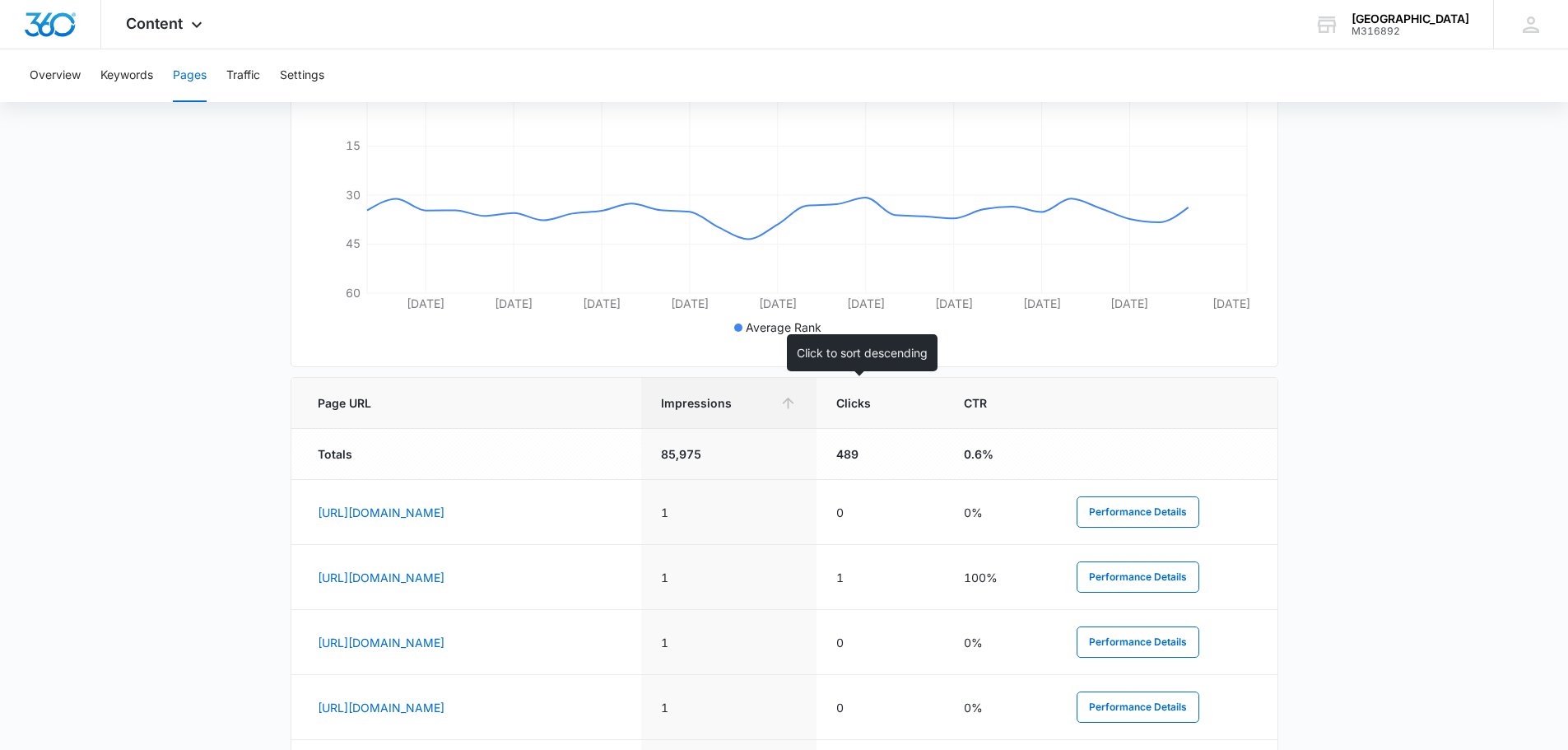
click at [816, 412] on th "Impressions" at bounding box center [728, 403] width 175 height 51
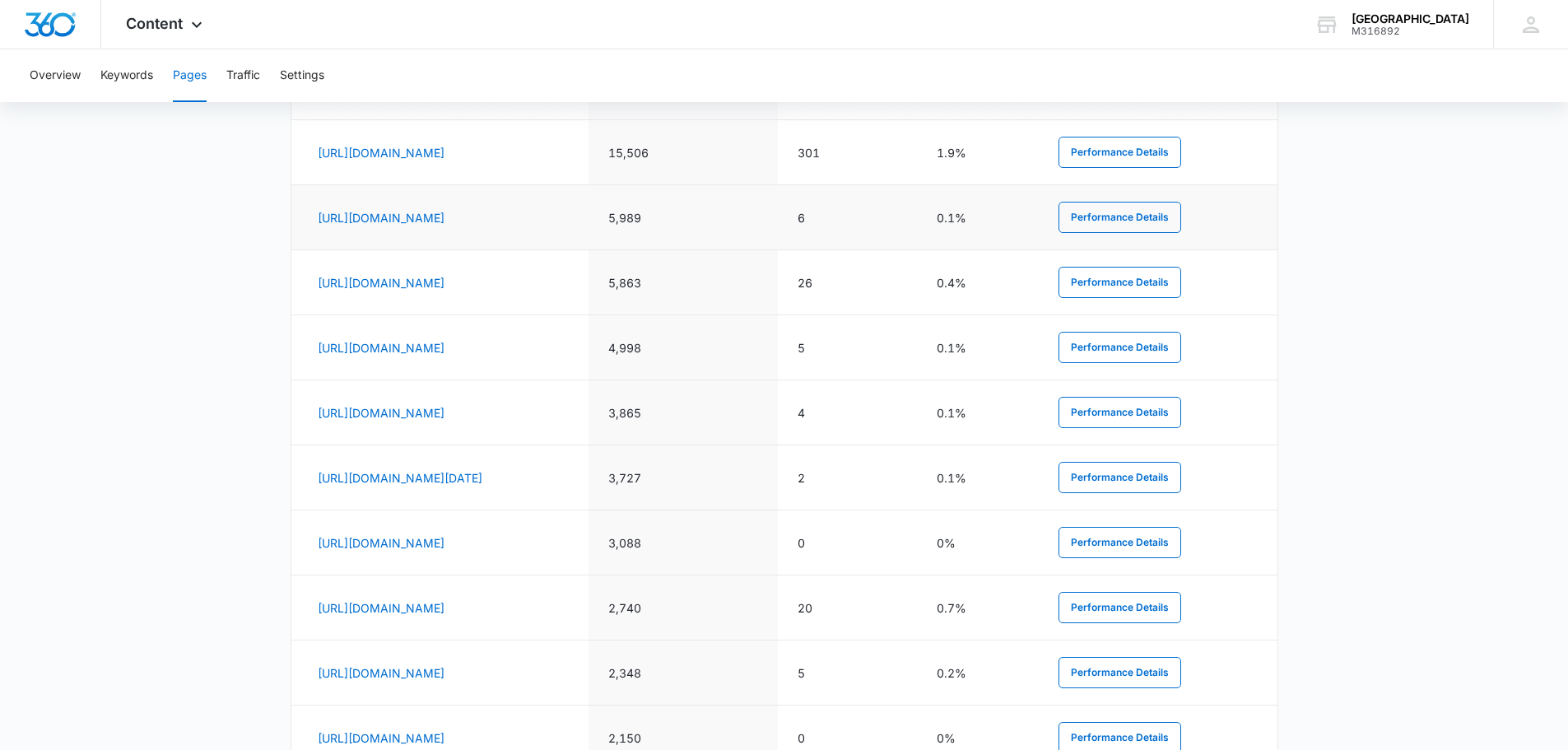
scroll to position [832, 0]
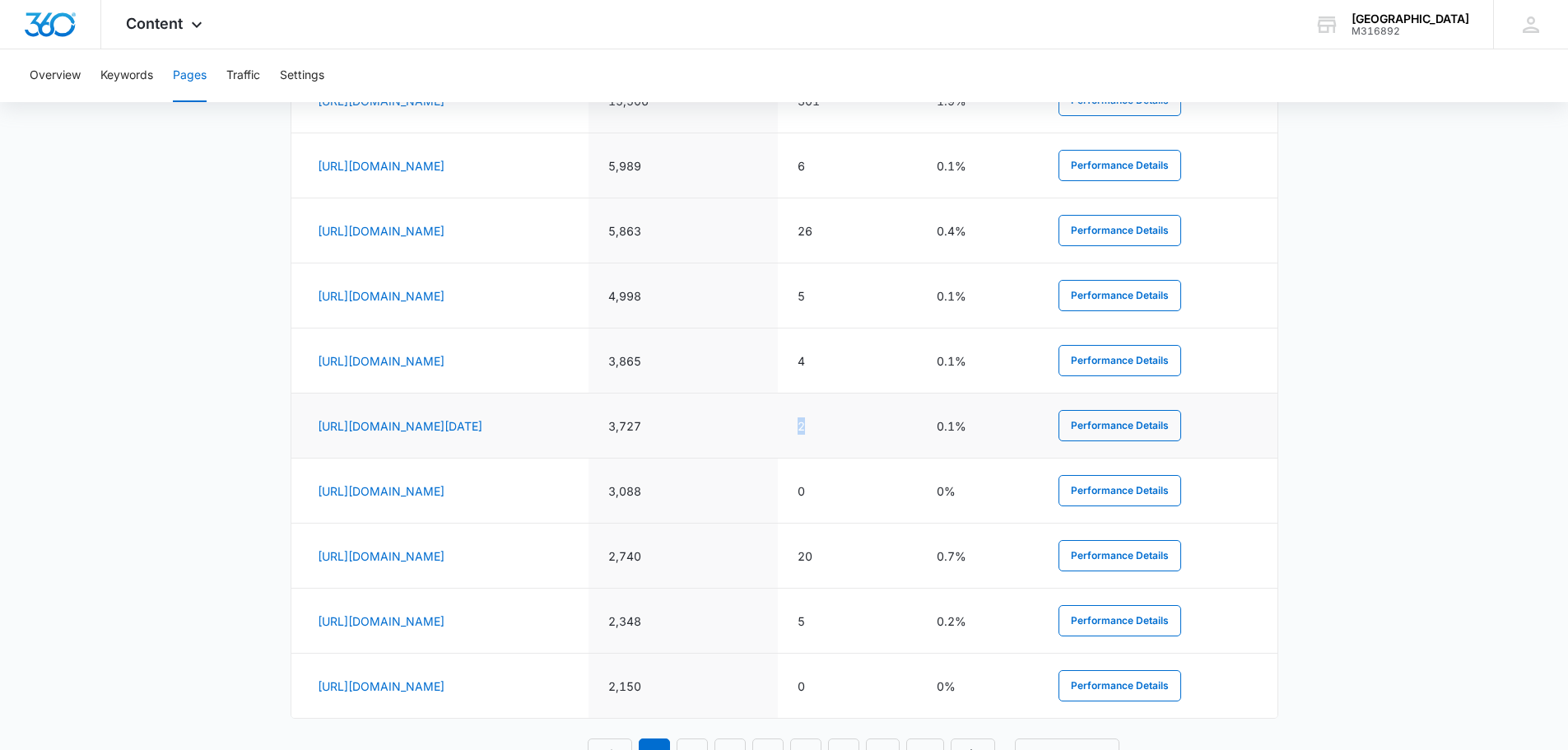
drag, startPoint x: 943, startPoint y: 430, endPoint x: 980, endPoint y: 434, distance: 37.2
click at [916, 434] on td "2" at bounding box center [847, 426] width 139 height 65
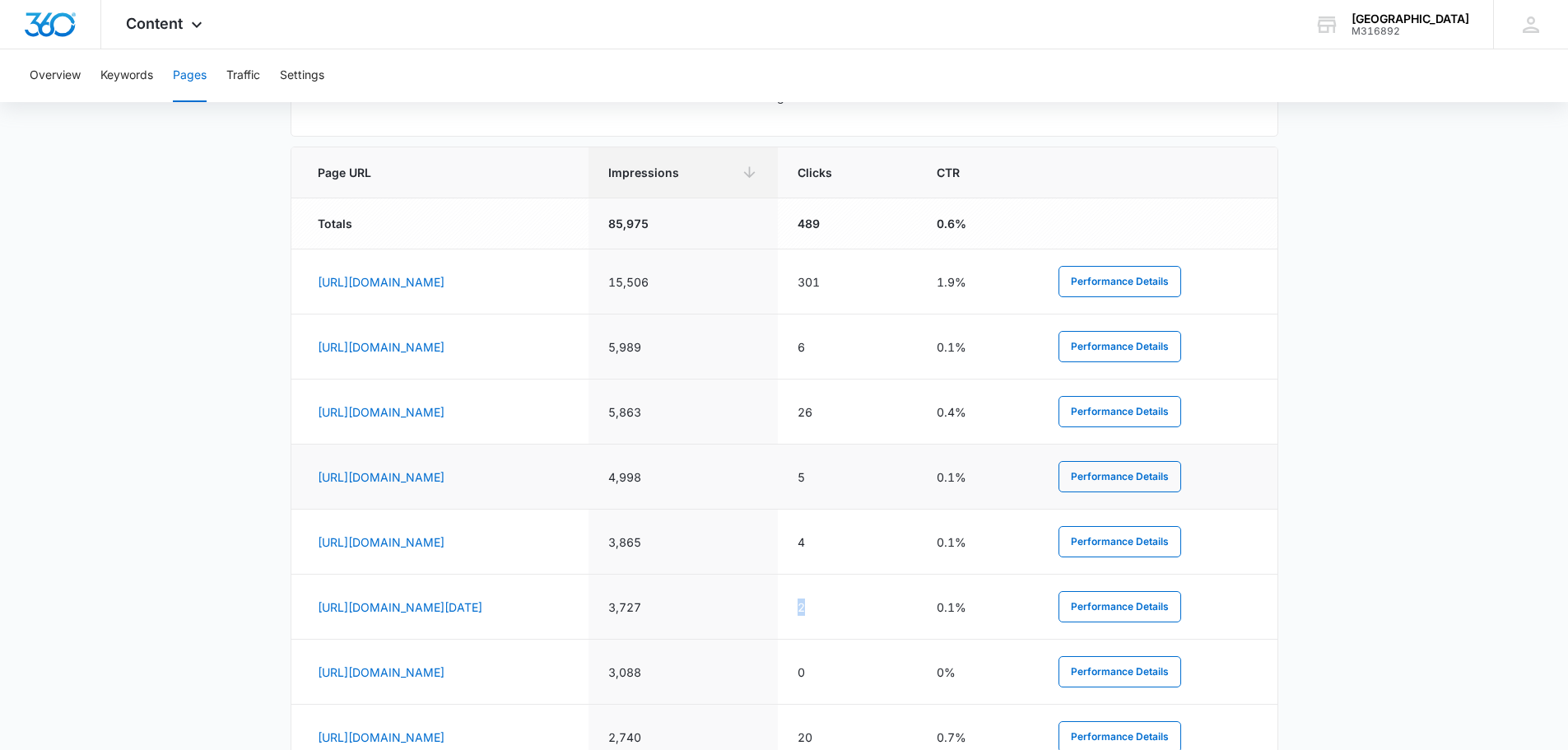
scroll to position [750, 0]
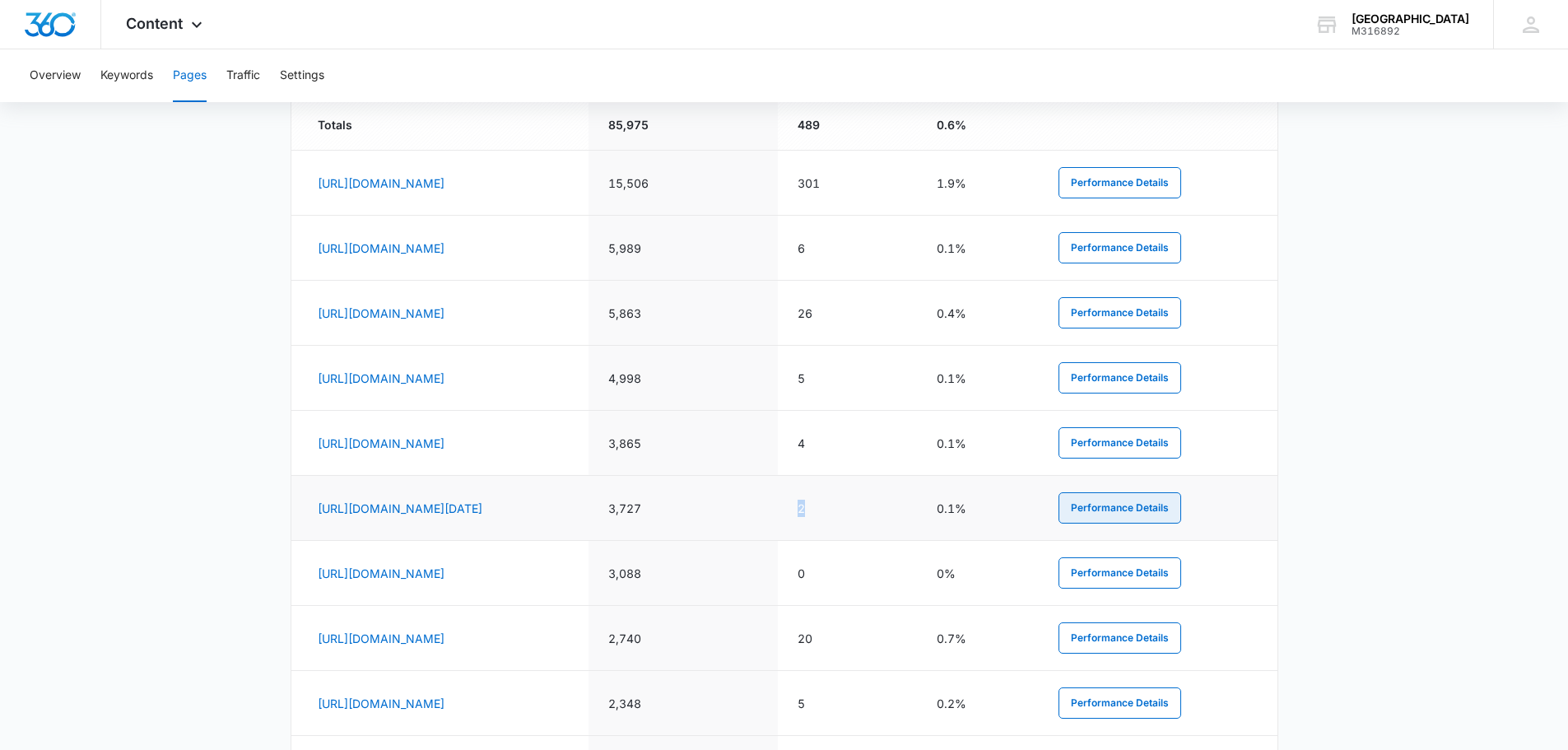
click at [1154, 512] on button "Performance Details" at bounding box center [1120, 508] width 123 height 32
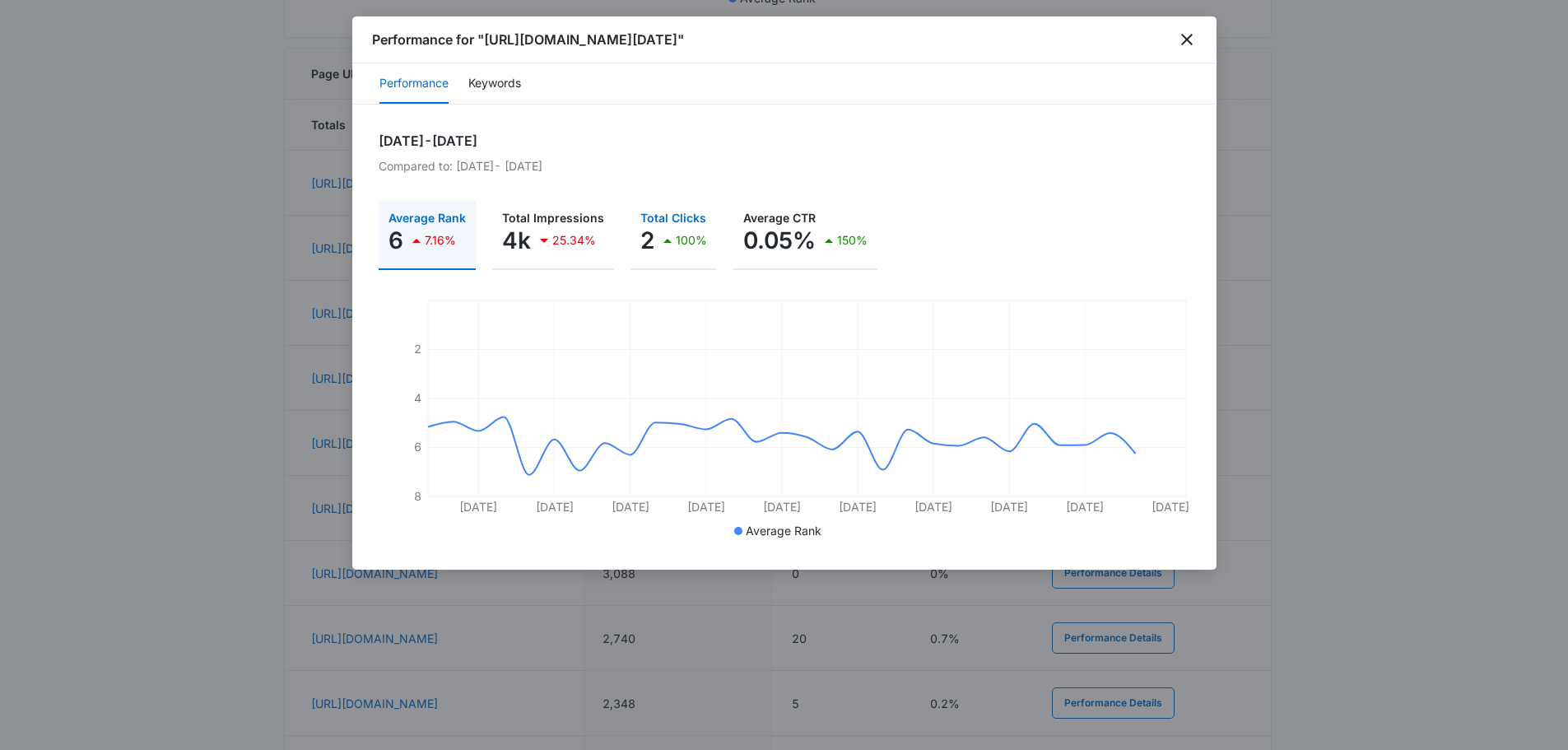
click at [674, 215] on p "Total Clicks" at bounding box center [674, 218] width 66 height 12
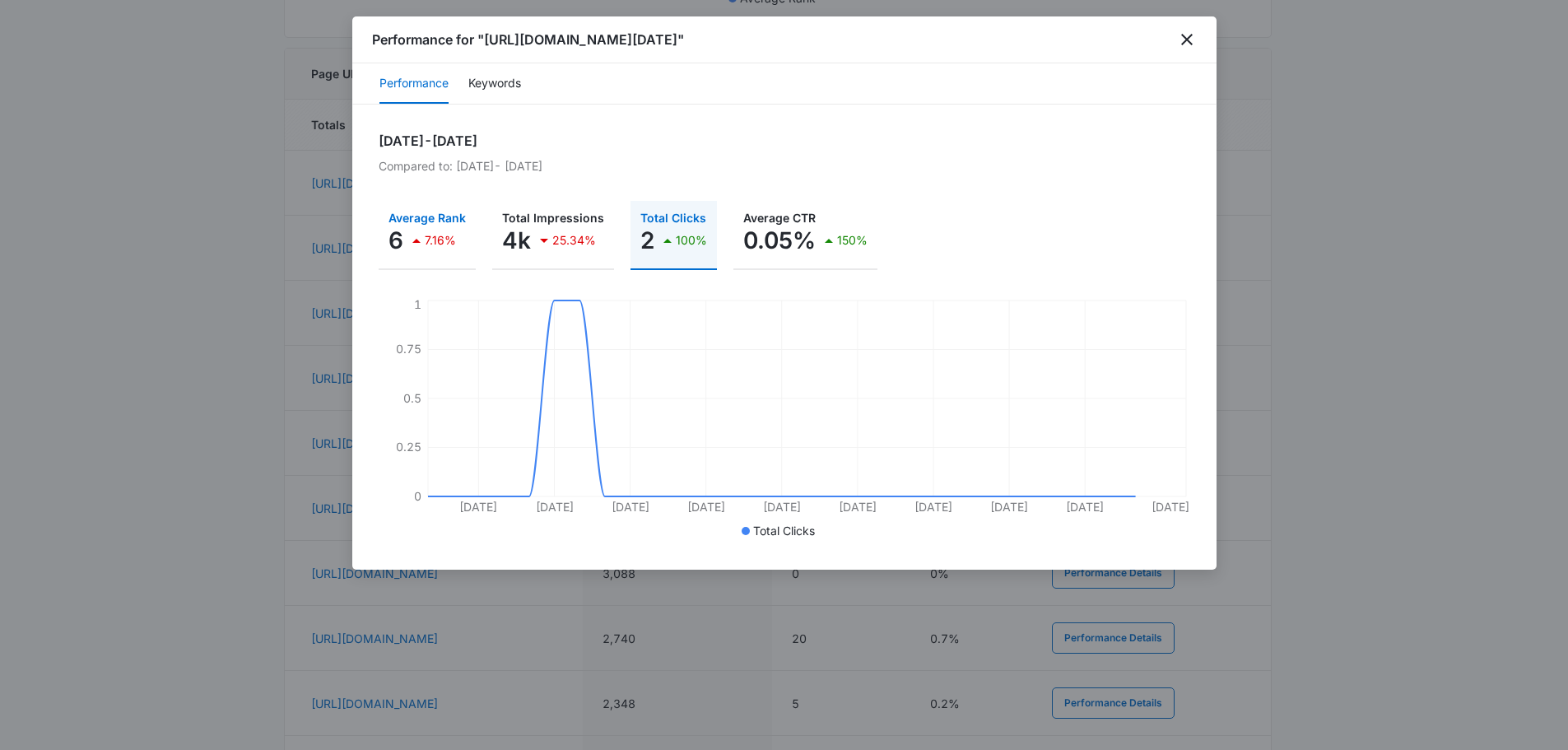
click at [468, 227] on button "Average Rank 6 7.16%" at bounding box center [427, 235] width 97 height 69
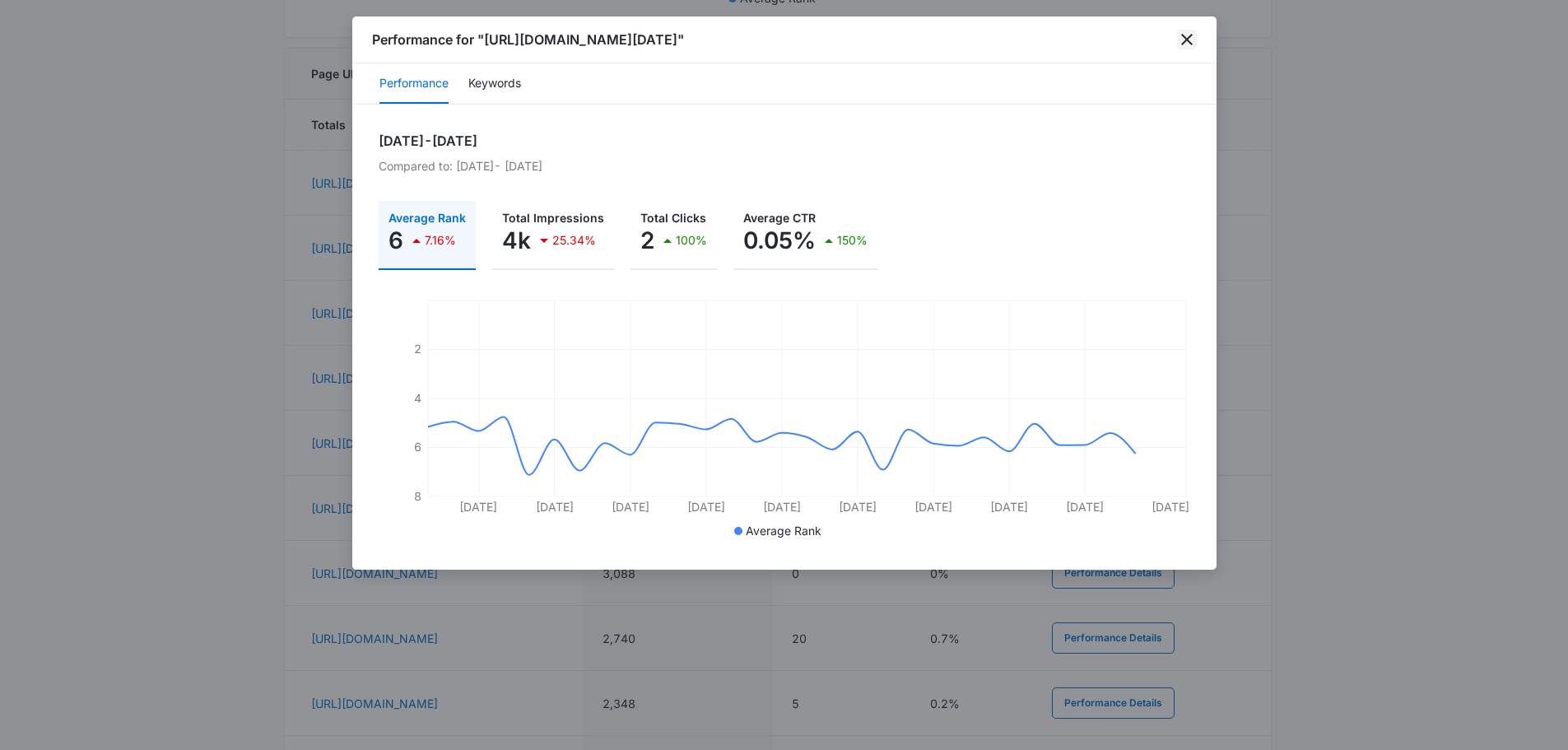
click at [1196, 42] on icon "close" at bounding box center [1187, 40] width 20 height 20
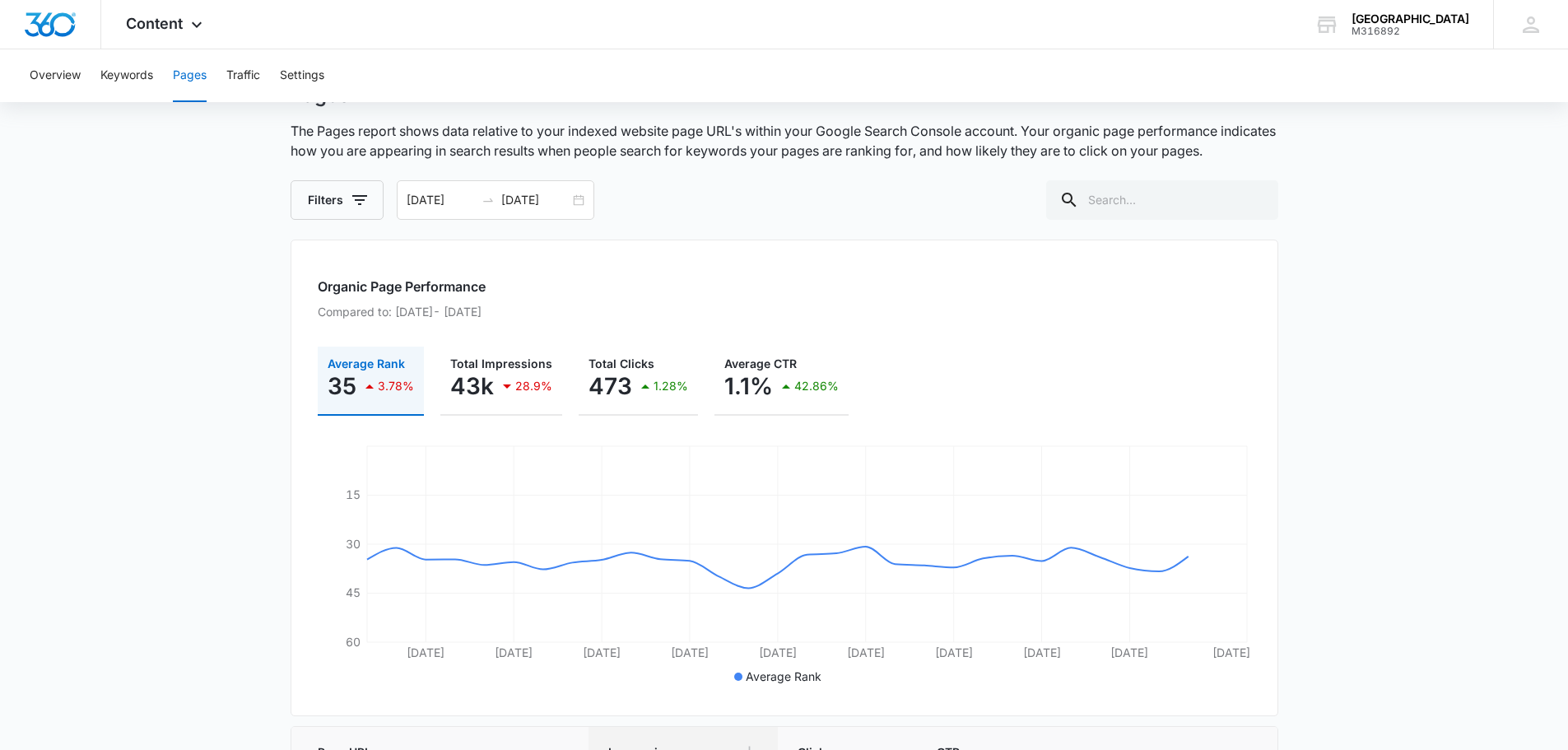
scroll to position [0, 0]
